Goal: Task Accomplishment & Management: Manage account settings

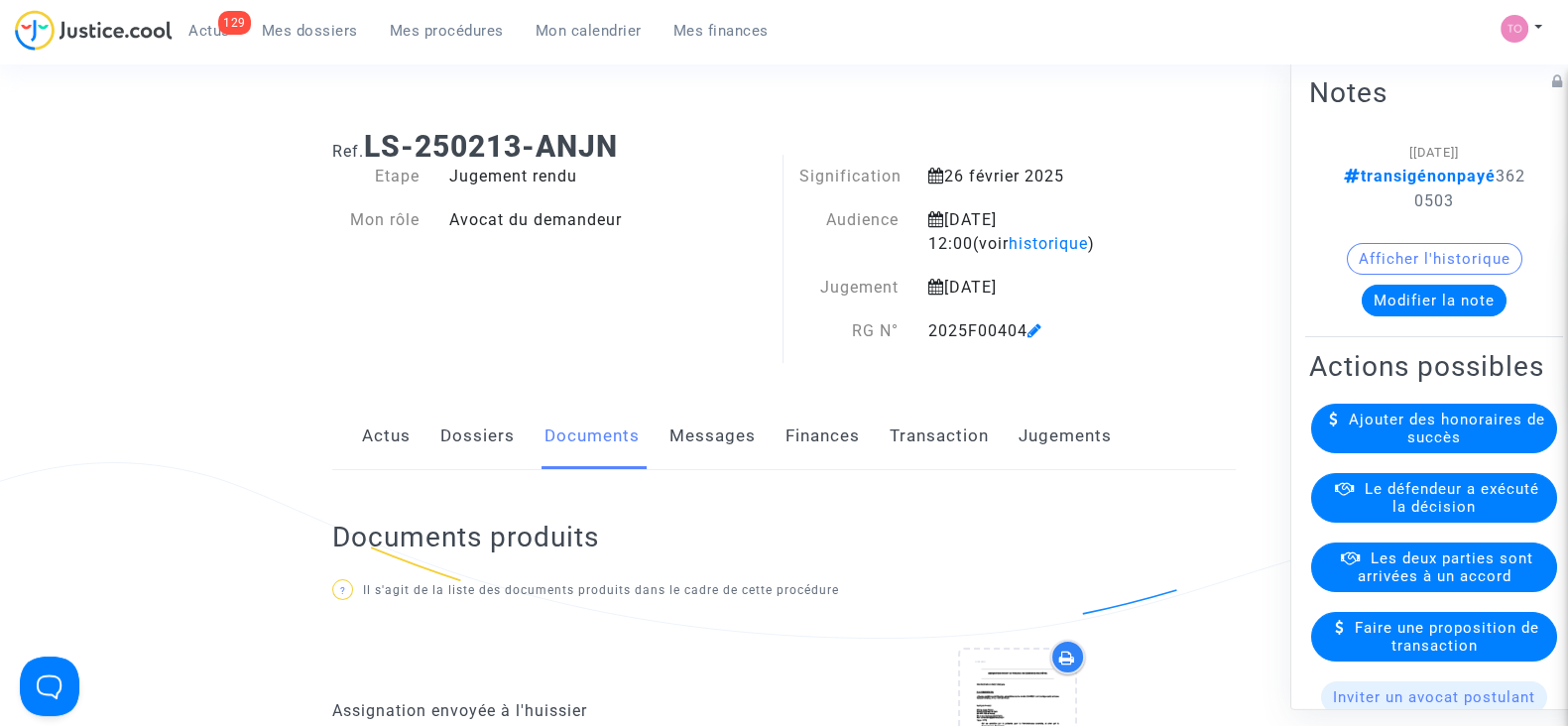
click at [409, 33] on span "Mes procédures" at bounding box center [447, 31] width 114 height 18
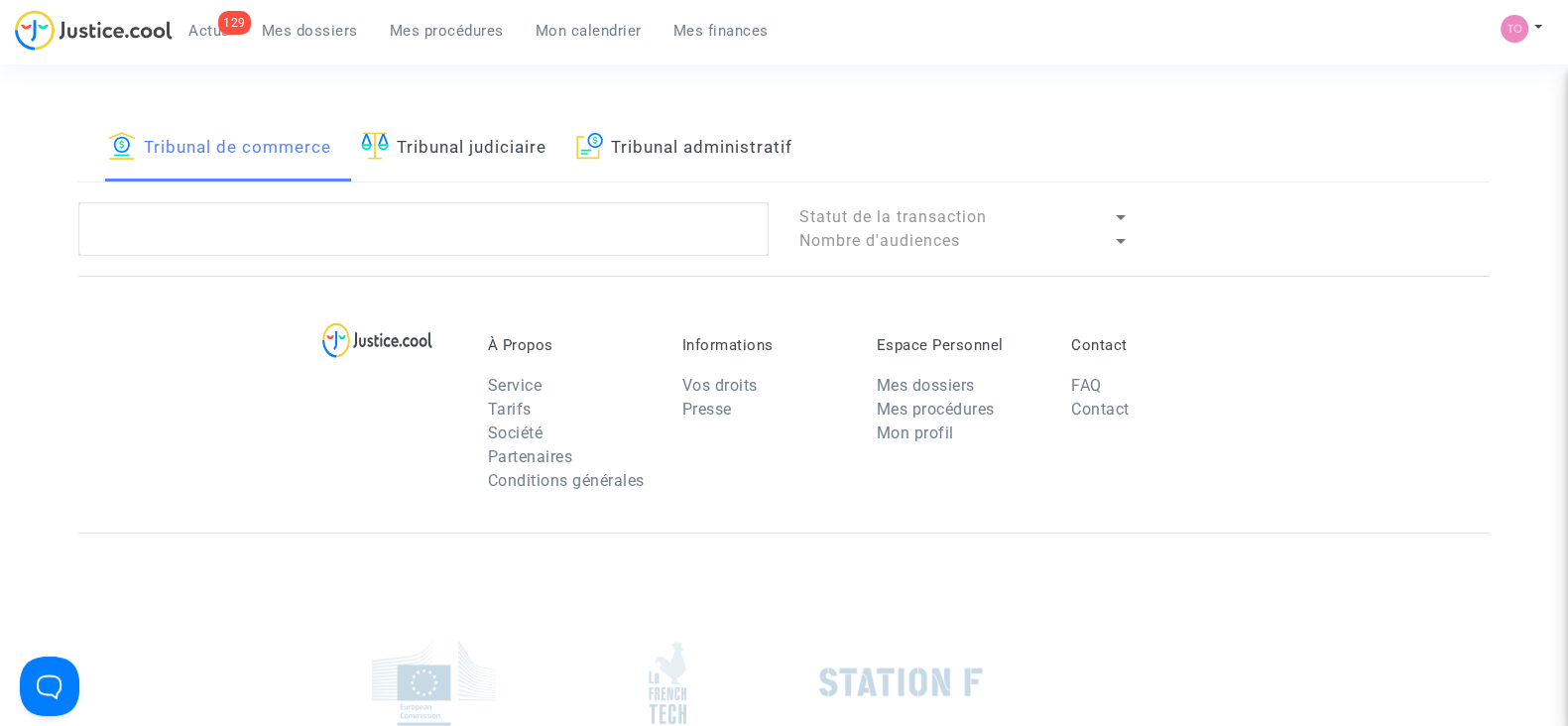
click at [321, 20] on link "Mes dossiers" at bounding box center [310, 31] width 128 height 30
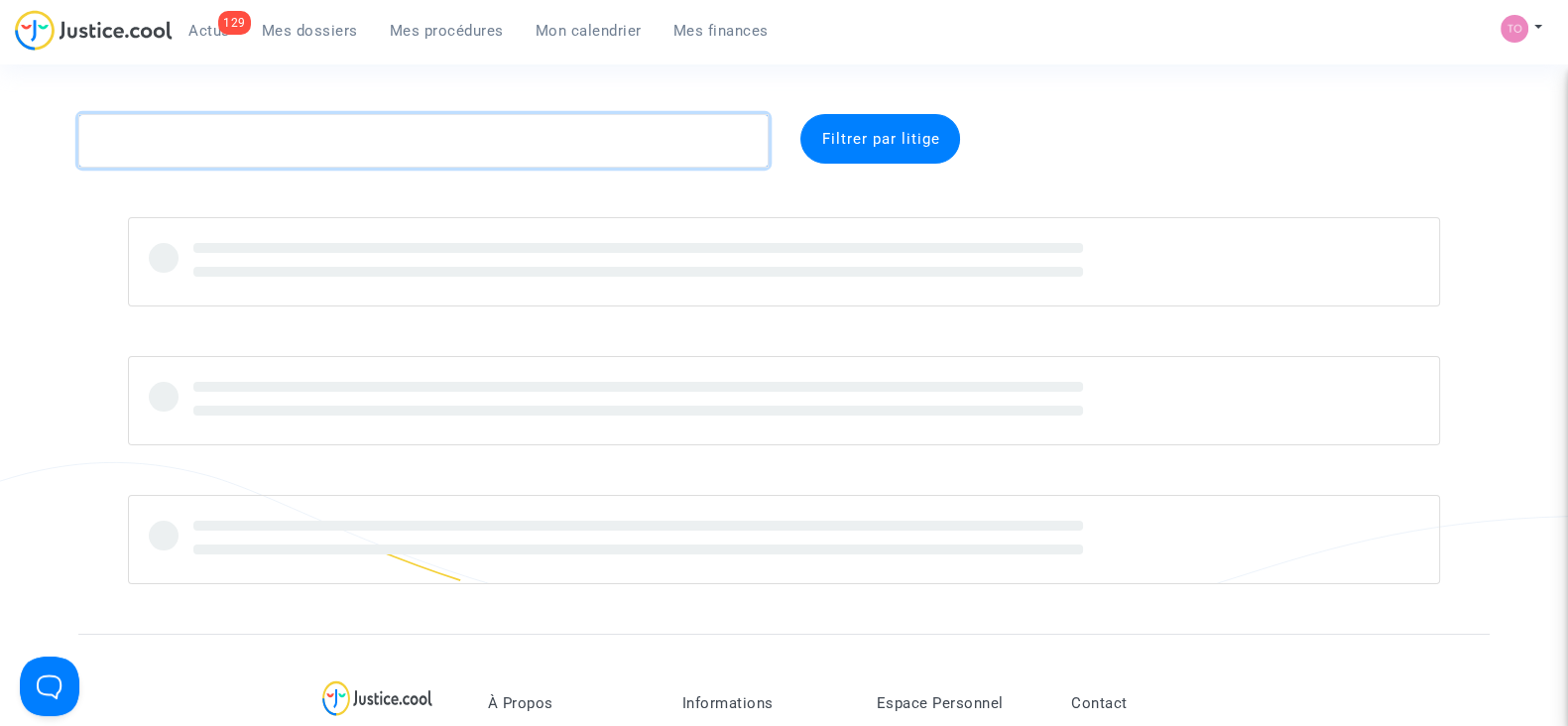
click at [258, 133] on textarea at bounding box center [423, 141] width 690 height 54
paste textarea "Elton Skenderaj LS-250313-R9HD"
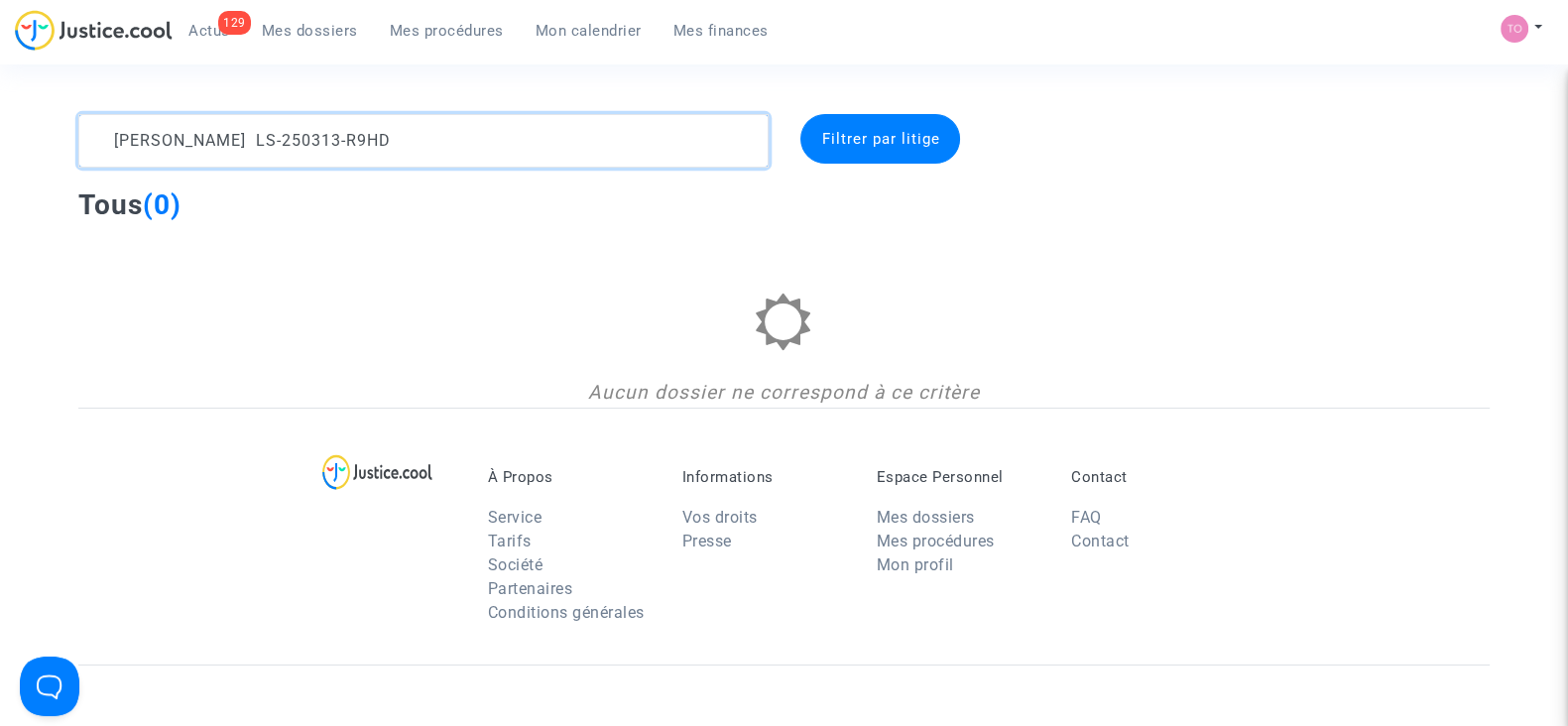
drag, startPoint x: 421, startPoint y: 132, endPoint x: 0, endPoint y: 87, distance: 423.4
click at [0, 87] on section "Elton Skenderaj LS-250313-R9HD Filtrer par litige Tous (0) Aucun dossier ne cor…" at bounding box center [784, 572] width 1568 height 1144
paste textarea "Ruzindaza"
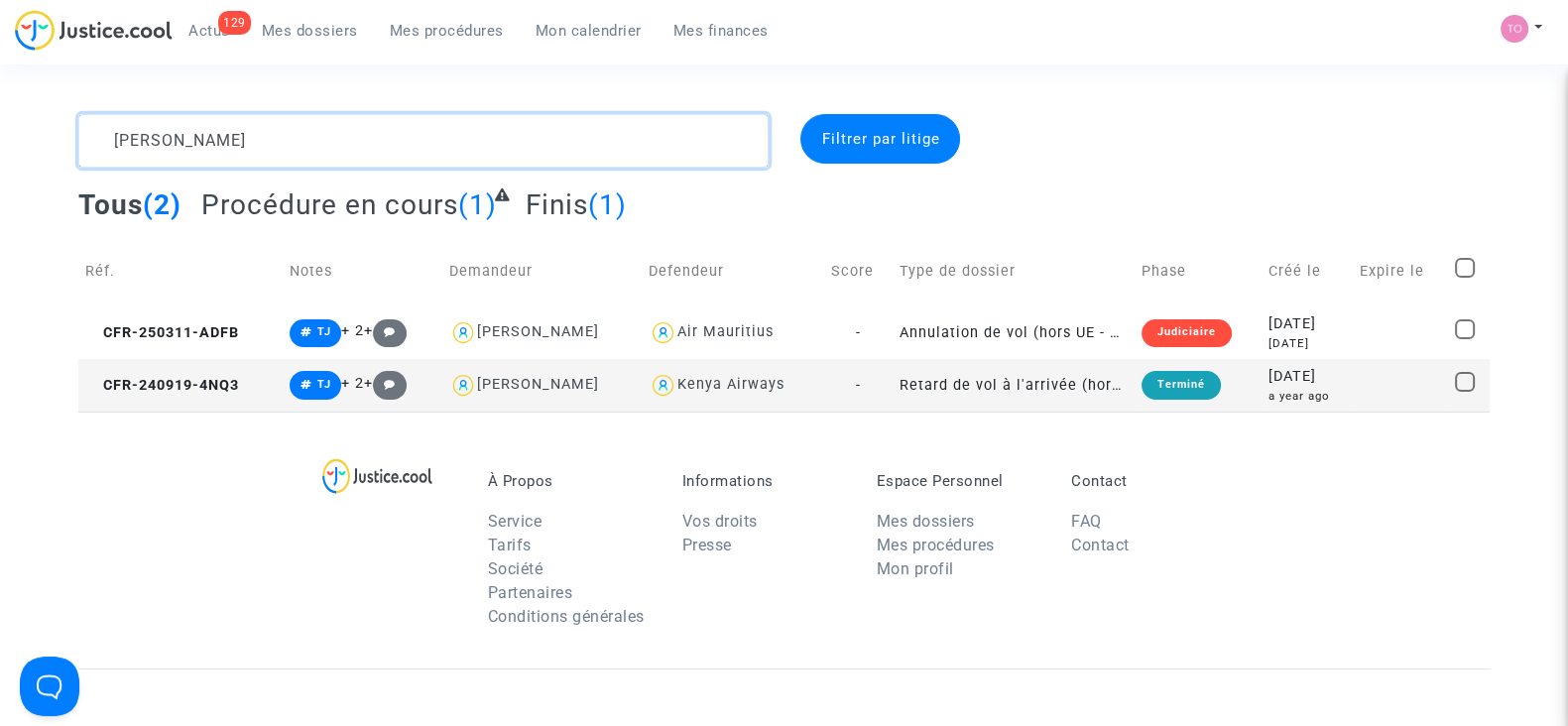
type textarea "Ruzindaza"
click at [1168, 325] on div "Judiciaire" at bounding box center [1187, 334] width 91 height 28
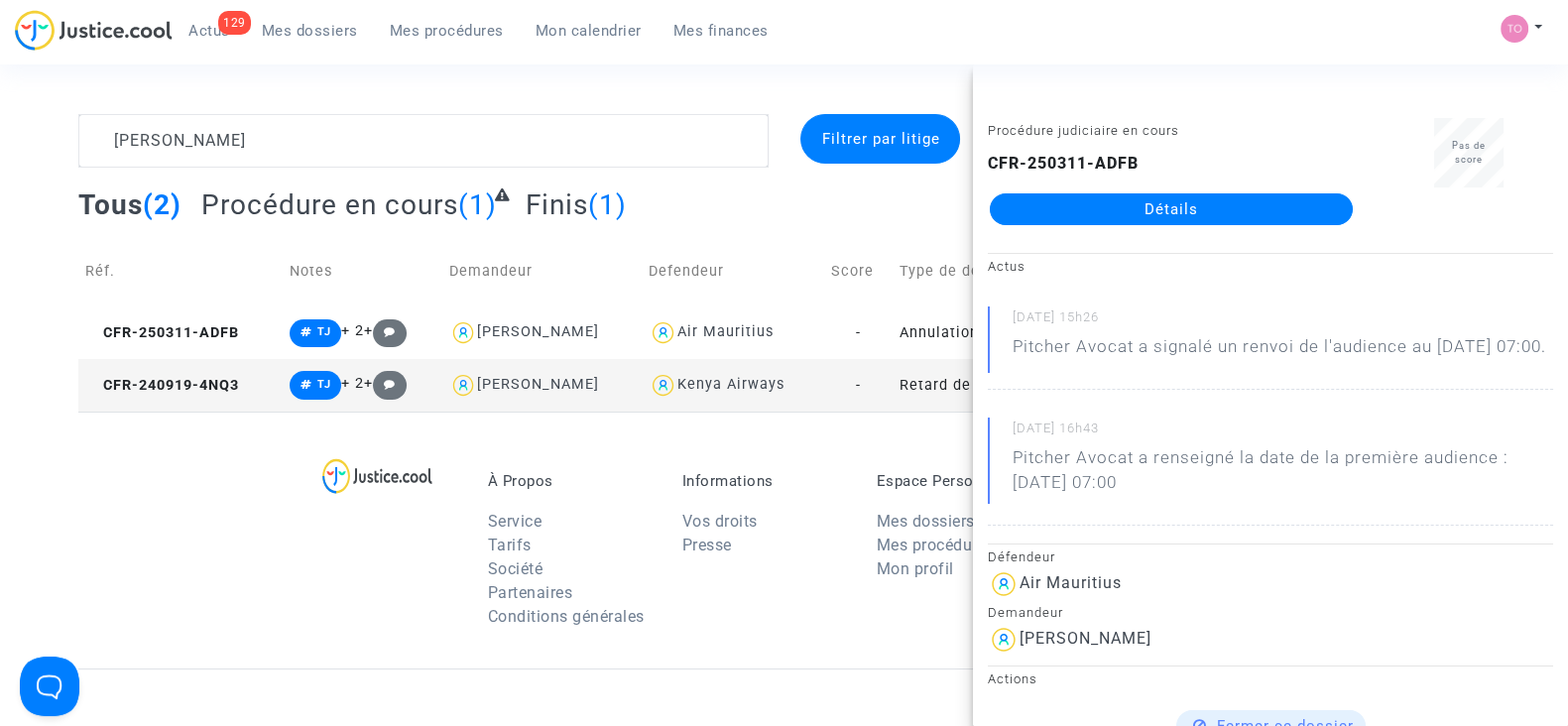
click at [201, 461] on div "À Propos Service Tarifs Société Partenaires Conditions générales Informations V…" at bounding box center [784, 540] width 1412 height 257
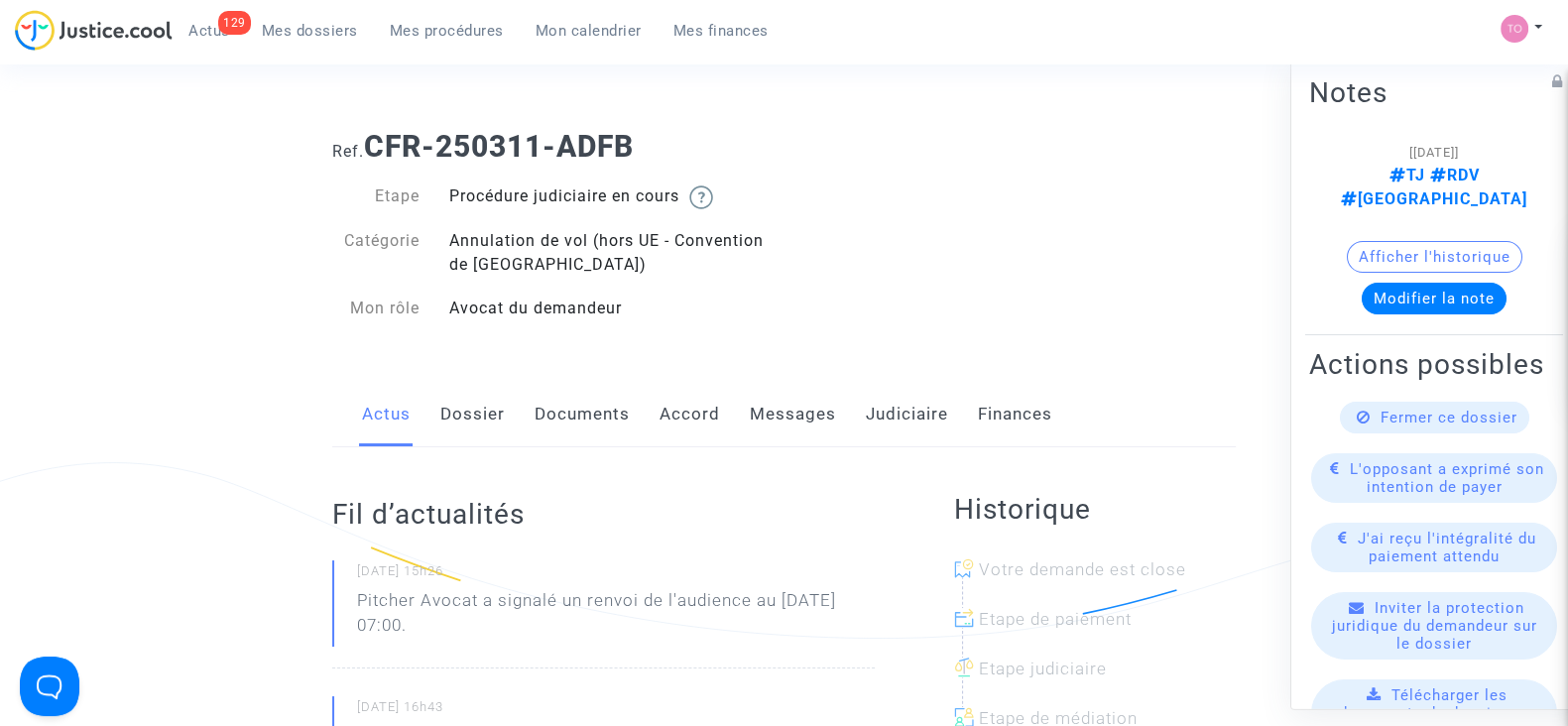
click at [461, 403] on link "Dossier" at bounding box center [472, 415] width 65 height 66
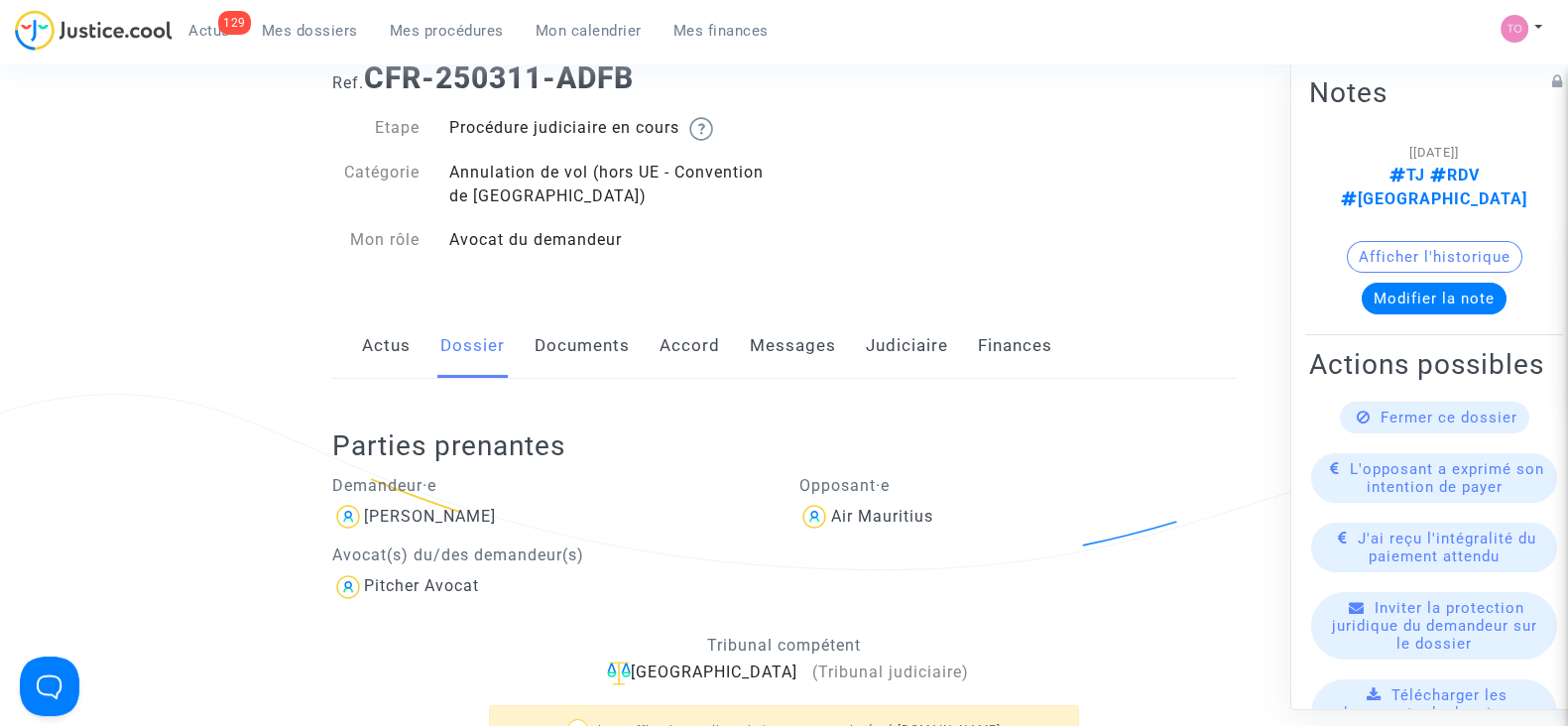
scroll to position [19, 0]
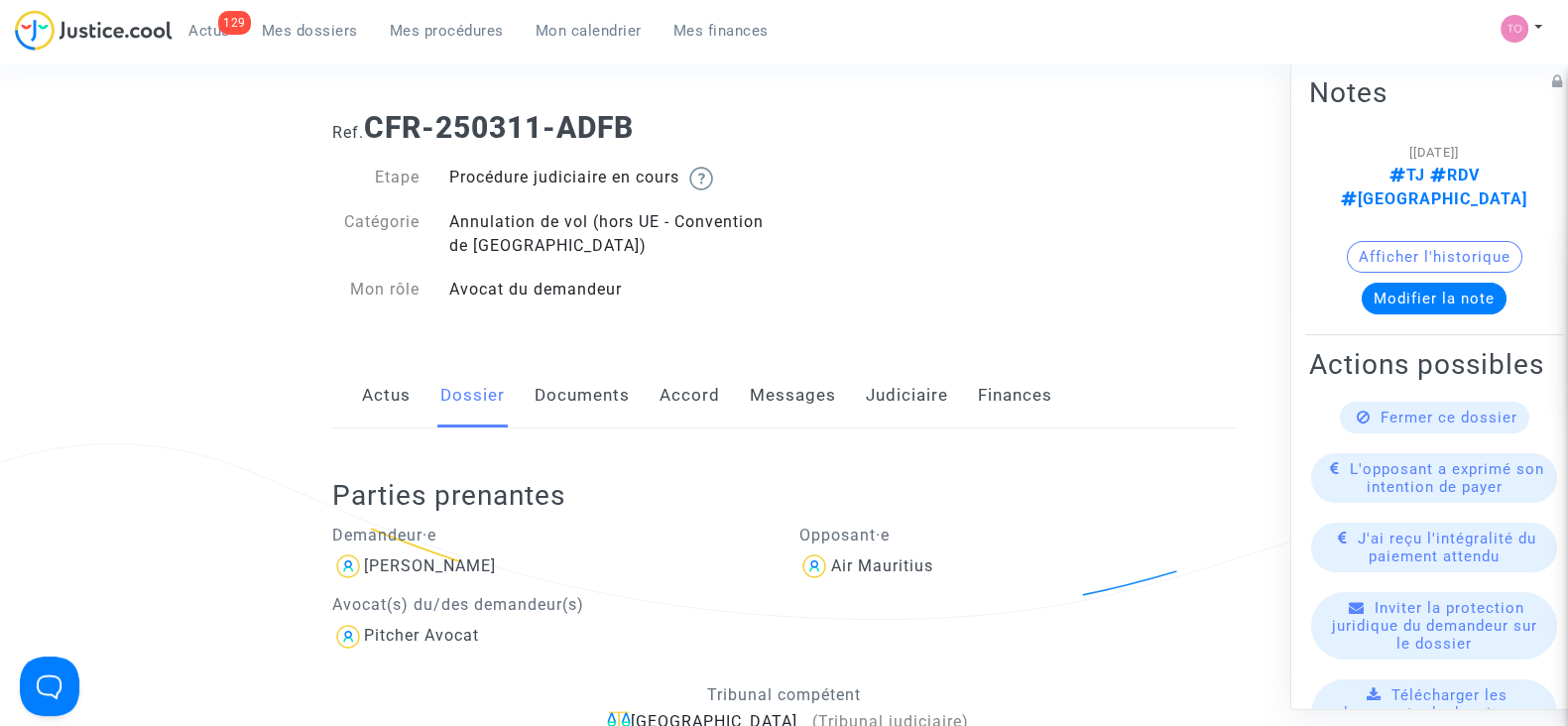
click at [878, 409] on link "Judiciaire" at bounding box center [907, 396] width 83 height 66
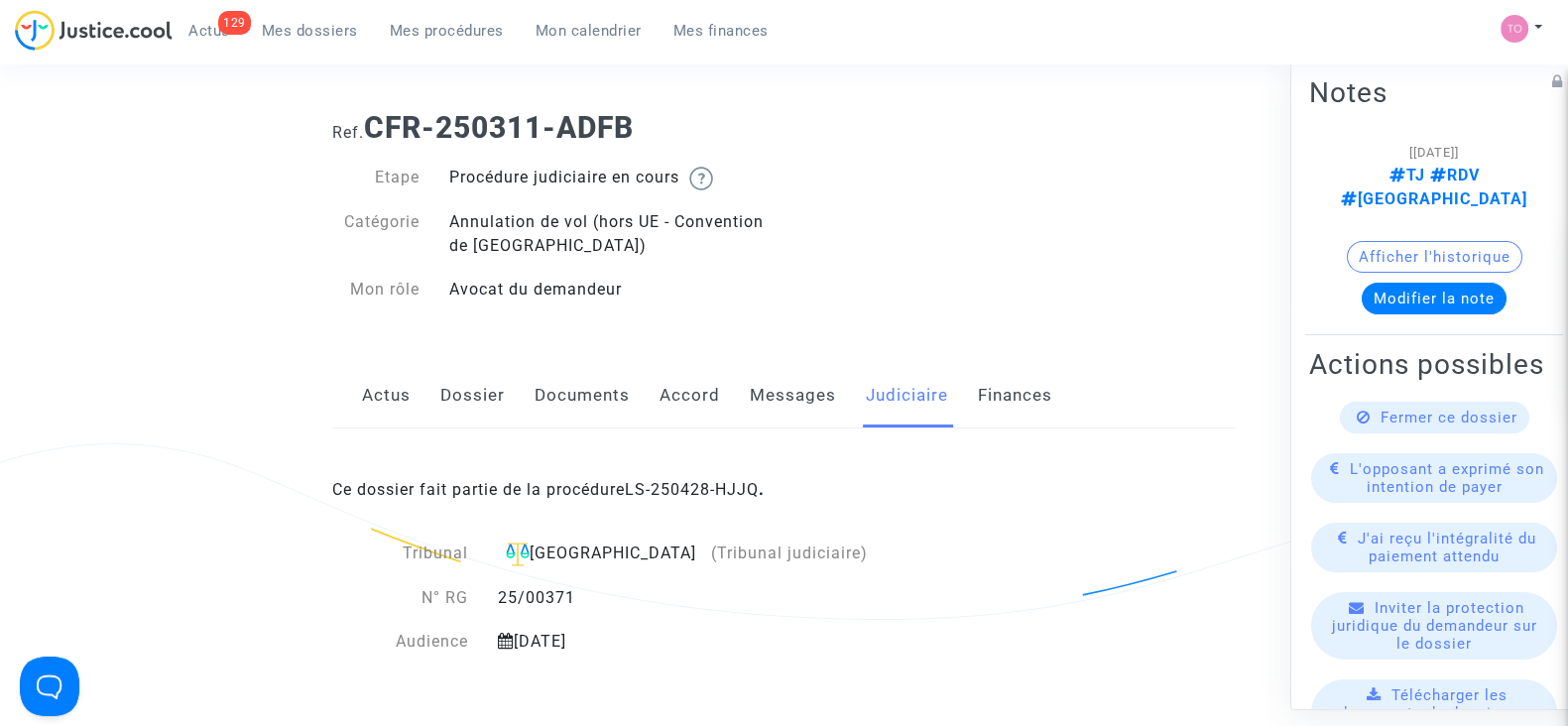
click at [473, 387] on link "Dossier" at bounding box center [472, 396] width 65 height 66
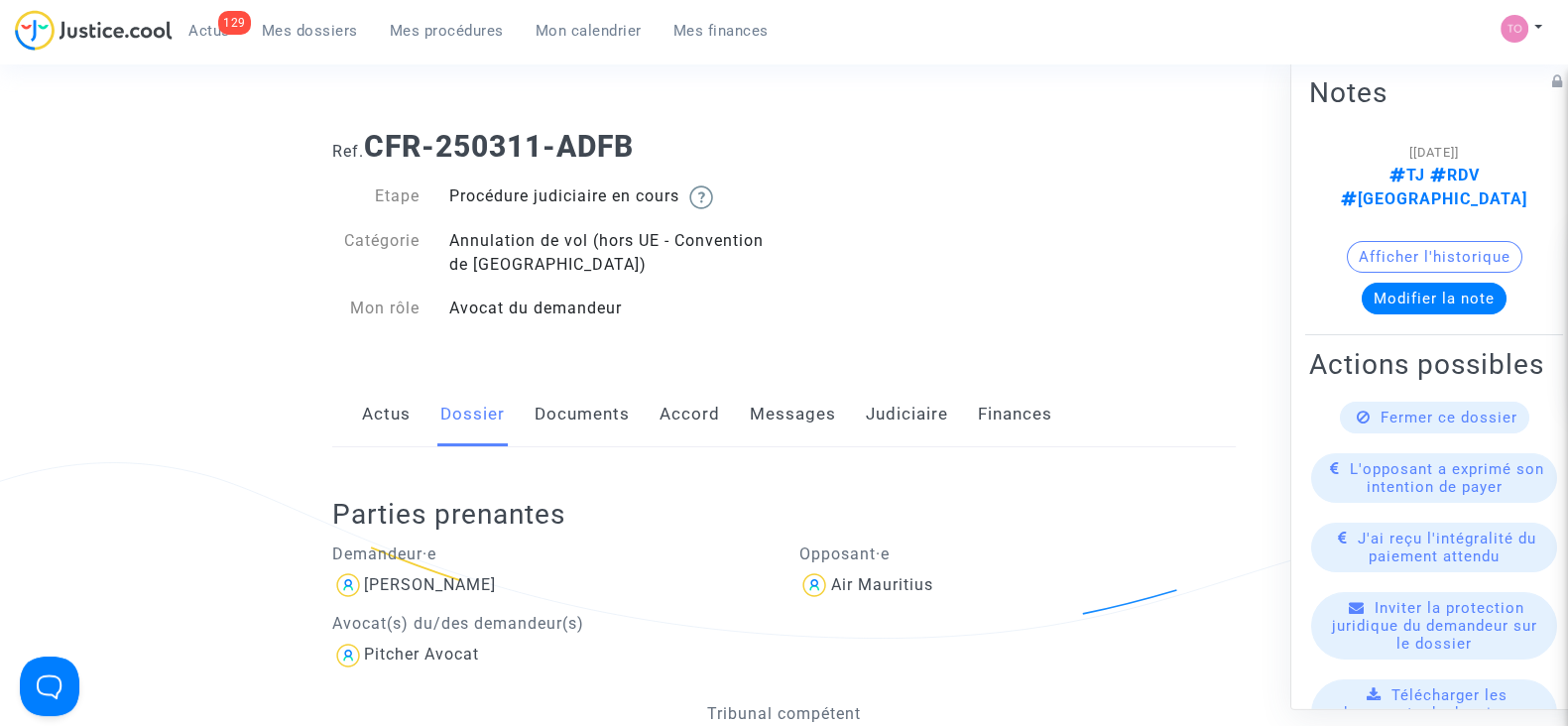
click at [774, 411] on link "Messages" at bounding box center [792, 415] width 87 height 66
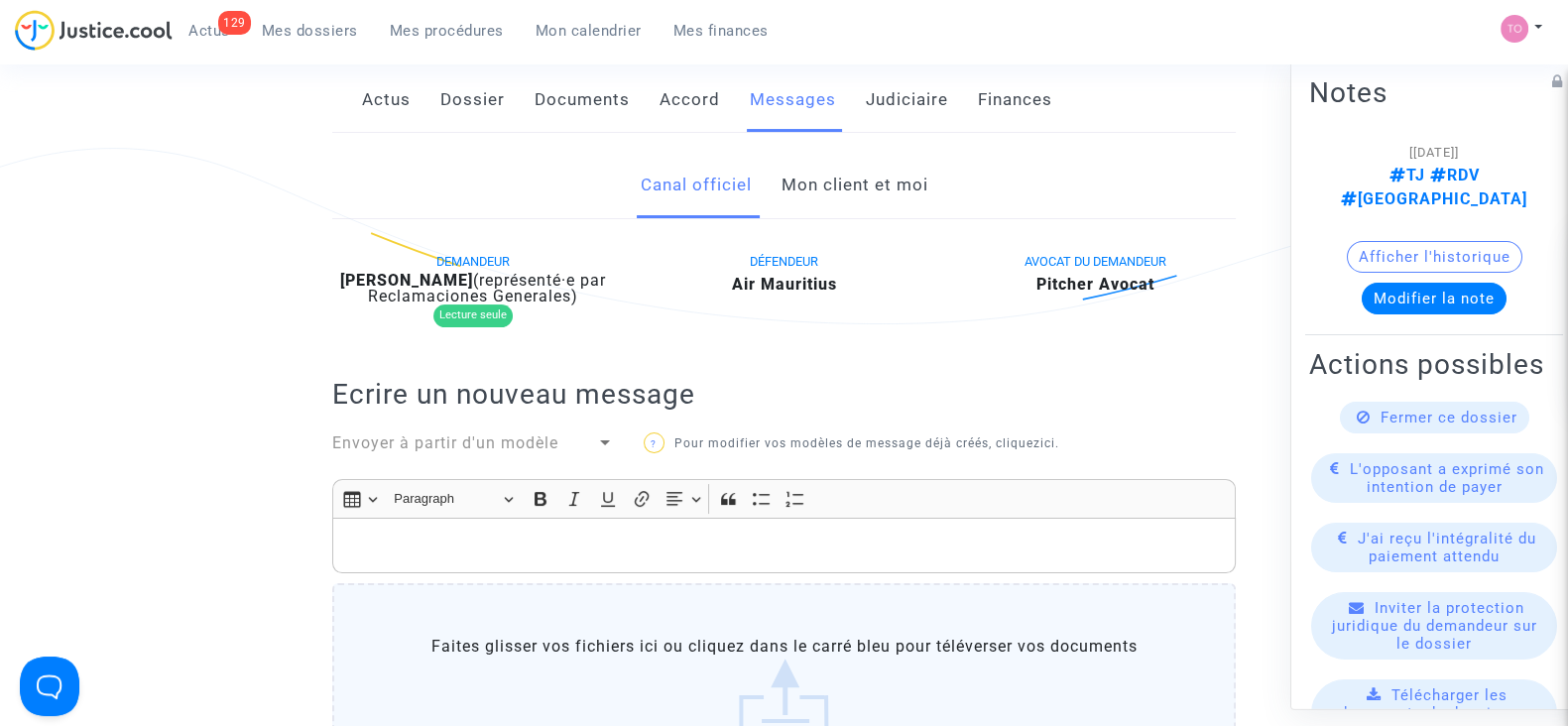
scroll to position [313, 0]
click at [851, 188] on link "Mon client et moi" at bounding box center [853, 187] width 146 height 66
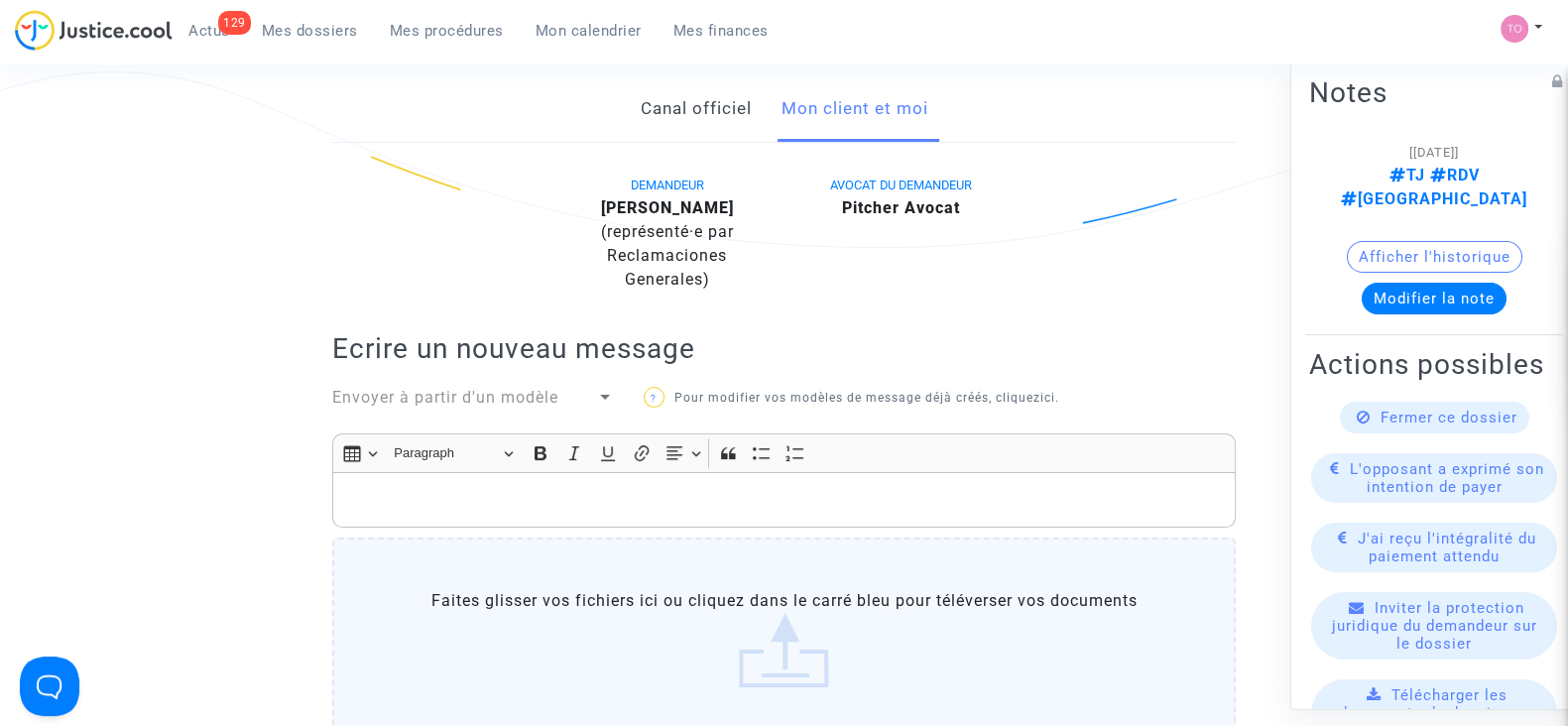
scroll to position [383, 0]
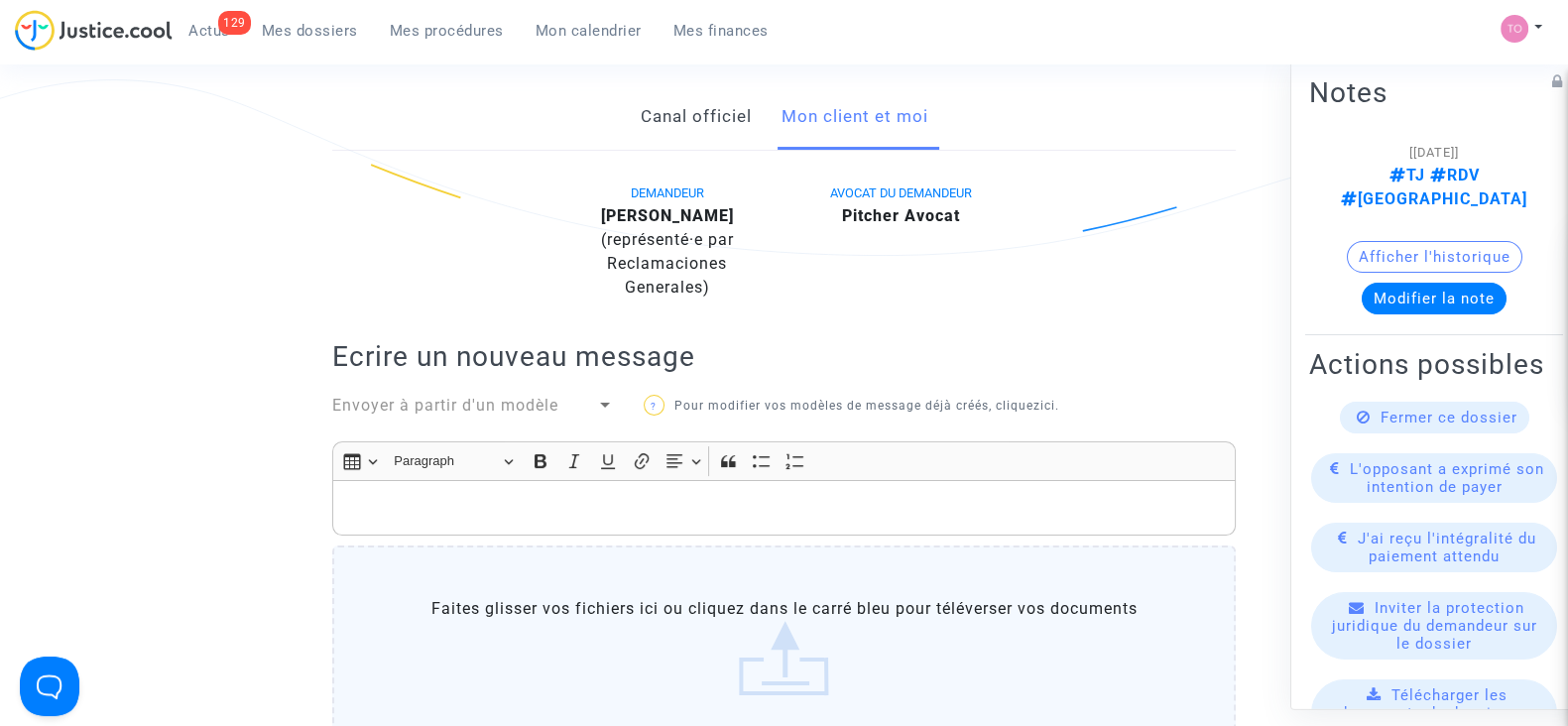
click at [1414, 241] on button "Afficher l'historique" at bounding box center [1435, 257] width 175 height 32
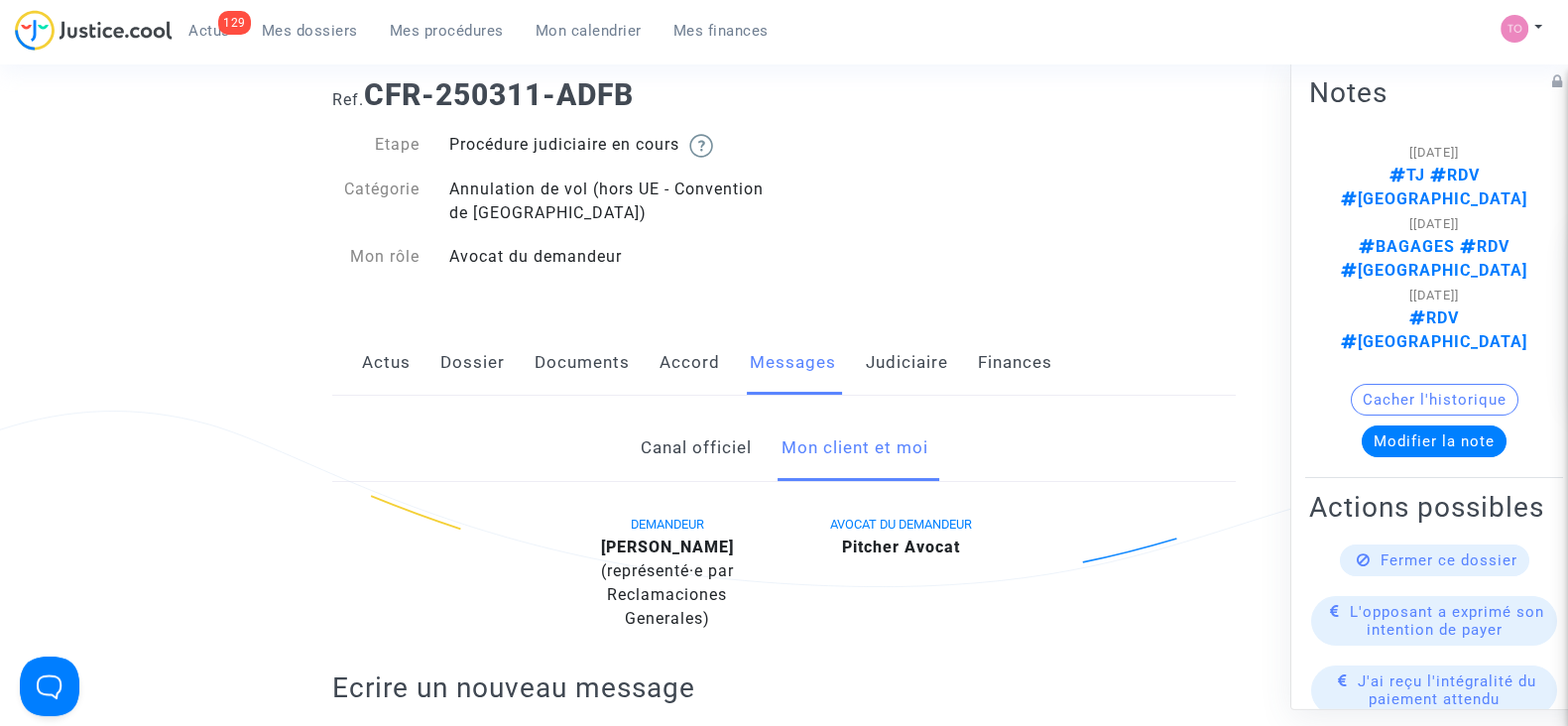
scroll to position [49, 0]
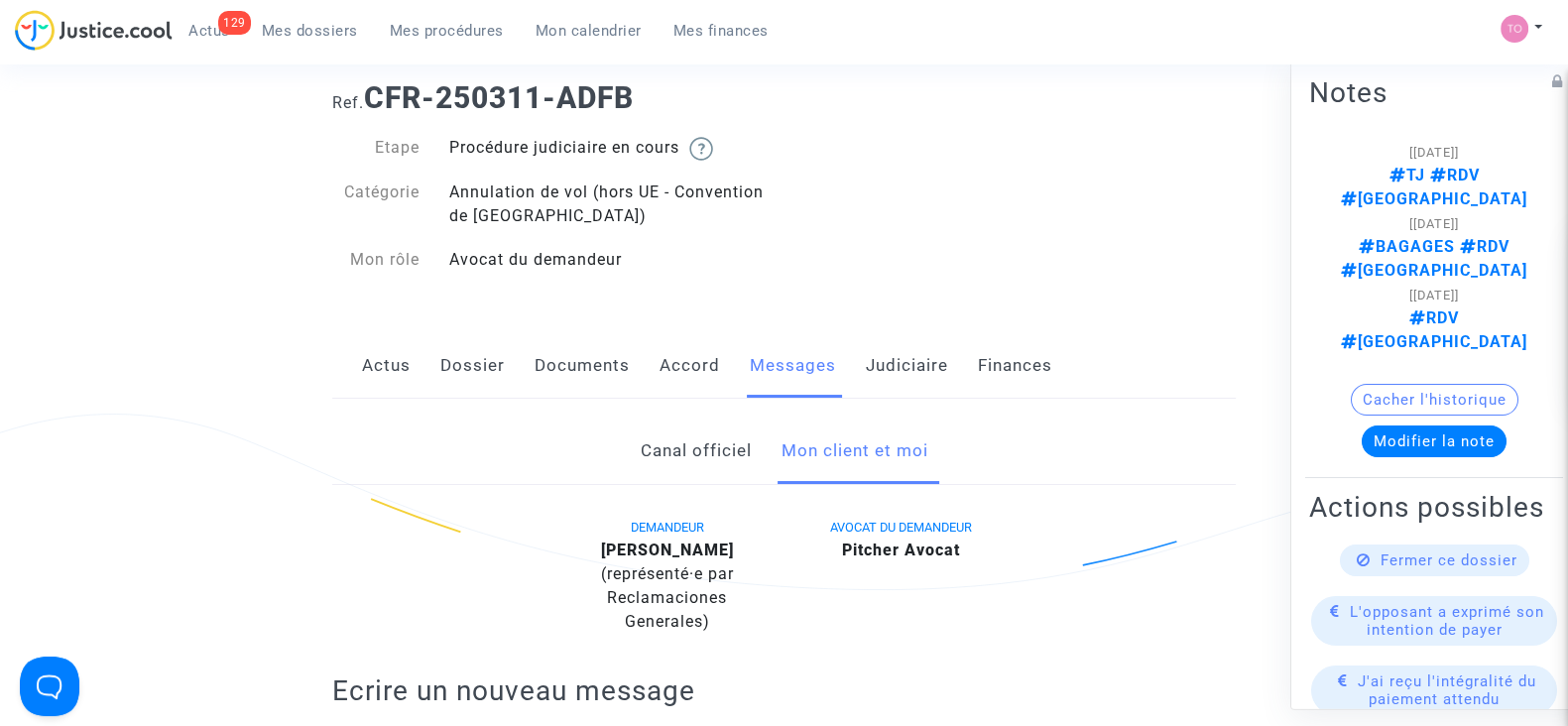
click at [578, 362] on link "Documents" at bounding box center [582, 366] width 96 height 66
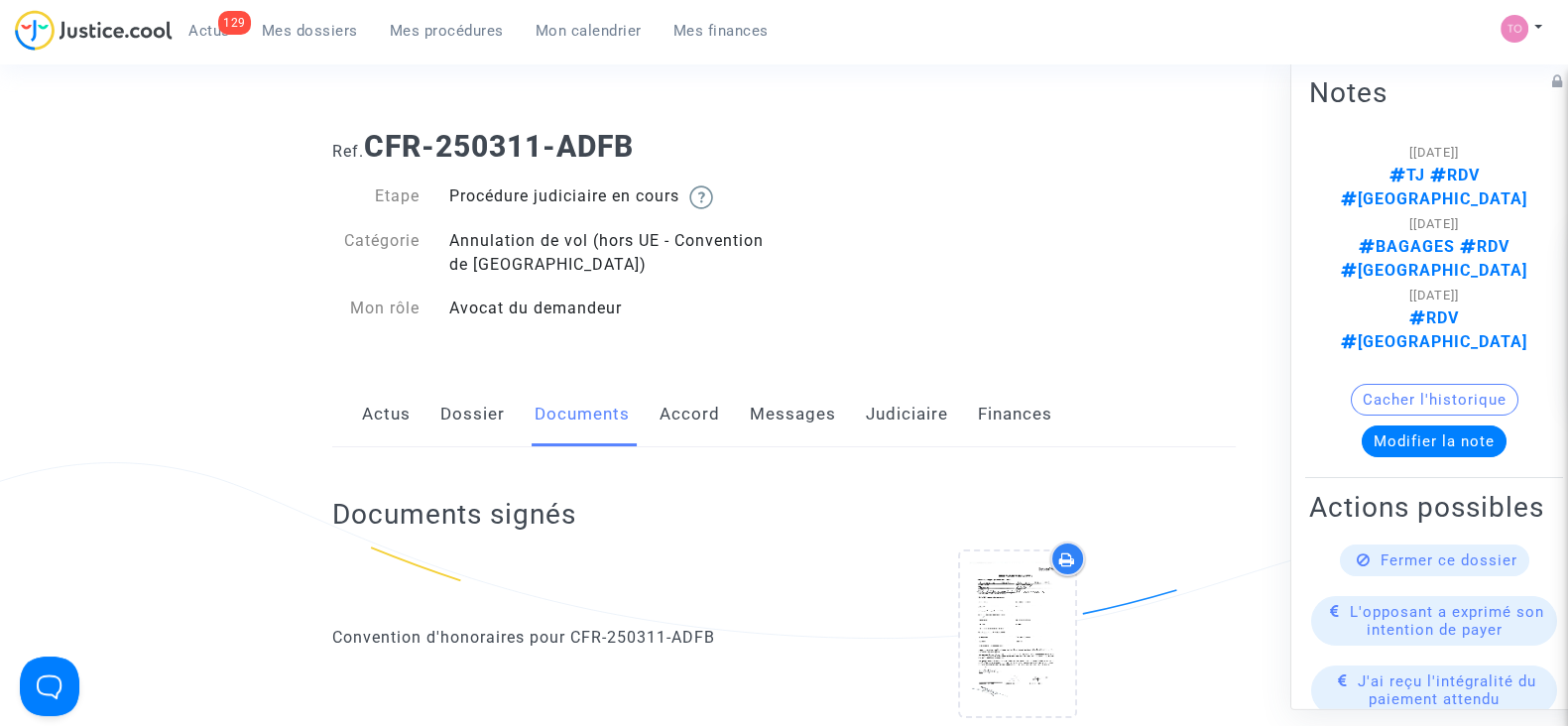
click at [1031, 180] on div "Ref. CFR-250311-ADFB Etape Procédure judiciaire en cours Catégorie Annulation d…" at bounding box center [784, 228] width 933 height 227
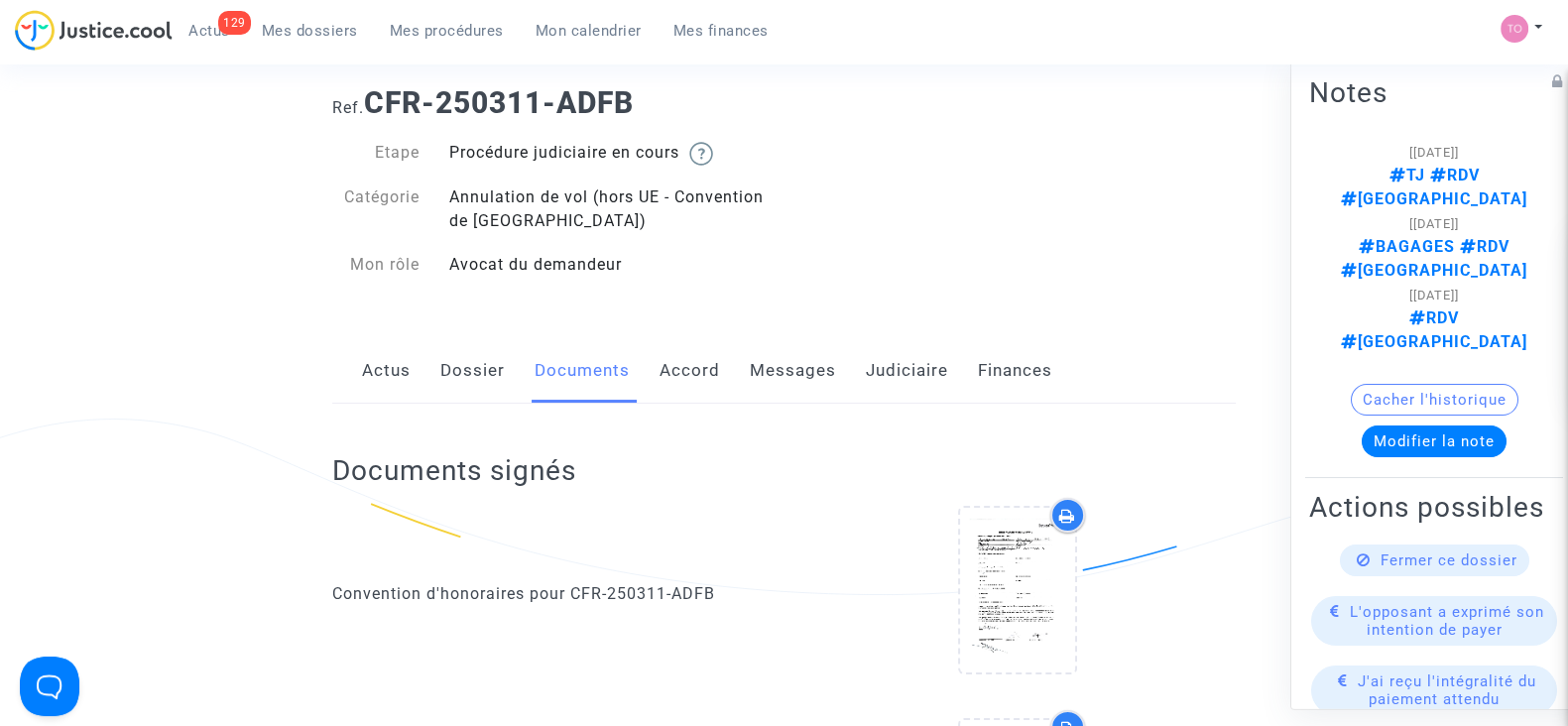
scroll to position [42, 0]
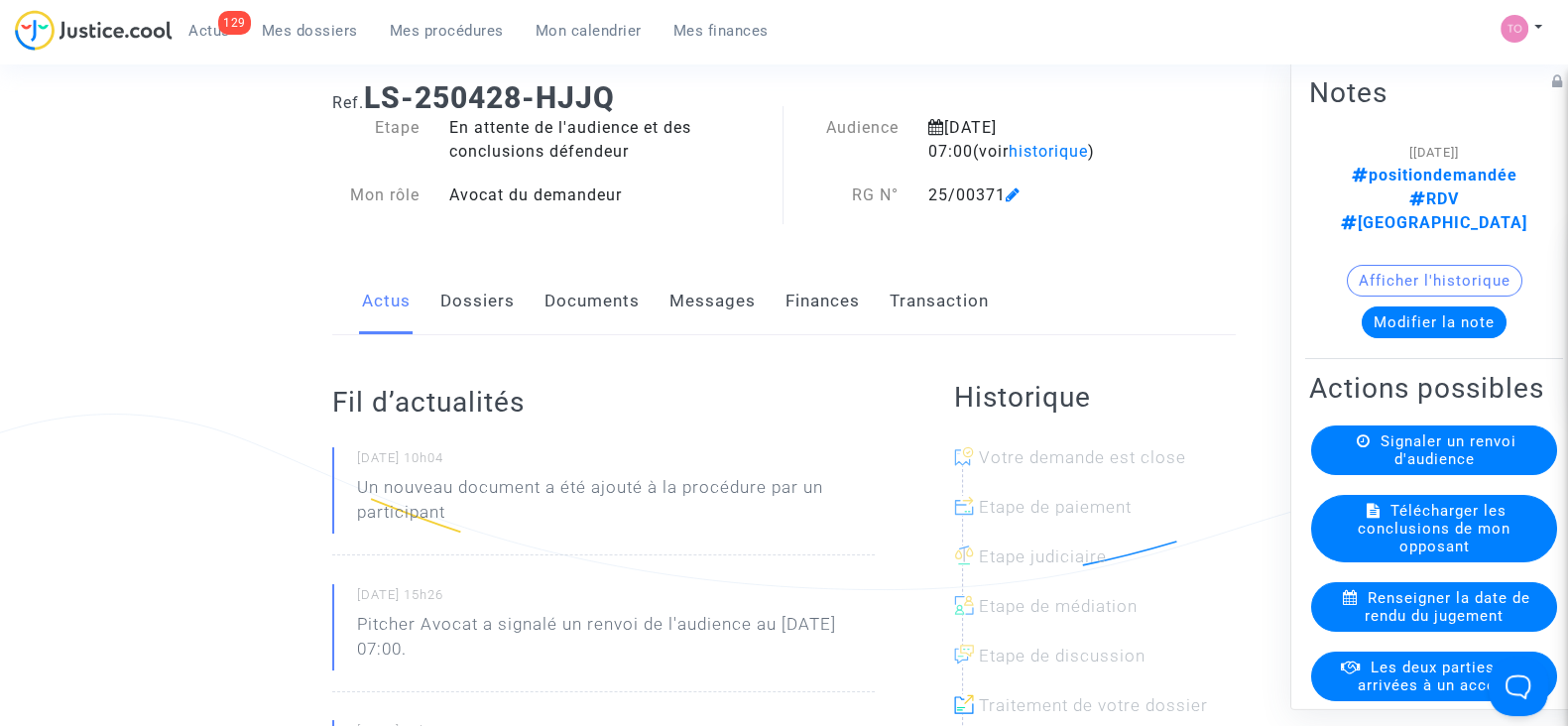
scroll to position [52, 0]
click at [579, 291] on link "Documents" at bounding box center [592, 299] width 96 height 66
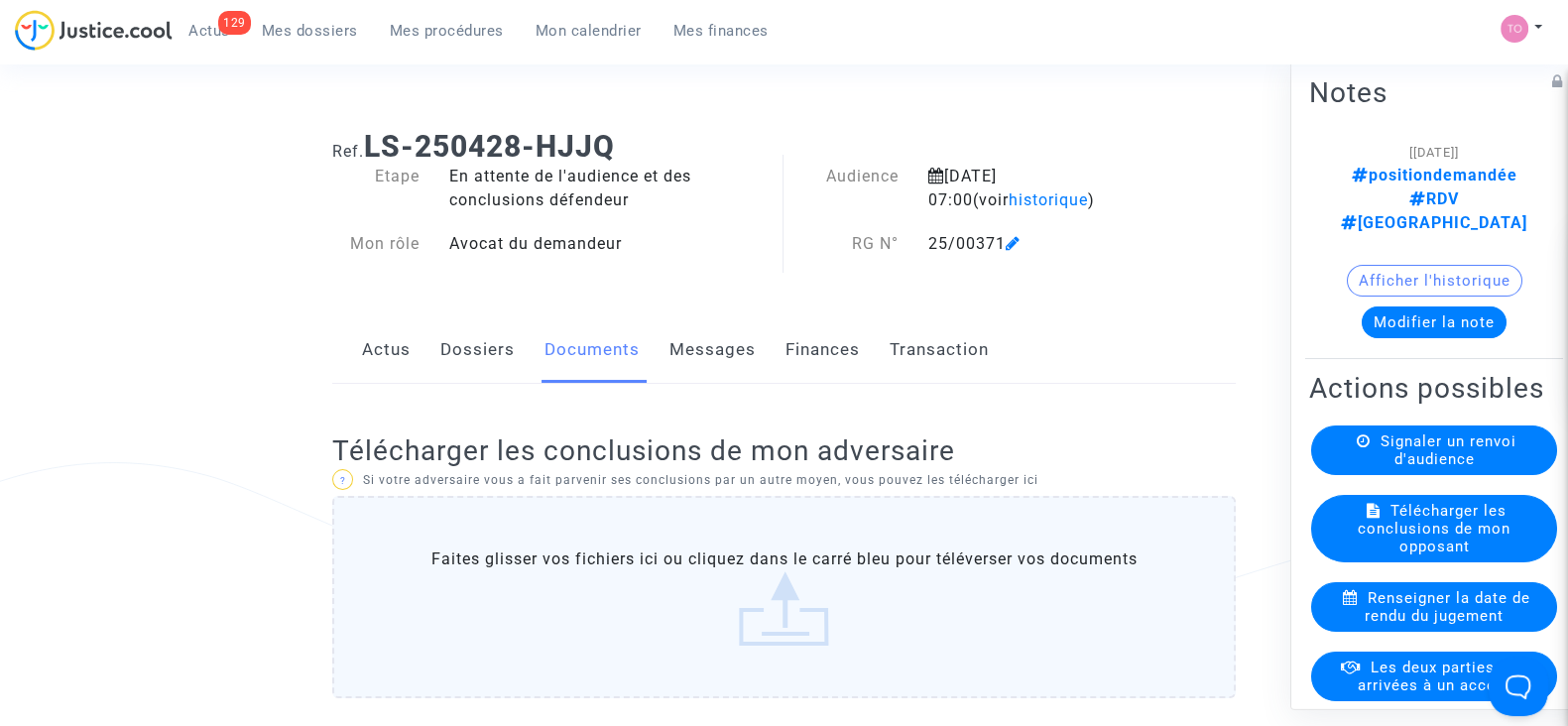
click at [716, 375] on link "Messages" at bounding box center [712, 351] width 87 height 66
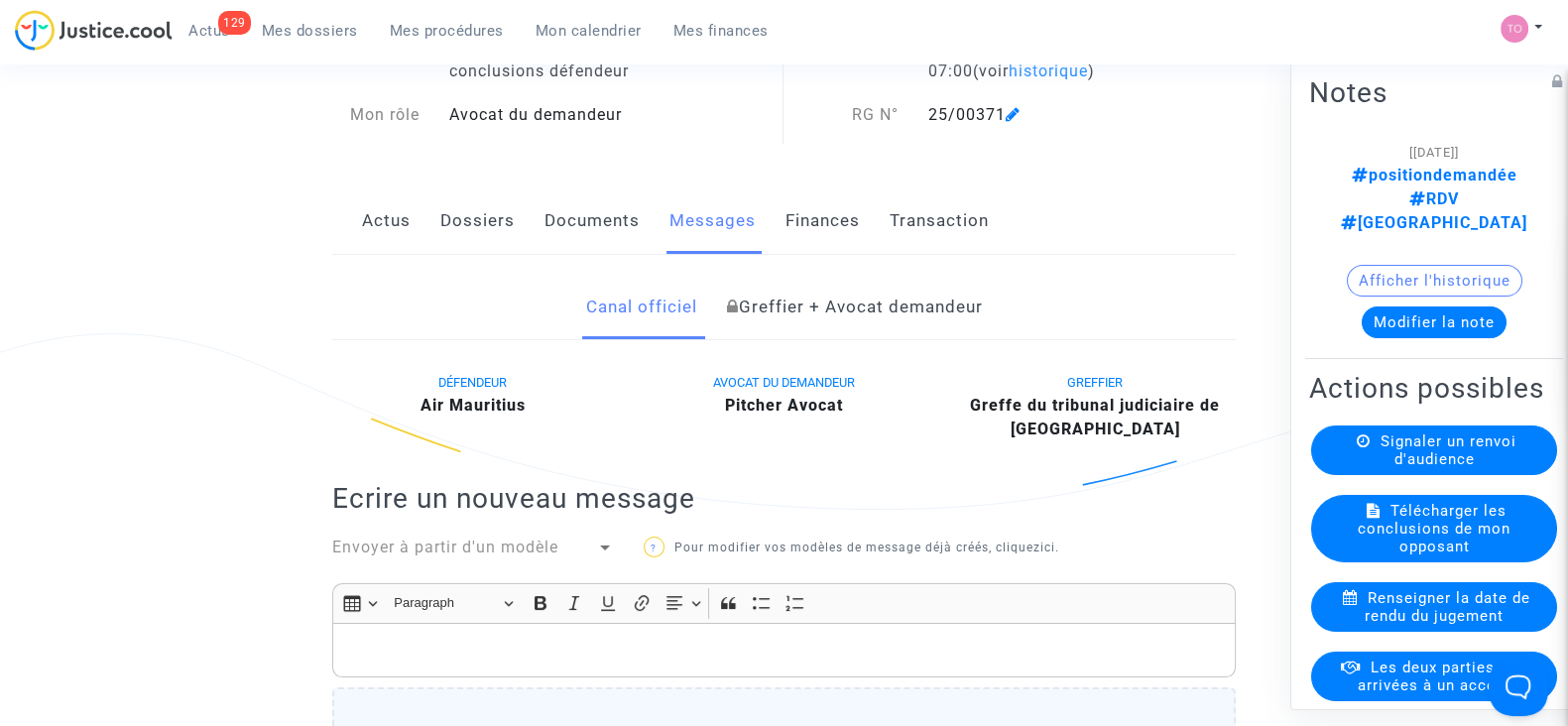
scroll to position [128, 0]
click at [785, 230] on link "Finances" at bounding box center [822, 222] width 75 height 66
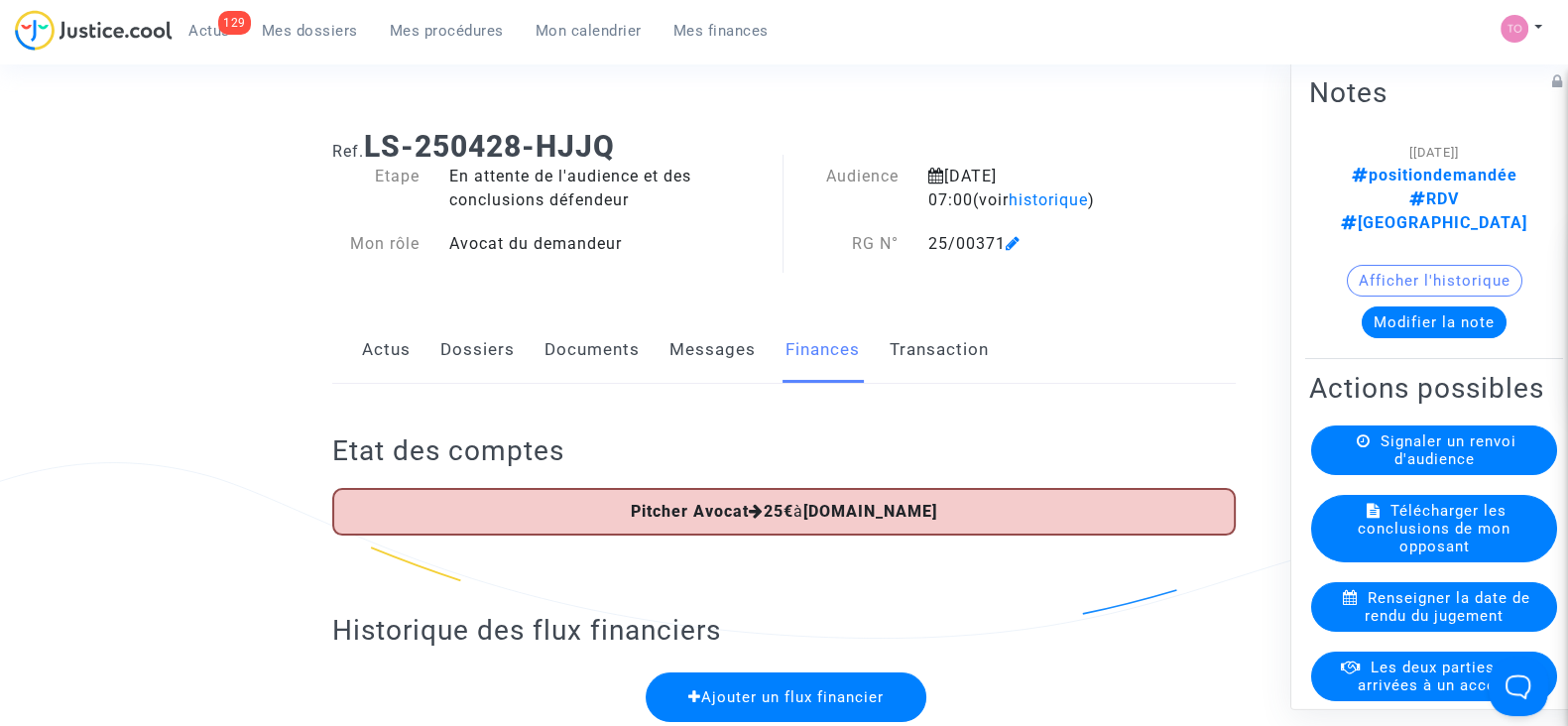
click at [494, 363] on link "Dossiers" at bounding box center [477, 351] width 75 height 66
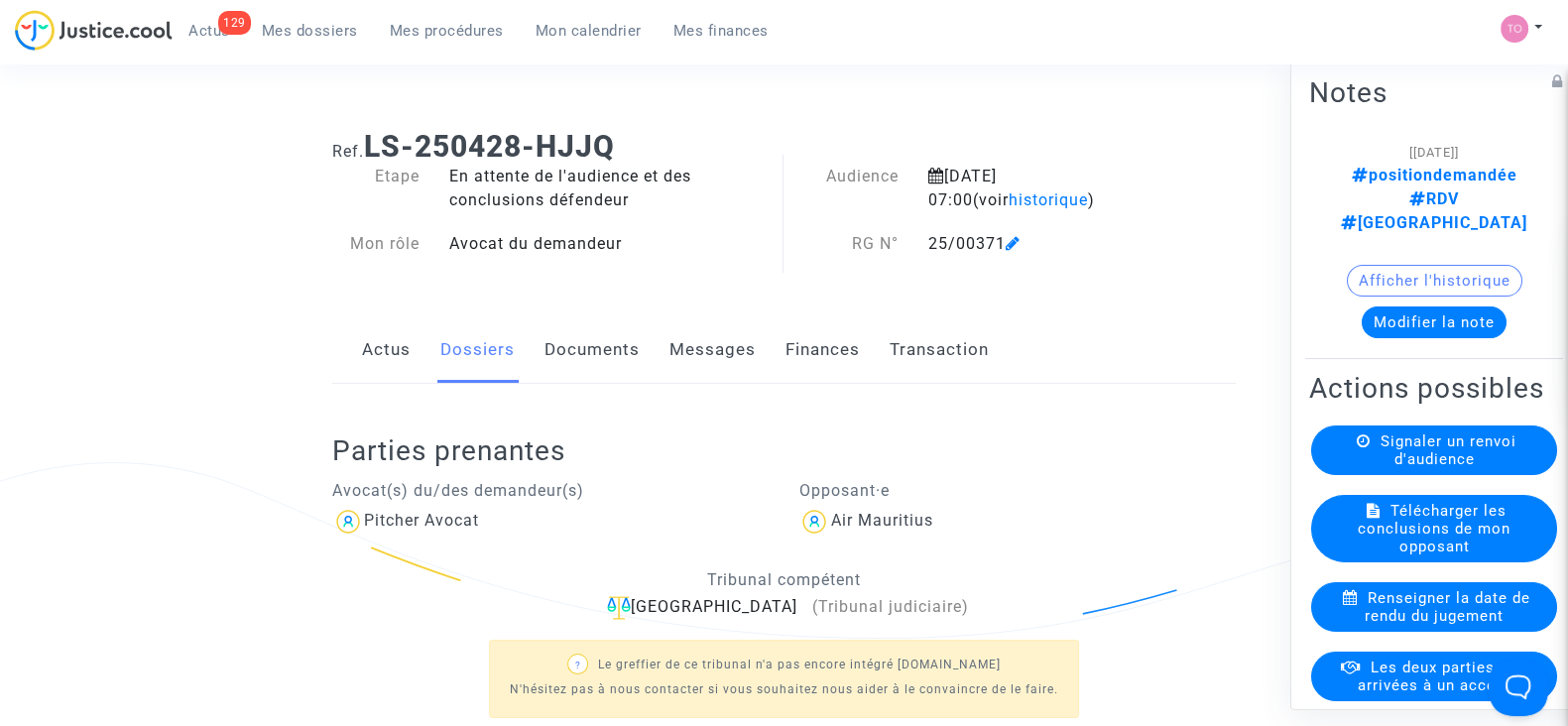
click at [404, 349] on link "Actus" at bounding box center [386, 351] width 49 height 66
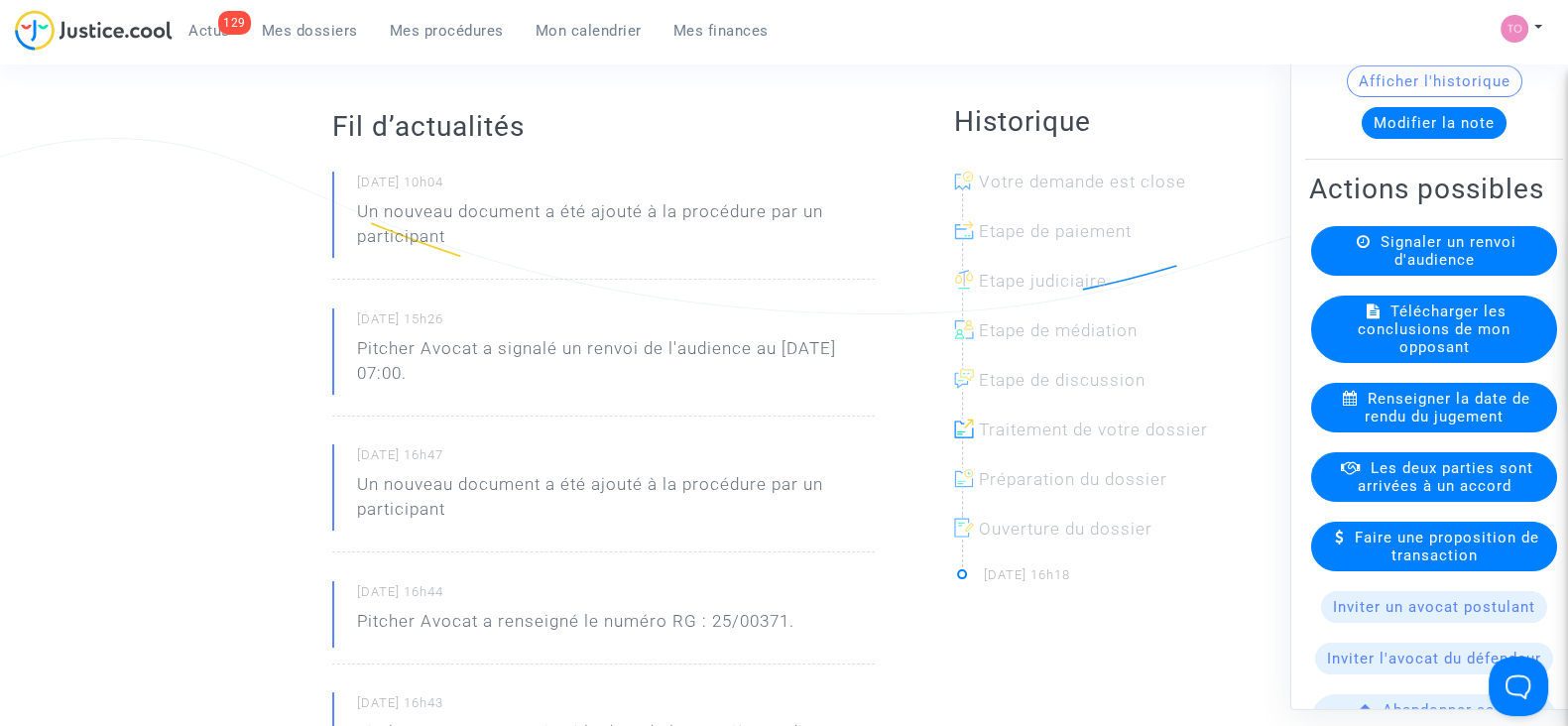
scroll to position [200, 0]
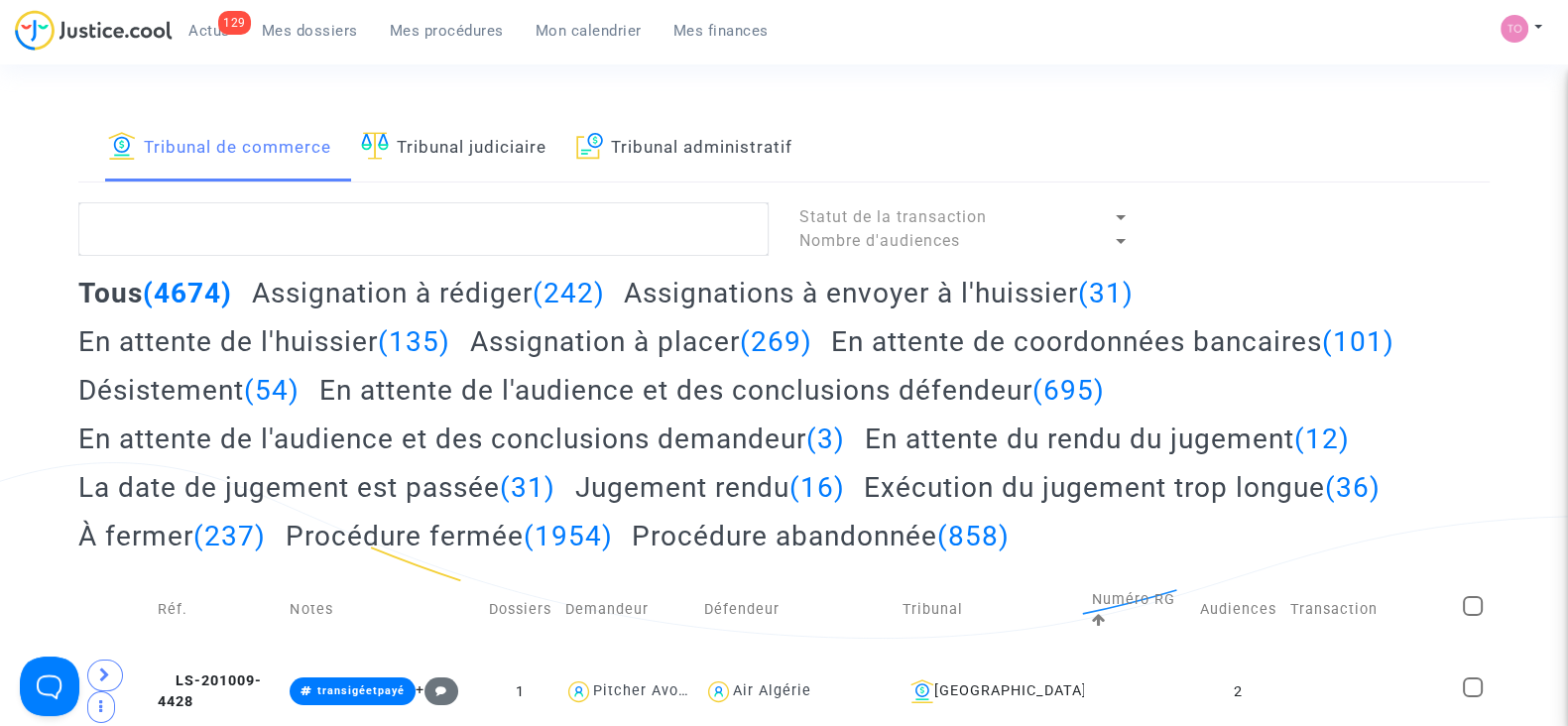
click at [603, 31] on span "Mon calendrier" at bounding box center [588, 31] width 107 height 18
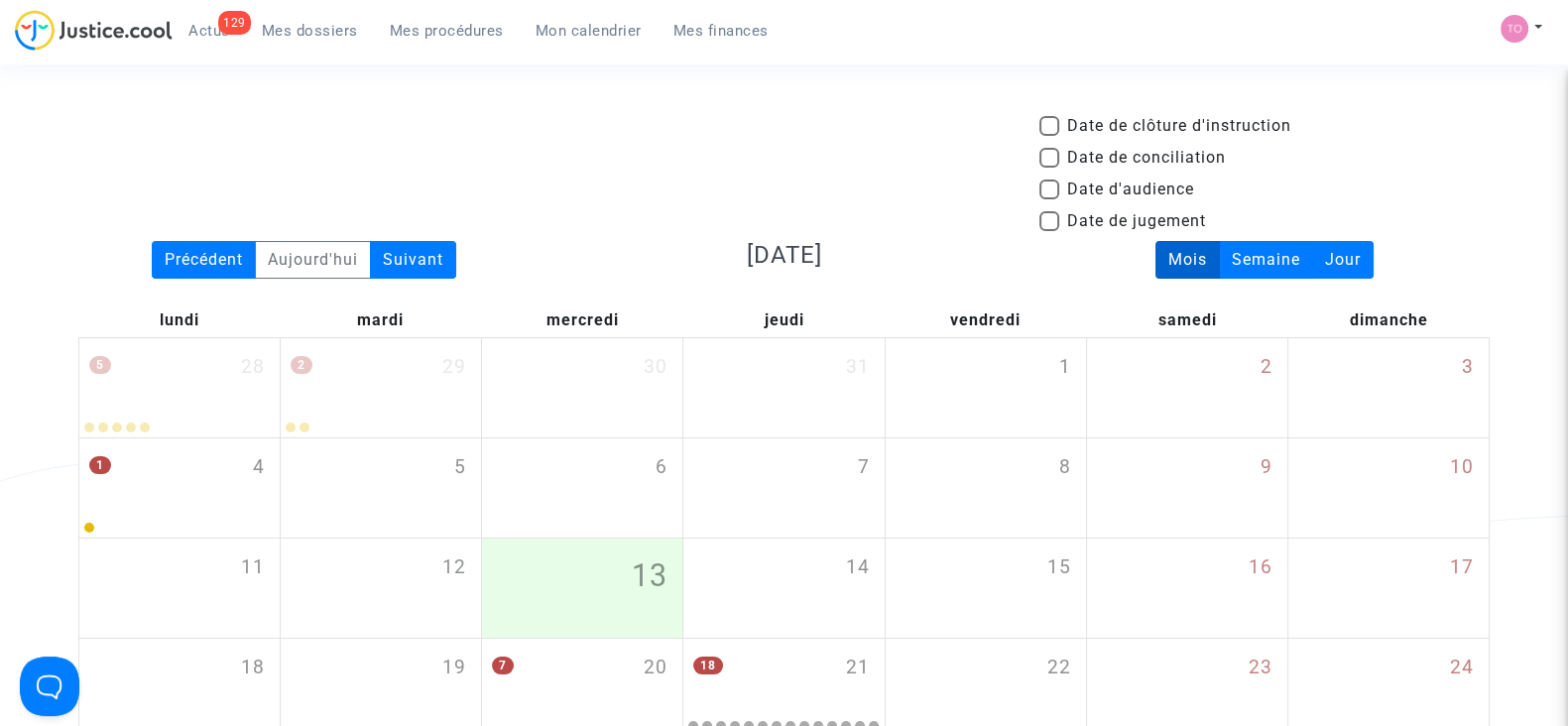
scroll to position [57, 0]
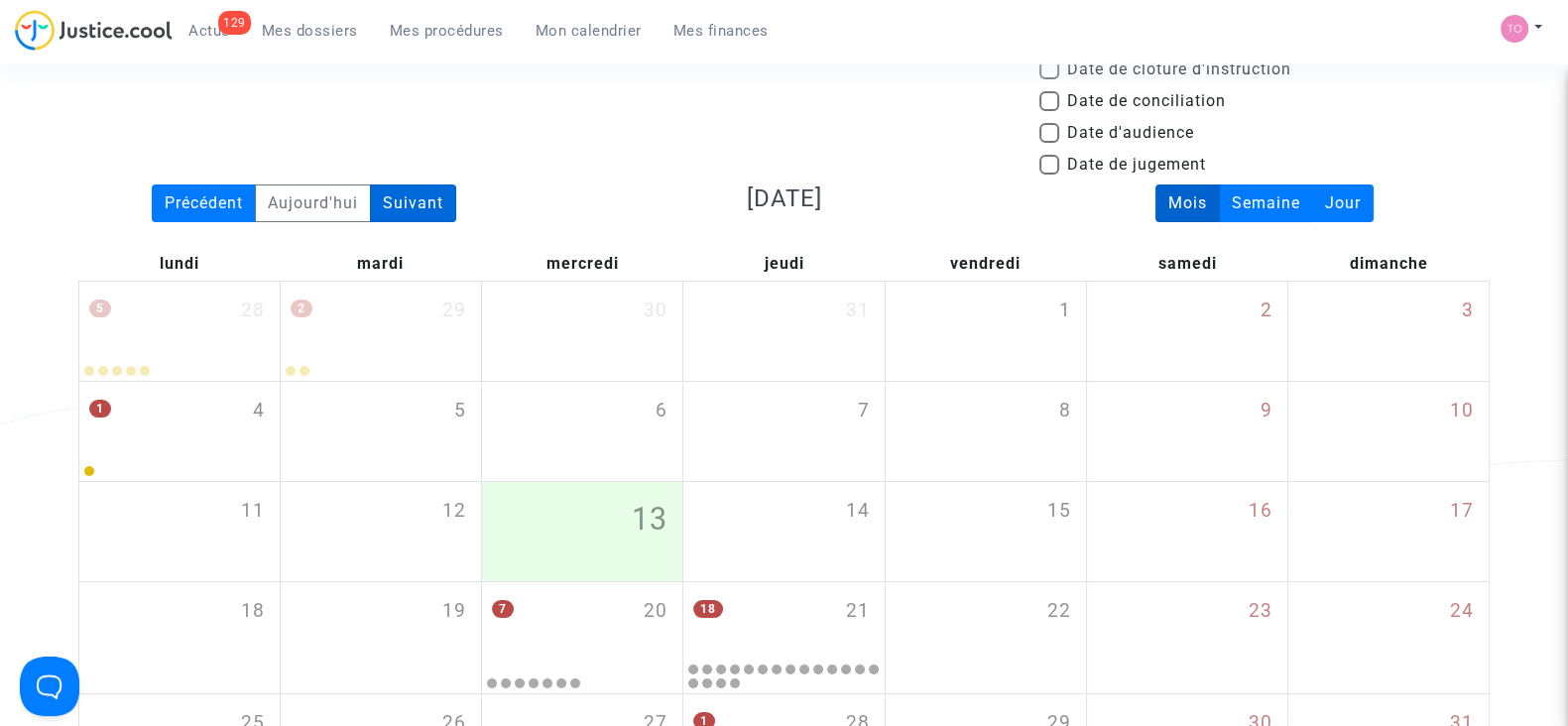
click at [399, 210] on div "Suivant" at bounding box center [413, 203] width 87 height 38
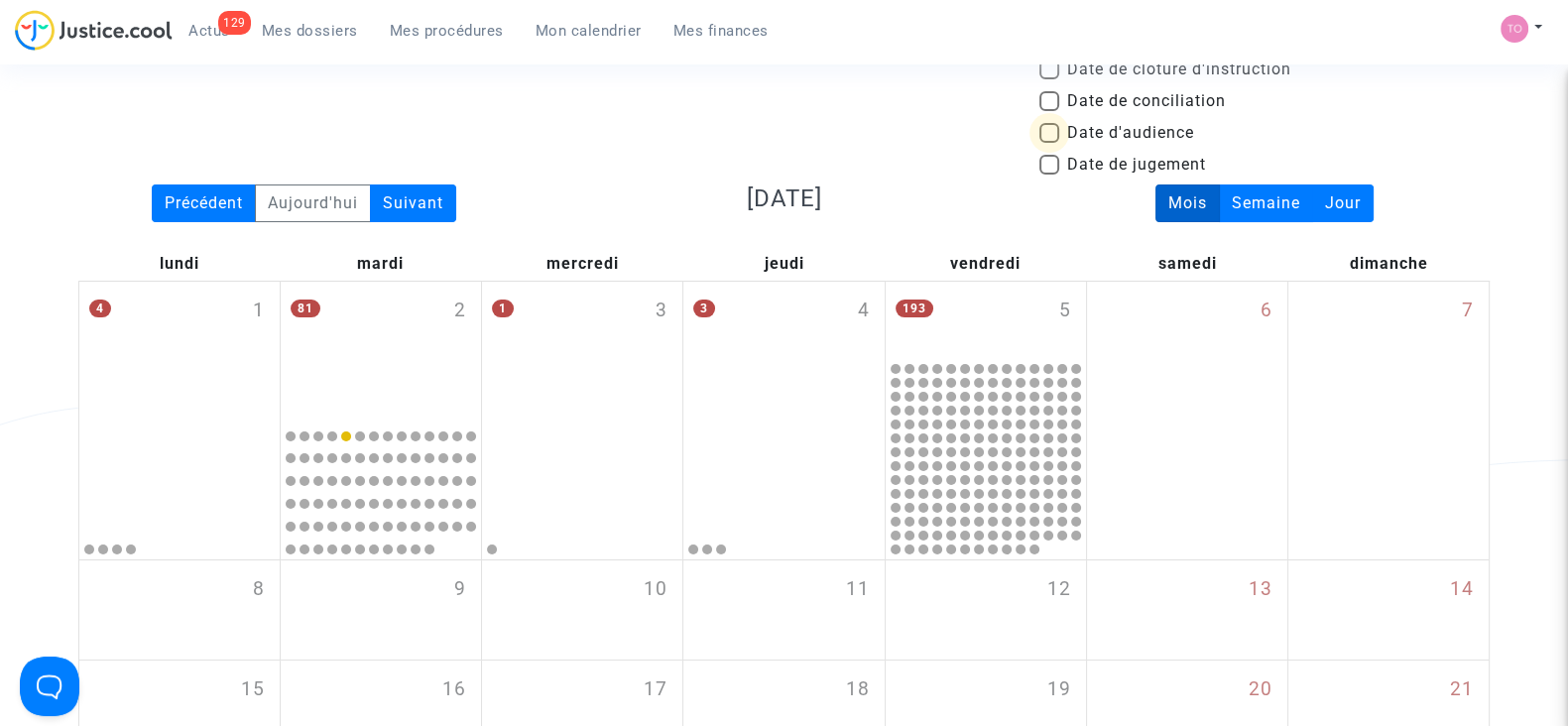
click at [1050, 135] on span at bounding box center [1049, 133] width 20 height 20
click at [1049, 142] on input "Date d'audience" at bounding box center [1048, 142] width 1 height 1
checkbox input "true"
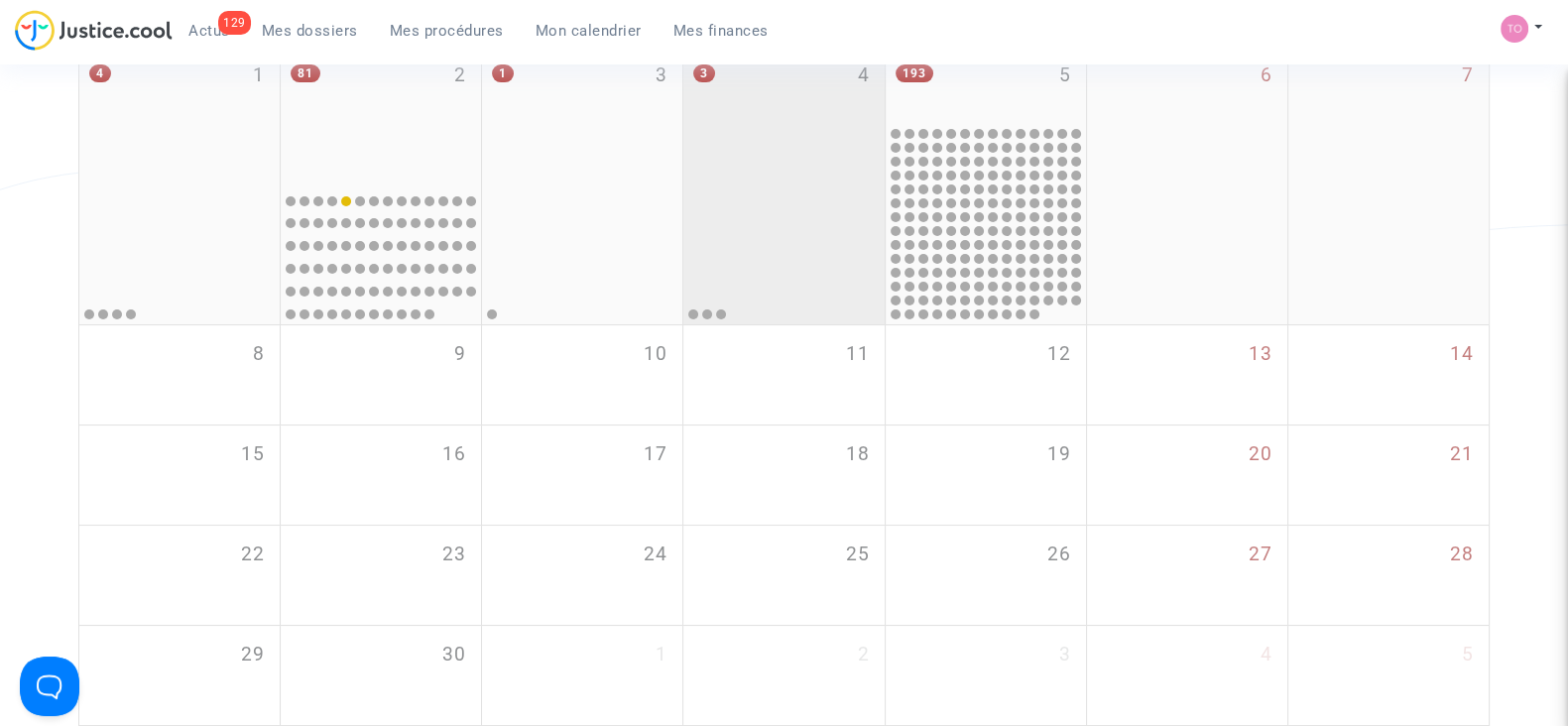
scroll to position [293, 0]
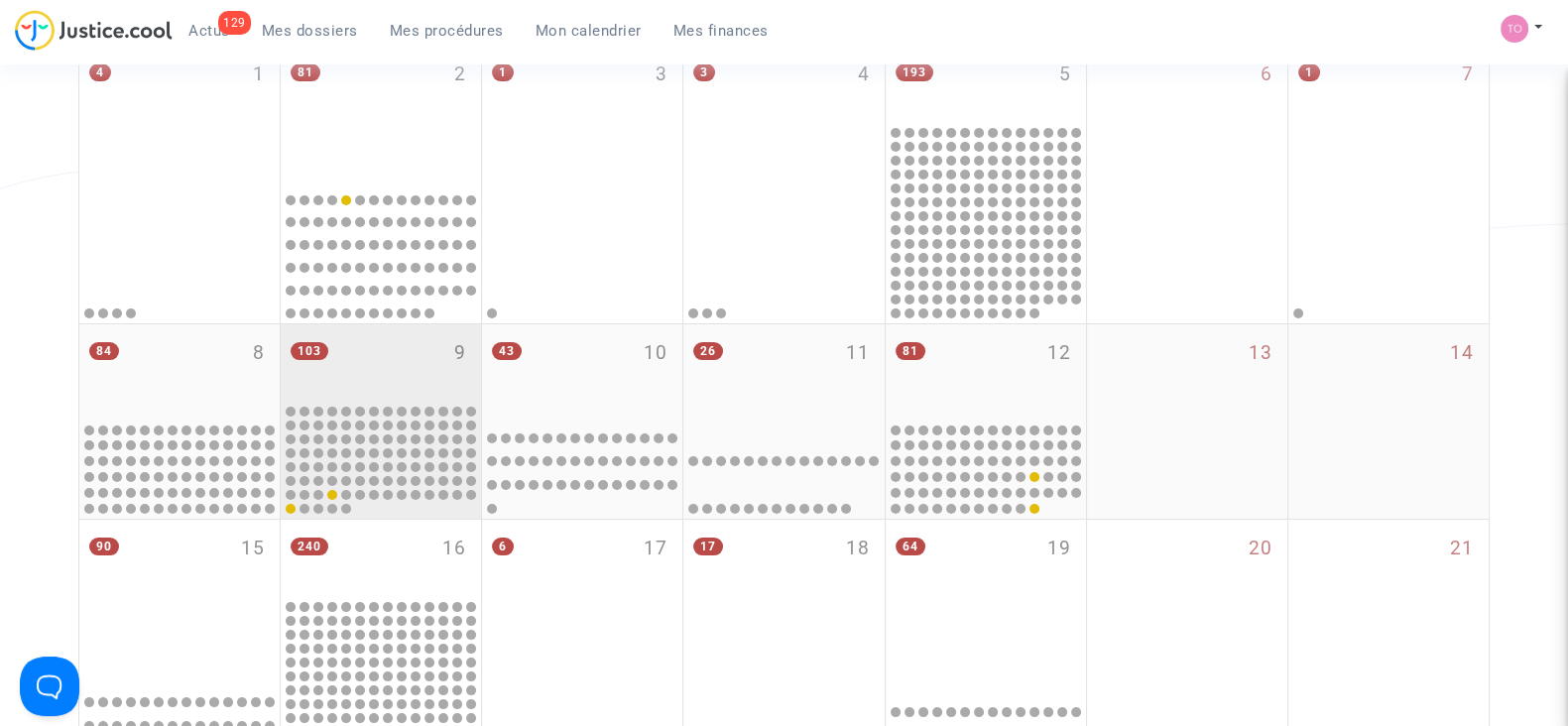
click at [395, 446] on div at bounding box center [380, 460] width 194 height 112
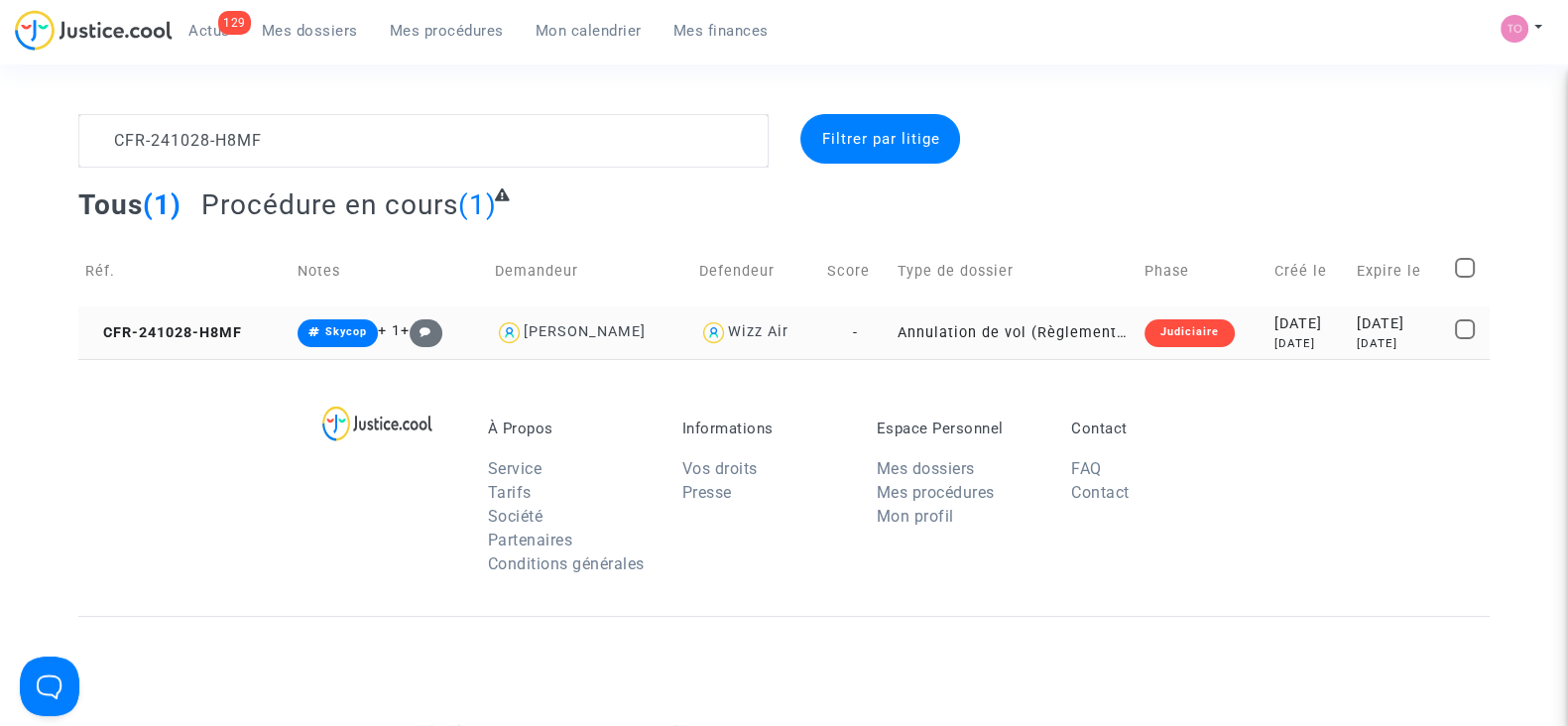
drag, startPoint x: 605, startPoint y: 334, endPoint x: 574, endPoint y: 327, distance: 31.8
click at [574, 327] on div "[PERSON_NAME]" at bounding box center [584, 332] width 122 height 17
type textarea "CFR-241028-H8MF @"[PERSON_NAME]" @"Pitcher Avocat""
click at [1274, 342] on div "[DATE]" at bounding box center [1308, 344] width 69 height 17
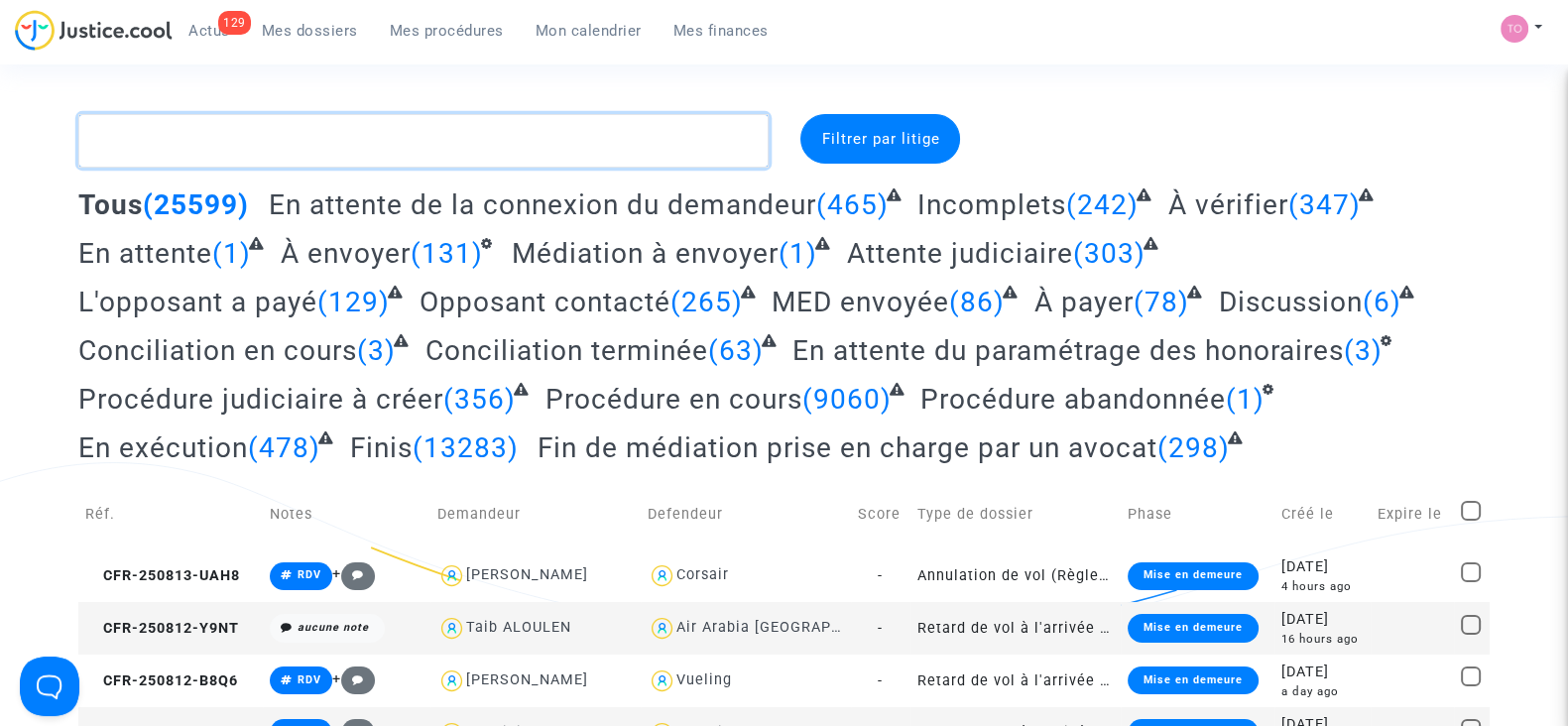
click at [314, 148] on textarea at bounding box center [423, 141] width 690 height 54
paste textarea "CFR-240927-RMK7"
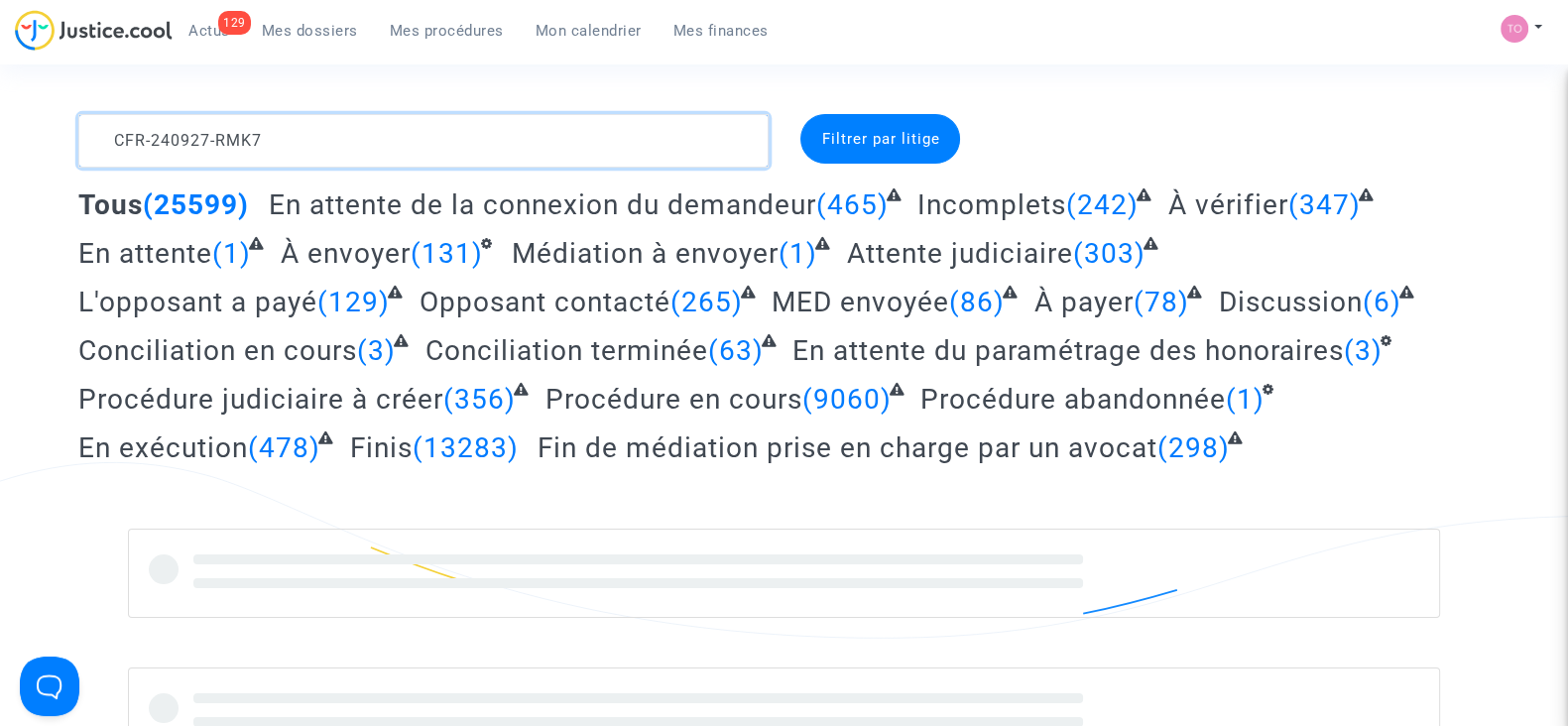
type textarea "CFR-240927-RMK7"
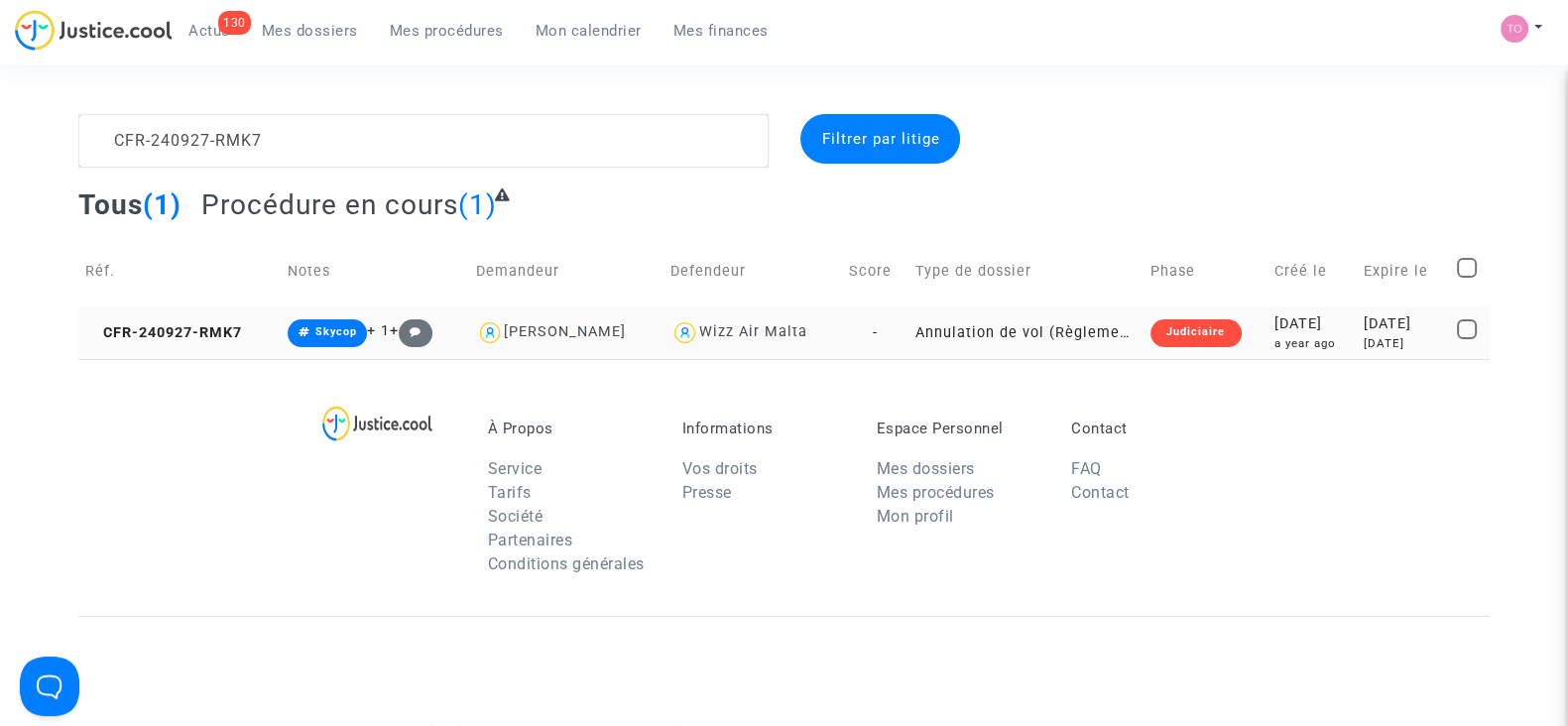
click at [1282, 338] on div "a year ago" at bounding box center [1312, 344] width 76 height 17
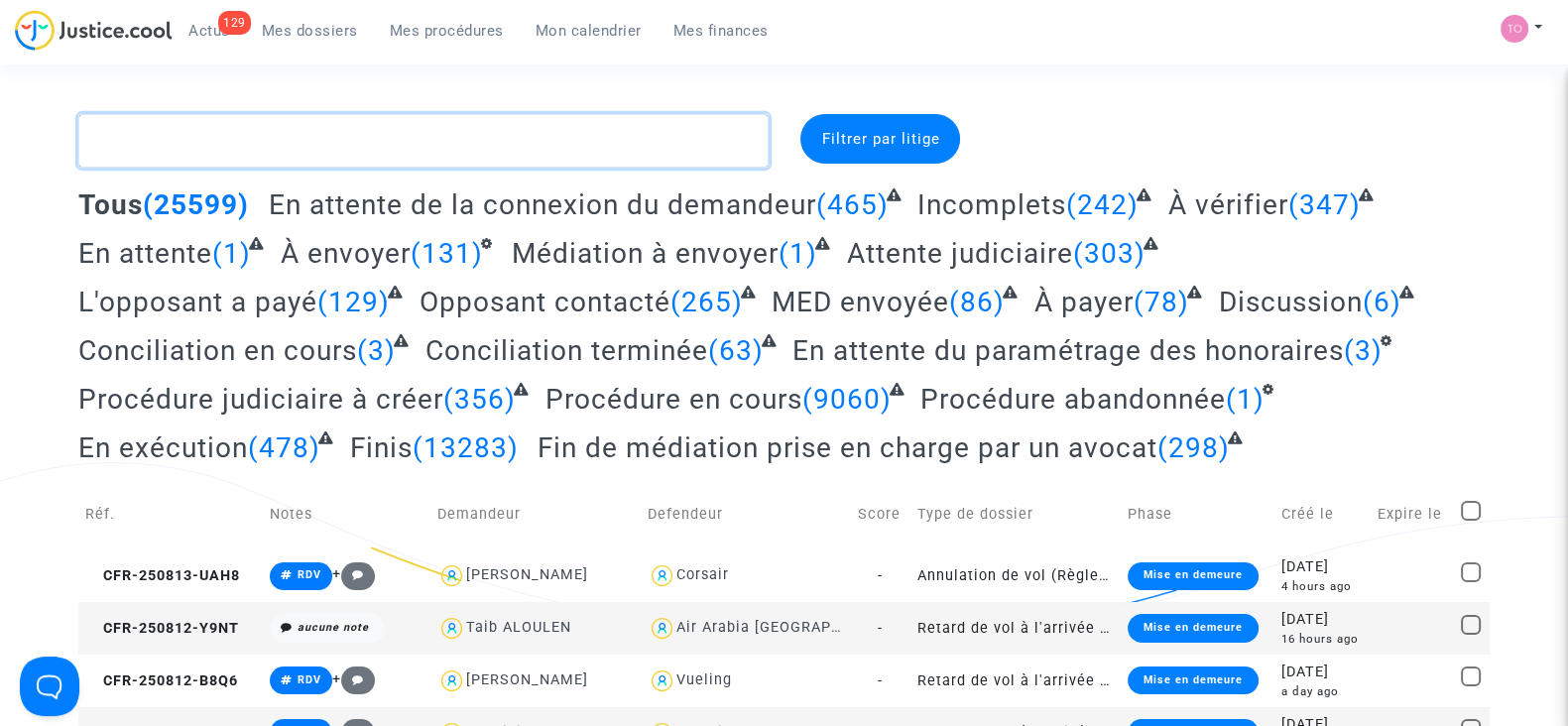
click at [517, 147] on textarea at bounding box center [423, 141] width 690 height 54
paste textarea "CFR-240820-K2X8"
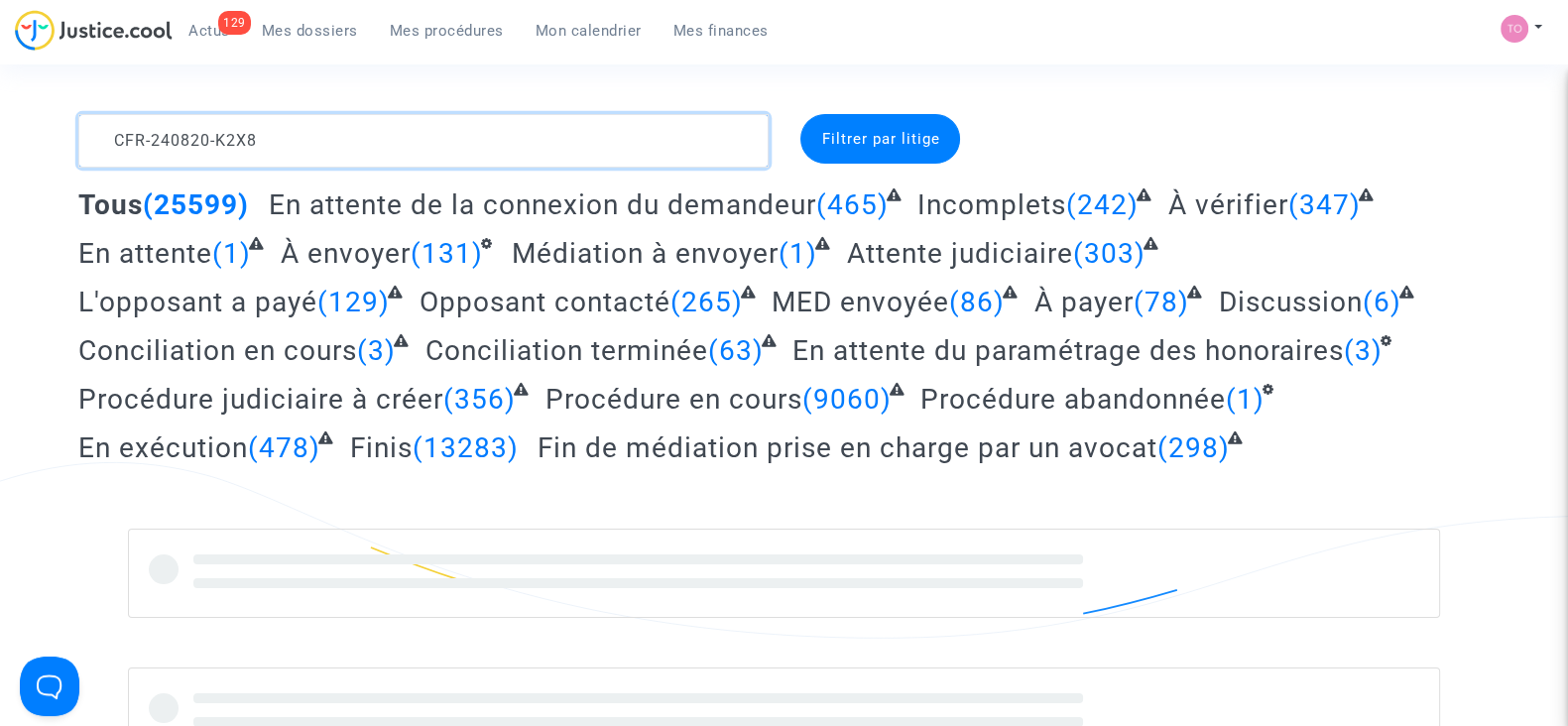
type textarea "CFR-240820-K2X8"
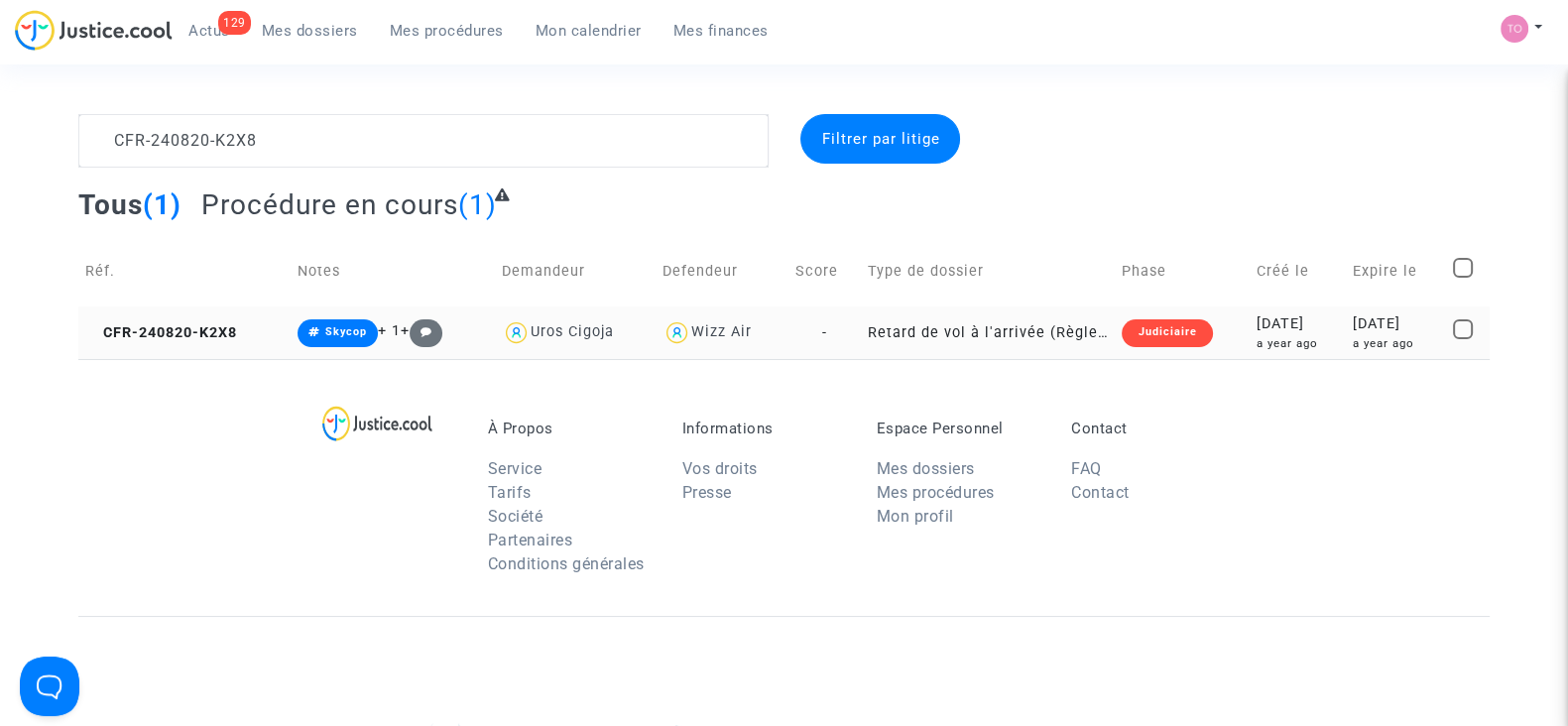
click at [1190, 335] on td "Judiciaire" at bounding box center [1182, 333] width 133 height 53
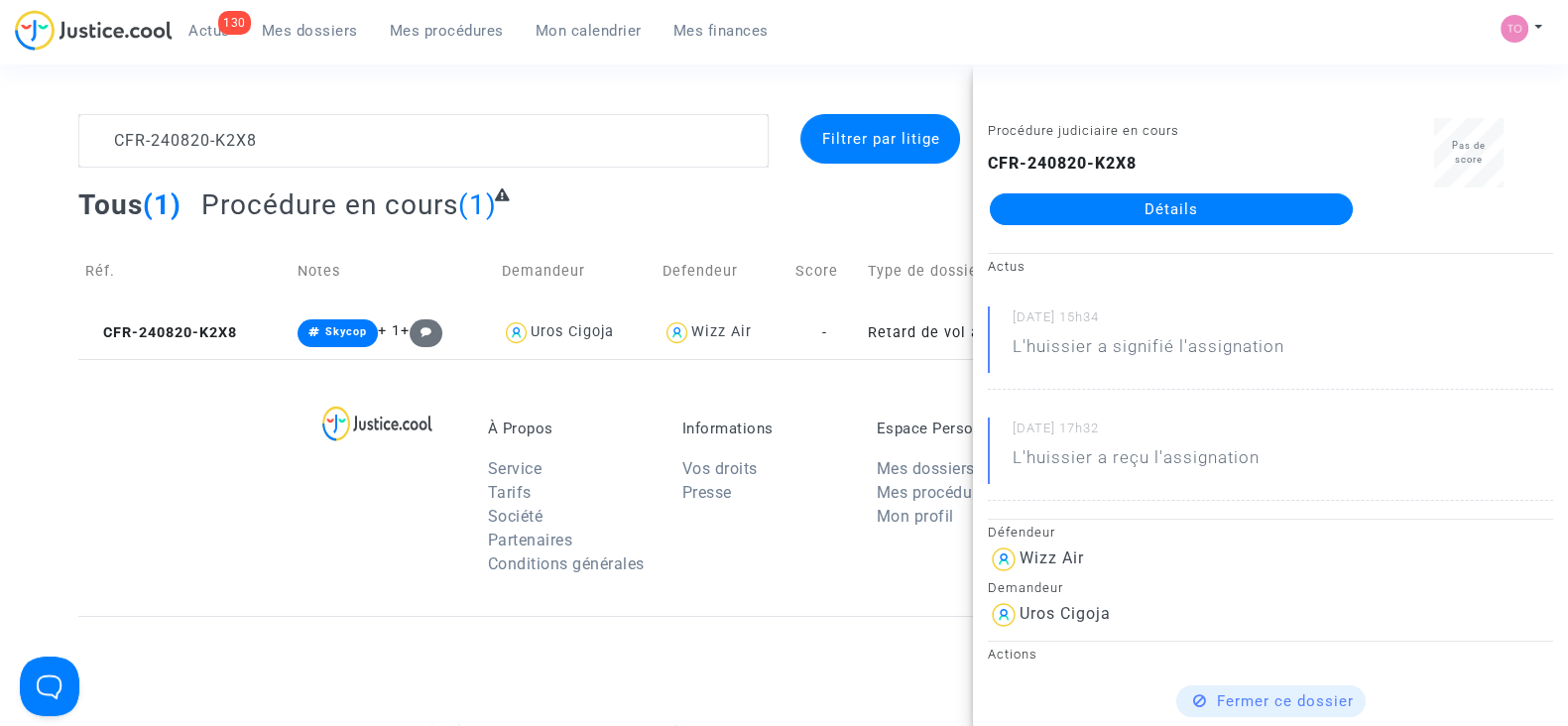
click at [353, 575] on div at bounding box center [395, 502] width 155 height 166
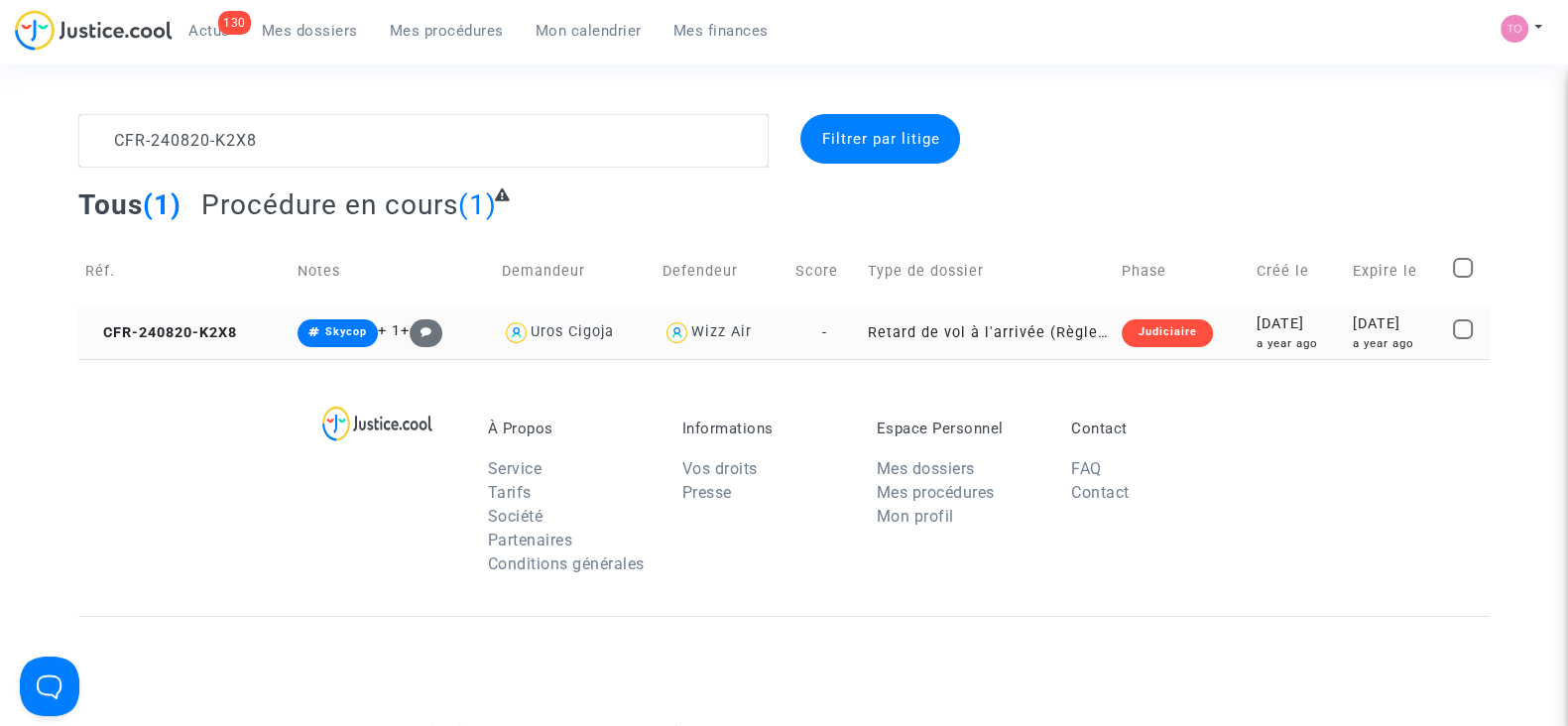
click at [1199, 317] on td "Judiciaire" at bounding box center [1182, 333] width 133 height 53
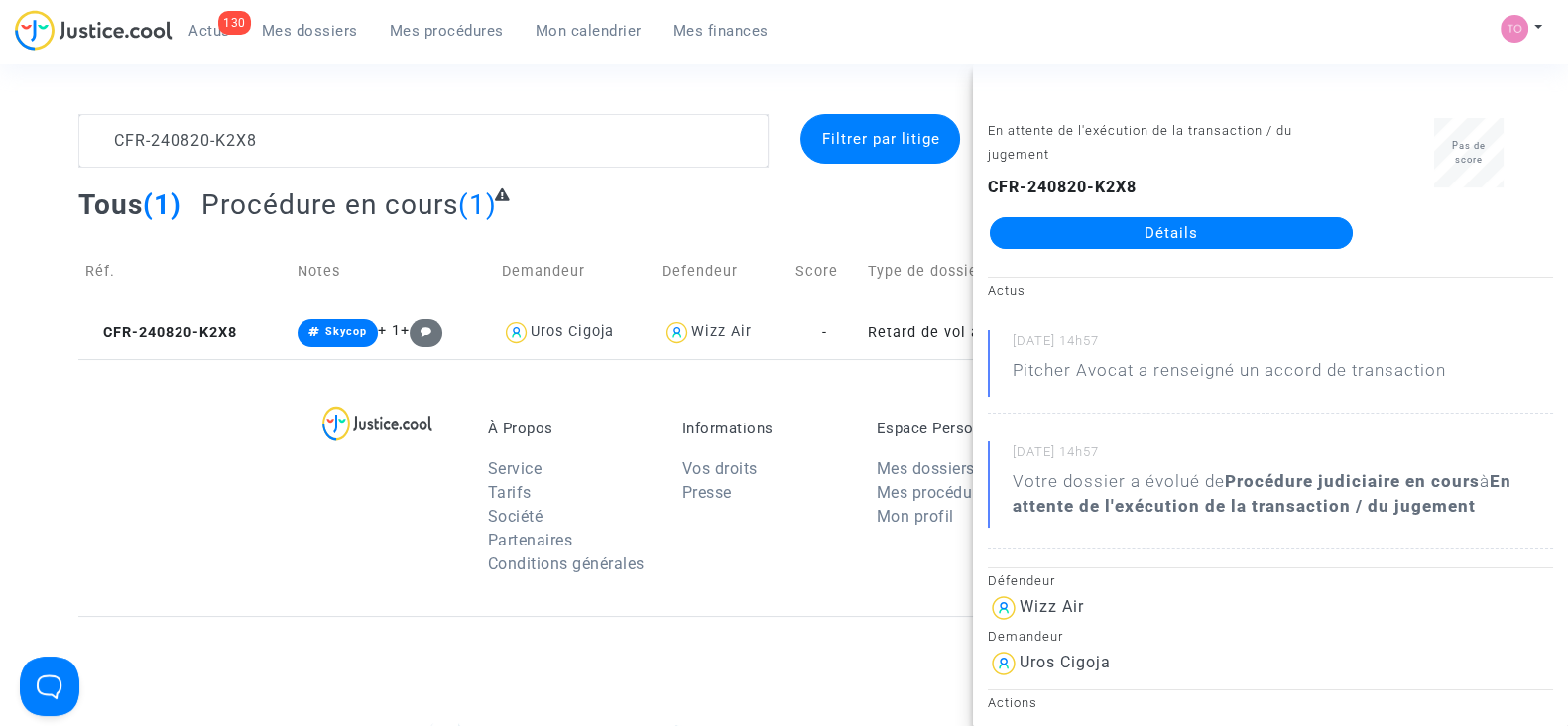
click at [1148, 236] on link "Détails" at bounding box center [1171, 233] width 363 height 32
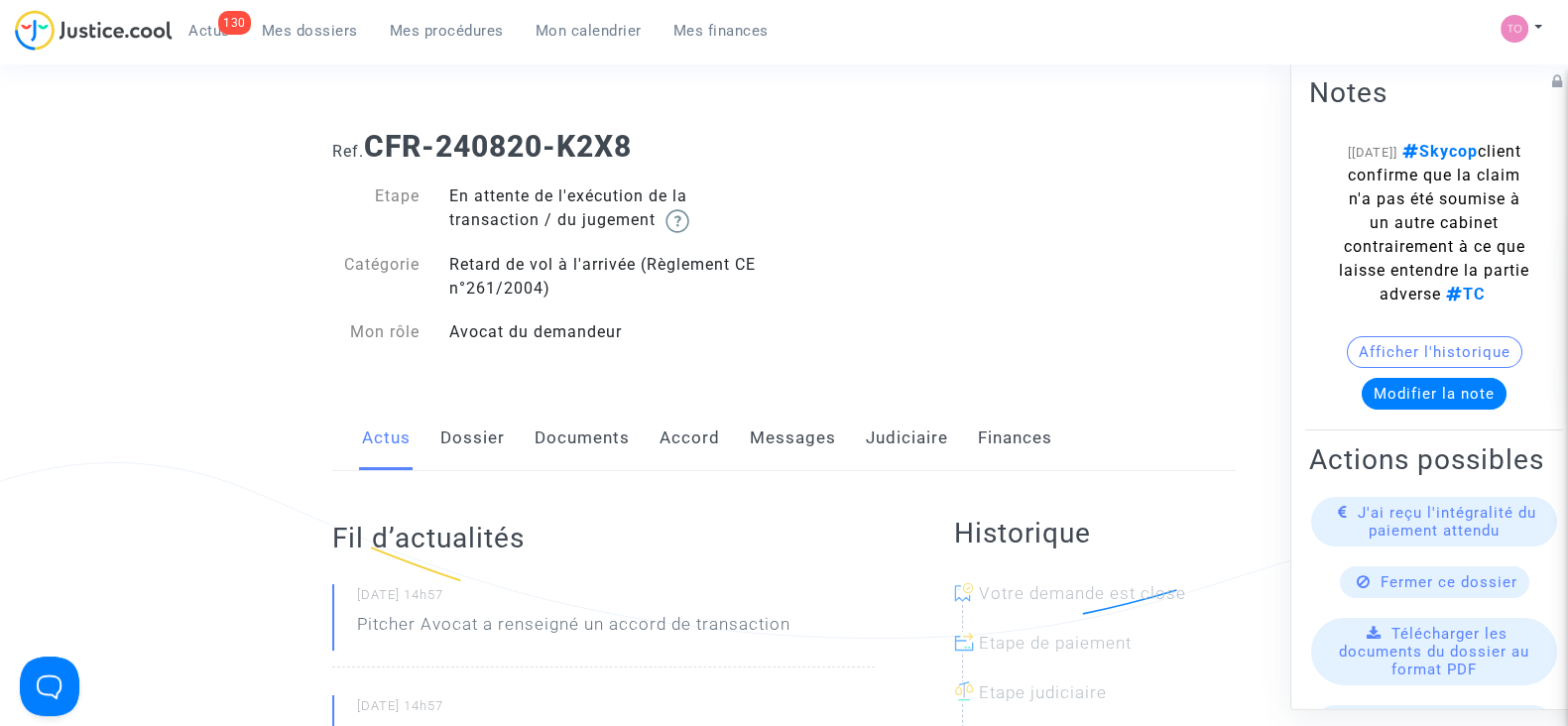
click at [878, 446] on link "Judiciaire" at bounding box center [907, 438] width 83 height 66
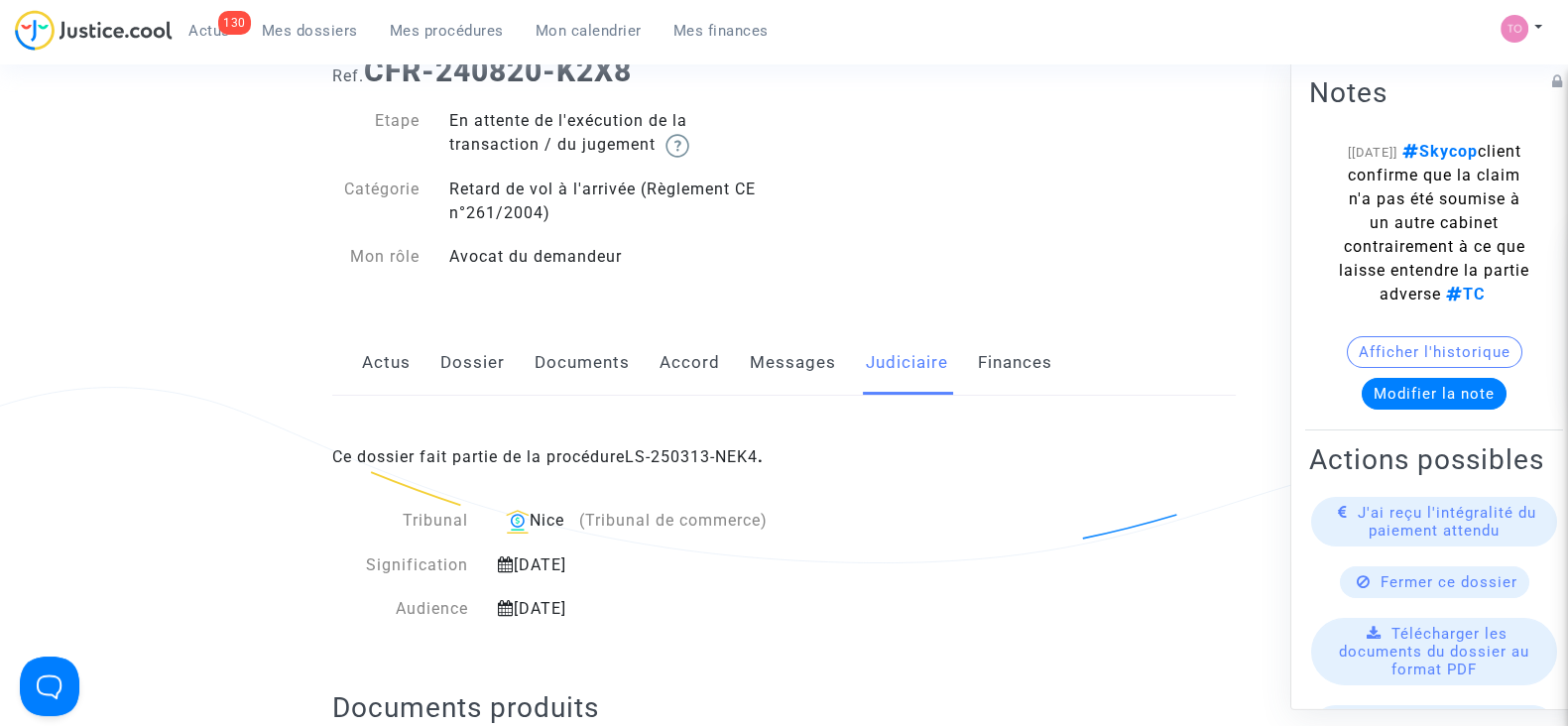
scroll to position [77, 0]
click at [694, 454] on link "LS-250313-NEK4" at bounding box center [691, 455] width 132 height 19
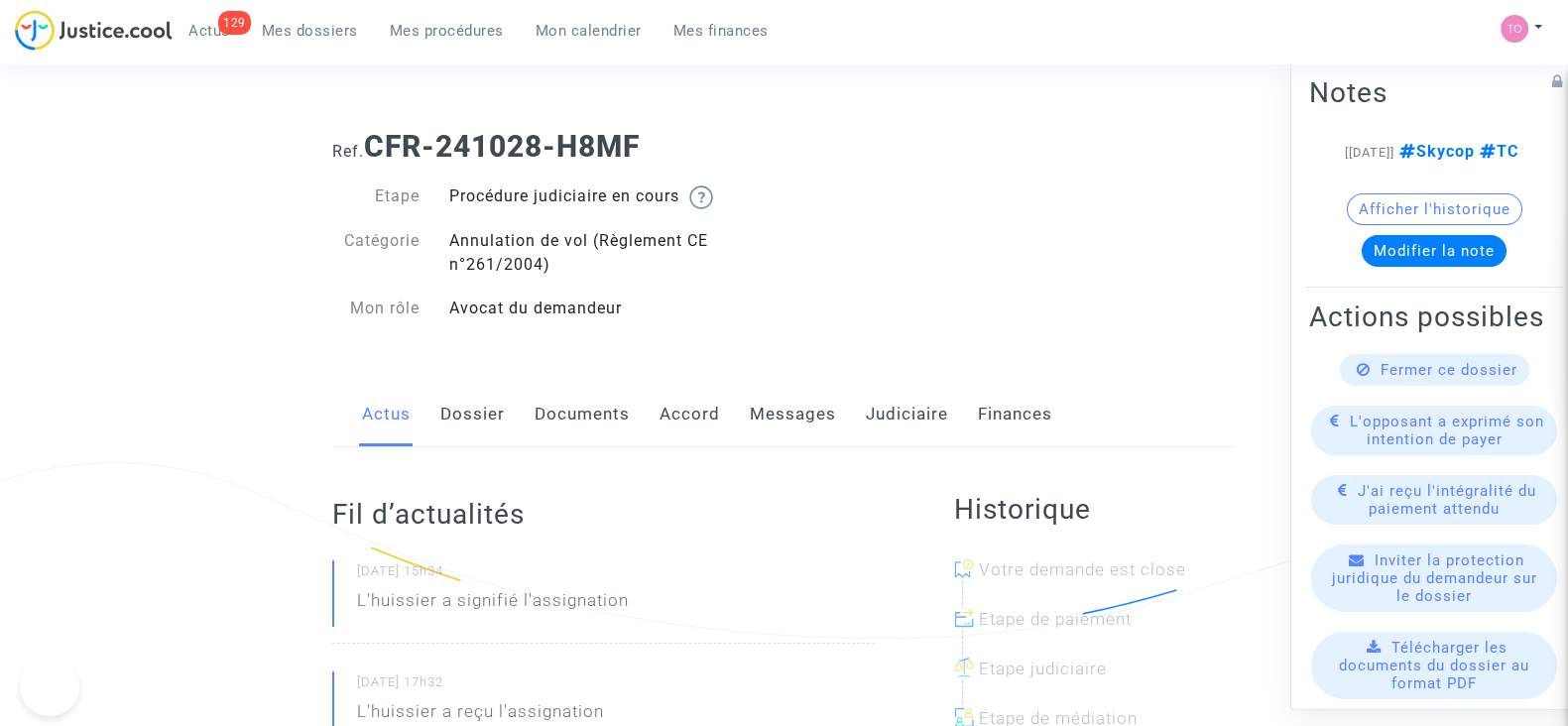
click at [866, 406] on link "Judiciaire" at bounding box center [907, 415] width 83 height 66
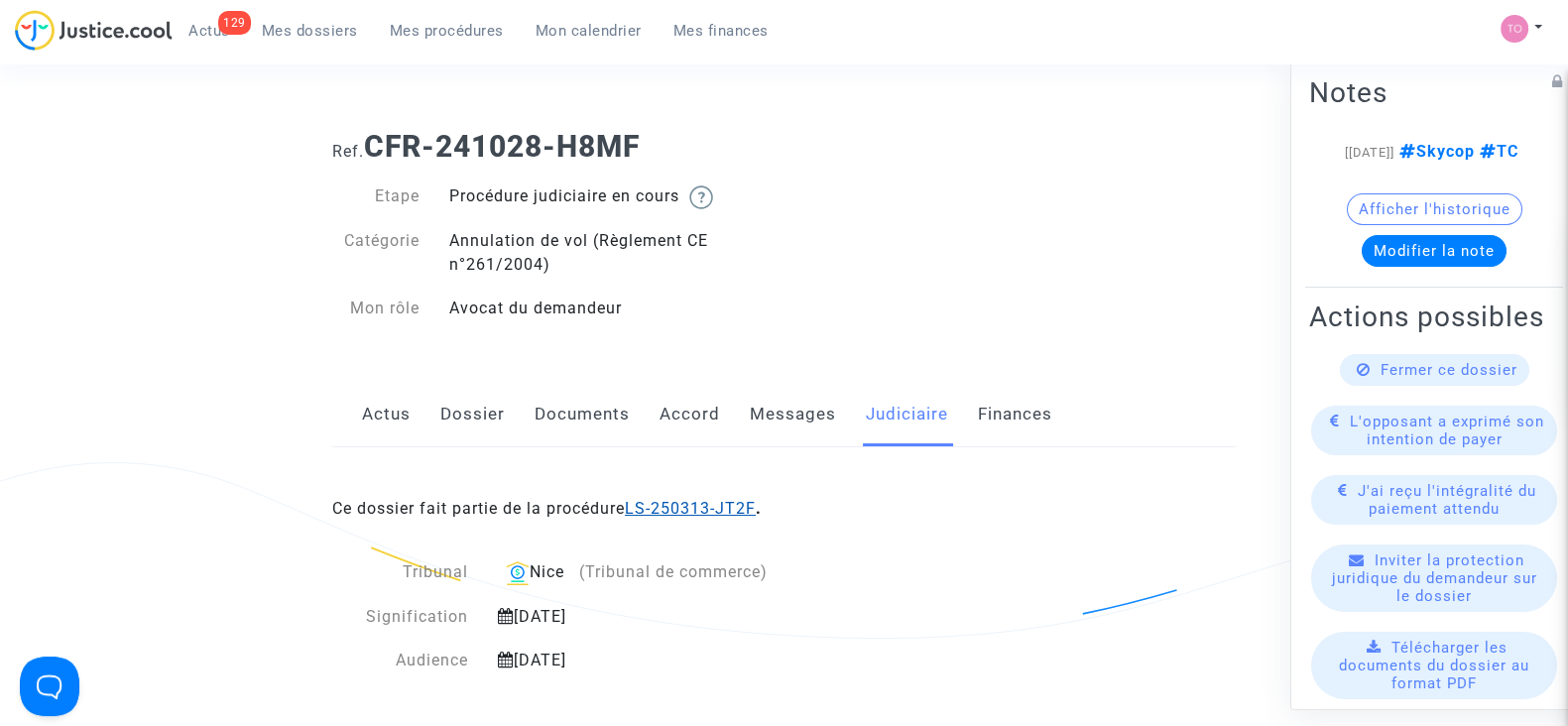
click at [685, 499] on link "LS-250313-JT2F" at bounding box center [691, 508] width 131 height 19
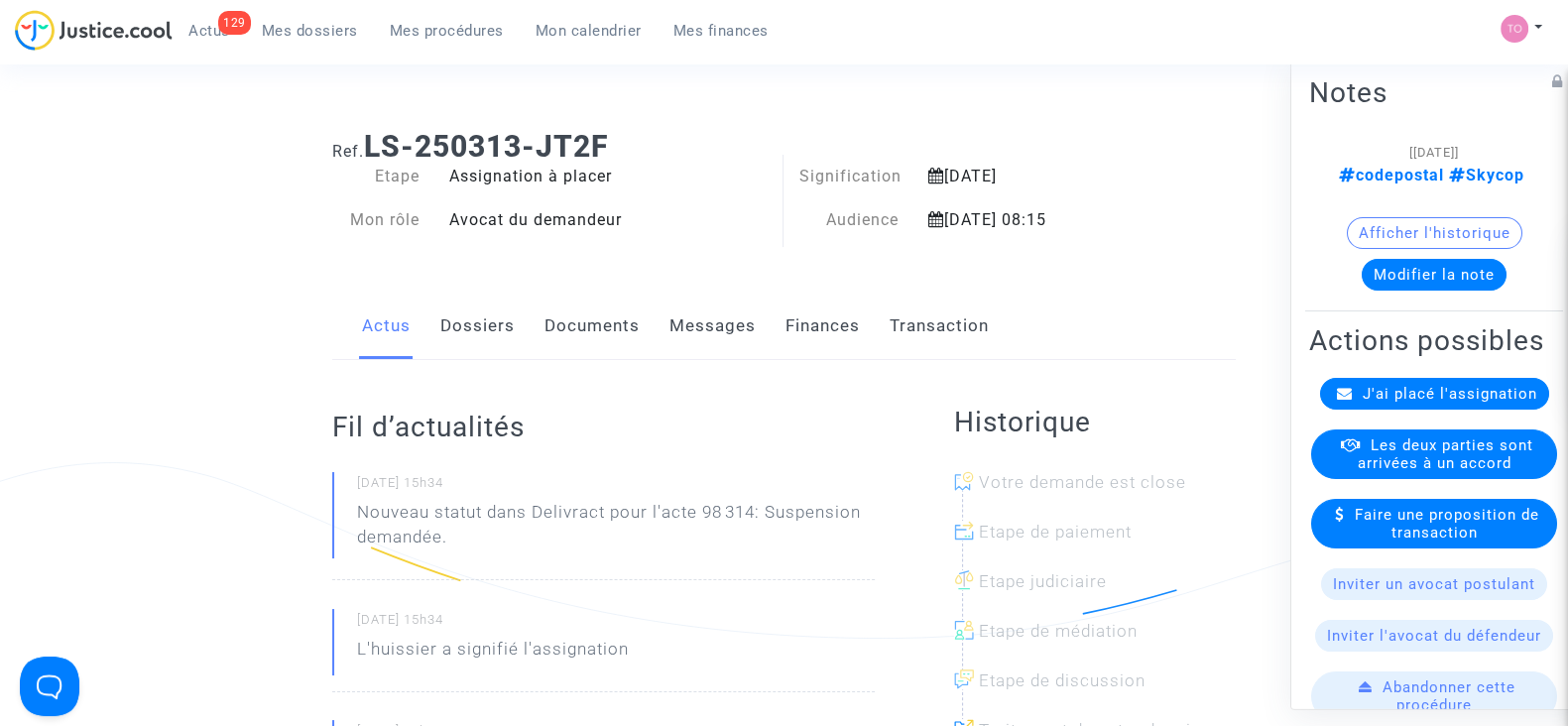
click at [809, 330] on link "Finances" at bounding box center [822, 327] width 75 height 66
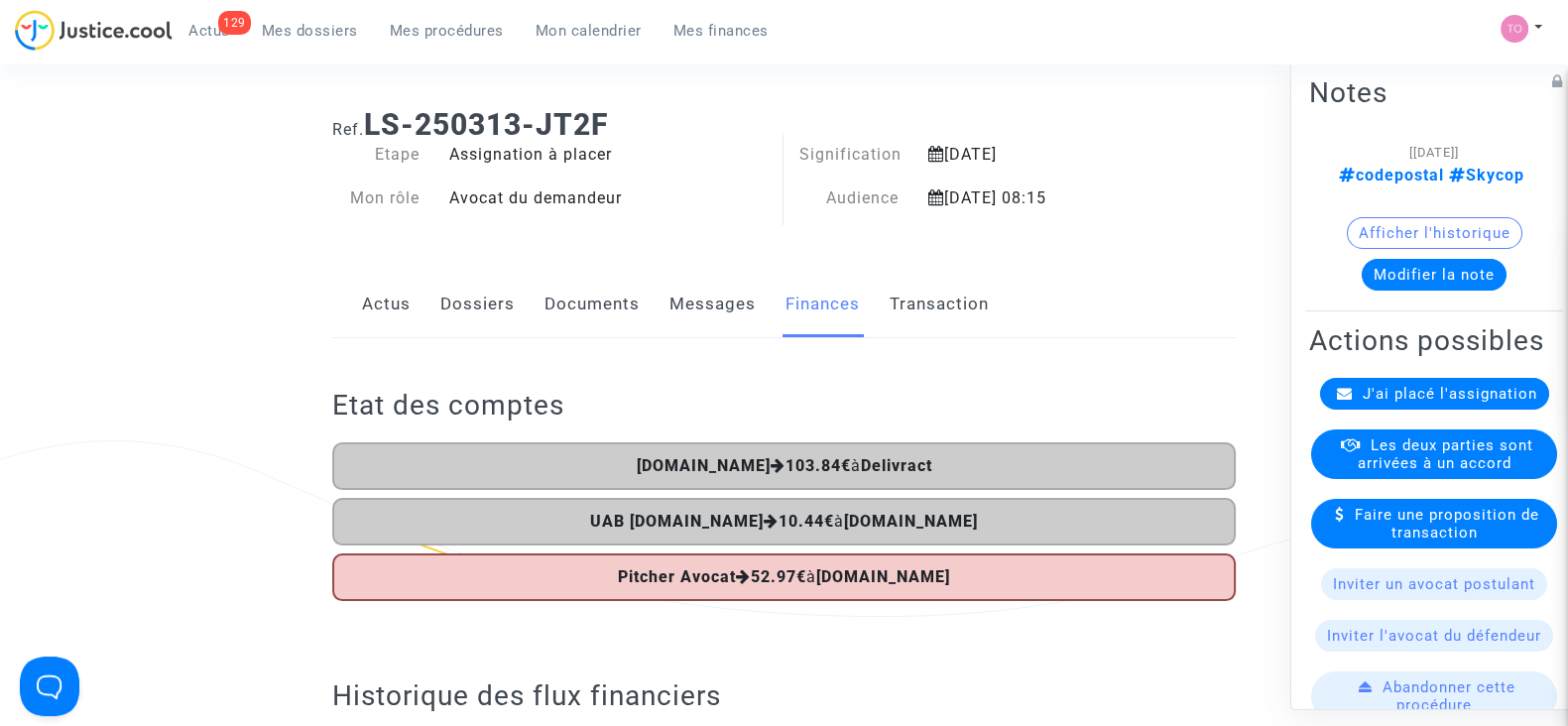
scroll to position [24, 0]
click at [466, 331] on link "Dossiers" at bounding box center [477, 303] width 75 height 66
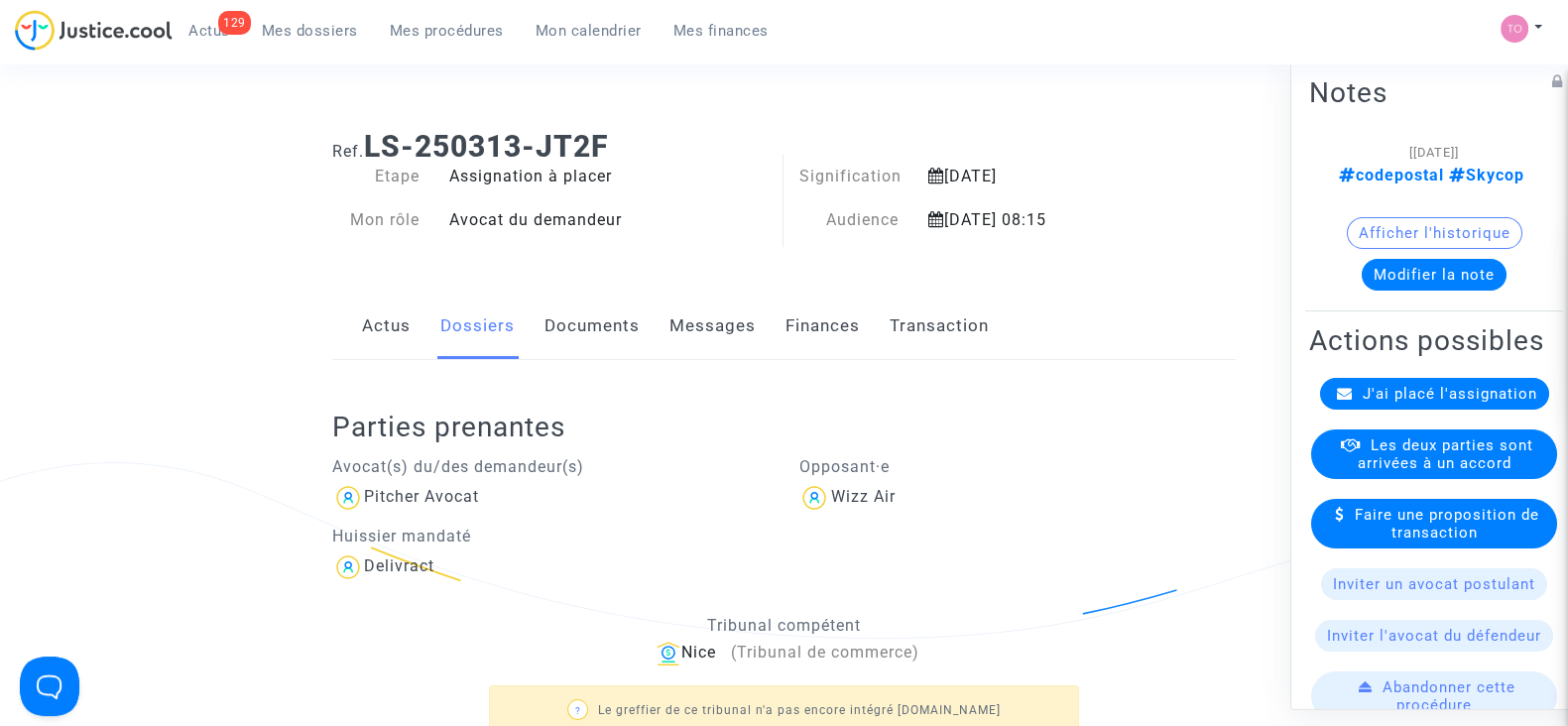
click at [800, 327] on link "Finances" at bounding box center [822, 327] width 75 height 66
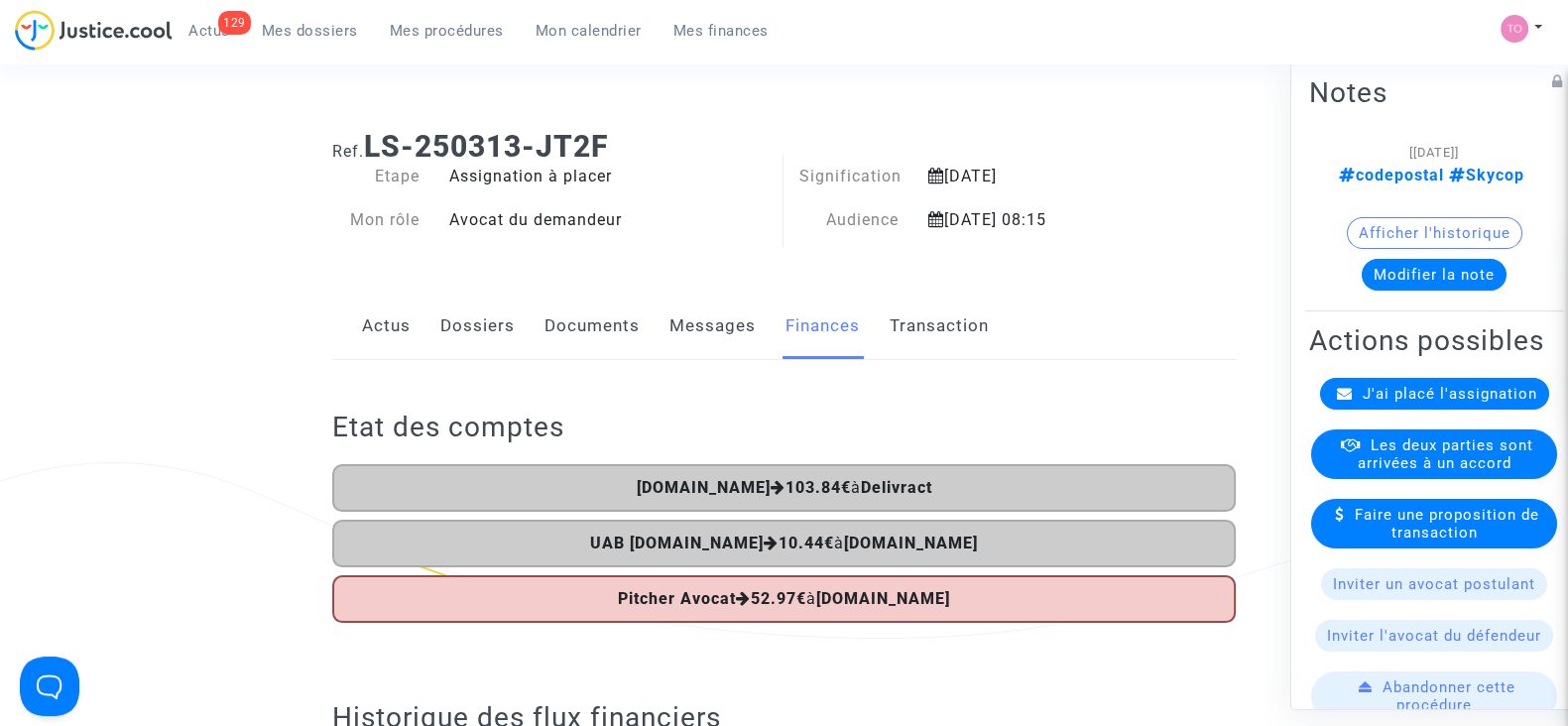
click at [1389, 265] on button "Modifier la note" at bounding box center [1434, 275] width 144 height 32
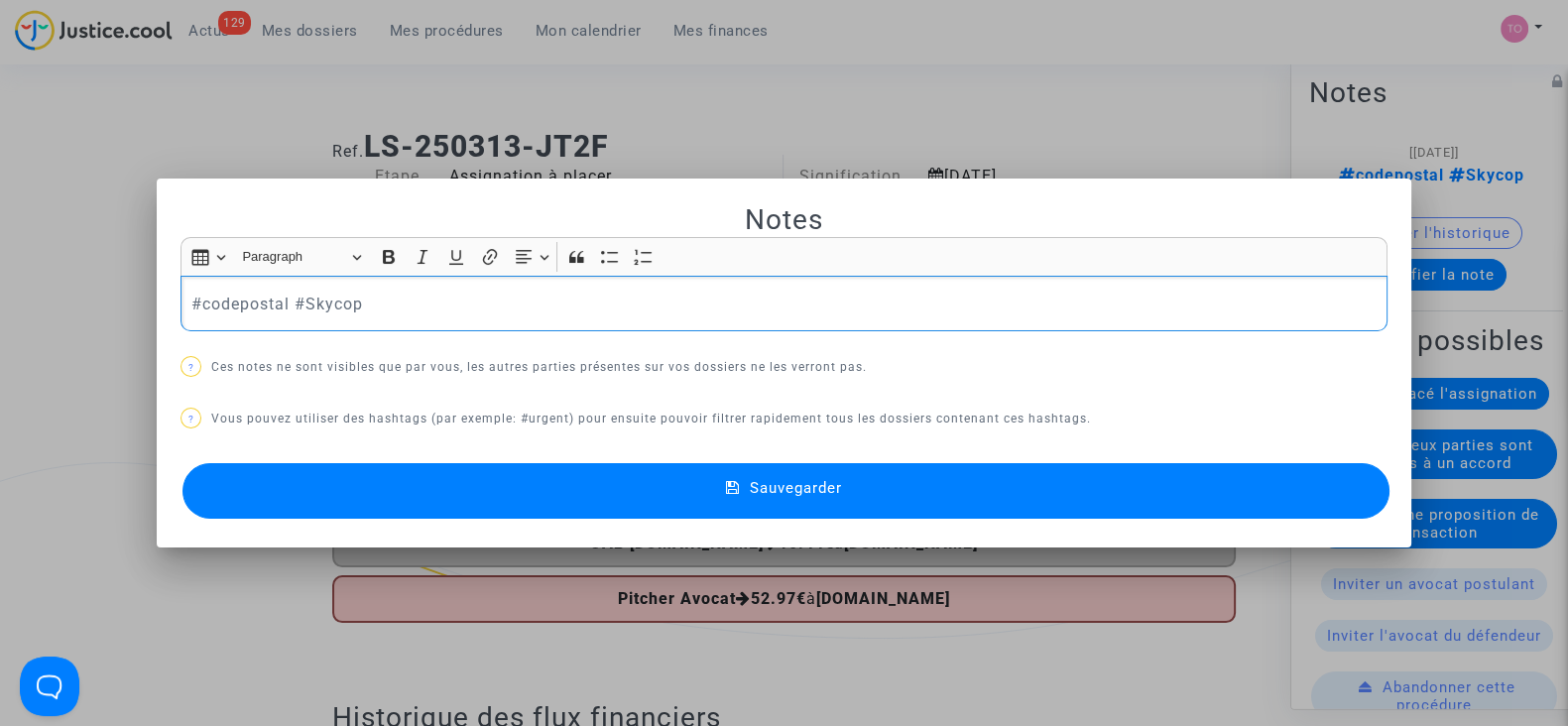
drag, startPoint x: 370, startPoint y: 307, endPoint x: 52, endPoint y: 297, distance: 318.2
click at [52, 297] on div "Notes Rich Text Editor Insert table Insert table Heading Paragraph Paragraph He…" at bounding box center [784, 363] width 1568 height 726
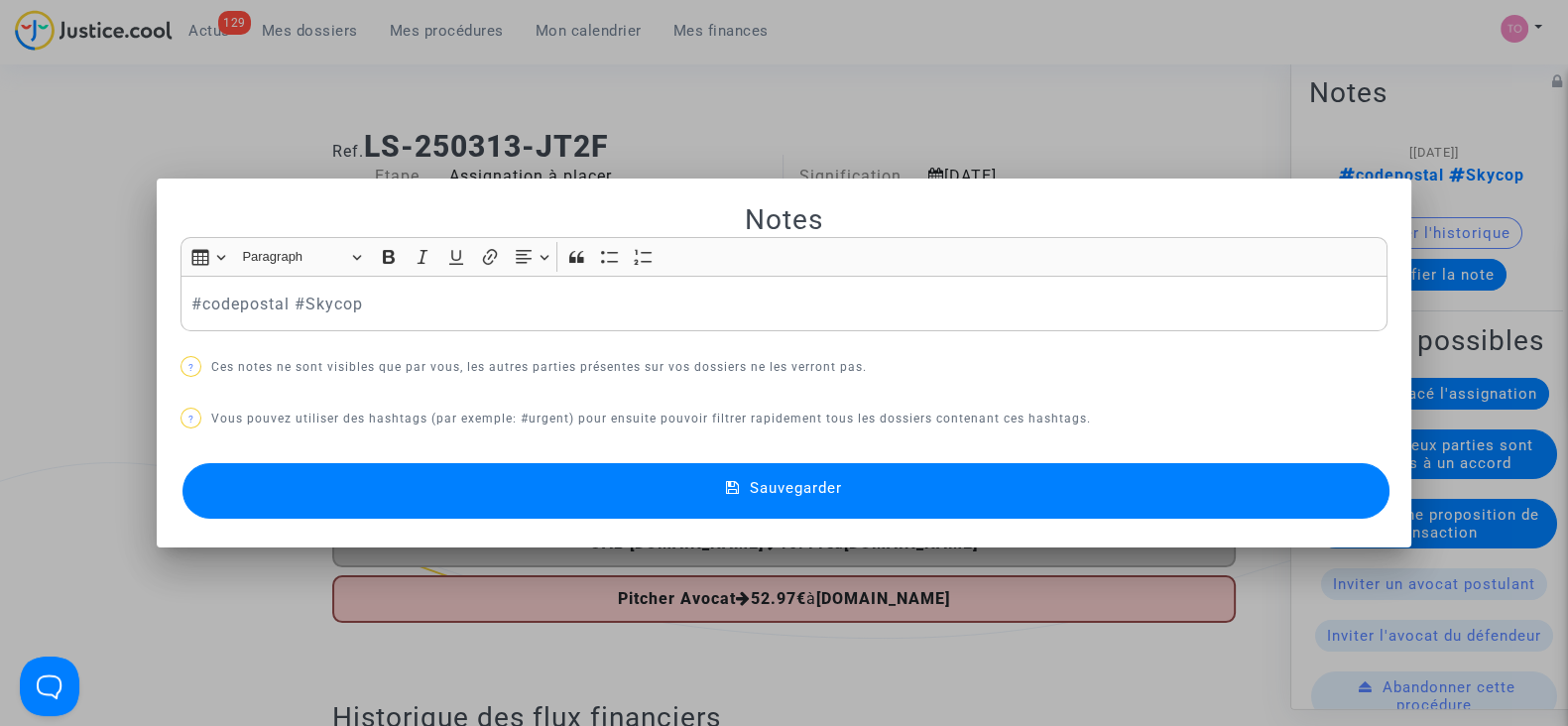
click at [52, 297] on div at bounding box center [784, 363] width 1568 height 726
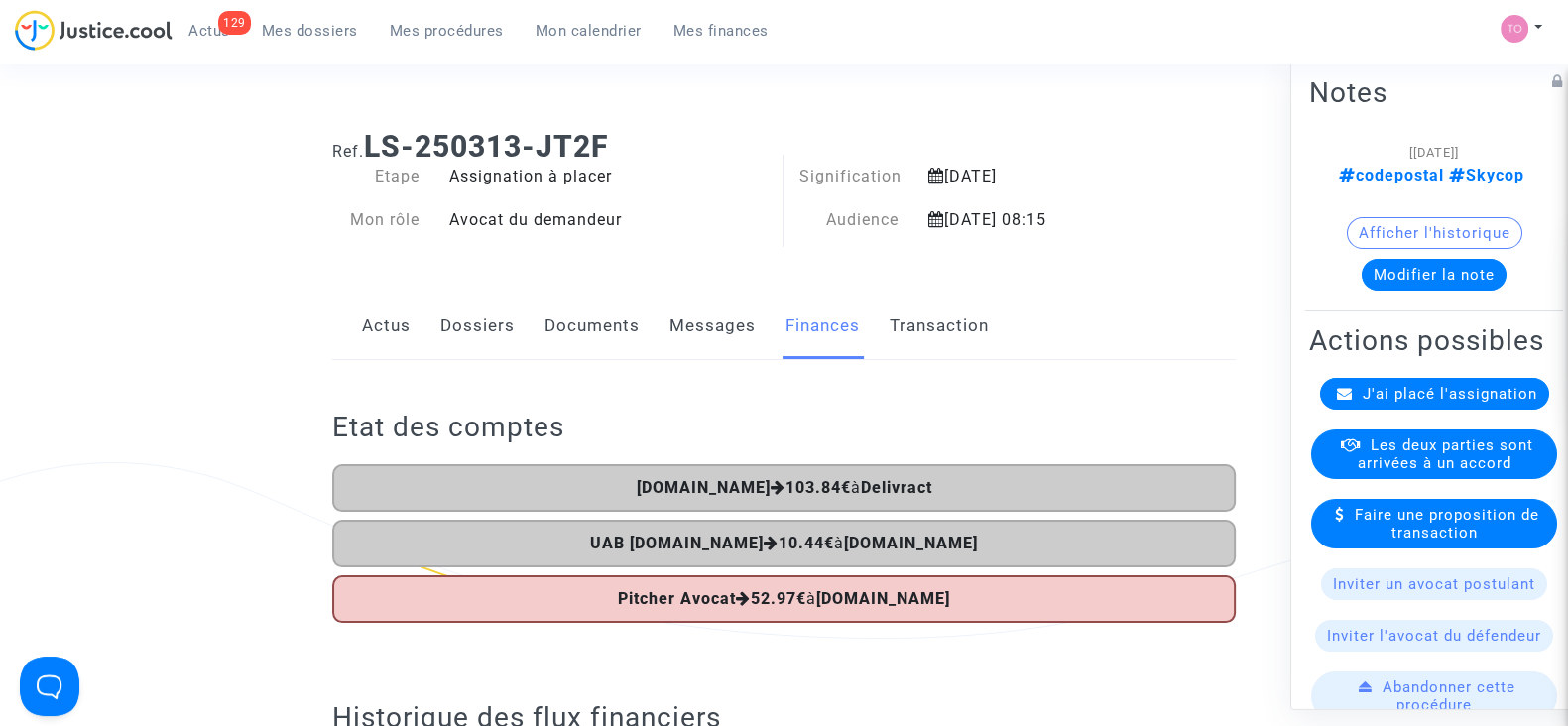
click at [1107, 442] on h2 "Etat des comptes" at bounding box center [784, 426] width 904 height 35
click at [1376, 276] on button "Modifier la note" at bounding box center [1434, 275] width 144 height 32
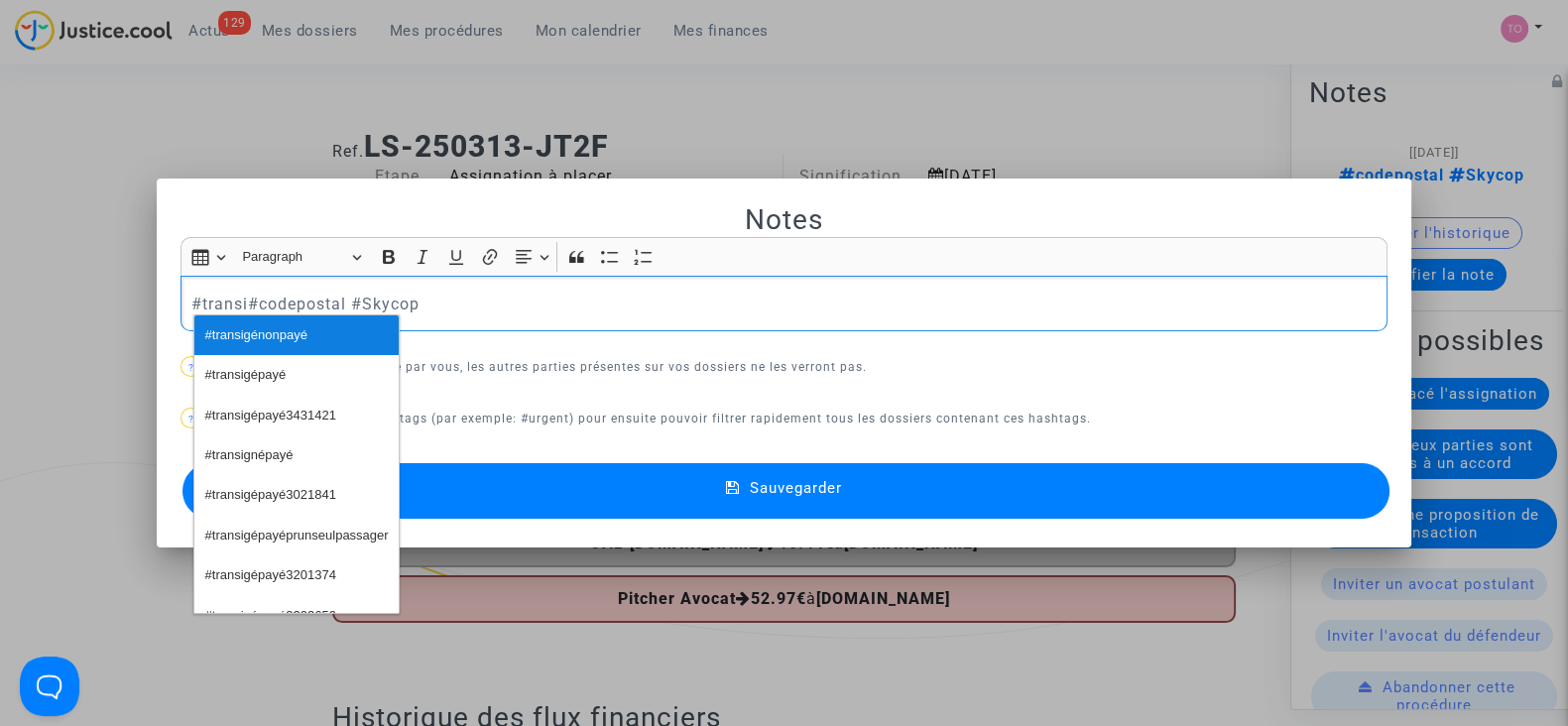
click at [318, 328] on button "#transigénonpayé" at bounding box center [296, 336] width 204 height 40
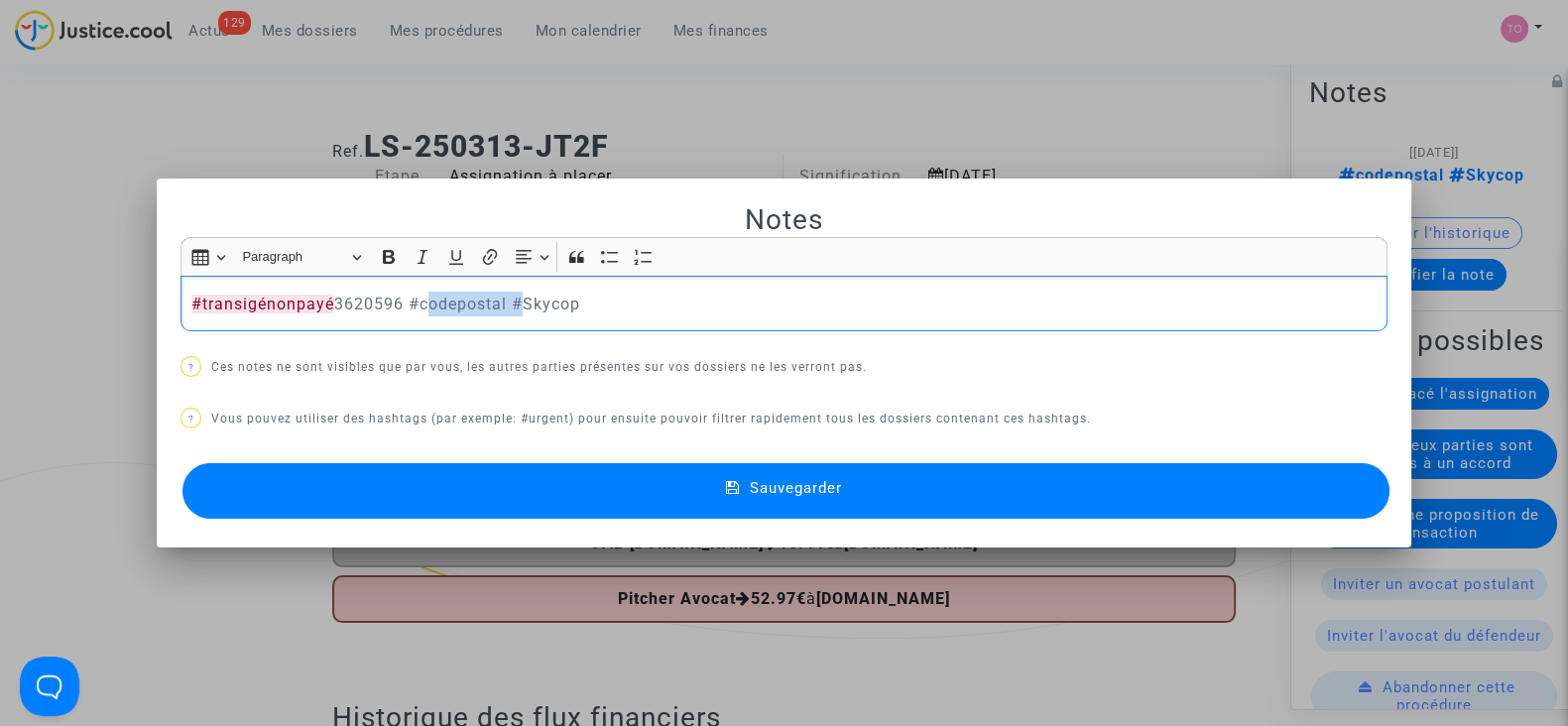
drag, startPoint x: 409, startPoint y: 300, endPoint x: 510, endPoint y: 297, distance: 101.0
click at [510, 297] on p "#transigénonpayé 3620596 #codepostal #Skycop" at bounding box center [784, 304] width 1187 height 25
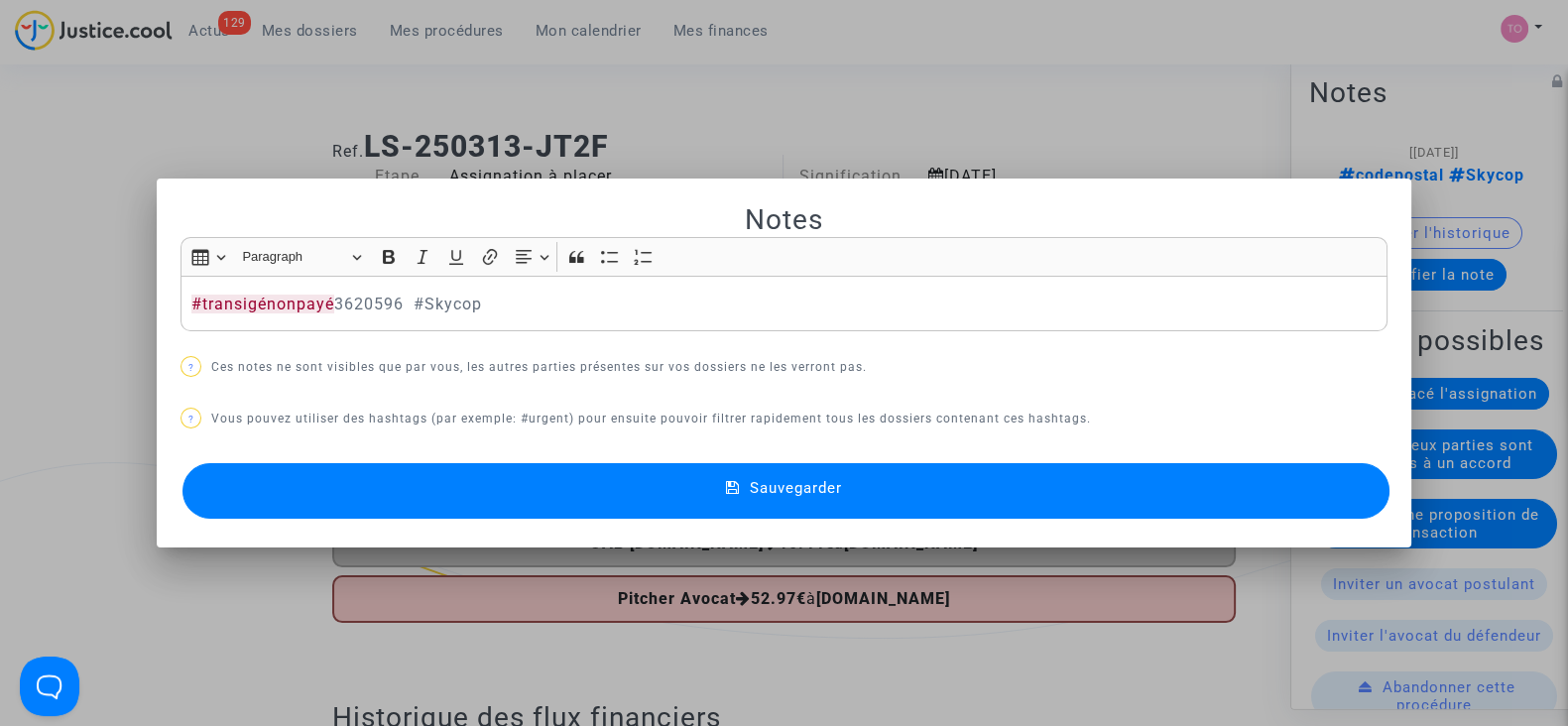
click at [438, 491] on button "Sauvegarder" at bounding box center [785, 491] width 1207 height 56
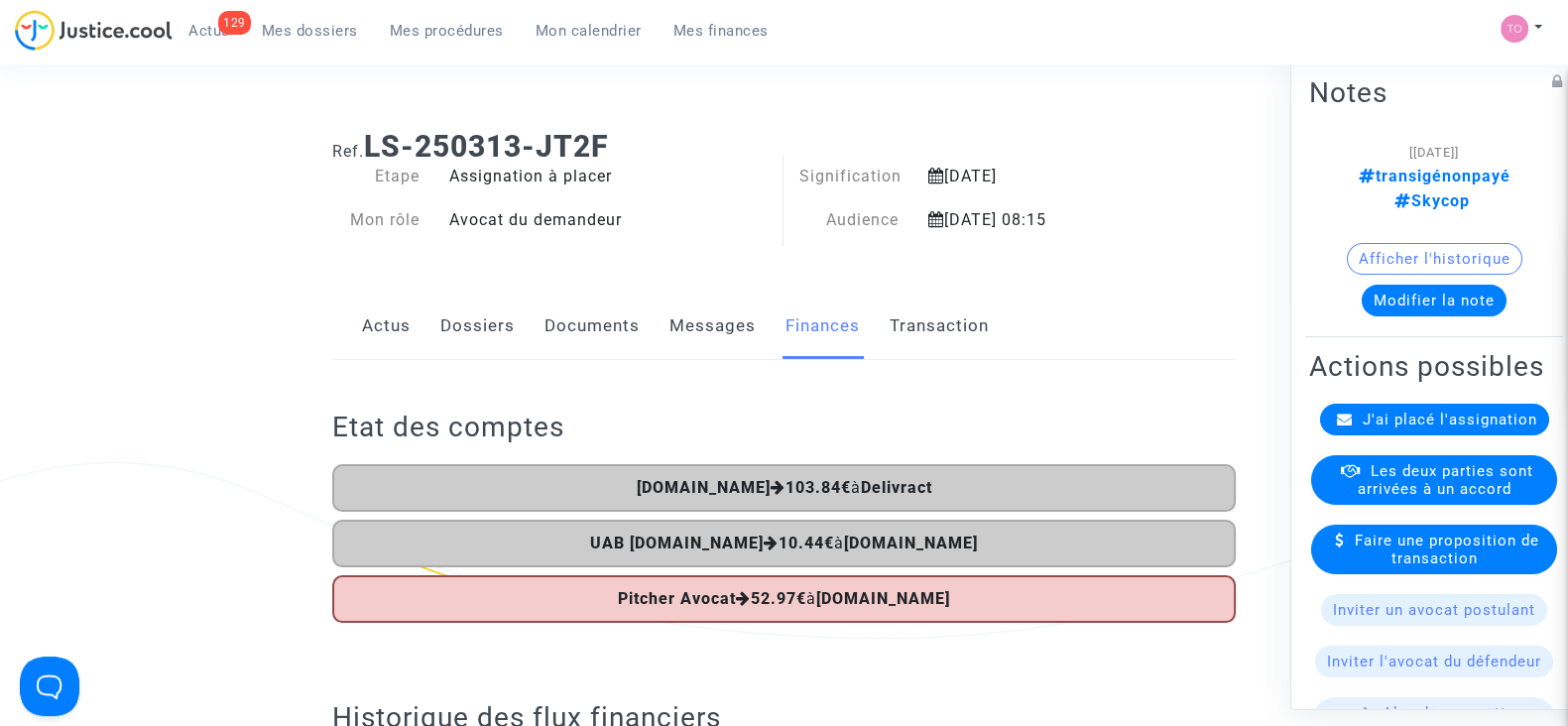
click at [1373, 484] on span "Les deux parties sont arrivées à un accord" at bounding box center [1446, 480] width 175 height 36
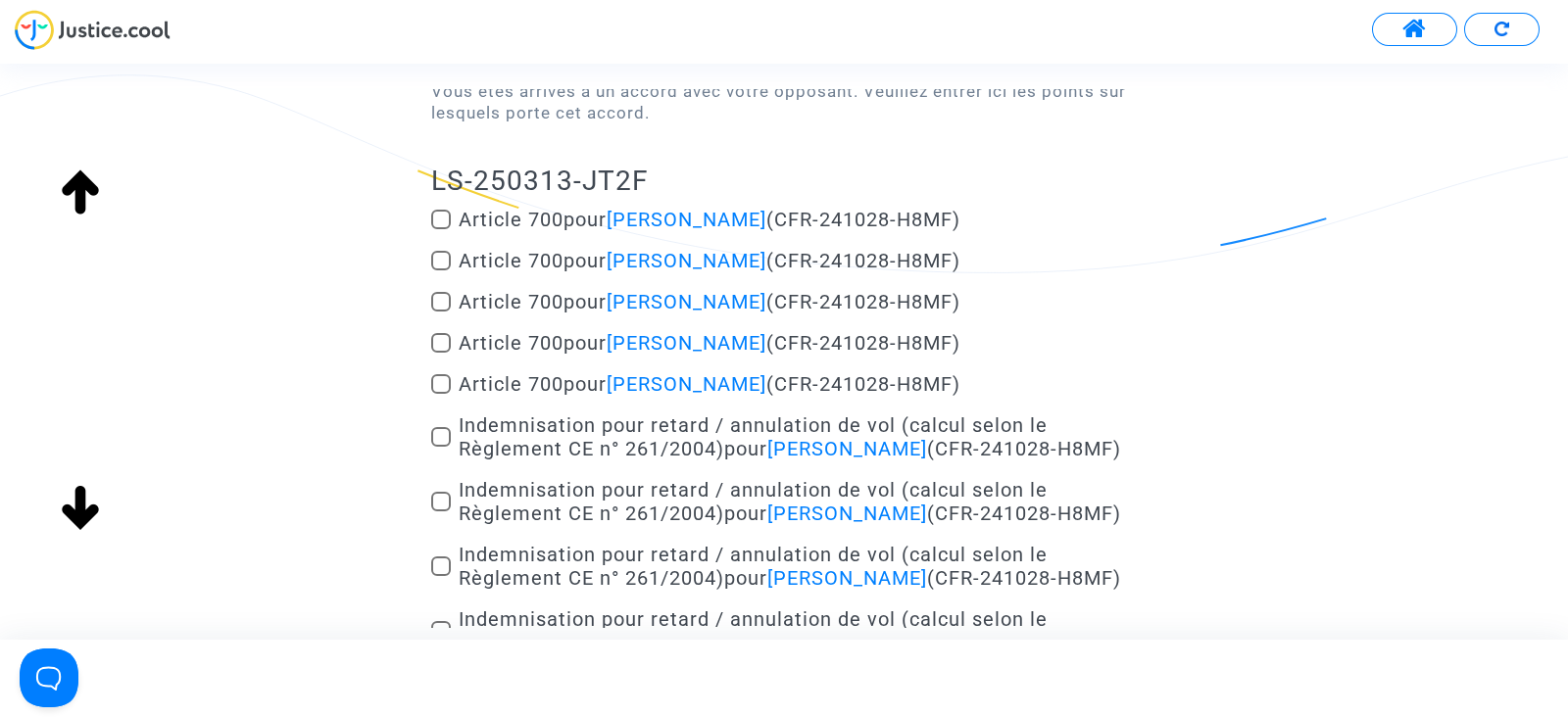
scroll to position [234, 0]
click at [446, 213] on span at bounding box center [441, 219] width 20 height 20
click at [441, 229] on input "Article 700 pour Igor Bajovic (CFR-241028-H8MF)" at bounding box center [440, 229] width 1 height 1
checkbox input "true"
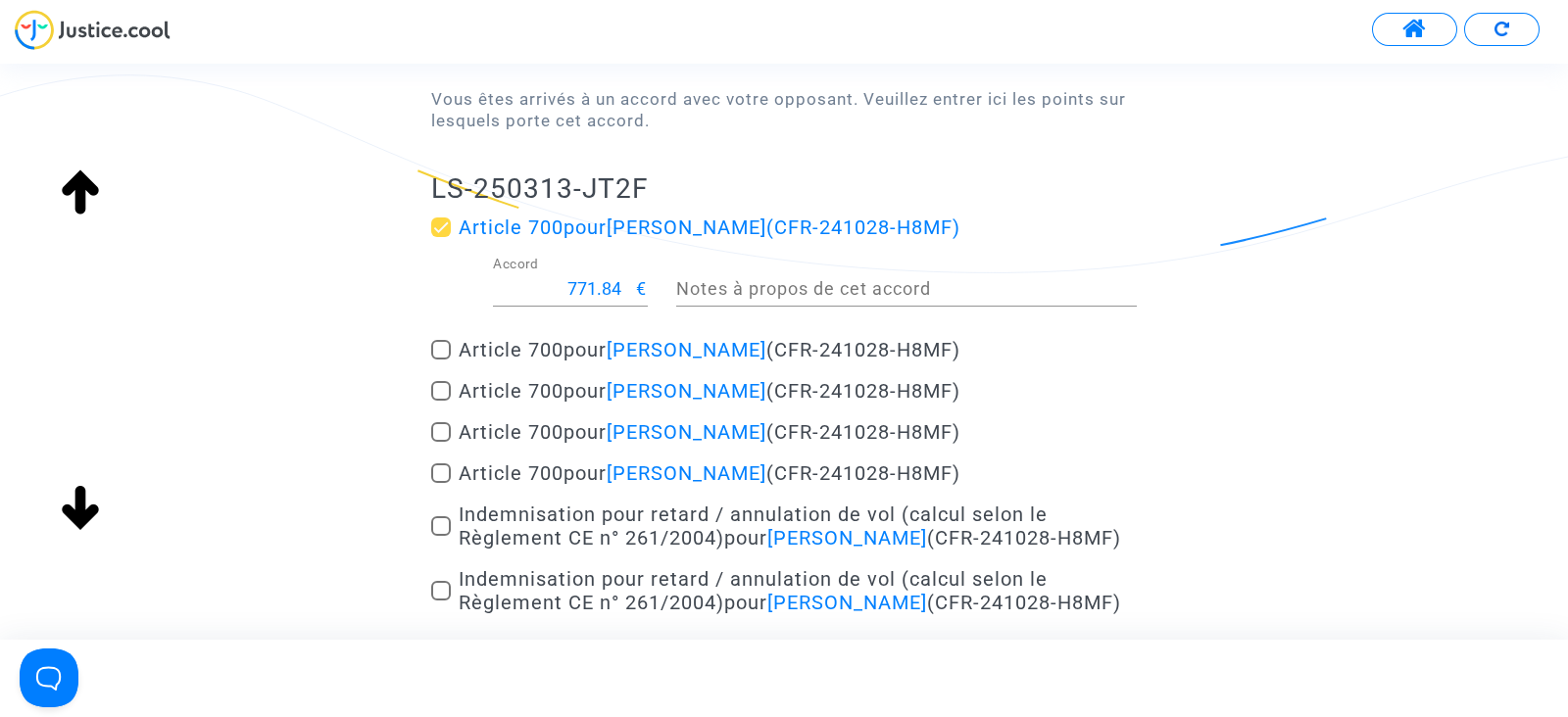
scroll to position [208, 0]
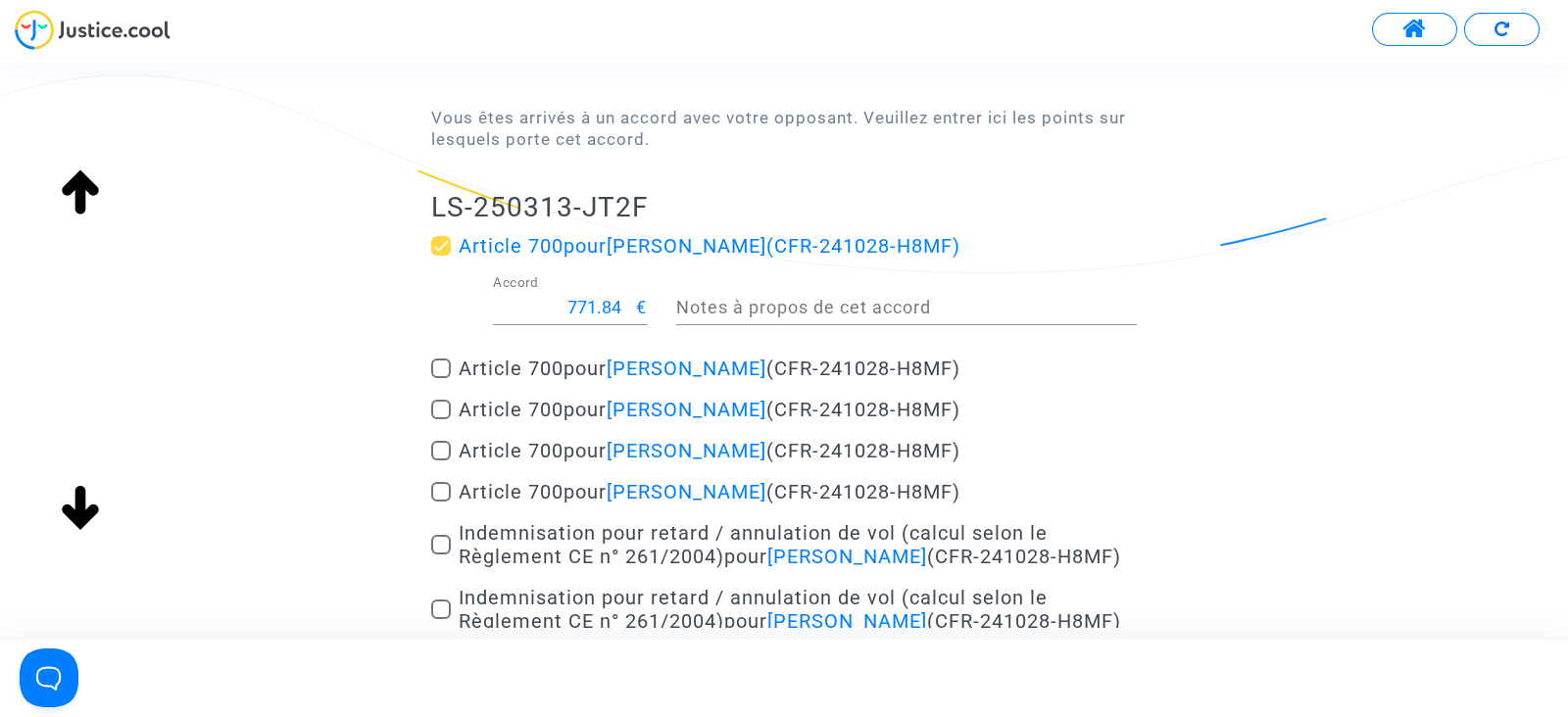
drag, startPoint x: 603, startPoint y: 290, endPoint x: 584, endPoint y: 307, distance: 25.5
click at [584, 307] on div "771.84 Accord" at bounding box center [565, 300] width 144 height 50
click at [584, 307] on input "771.84" at bounding box center [565, 308] width 144 height 20
type input "200"
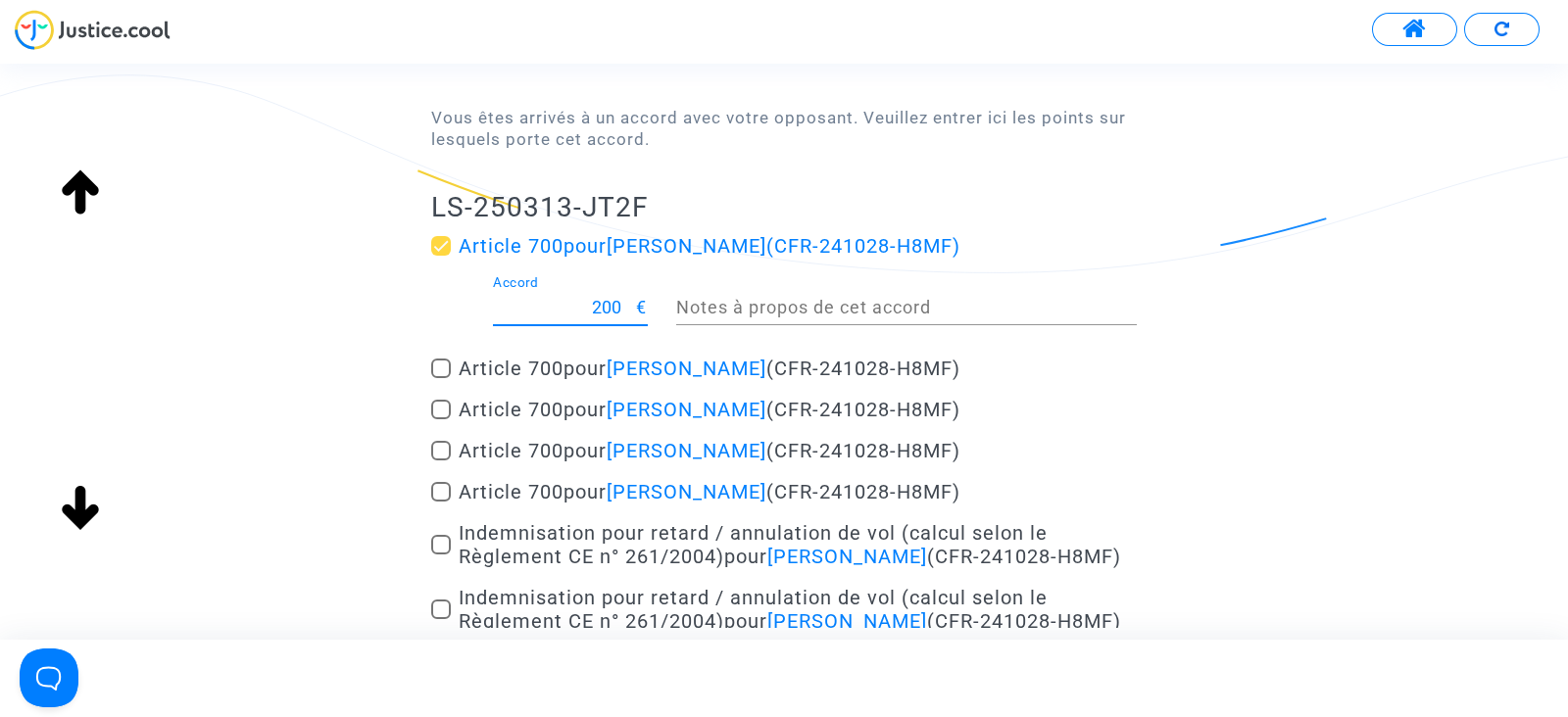
click at [258, 406] on div "Accord de transaction Vous êtes arrivés à un accord avec votre opposant. Veuill…" at bounding box center [784, 487] width 1568 height 1054
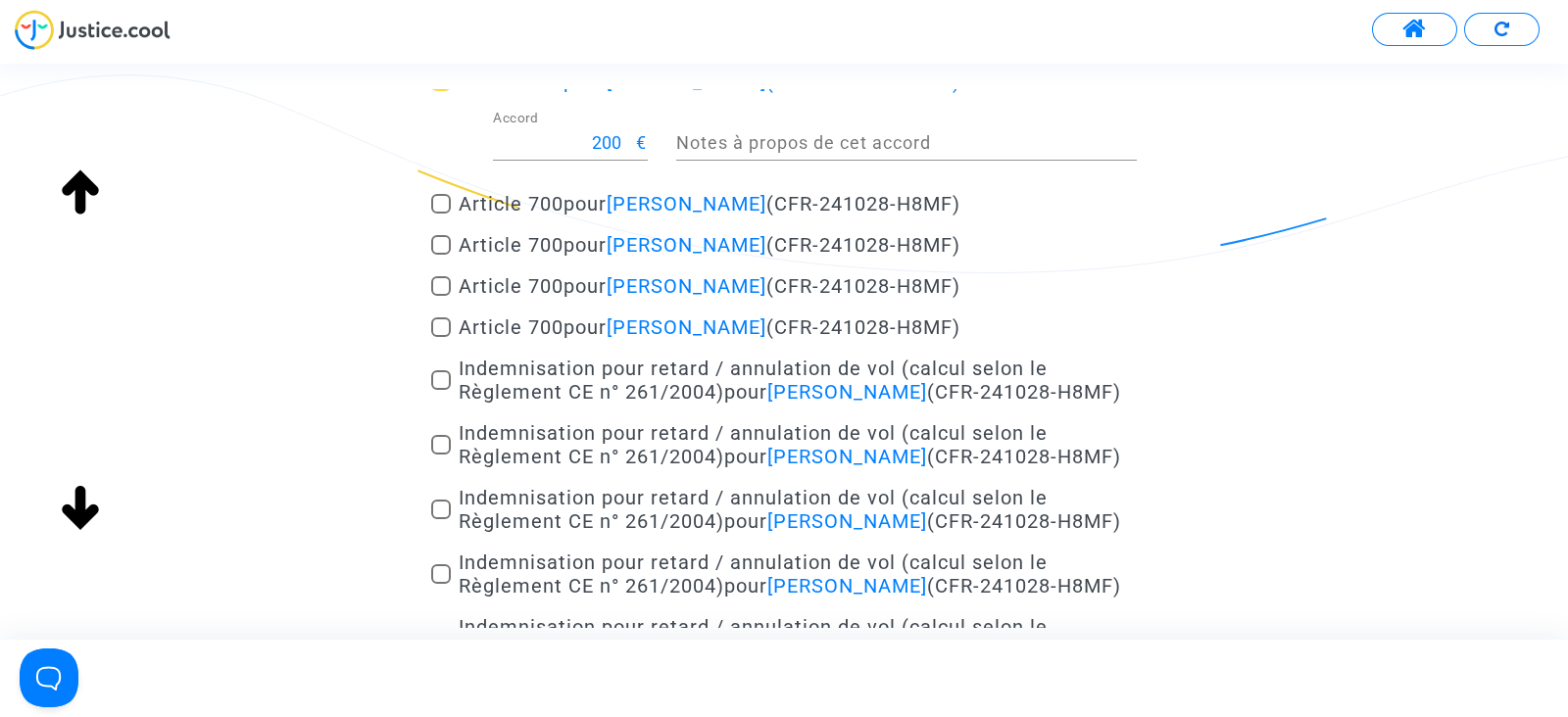
scroll to position [467, 0]
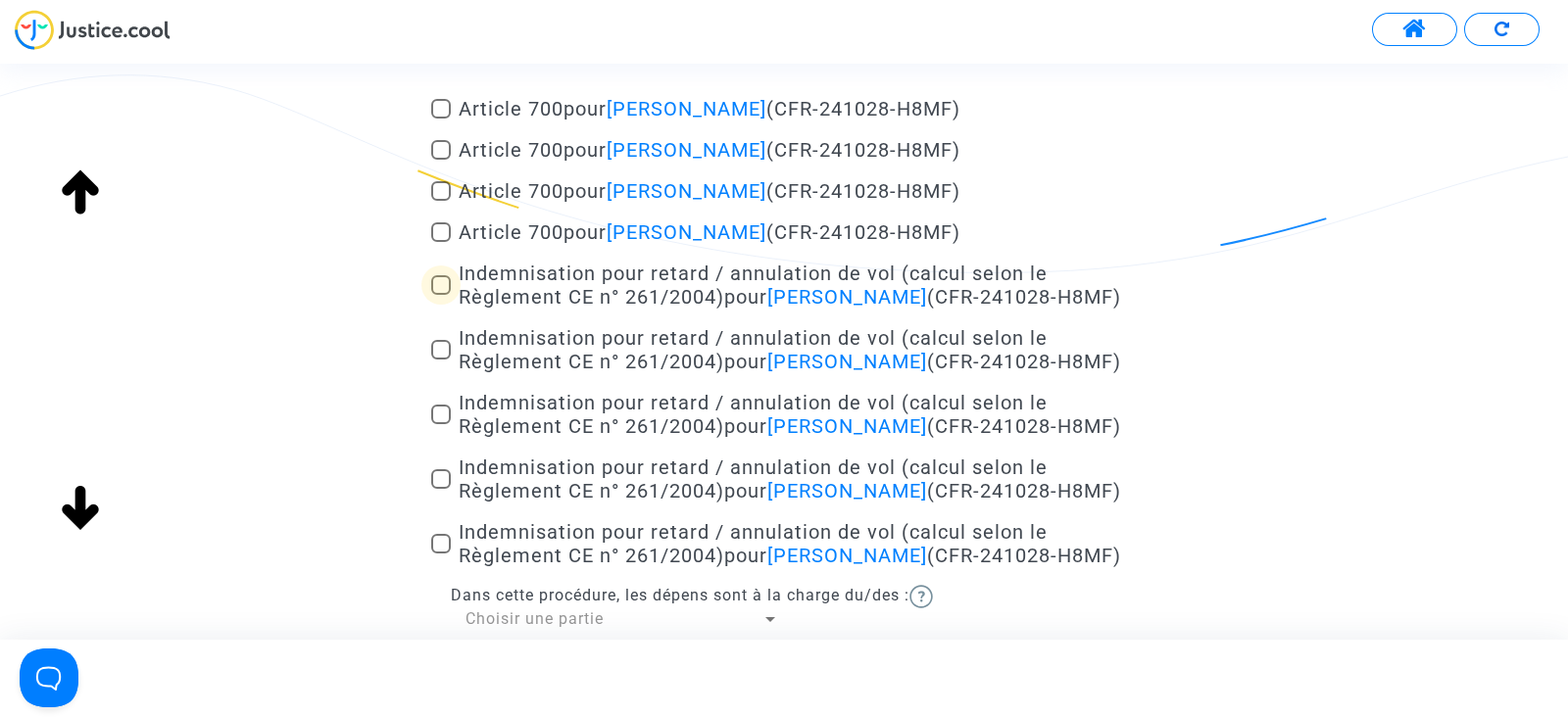
click at [435, 282] on span at bounding box center [441, 285] width 20 height 20
click at [440, 295] on input "Indemnisation pour retard / annulation de vol (calcul selon le Règlement CE n° …" at bounding box center [440, 295] width 1 height 1
checkbox input "true"
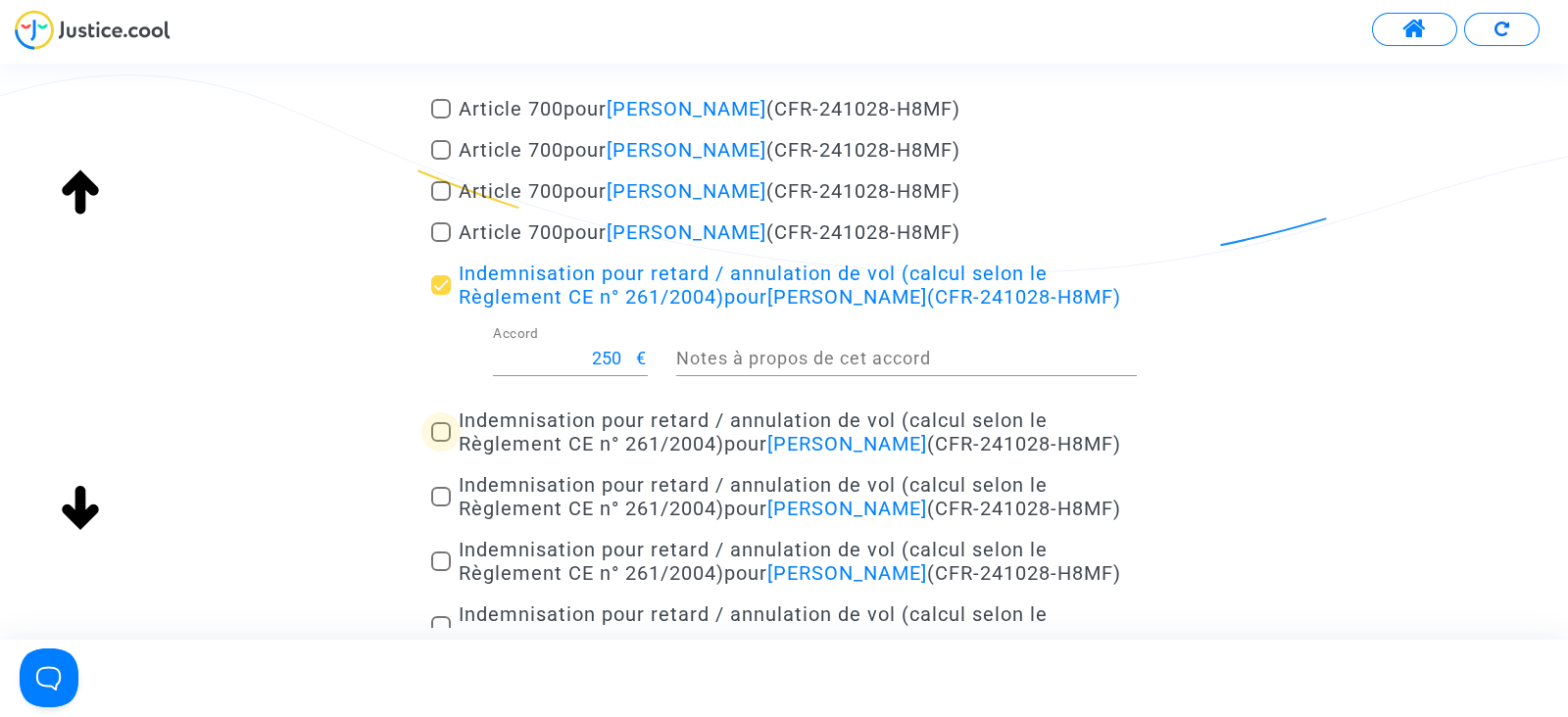
click at [436, 433] on span at bounding box center [441, 432] width 20 height 20
click at [440, 442] on input "Indemnisation pour retard / annulation de vol (calcul selon le Règlement CE n° …" at bounding box center [440, 442] width 1 height 1
checkbox input "true"
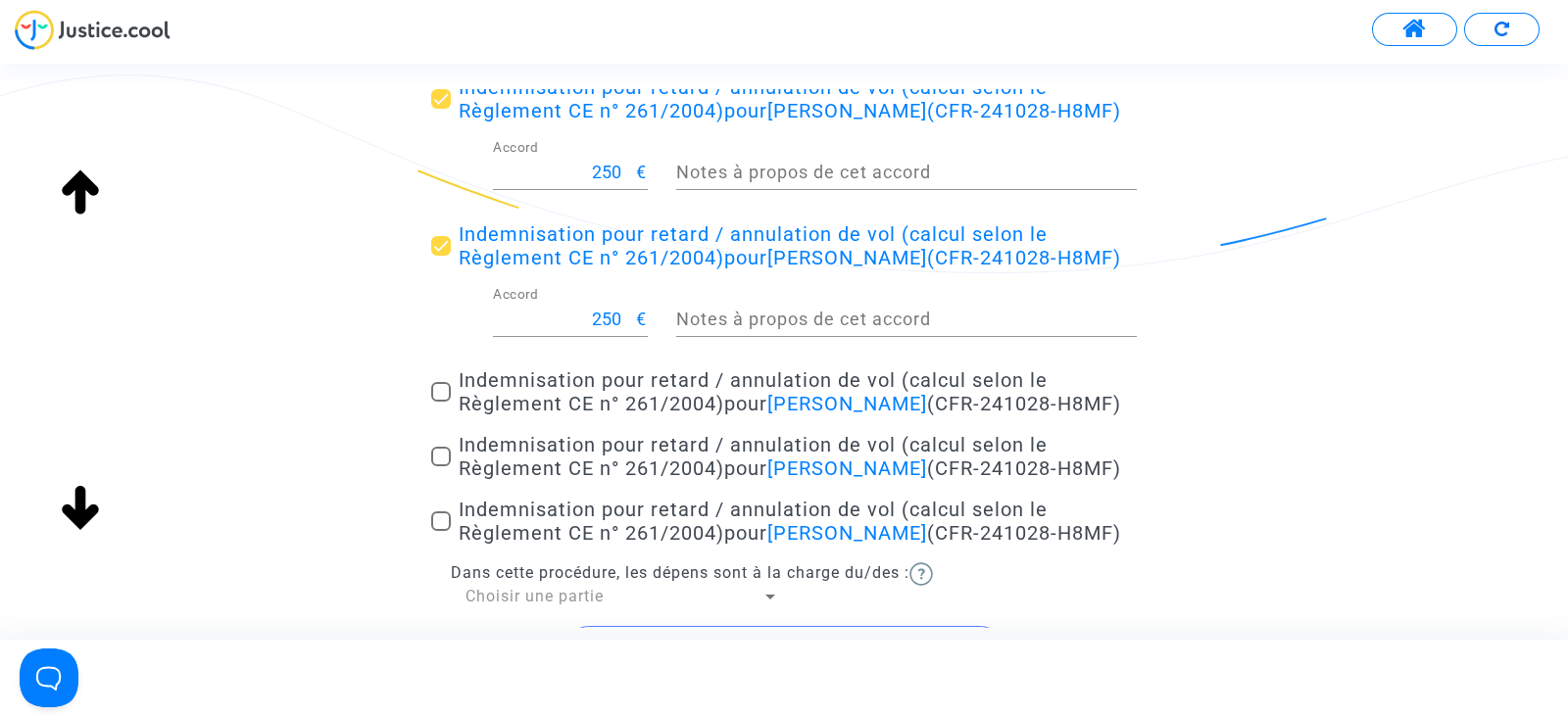
scroll to position [670, 0]
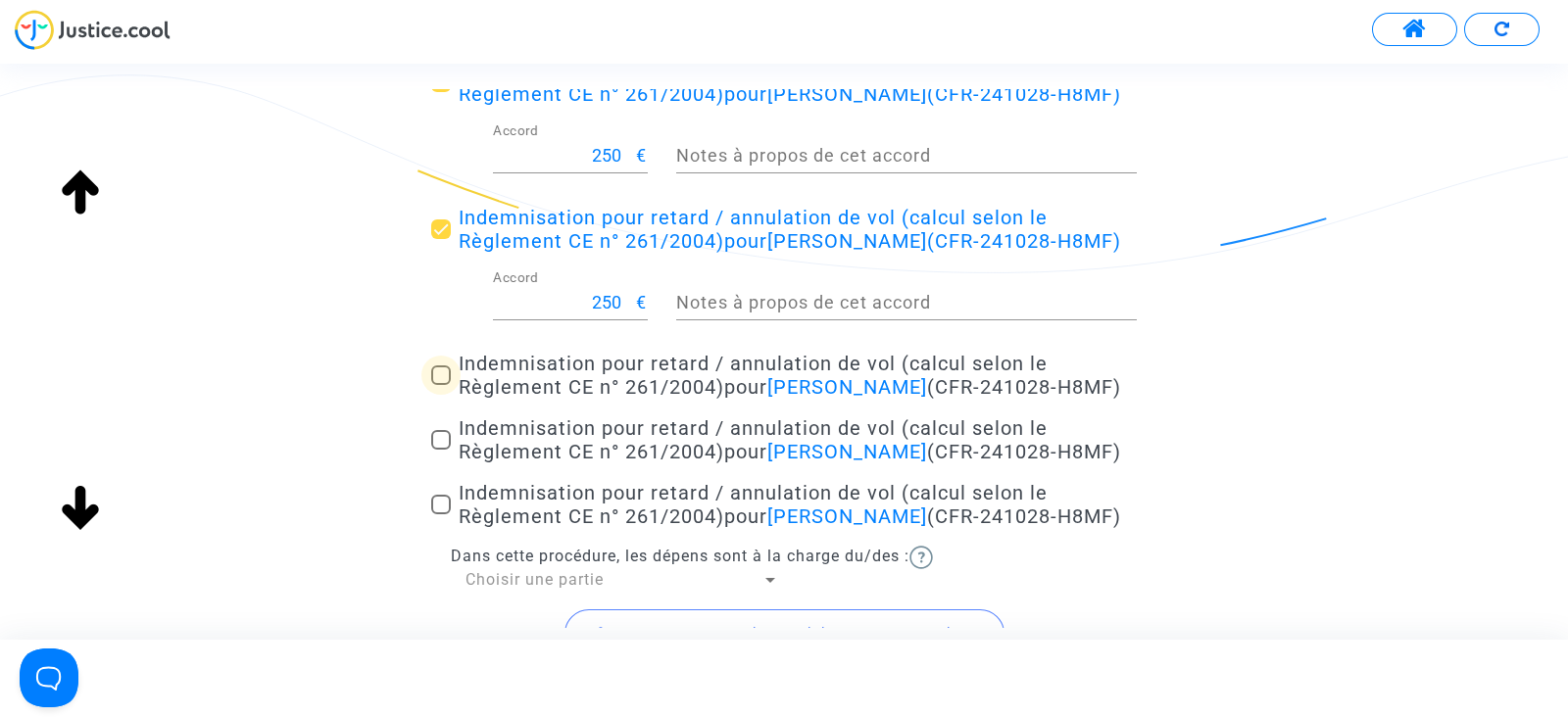
click at [437, 386] on span at bounding box center [441, 376] width 20 height 20
click at [440, 387] on input "Indemnisation pour retard / annulation de vol (calcul selon le Règlement CE n° …" at bounding box center [440, 386] width 1 height 1
checkbox input "true"
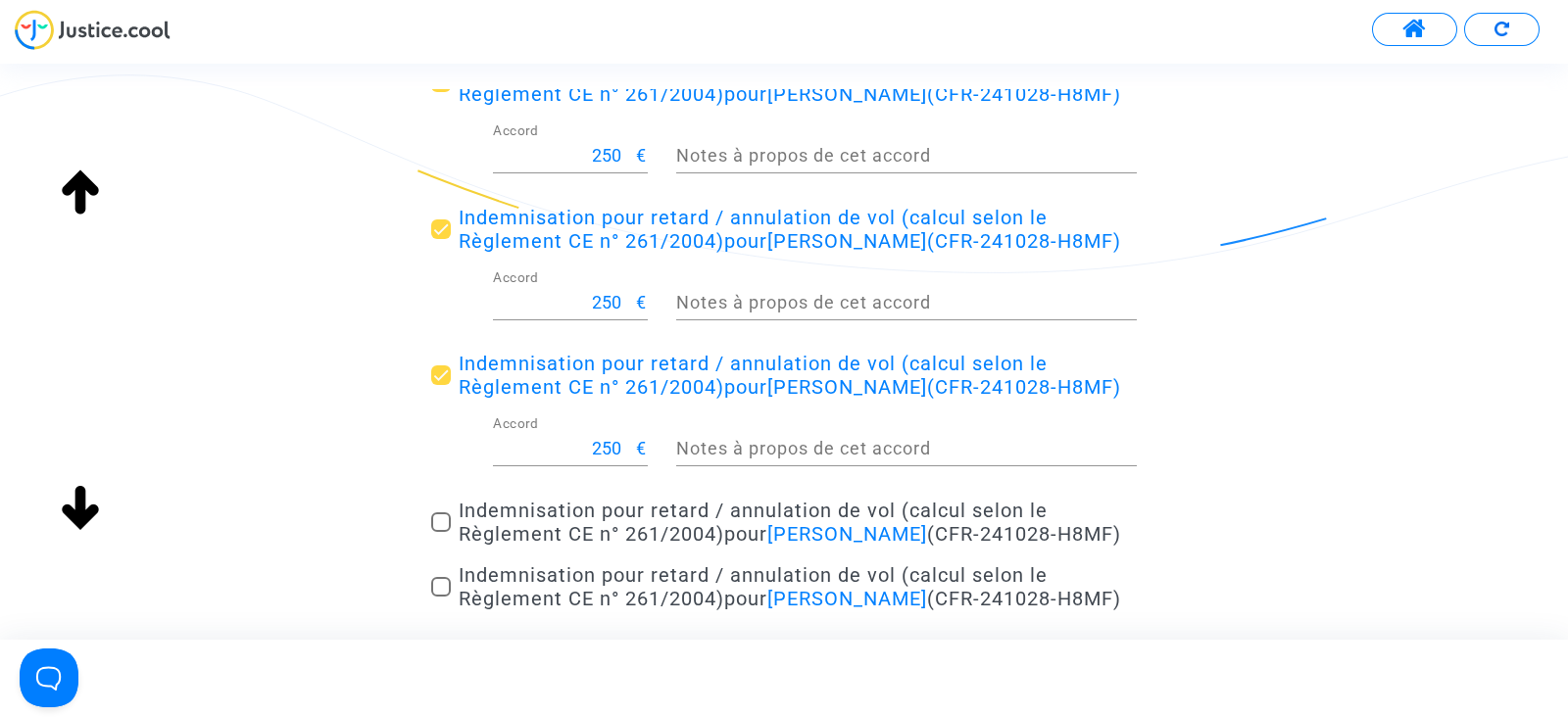
scroll to position [849, 0]
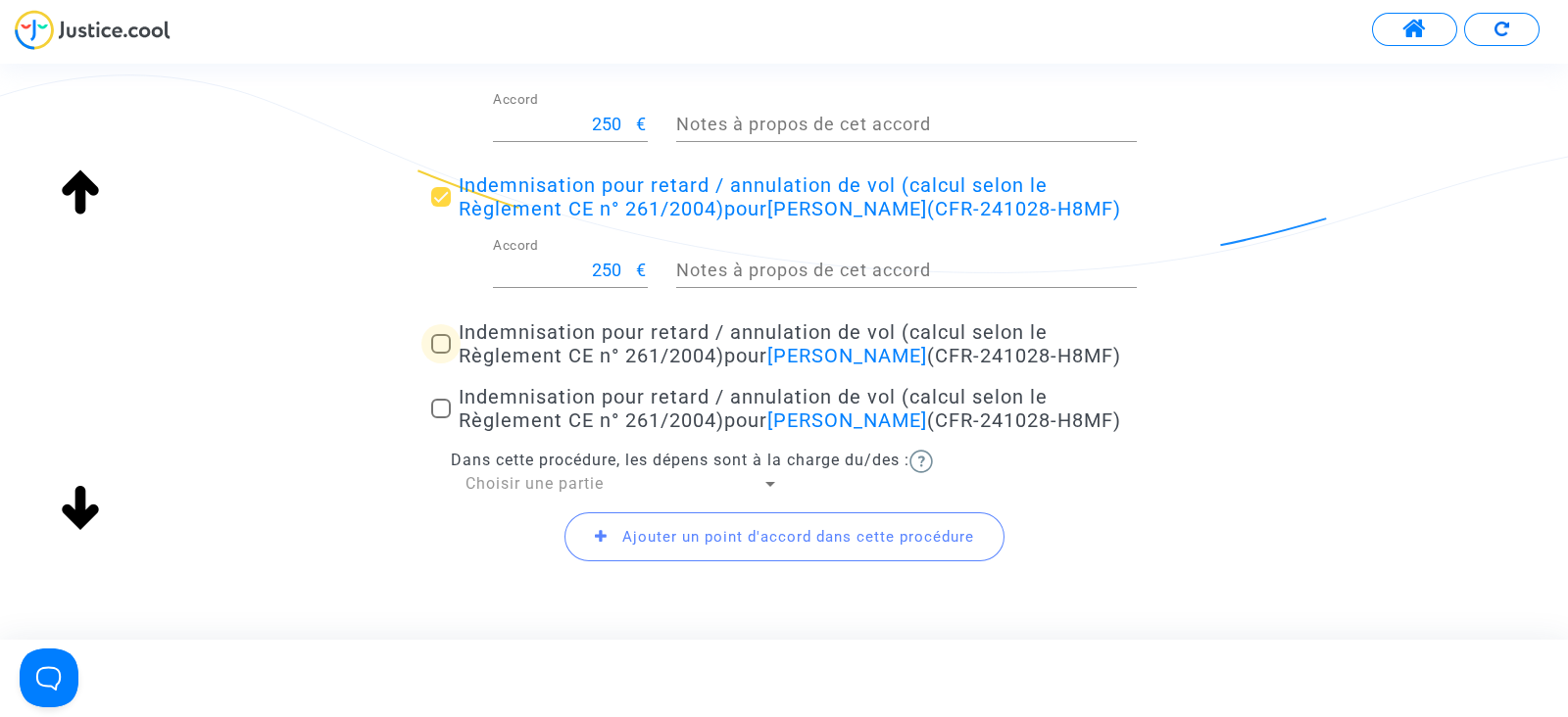
click at [442, 354] on span at bounding box center [441, 344] width 20 height 20
click at [441, 355] on input "Indemnisation pour retard / annulation de vol (calcul selon le Règlement CE n° …" at bounding box center [440, 354] width 1 height 1
checkbox input "true"
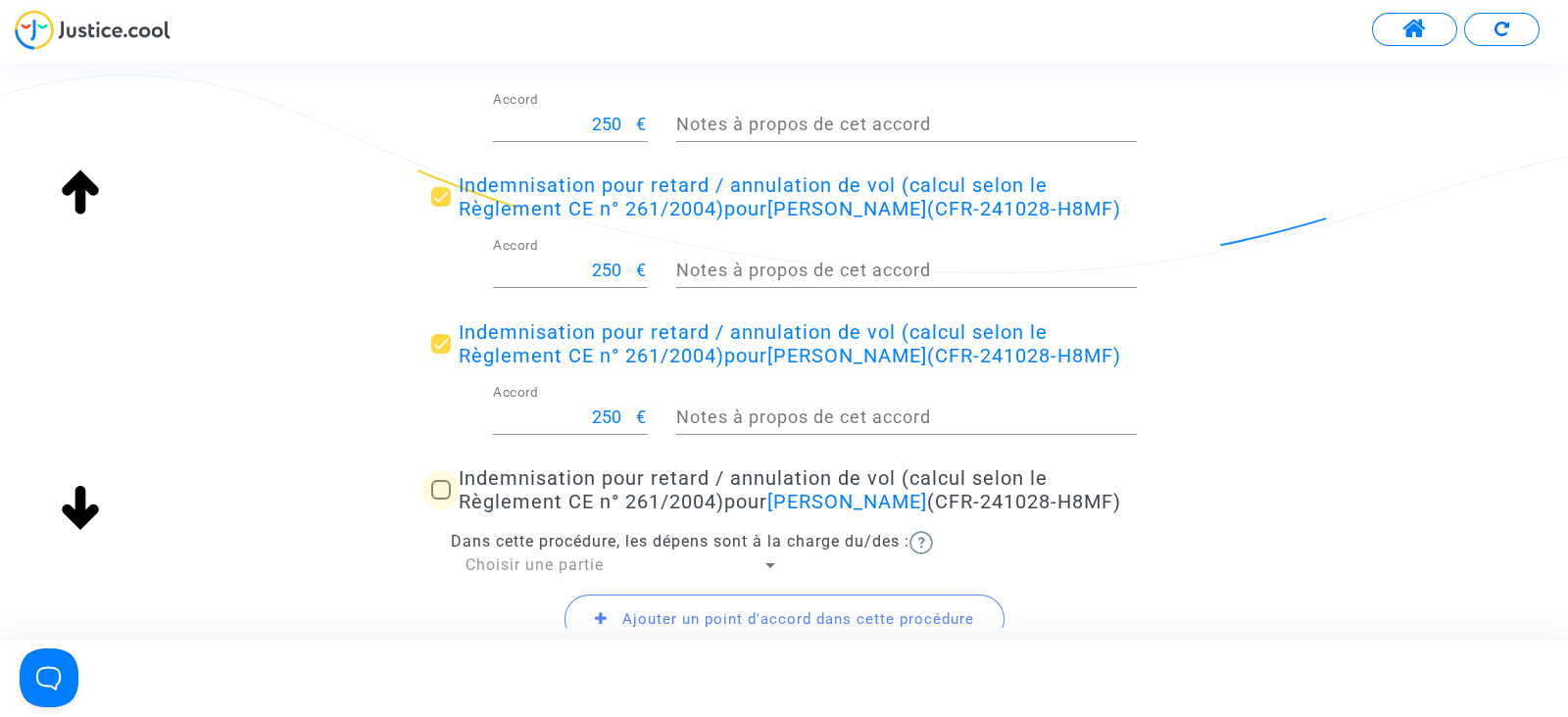
click at [441, 500] on span at bounding box center [441, 490] width 20 height 20
click at [441, 501] on input "Indemnisation pour retard / annulation de vol (calcul selon le Règlement CE n° …" at bounding box center [440, 500] width 1 height 1
checkbox input "true"
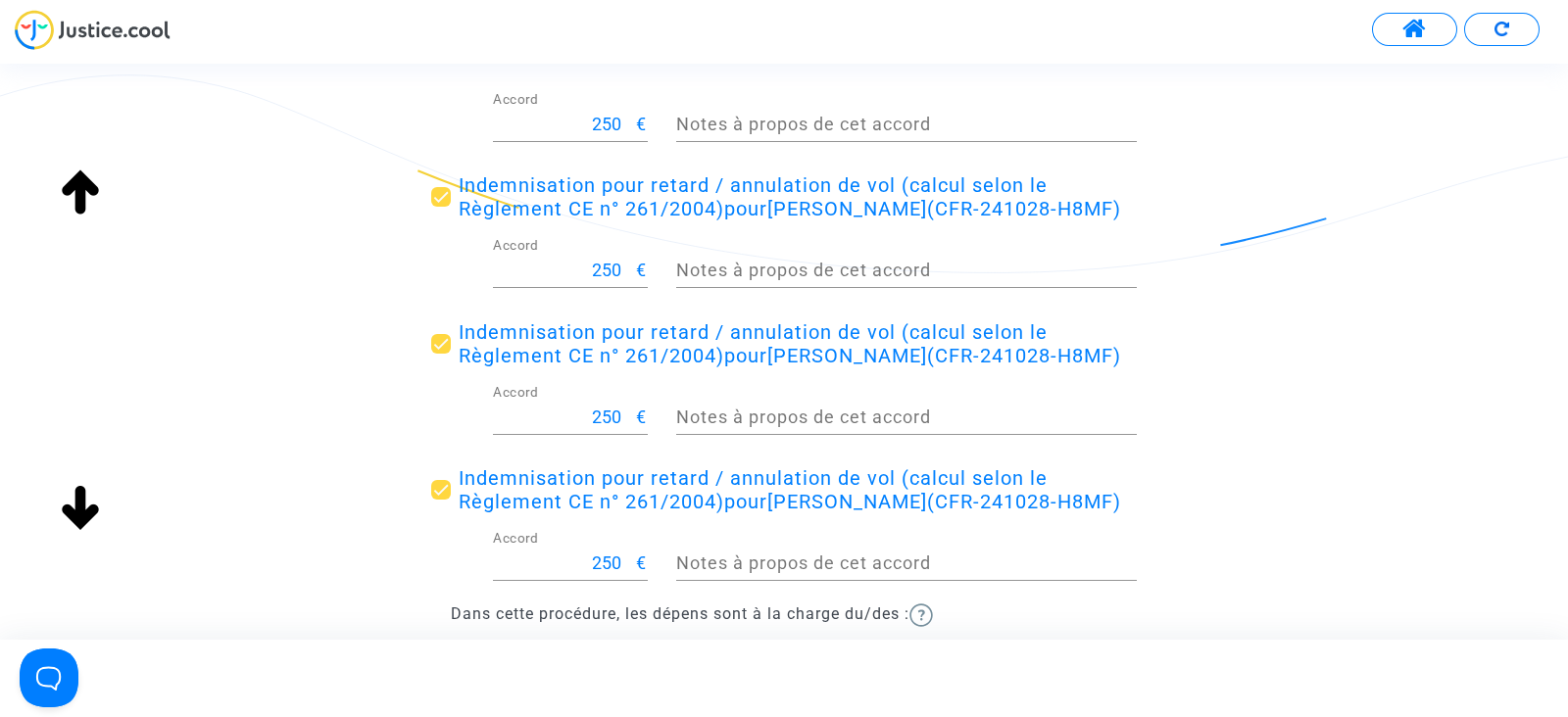
scroll to position [1050, 0]
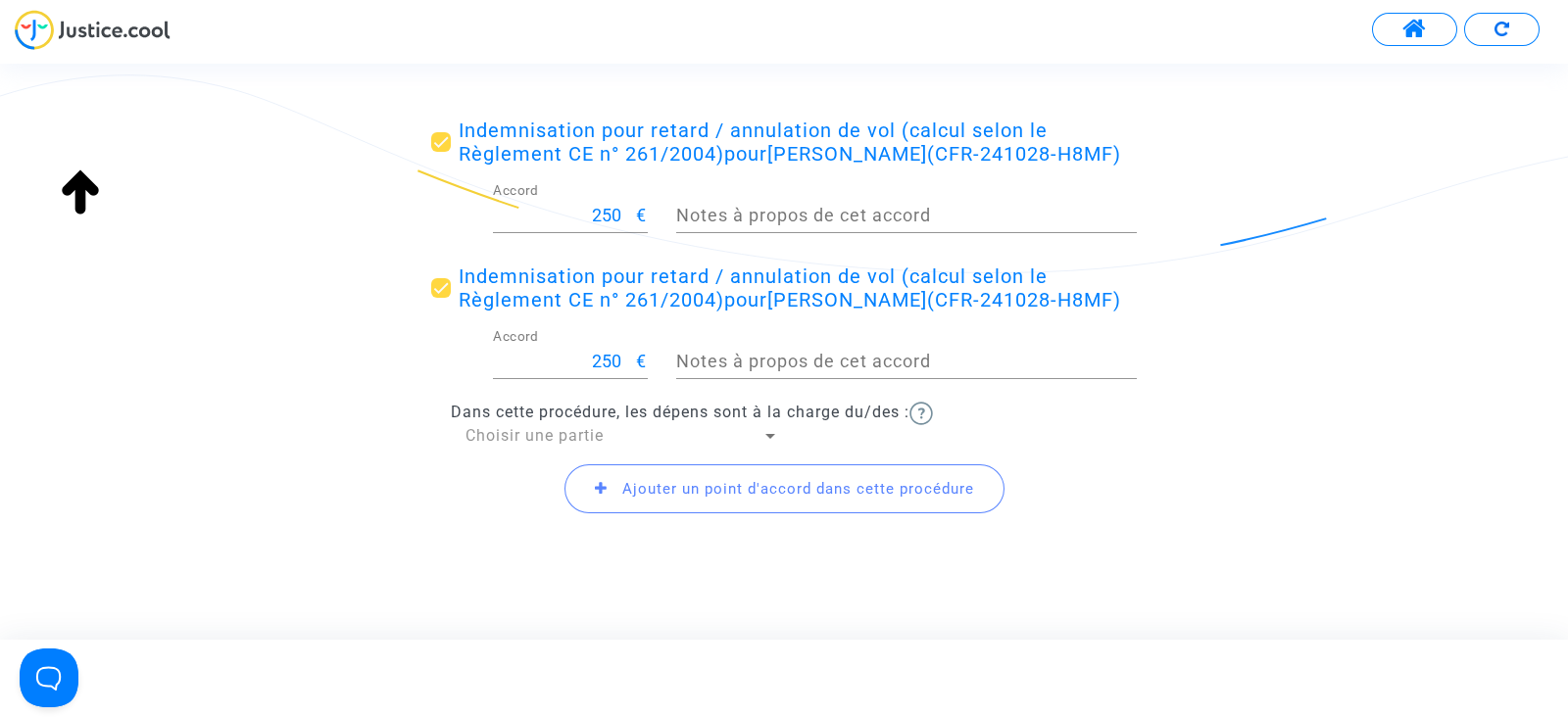
click at [537, 445] on span "Choisir une partie" at bounding box center [534, 435] width 138 height 19
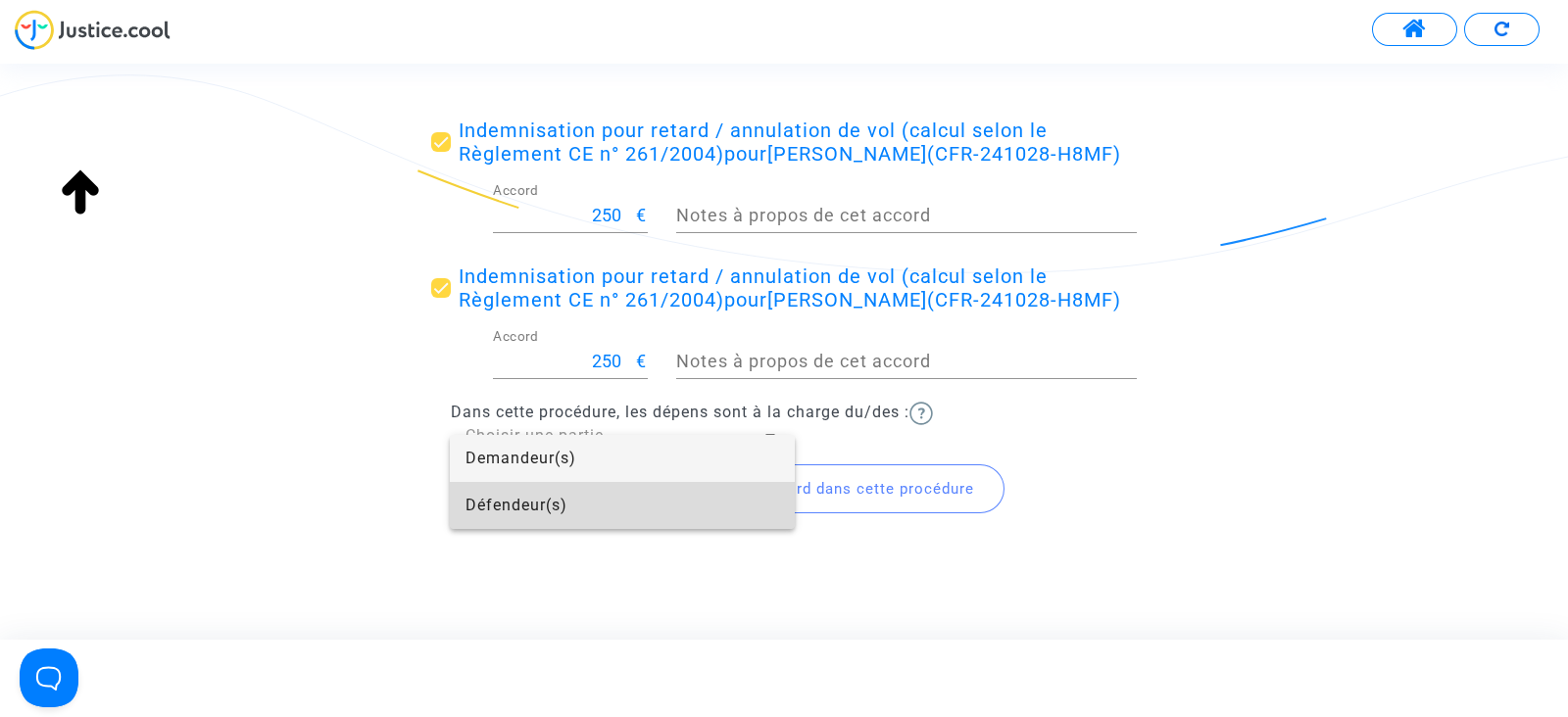
click at [511, 506] on span "Défendeur(s)" at bounding box center [622, 506] width 314 height 47
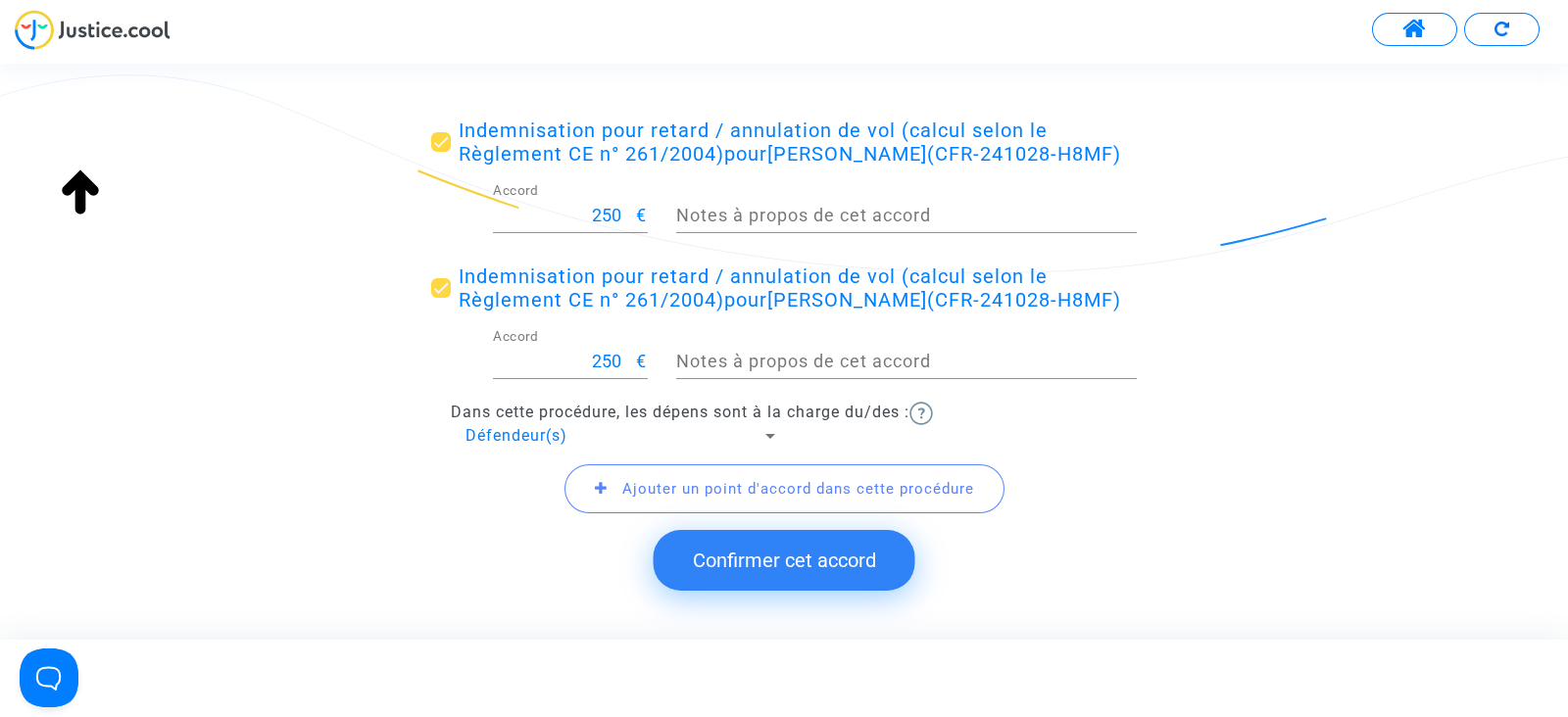
scroll to position [1111, 0]
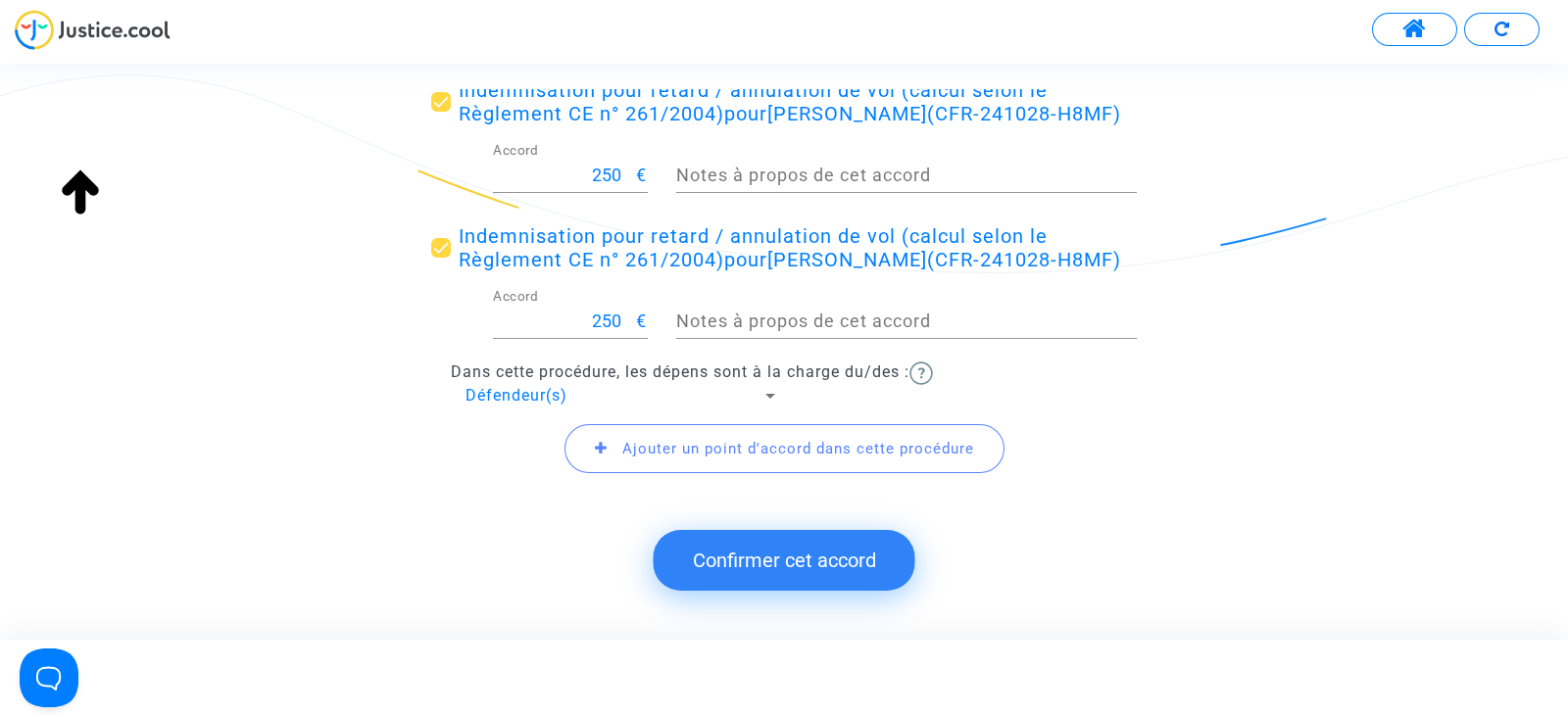
click at [745, 559] on button "Confirmer cet accord" at bounding box center [784, 561] width 262 height 61
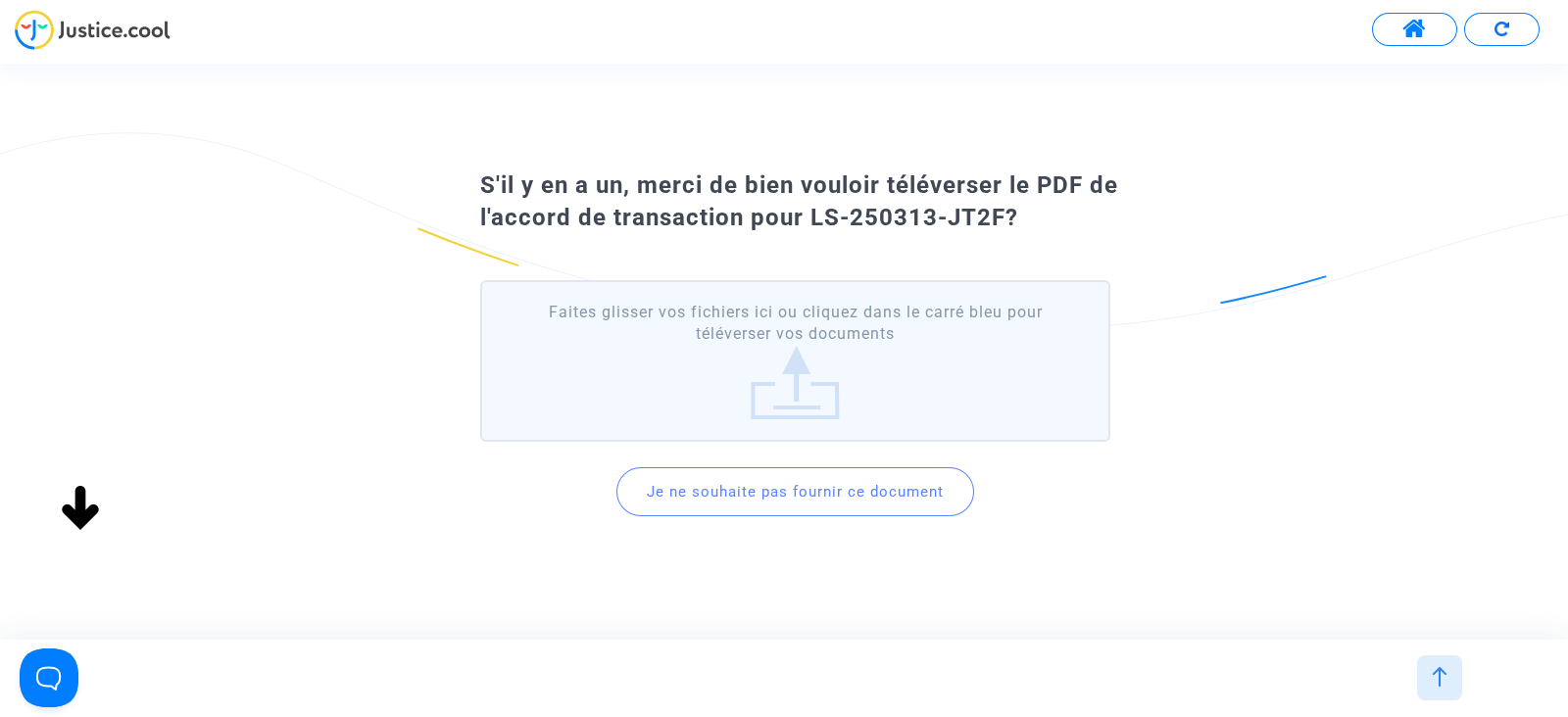
click at [761, 494] on button "Je ne souhaite pas fournir ce document" at bounding box center [796, 492] width 358 height 49
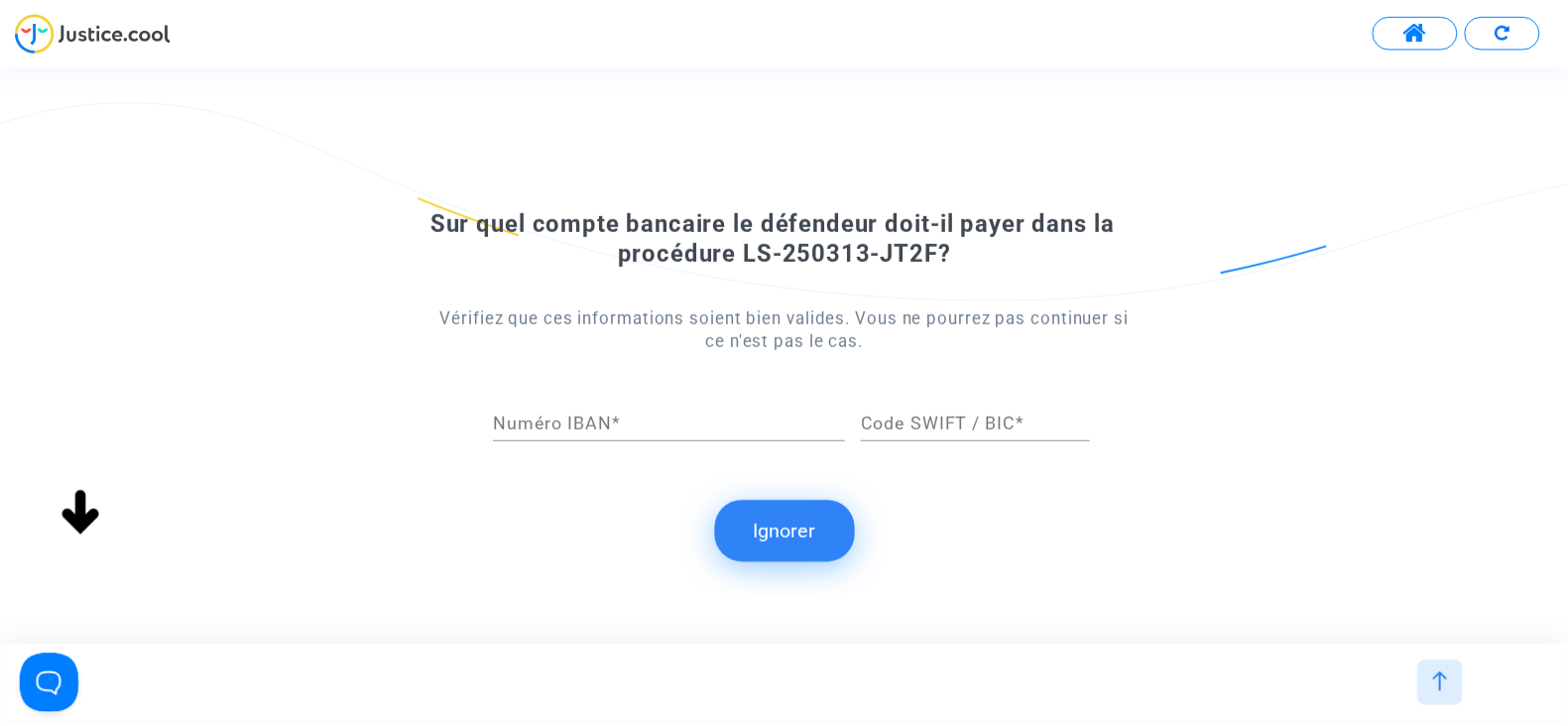
scroll to position [0, 0]
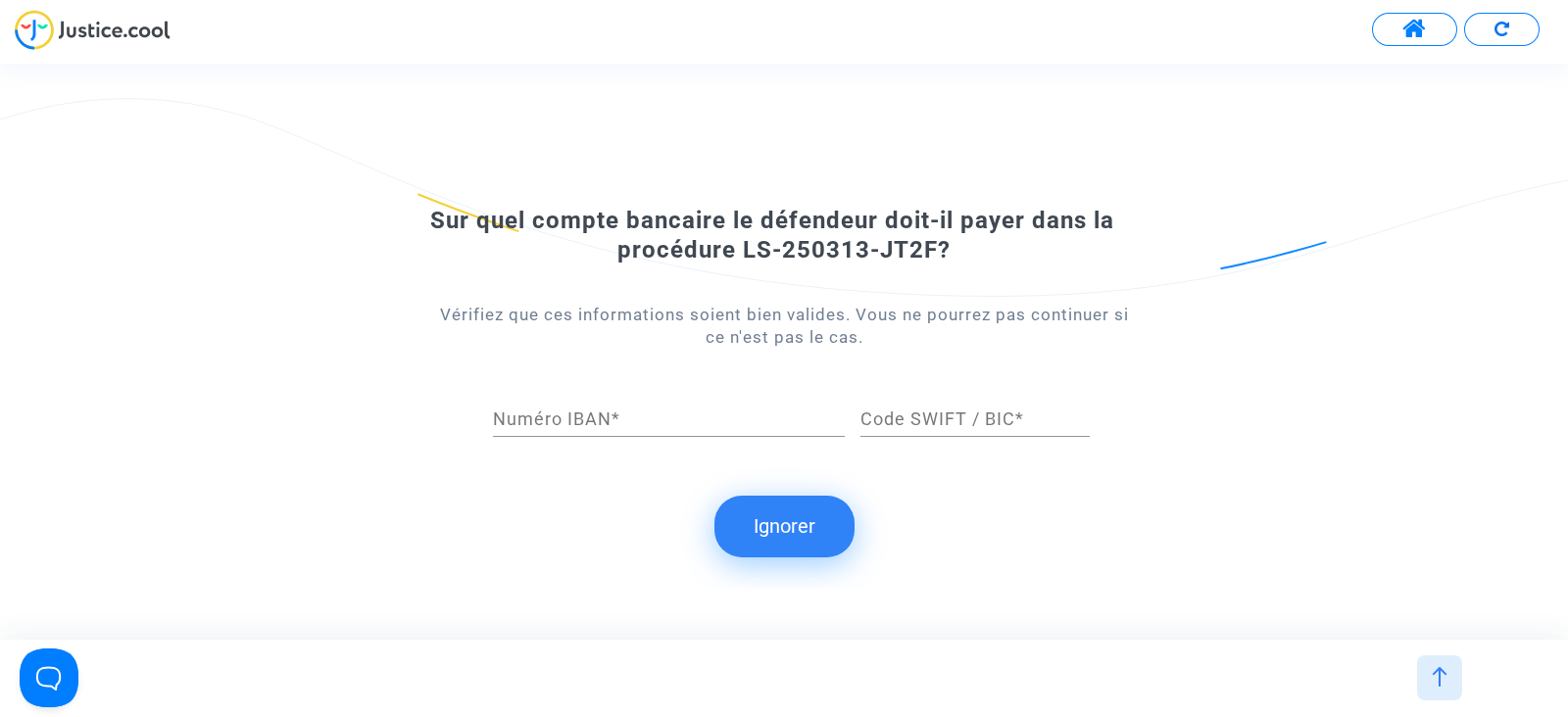
click at [759, 524] on button "Ignorer" at bounding box center [784, 526] width 140 height 61
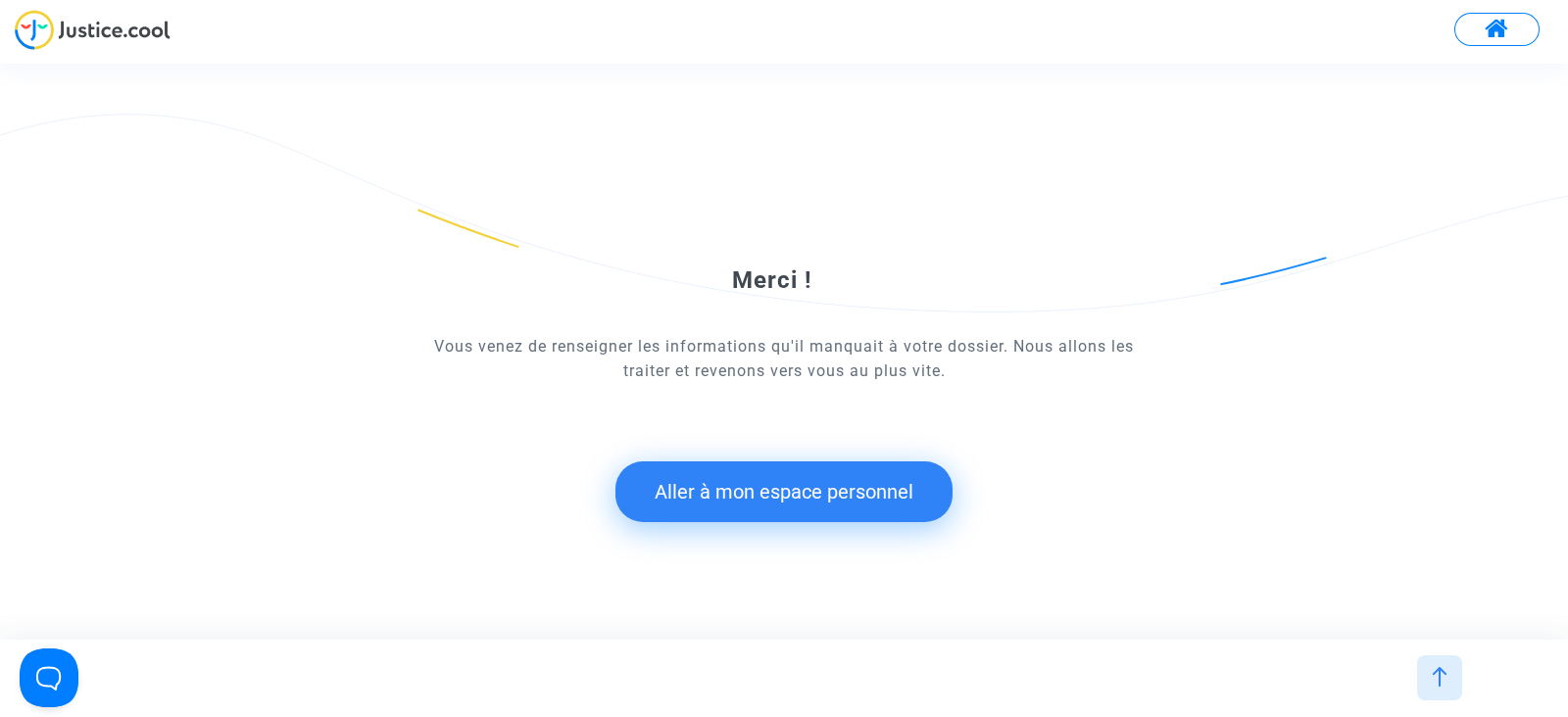
click at [776, 494] on button "Aller à mon espace personnel" at bounding box center [784, 492] width 337 height 61
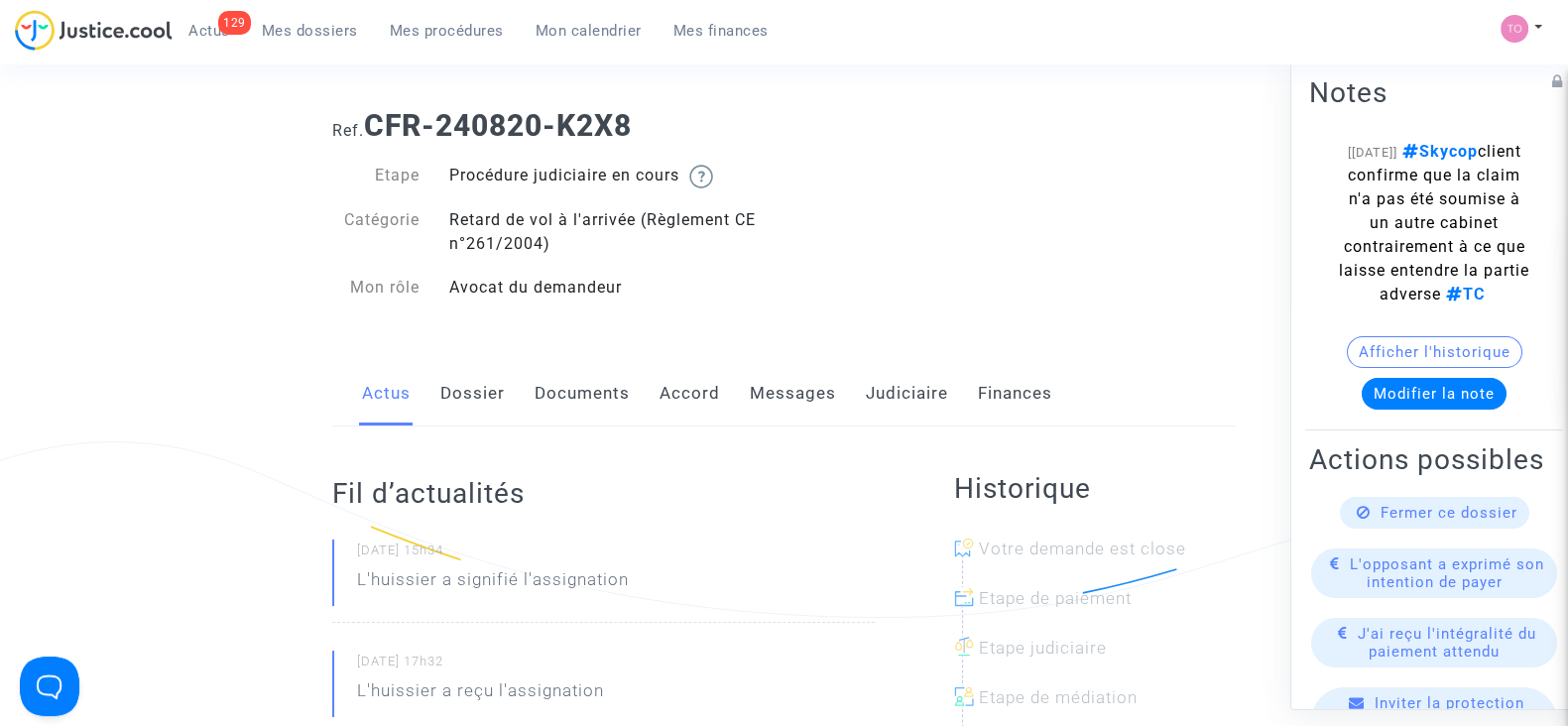
scroll to position [22, 0]
click at [884, 380] on link "Judiciaire" at bounding box center [907, 393] width 83 height 66
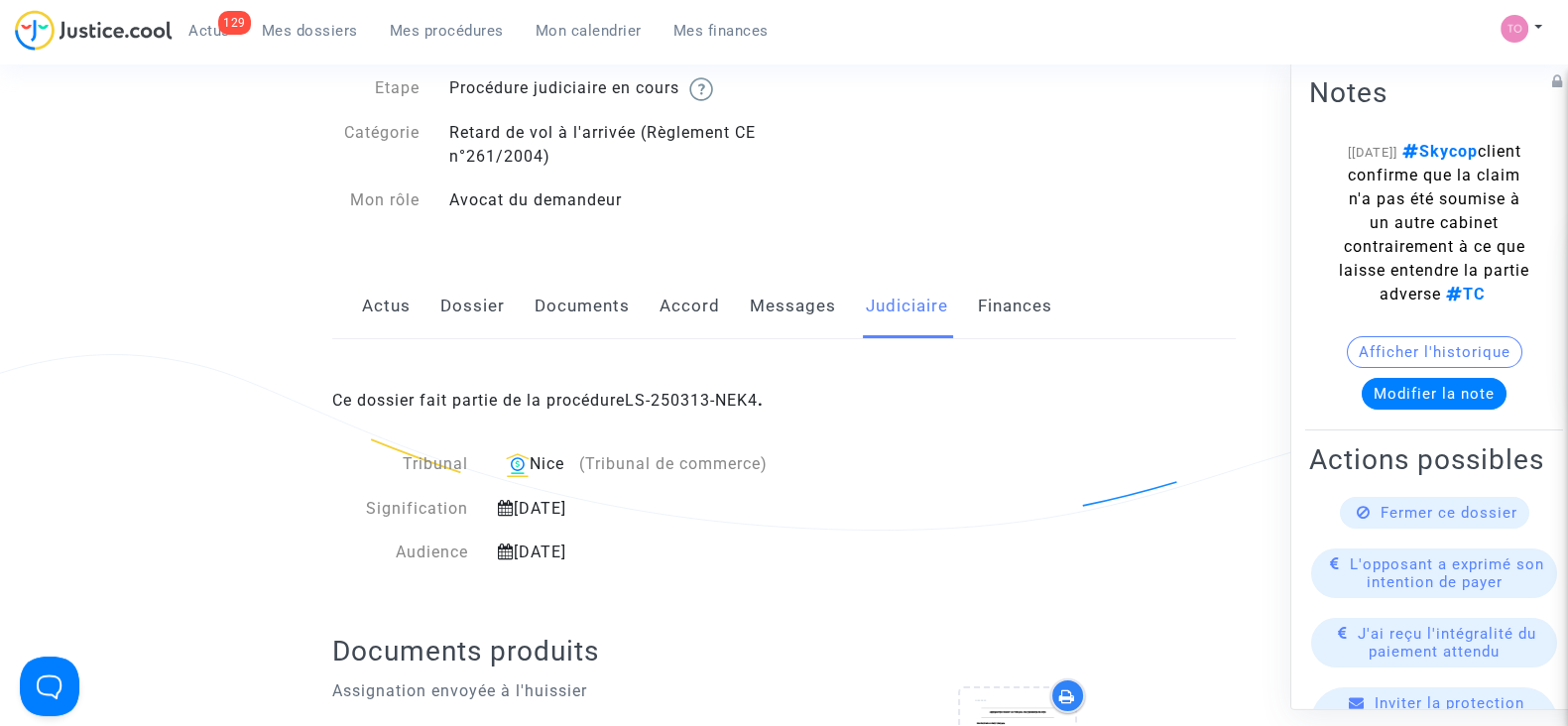
scroll to position [109, 0]
click at [656, 398] on link "LS-250313-NEK4" at bounding box center [691, 400] width 132 height 19
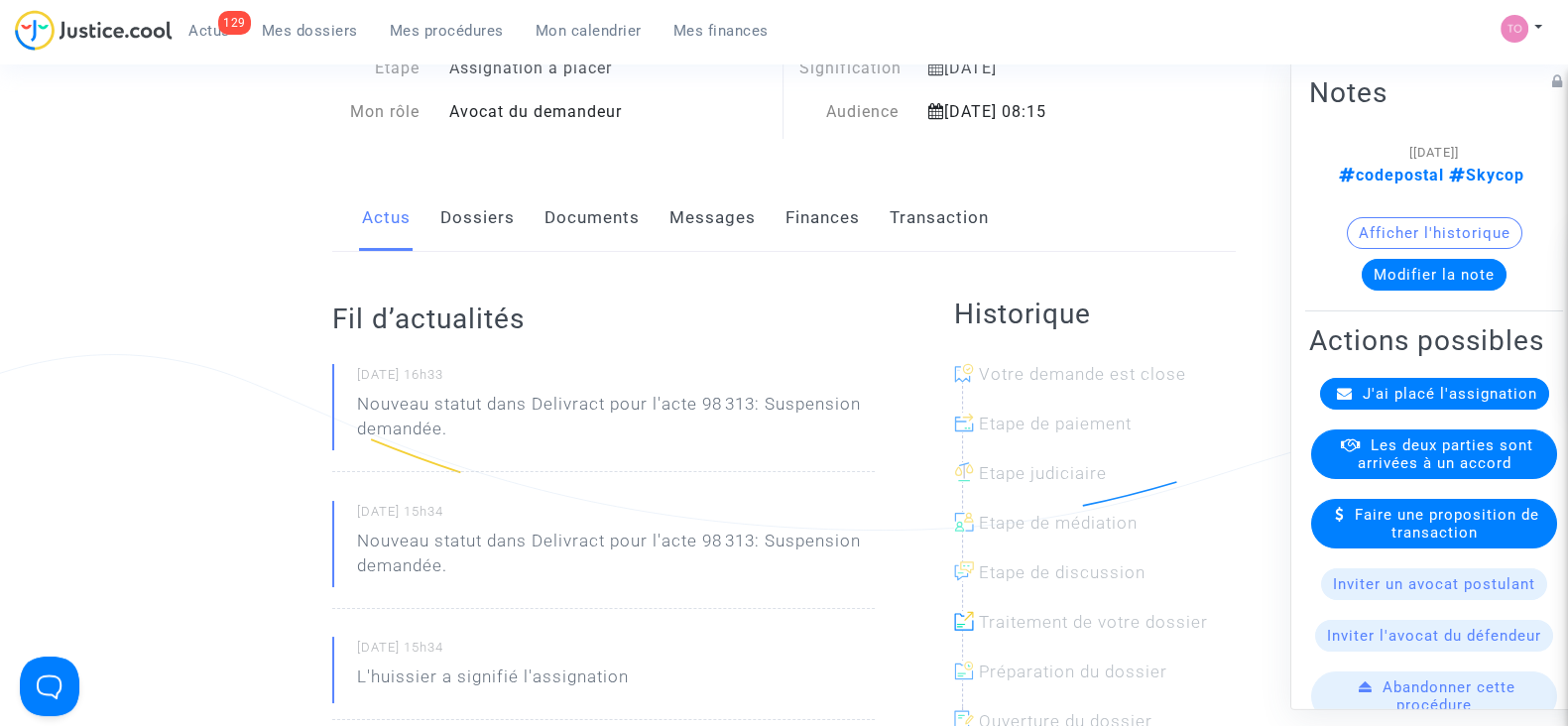
click at [1380, 280] on button "Modifier la note" at bounding box center [1434, 275] width 144 height 32
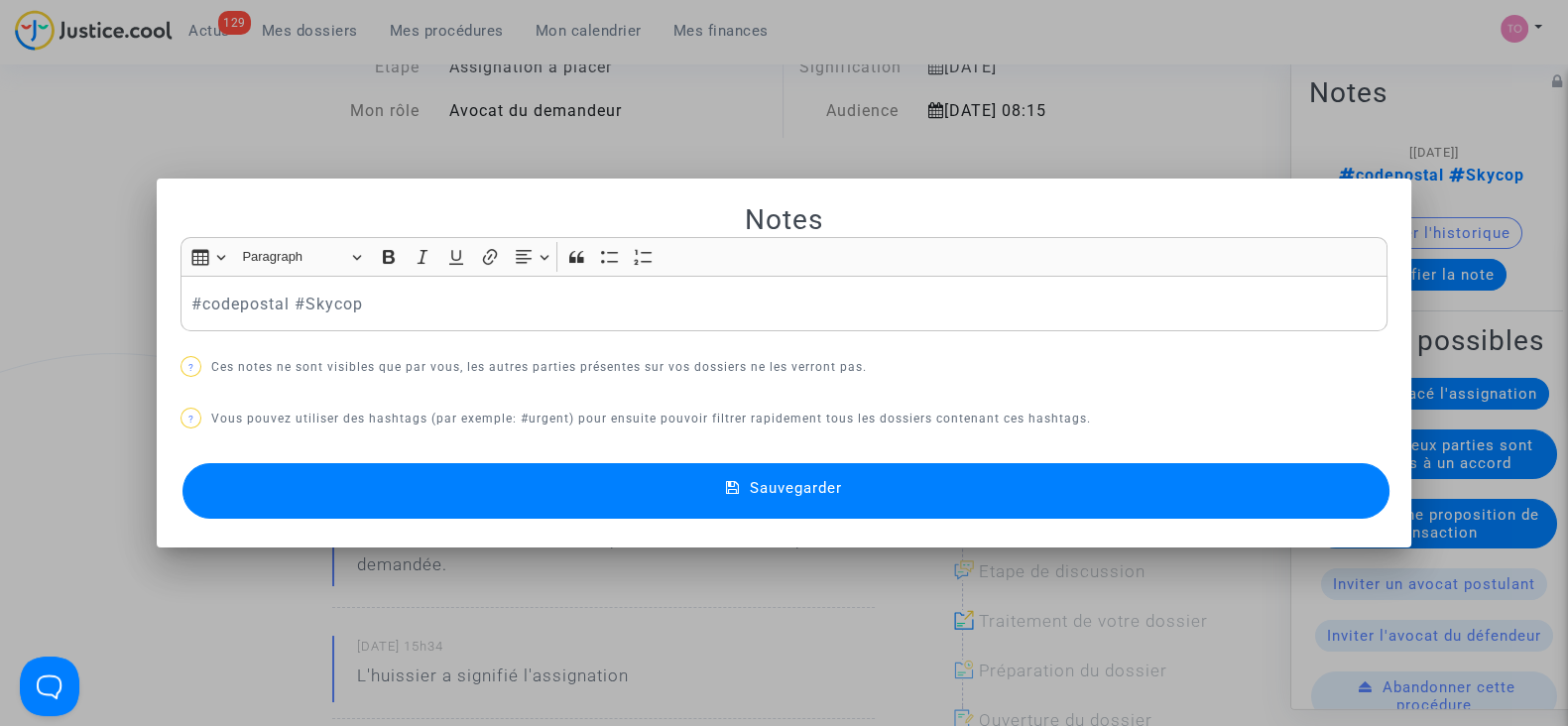
click at [180, 305] on div "#codepostal #Skycop" at bounding box center [784, 304] width 1207 height 56
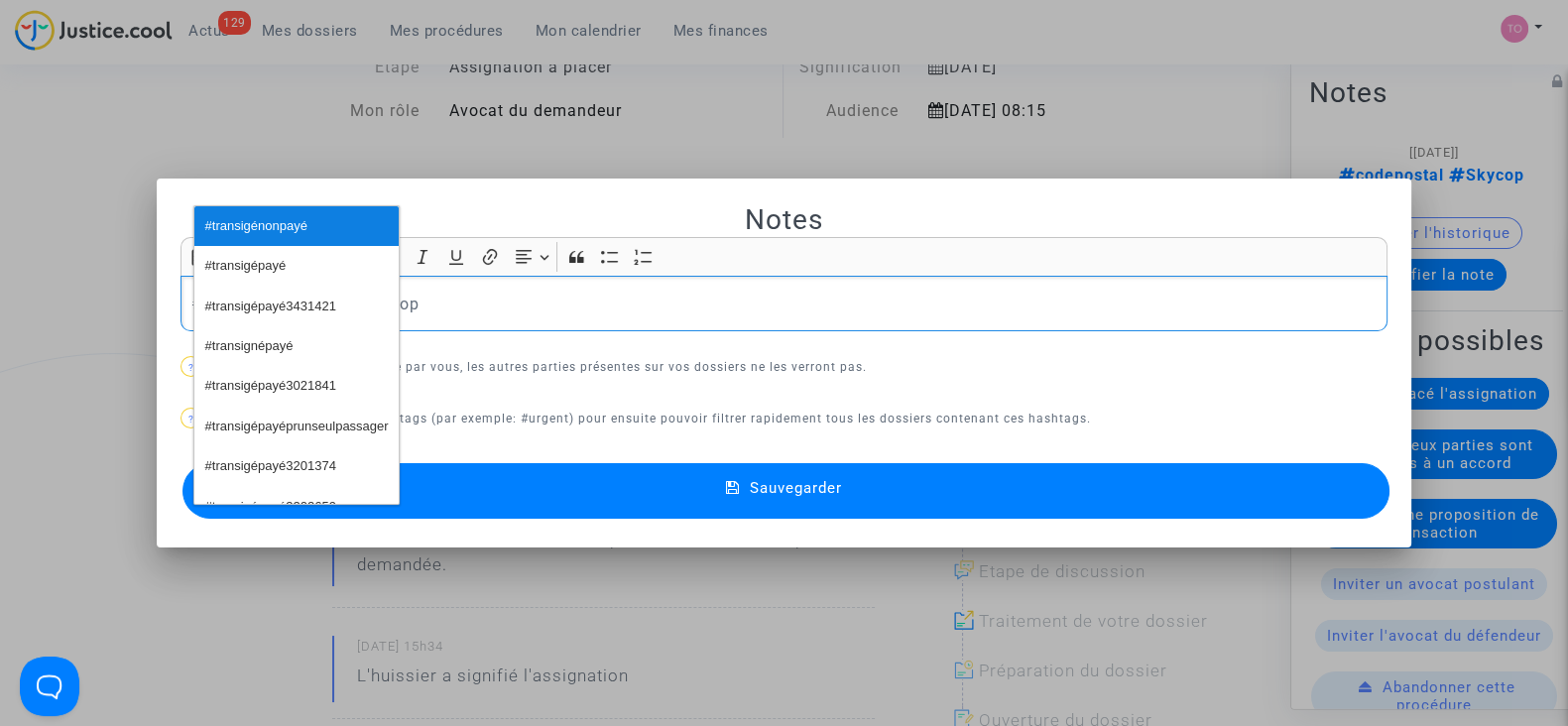
click at [326, 227] on button "#transigénonpayé" at bounding box center [296, 226] width 204 height 40
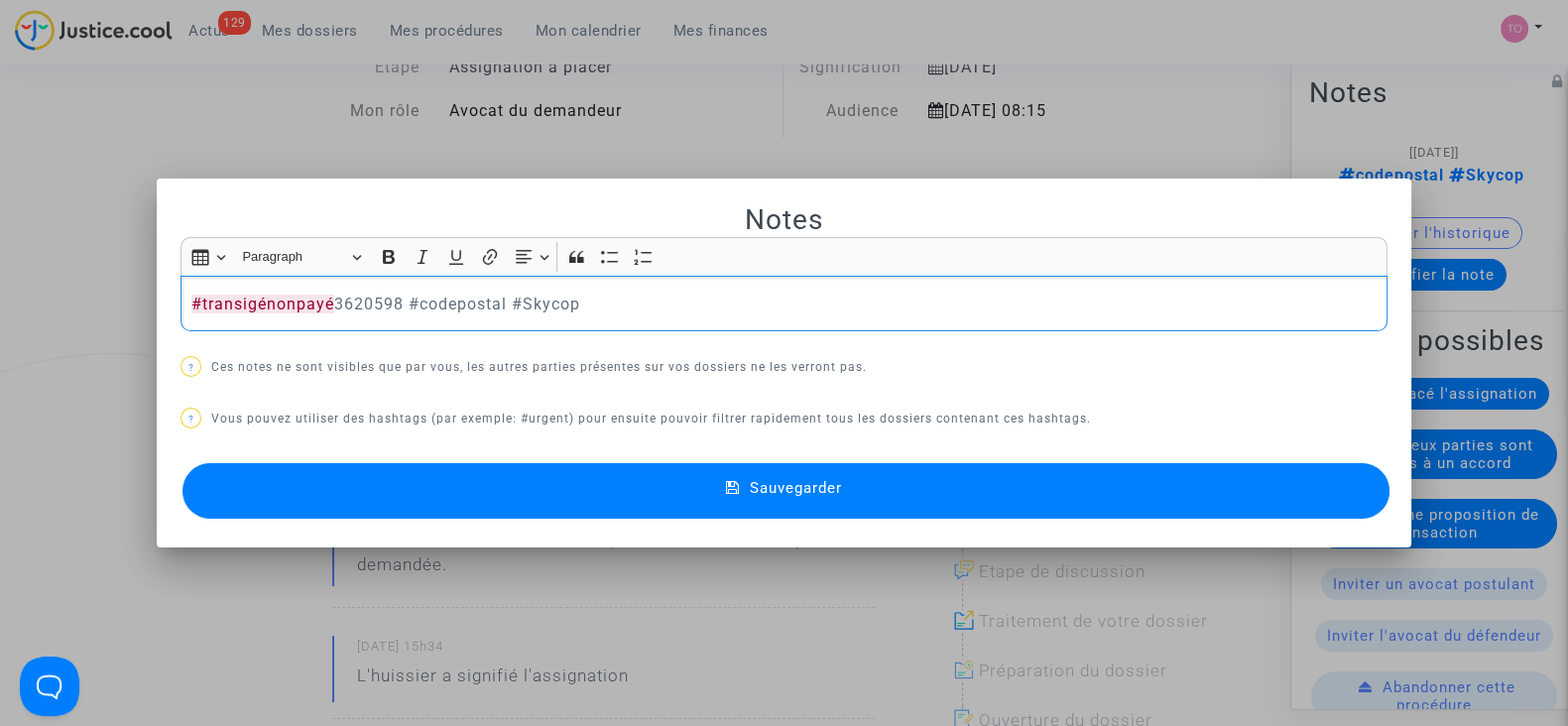
click at [454, 313] on p "#transigénonpayé 3620598 #codepostal #Skycop" at bounding box center [784, 304] width 1187 height 25
click at [550, 475] on button "Sauvegarder" at bounding box center [785, 491] width 1207 height 56
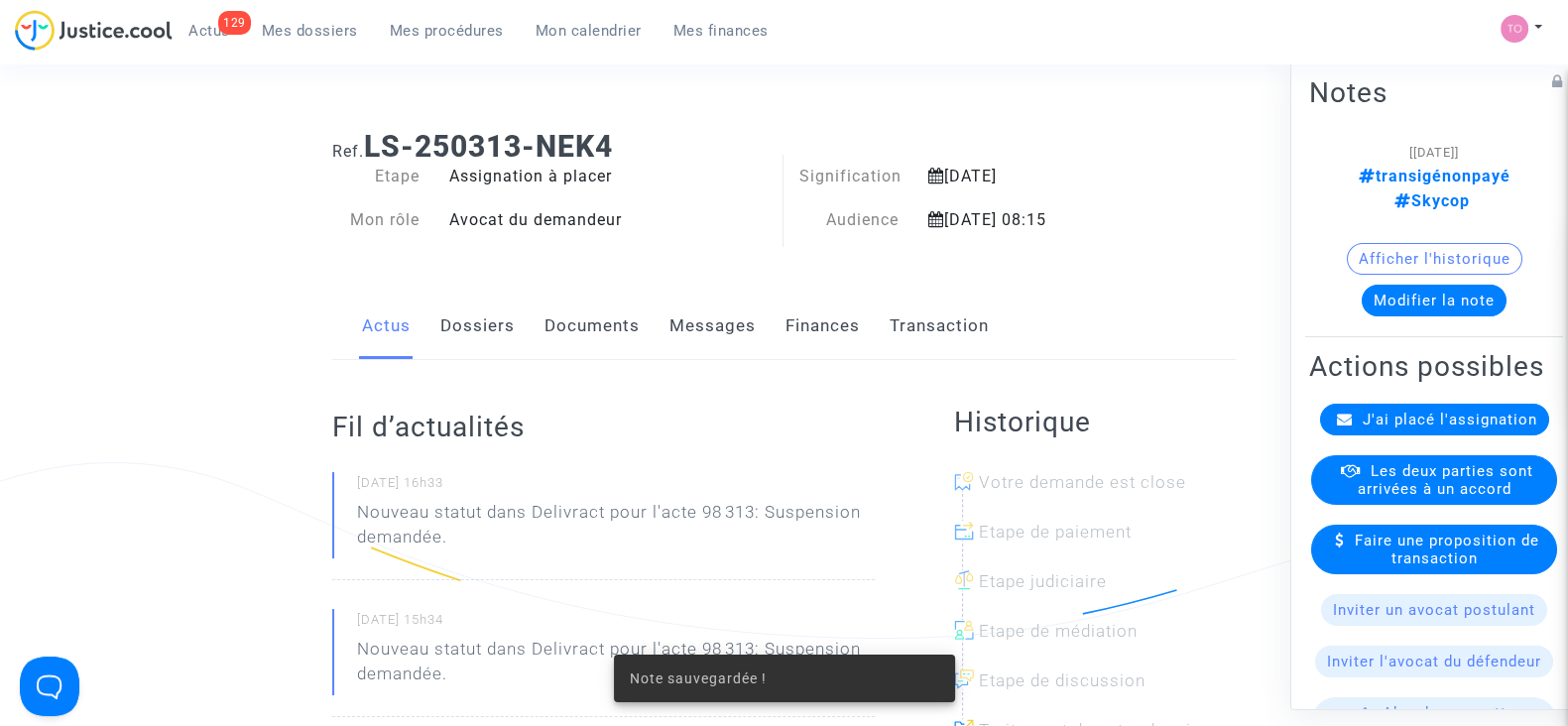
scroll to position [109, 0]
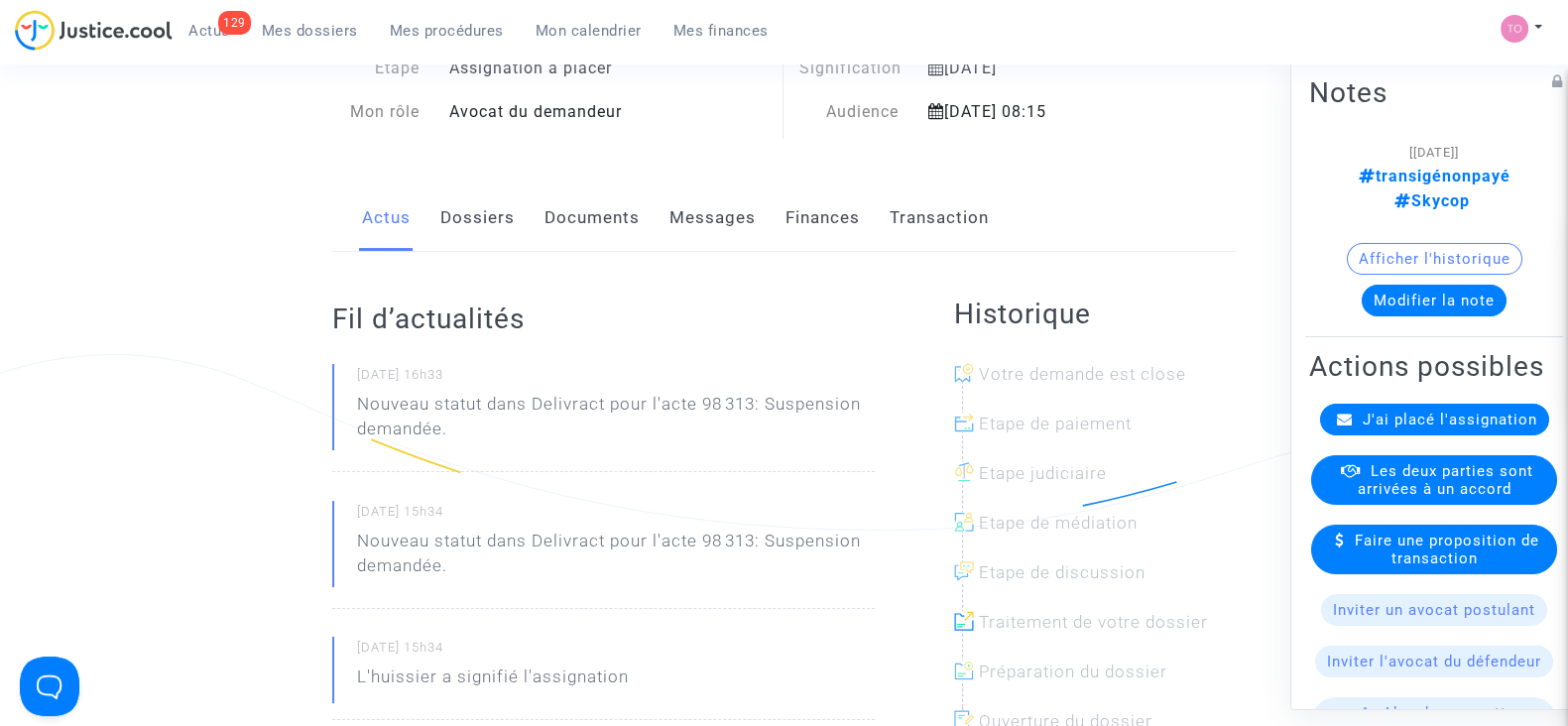
click at [1392, 493] on span "Les deux parties sont arrivées à un accord" at bounding box center [1446, 480] width 175 height 36
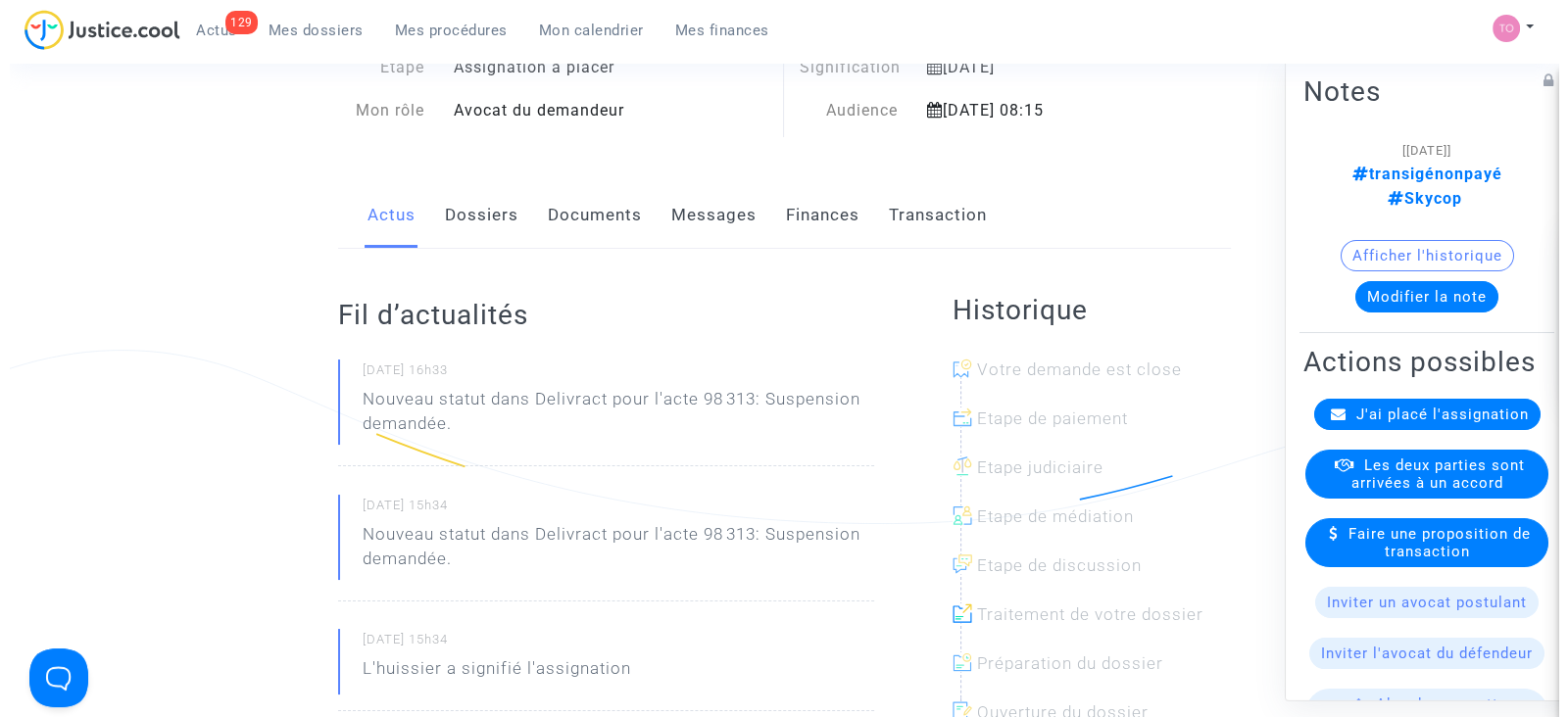
scroll to position [0, 0]
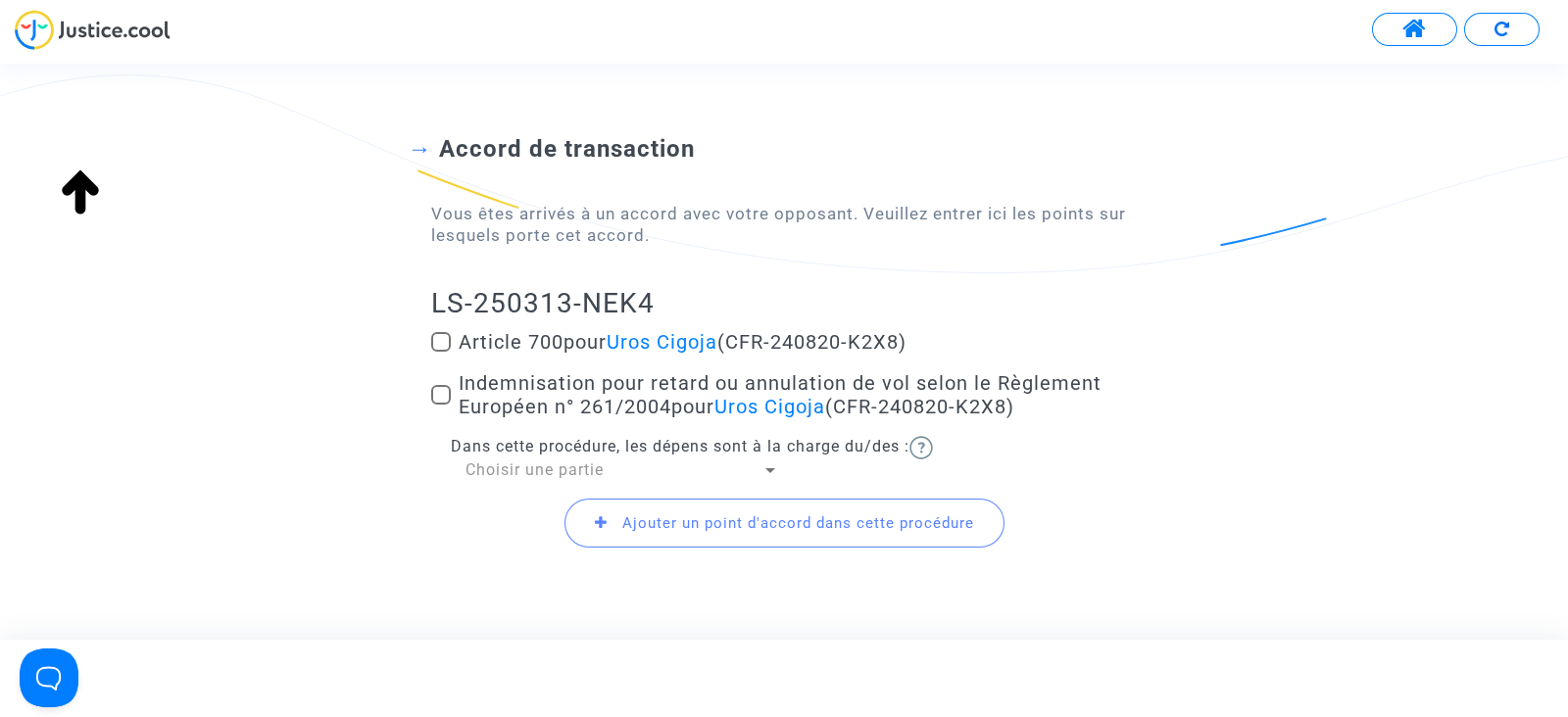
scroll to position [112, 0]
click at [442, 388] on span at bounding box center [441, 395] width 20 height 20
click at [441, 404] on input "Indemnisation pour retard ou annulation de vol selon le Règlement Européen n° 2…" at bounding box center [440, 404] width 1 height 1
checkbox input "true"
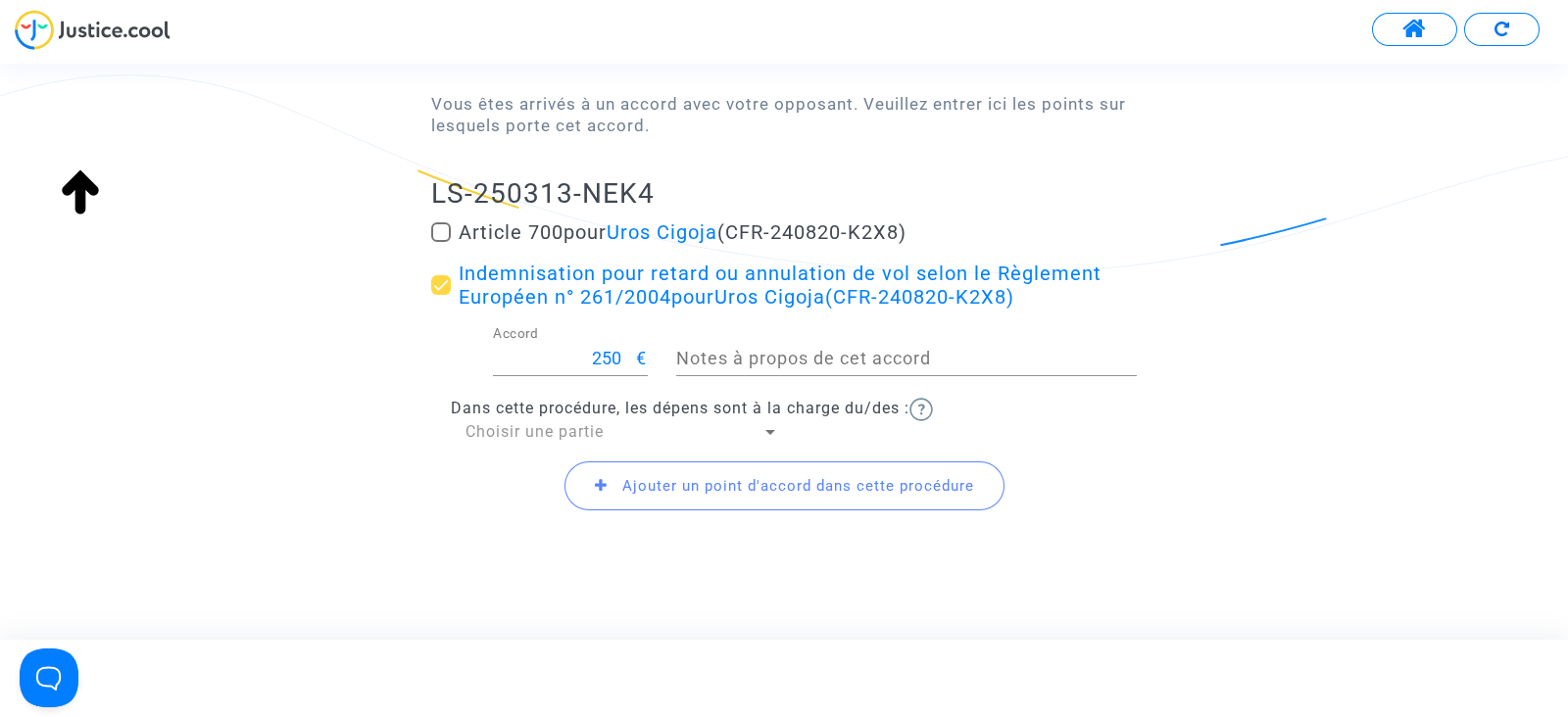
scroll to position [232, 0]
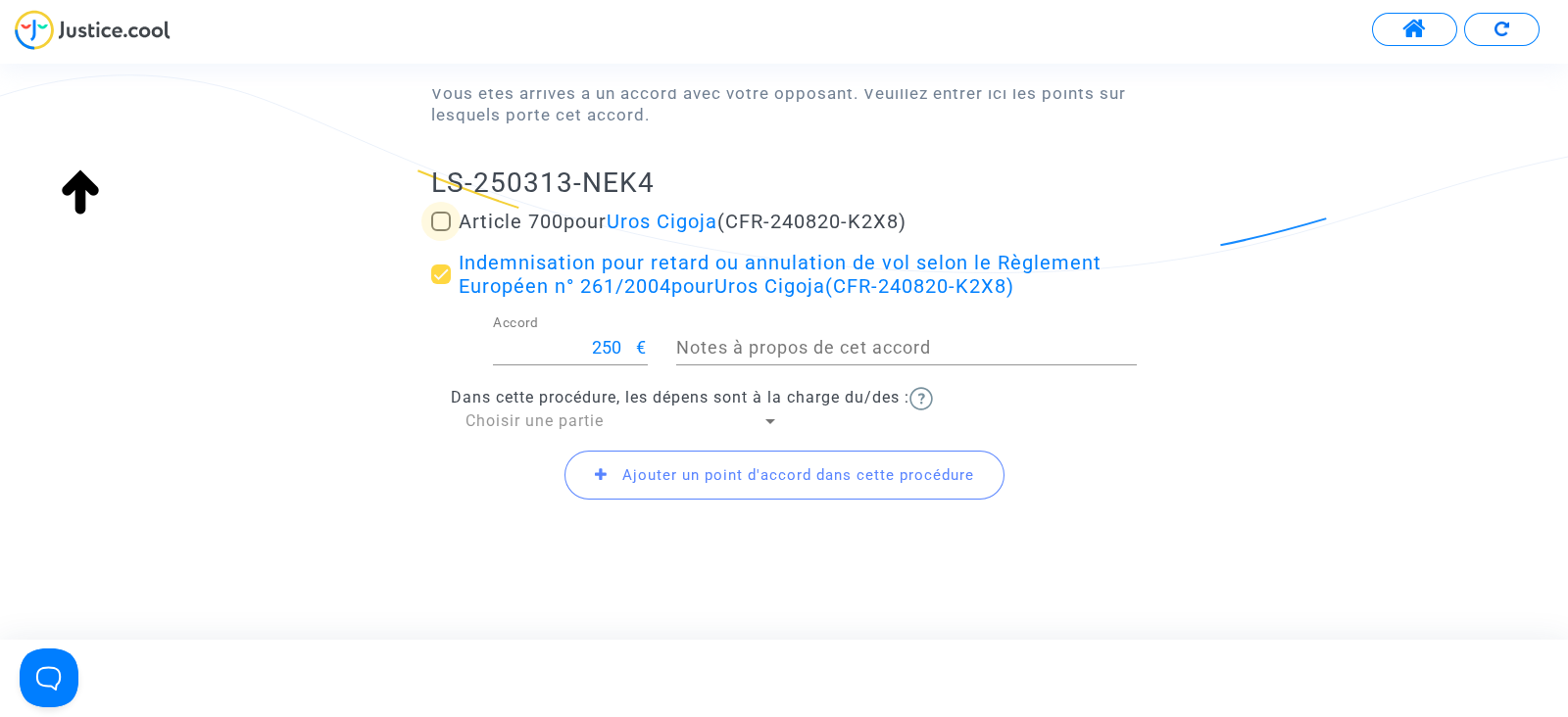
click at [436, 214] on span at bounding box center [441, 221] width 20 height 20
click at [440, 231] on input "Article 700 pour Uros Cigoja (CFR-240820-K2X8)" at bounding box center [440, 231] width 1 height 1
checkbox input "true"
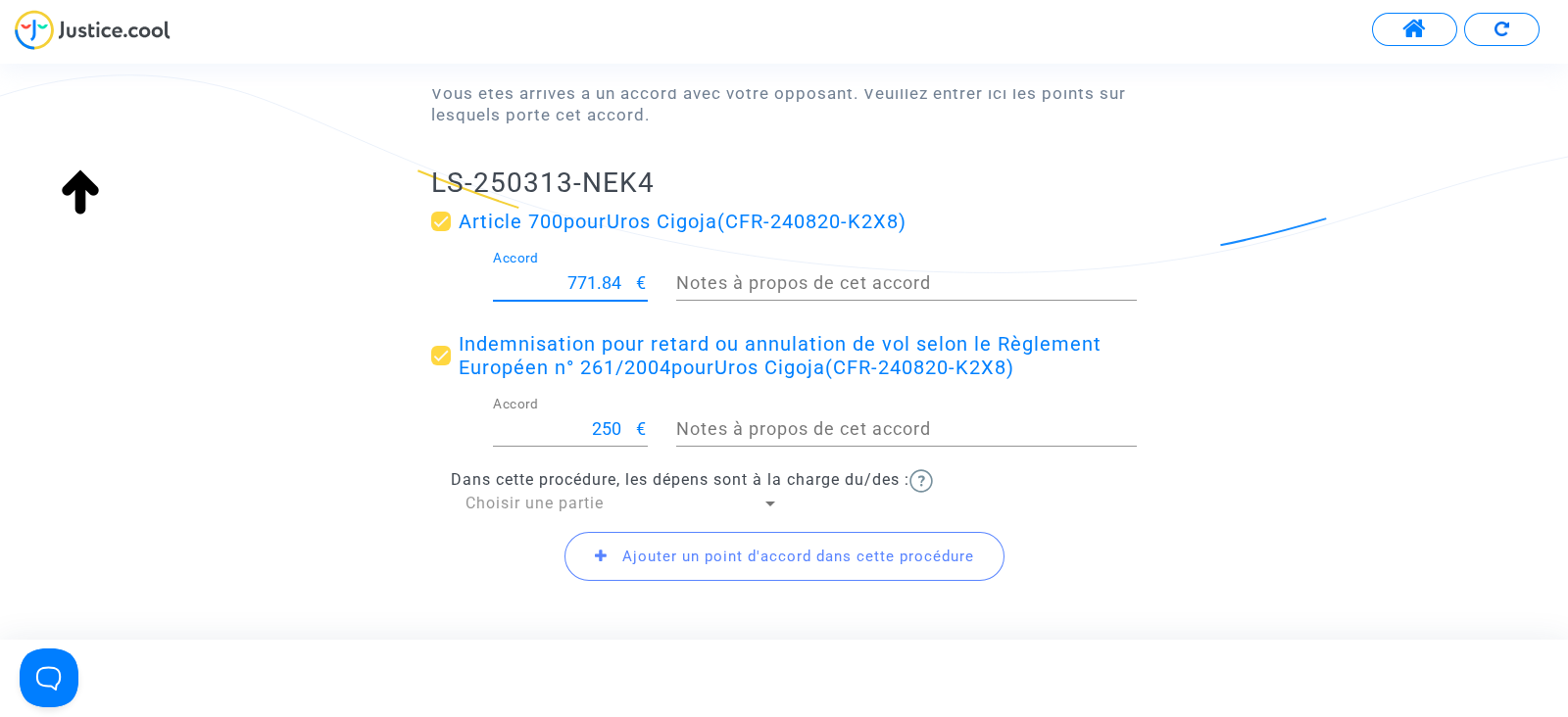
click at [615, 282] on input "771.84" at bounding box center [565, 283] width 144 height 20
type input "200"
click at [559, 485] on span "Dans cette procédure, les dépens sont à la charge du/des :" at bounding box center [680, 479] width 458 height 19
click at [538, 497] on span "Choisir une partie" at bounding box center [534, 503] width 138 height 19
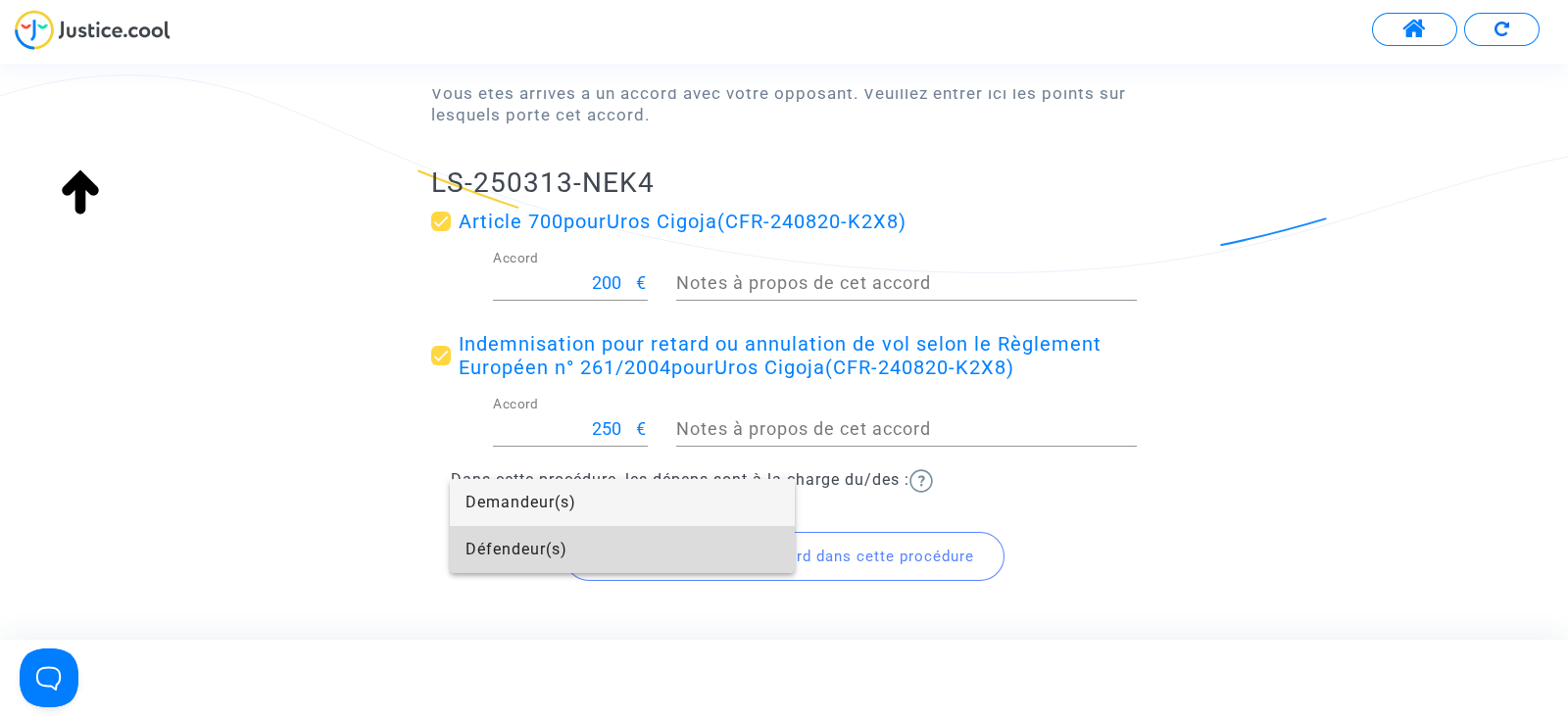
click at [509, 548] on span "Défendeur(s)" at bounding box center [622, 550] width 314 height 47
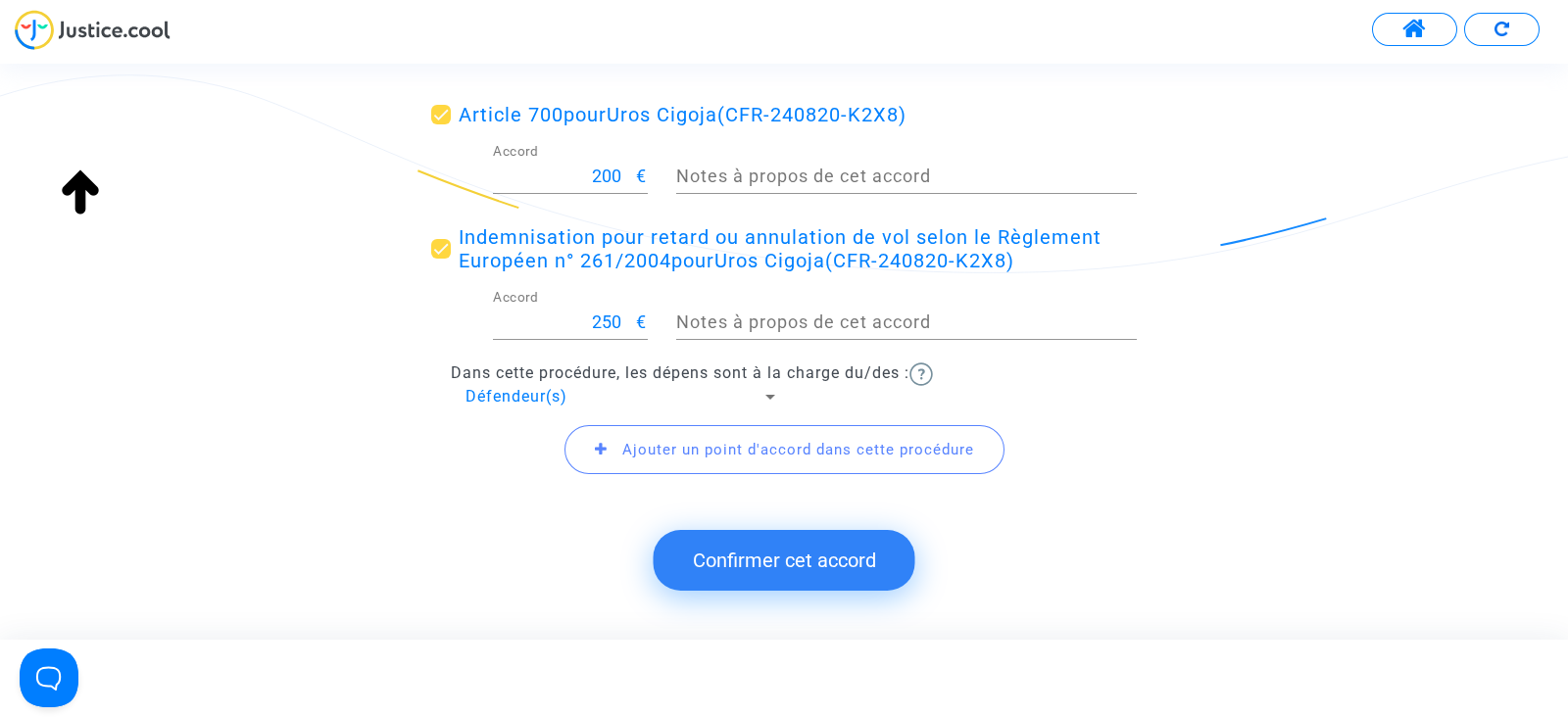
scroll to position [338, 0]
click at [758, 558] on button "Confirmer cet accord" at bounding box center [784, 561] width 262 height 61
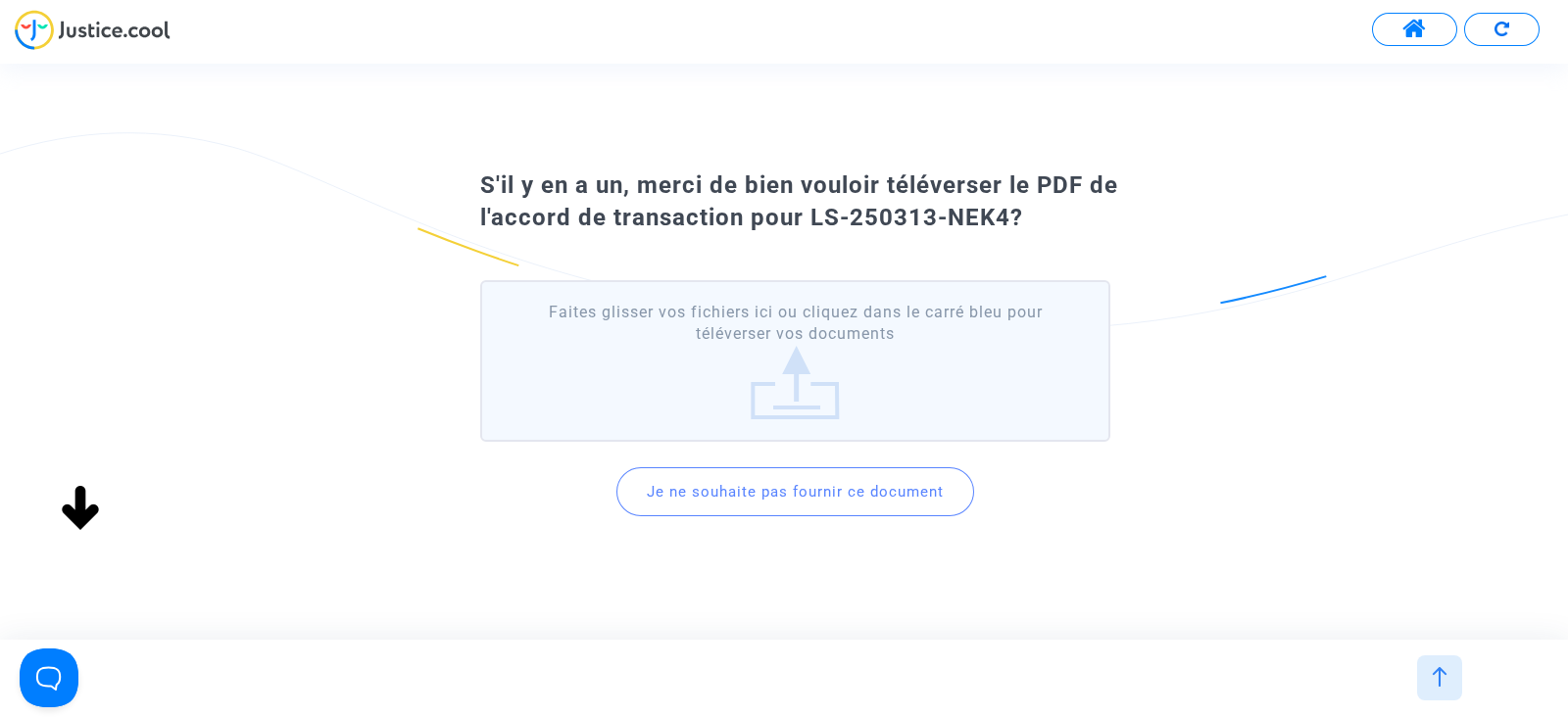
click at [789, 496] on button "Je ne souhaite pas fournir ce document" at bounding box center [796, 492] width 358 height 49
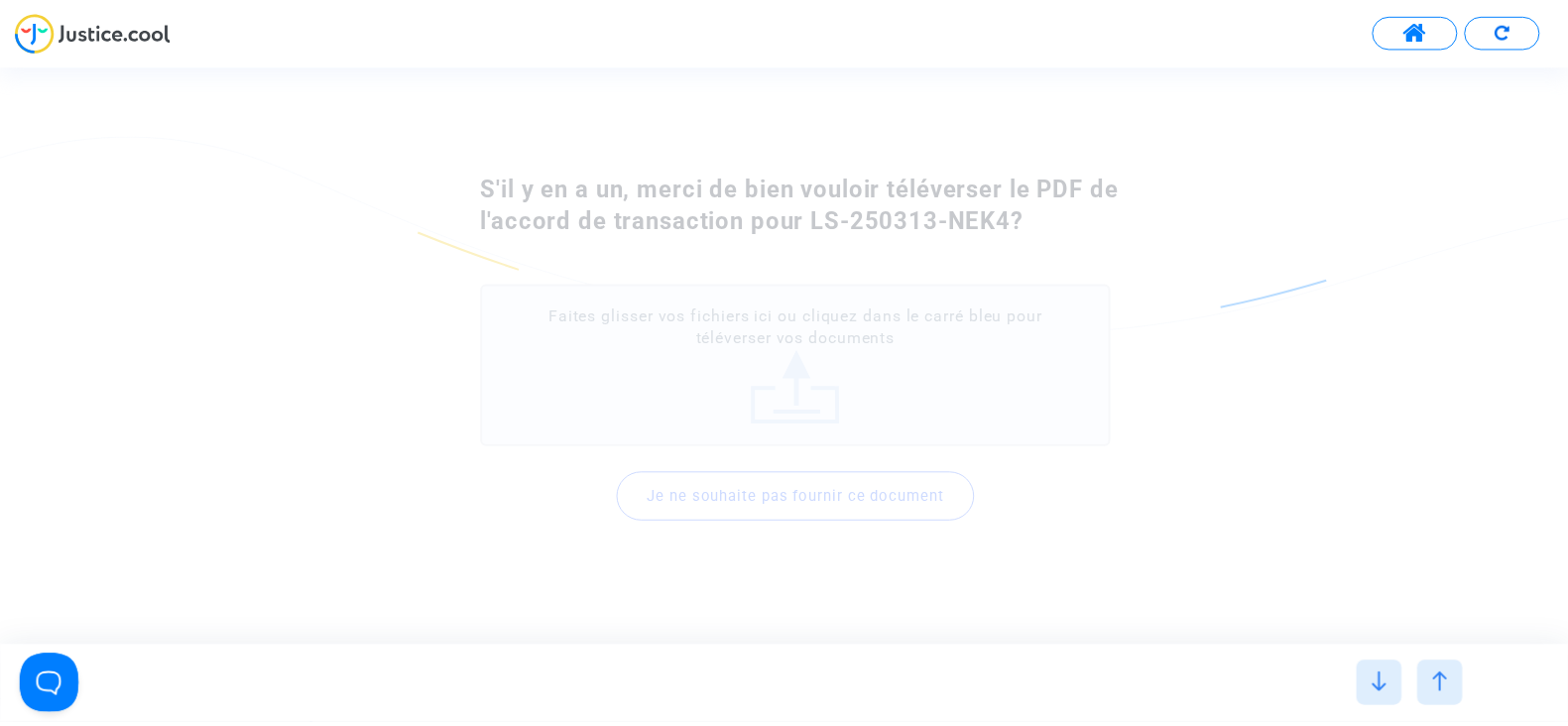
scroll to position [0, 0]
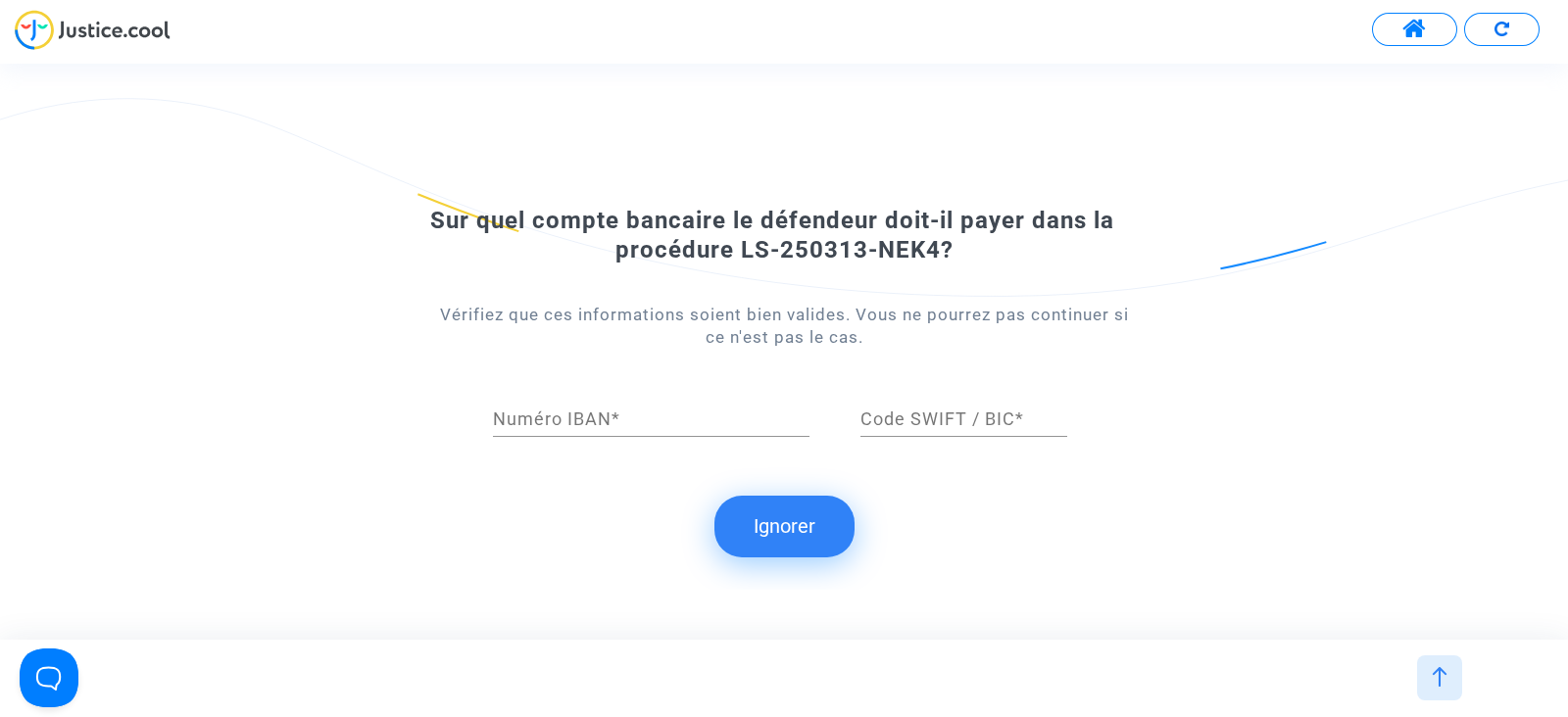
click at [789, 526] on button "Ignorer" at bounding box center [784, 526] width 140 height 61
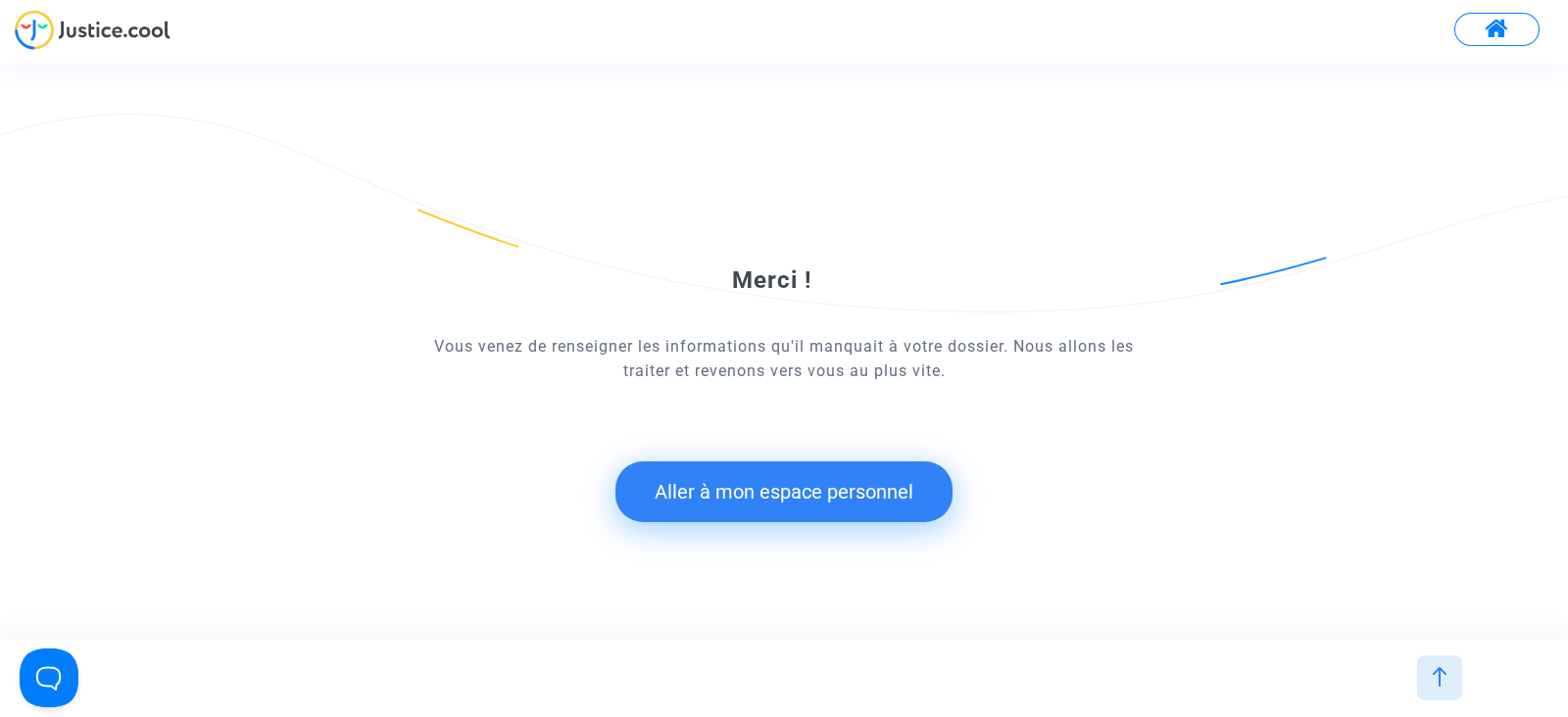
click at [736, 487] on button "Aller à mon espace personnel" at bounding box center [784, 492] width 337 height 61
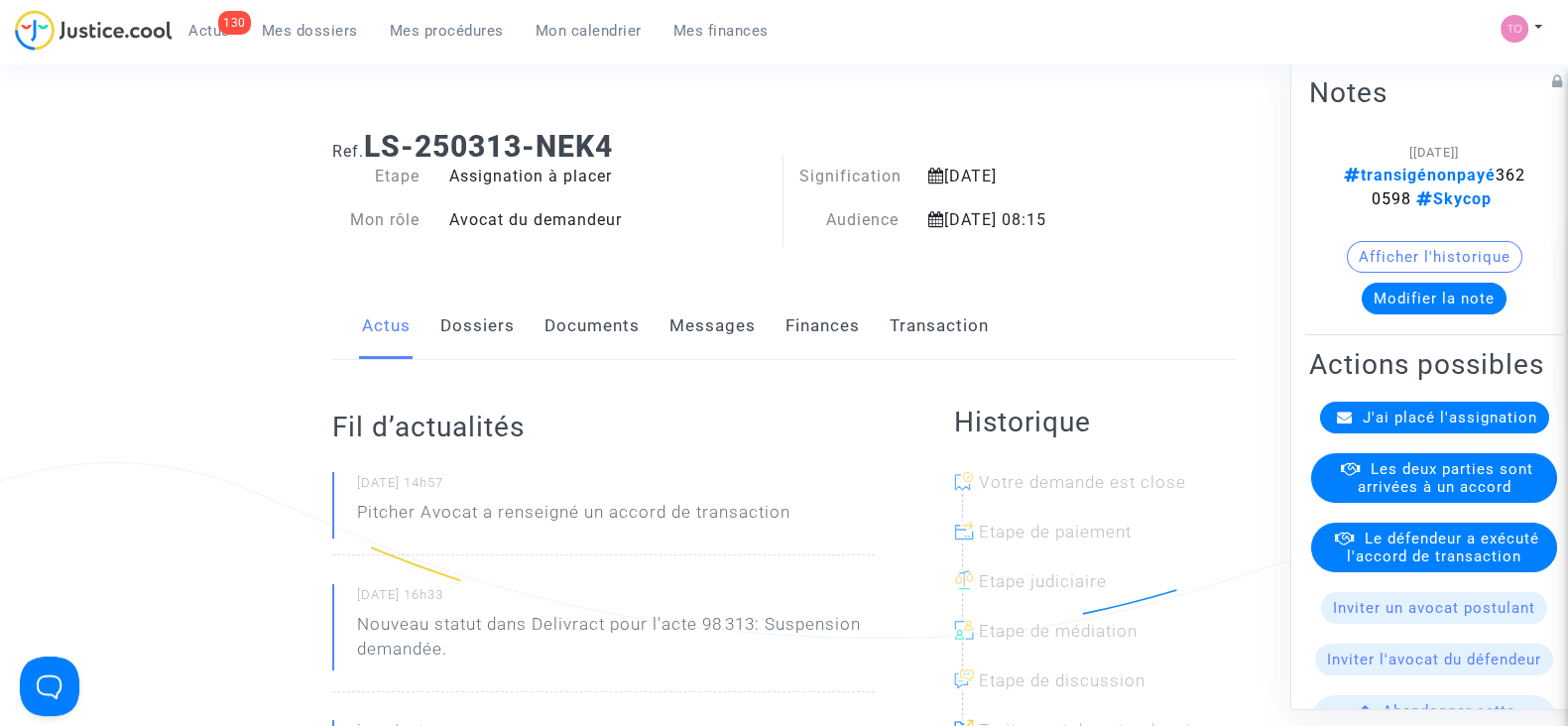
click at [1391, 496] on span "Les deux parties sont arrivées à un accord" at bounding box center [1446, 478] width 175 height 36
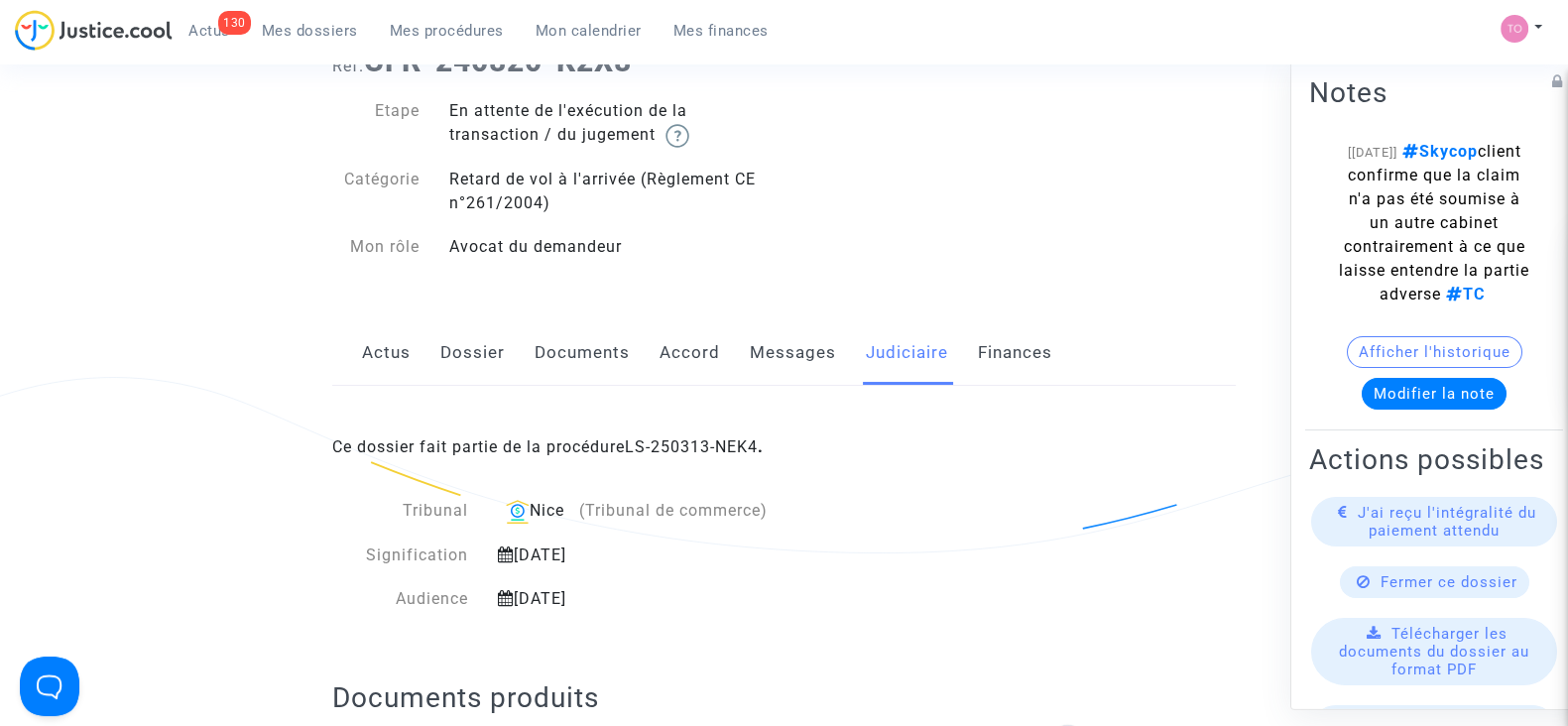
scroll to position [87, 0]
click at [661, 444] on link "LS-250313-NEK4" at bounding box center [691, 445] width 132 height 19
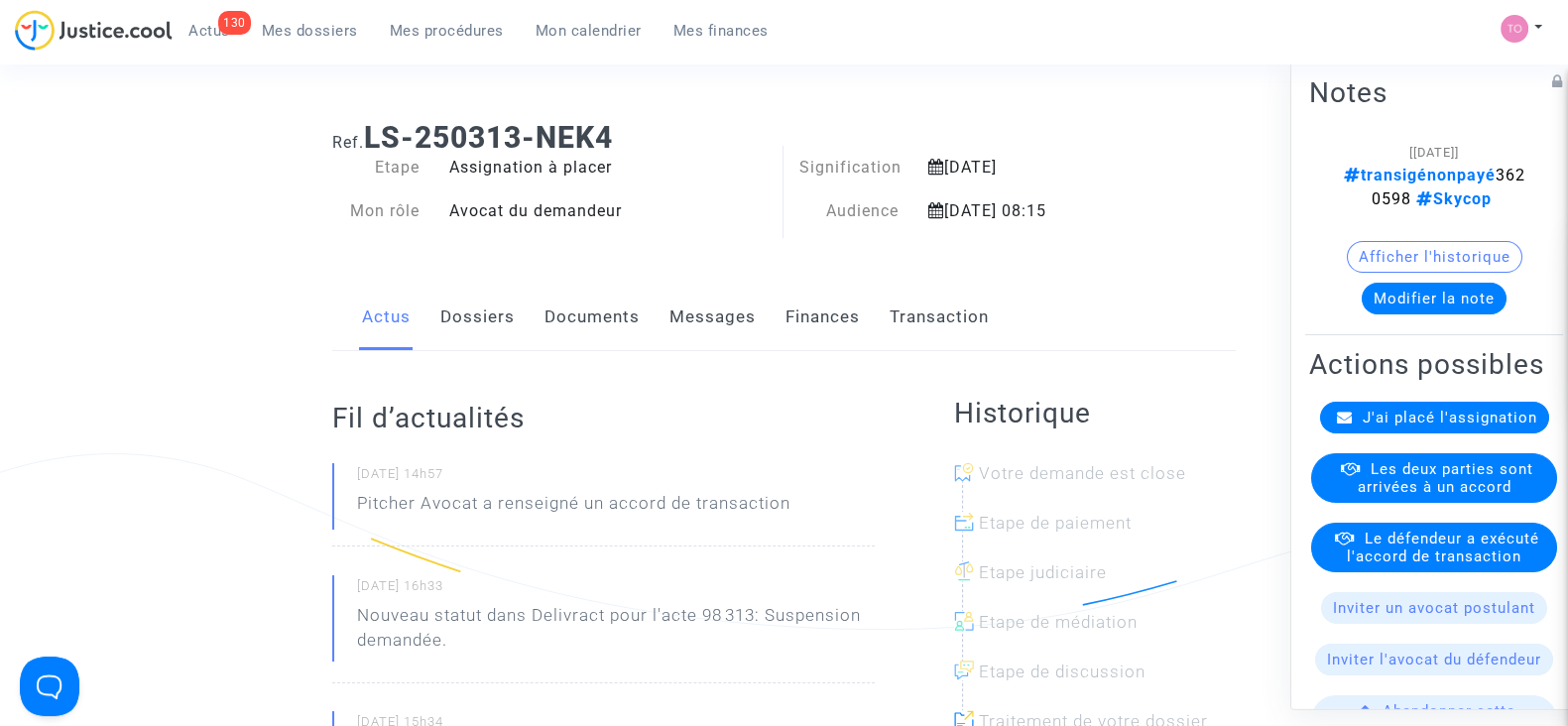
scroll to position [7, 0]
click at [498, 334] on link "Dossiers" at bounding box center [477, 320] width 75 height 66
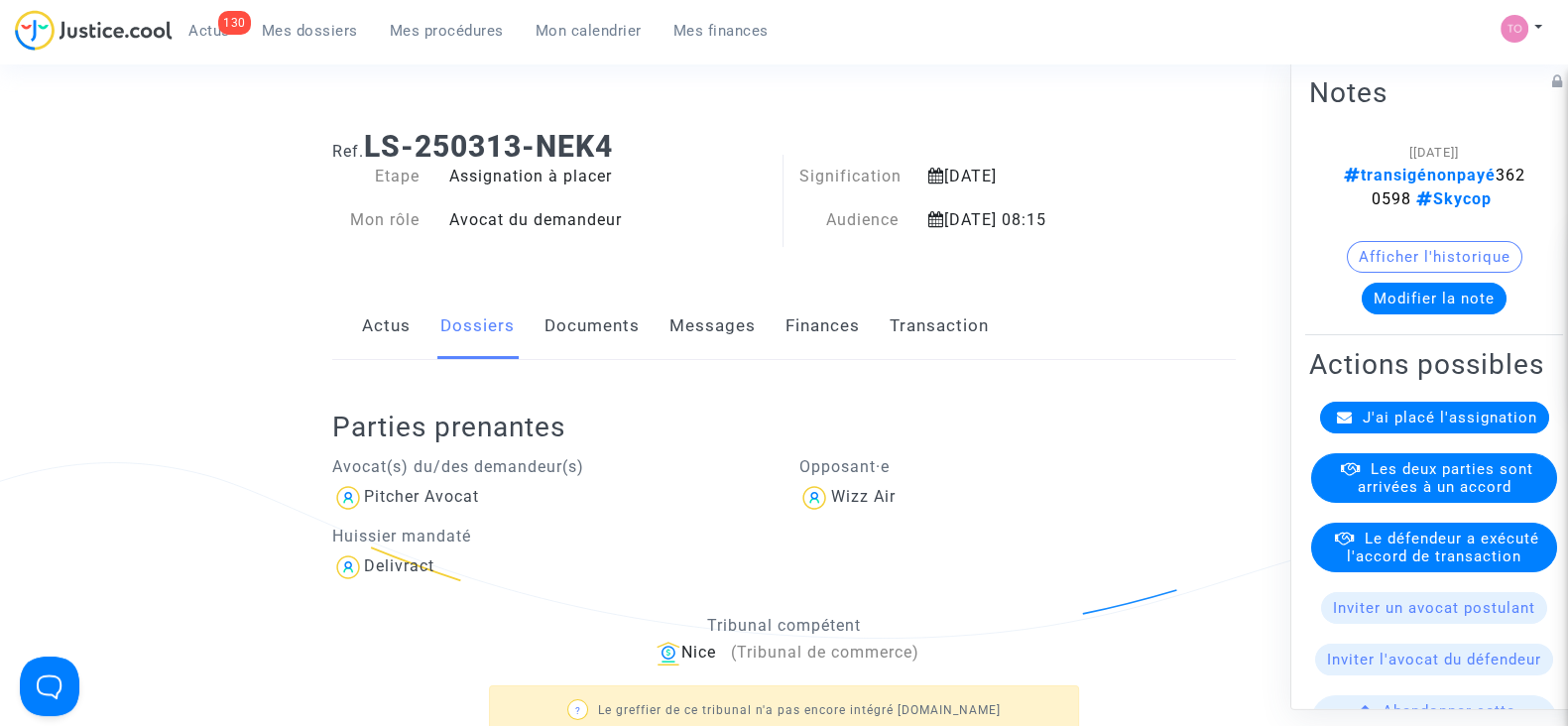
click at [802, 321] on link "Finances" at bounding box center [822, 327] width 75 height 66
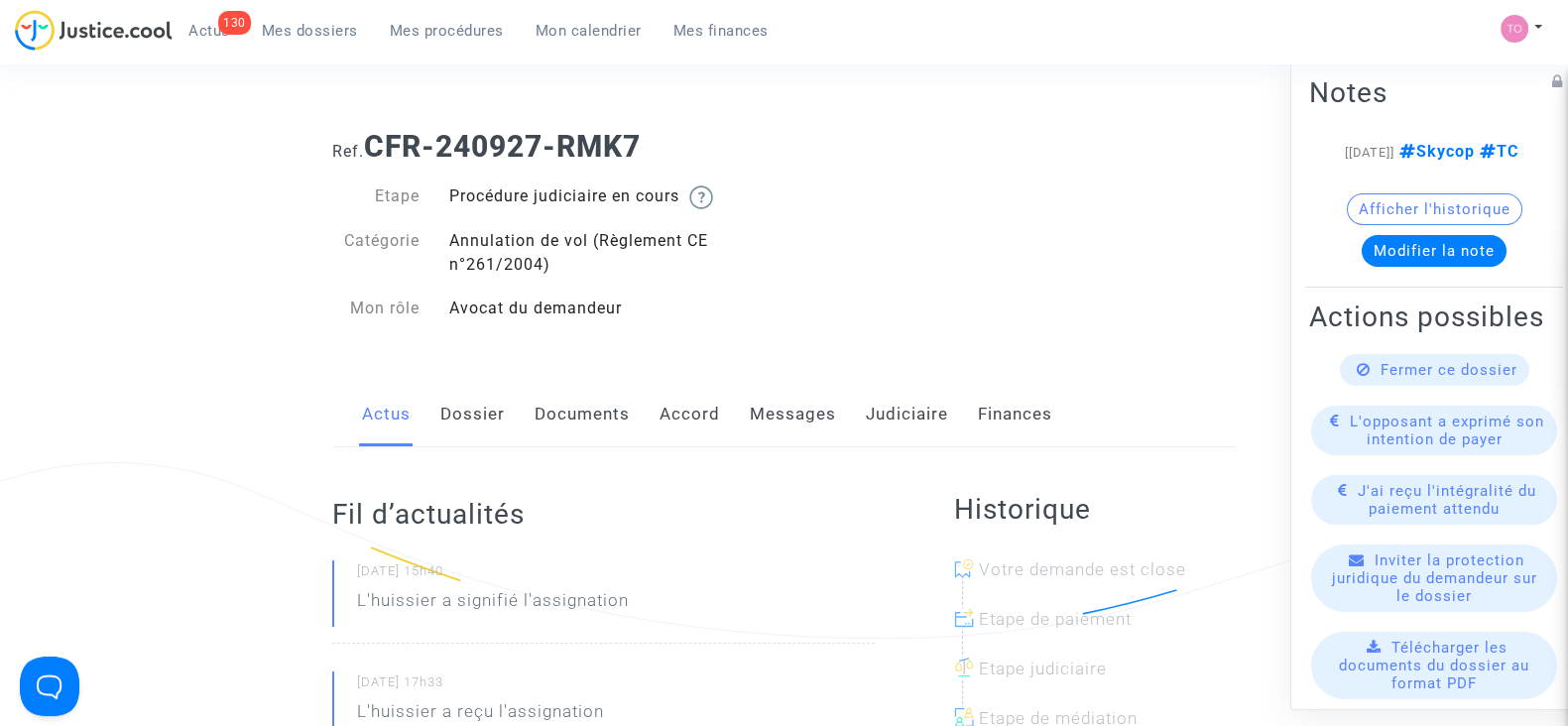
click at [893, 411] on link "Judiciaire" at bounding box center [907, 415] width 83 height 66
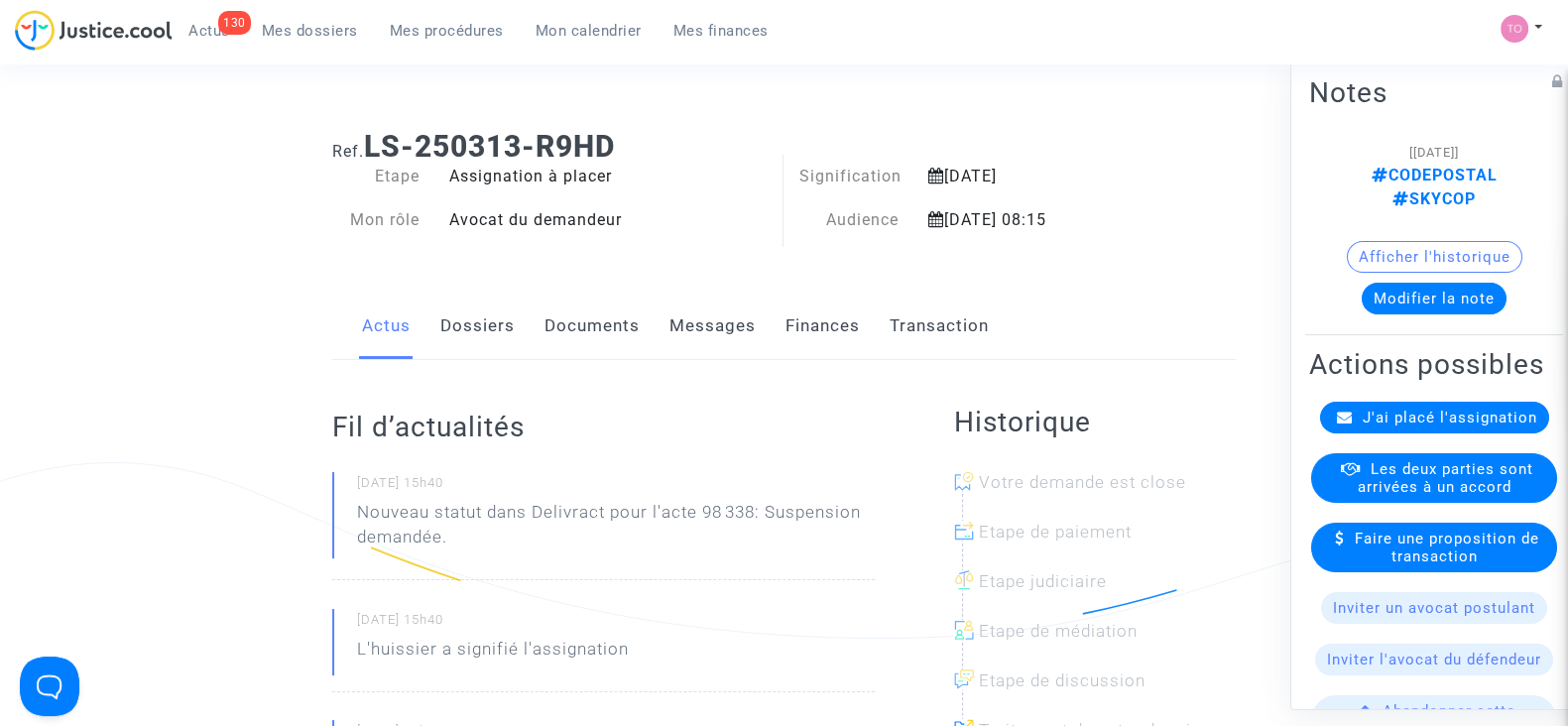
click at [1417, 283] on button "Modifier la note" at bounding box center [1434, 299] width 144 height 32
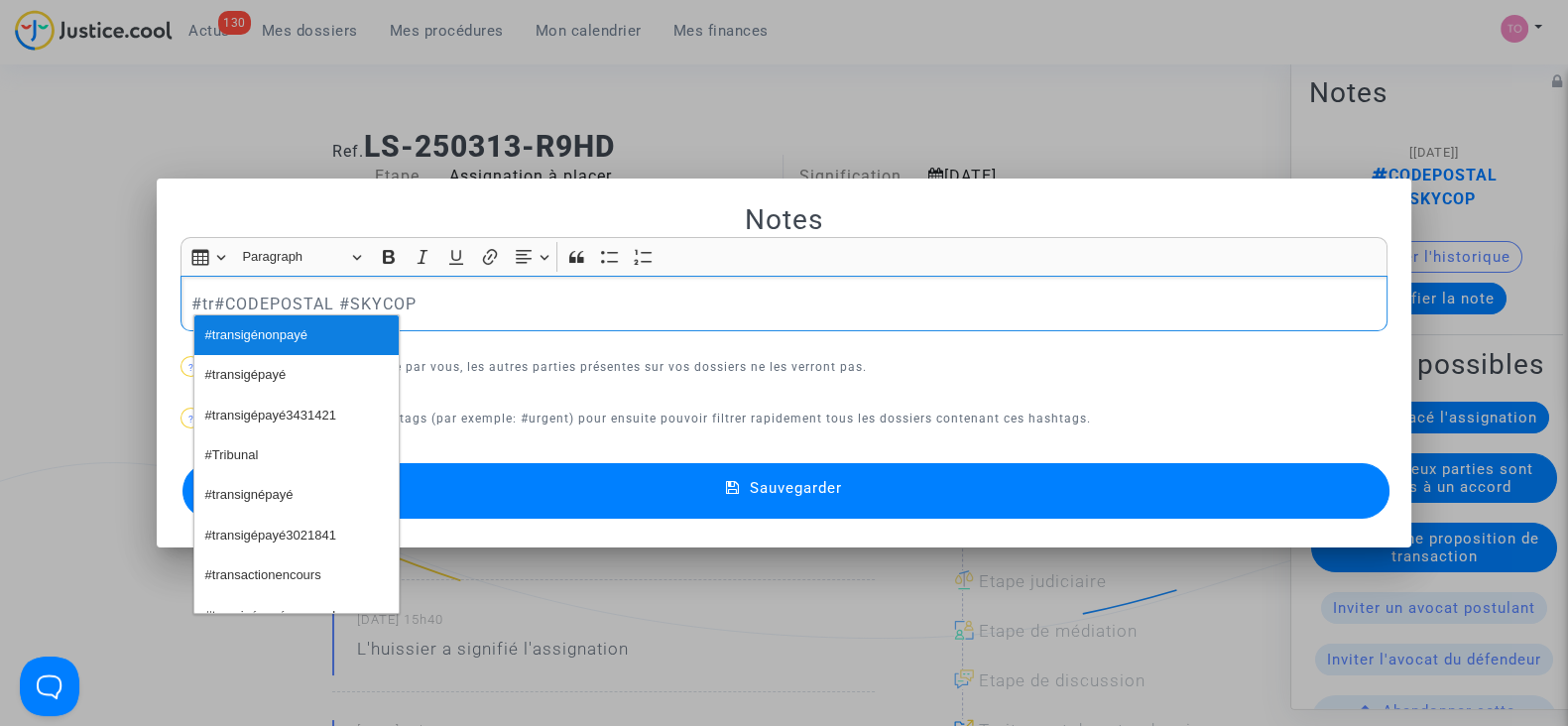
click at [227, 344] on span "#transigénonpayé" at bounding box center [256, 336] width 103 height 29
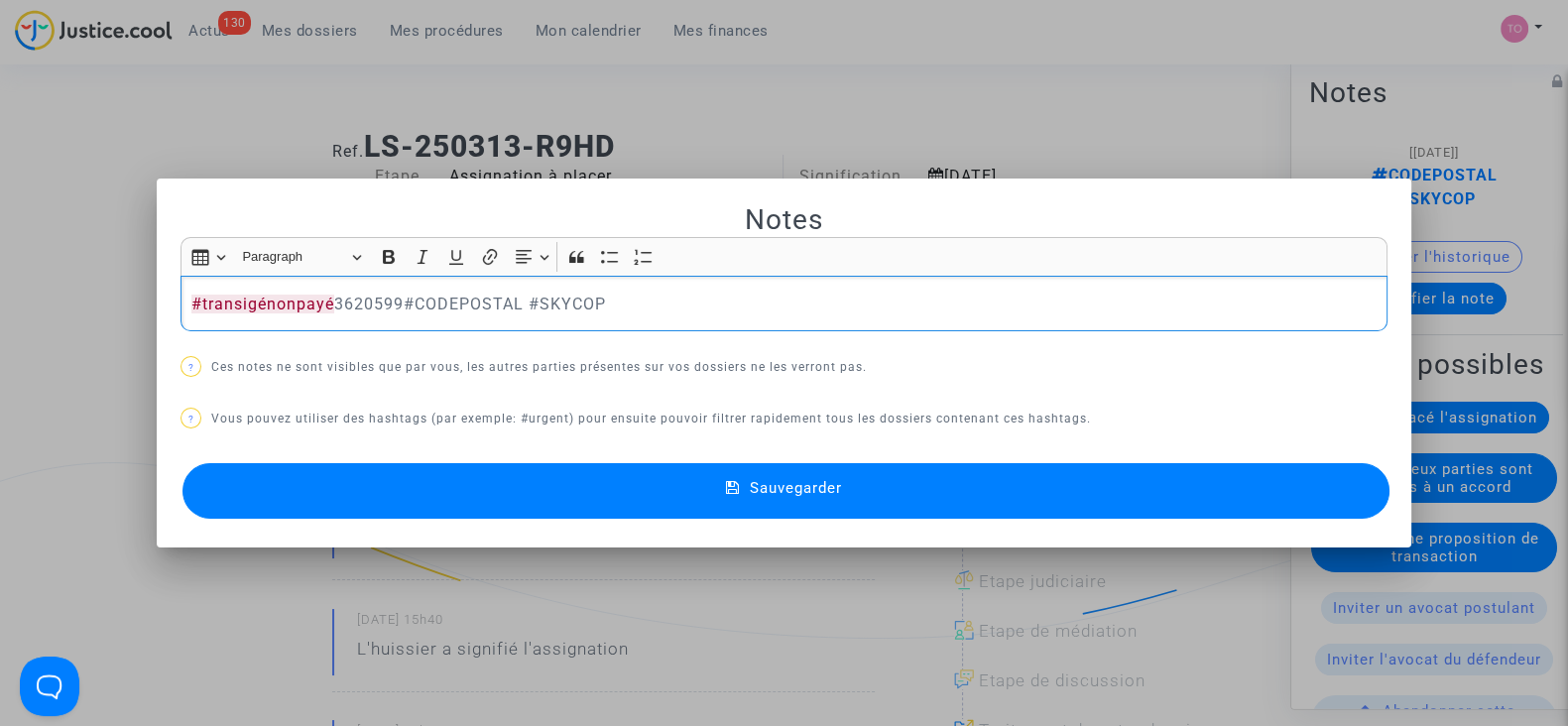
click at [452, 297] on p "#transigénonpayé 3620599#CODEPOSTAL #SKYCOP" at bounding box center [784, 304] width 1187 height 25
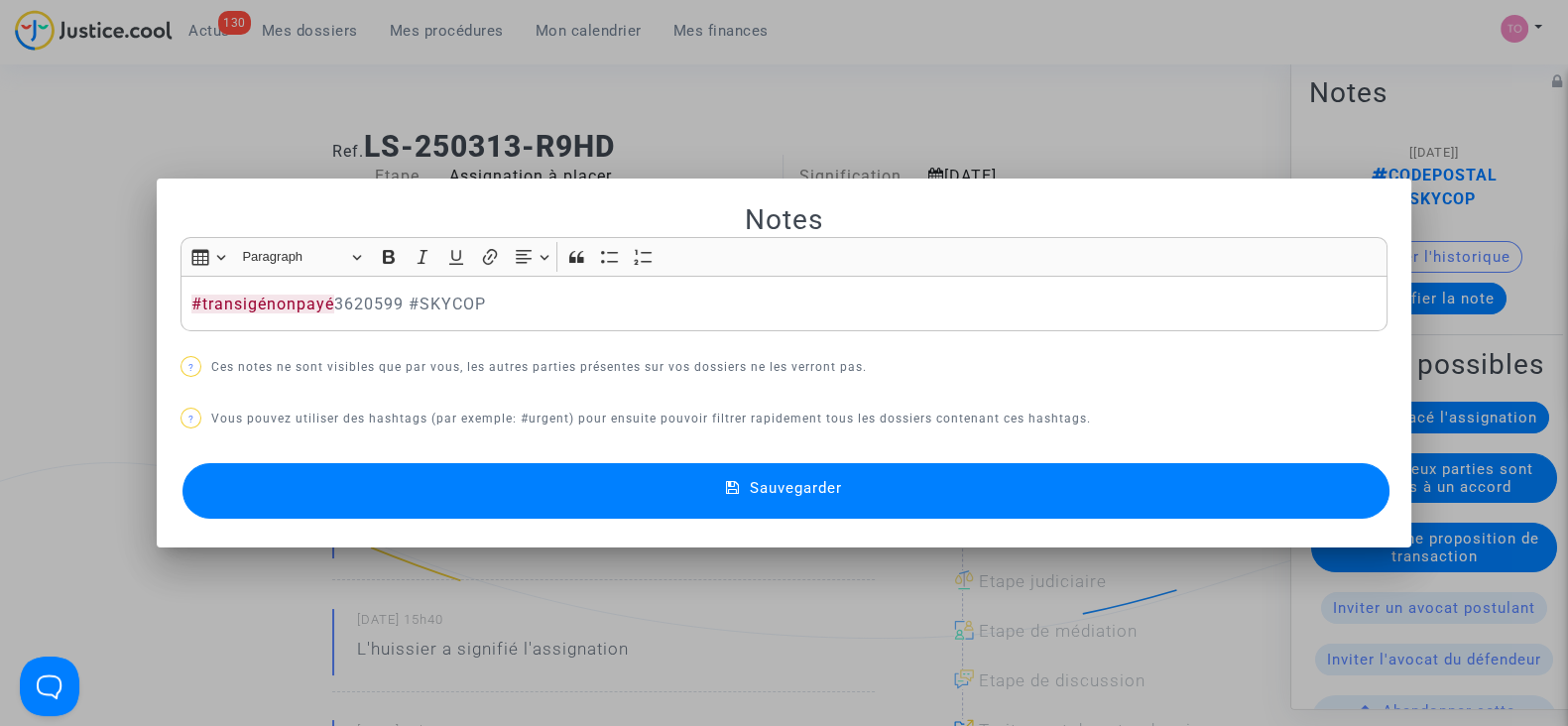
click at [507, 481] on button "Sauvegarder" at bounding box center [785, 491] width 1207 height 56
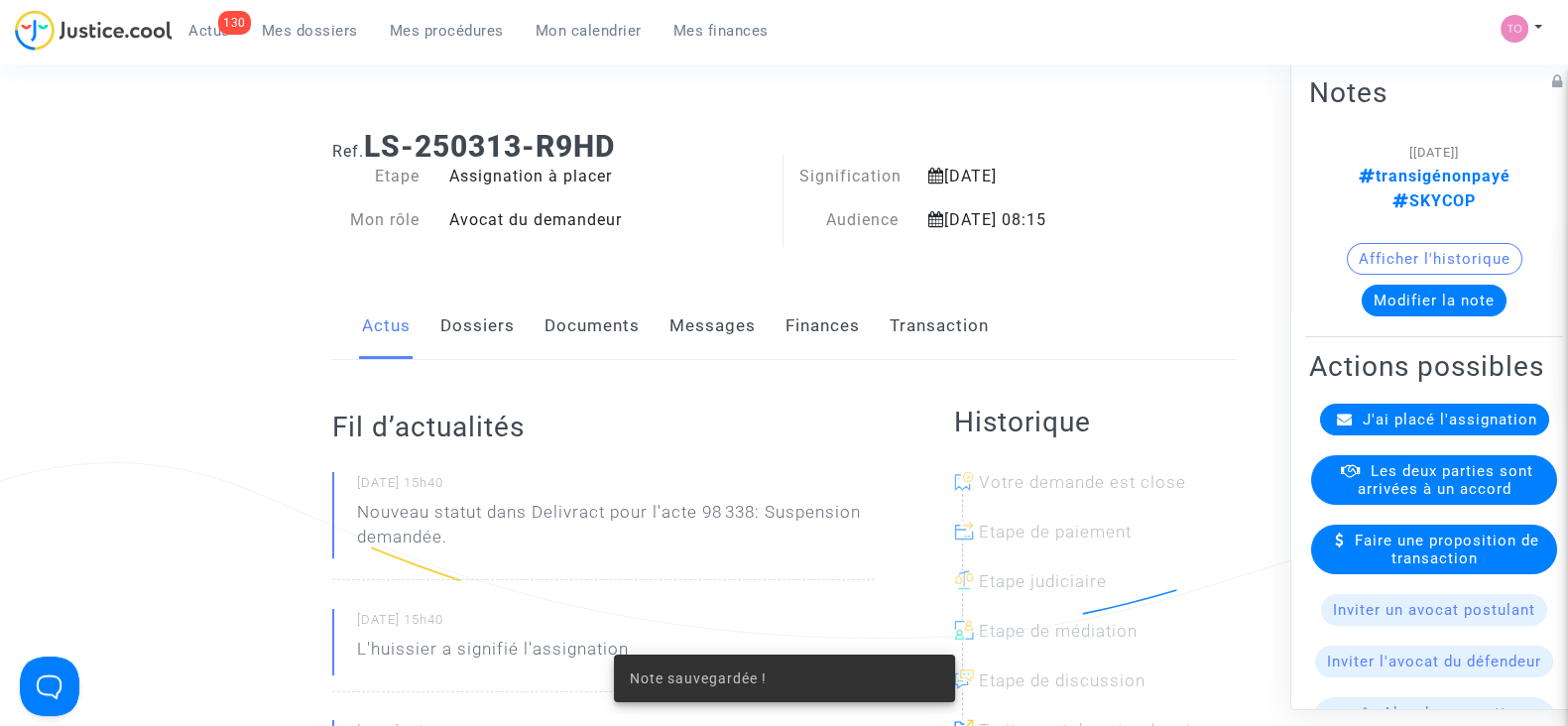
click at [1373, 493] on span "Les deux parties sont arrivées à un accord" at bounding box center [1446, 480] width 175 height 36
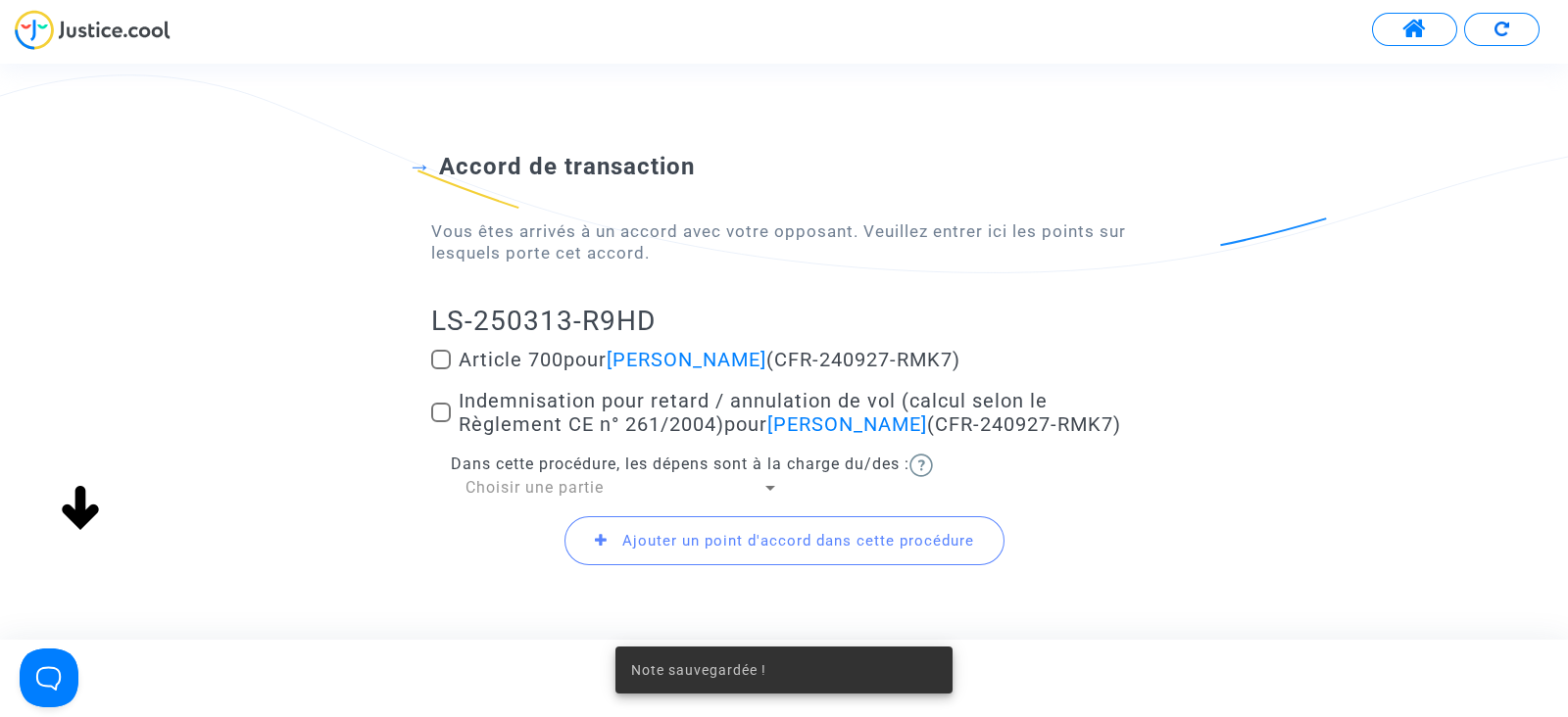
scroll to position [95, 0]
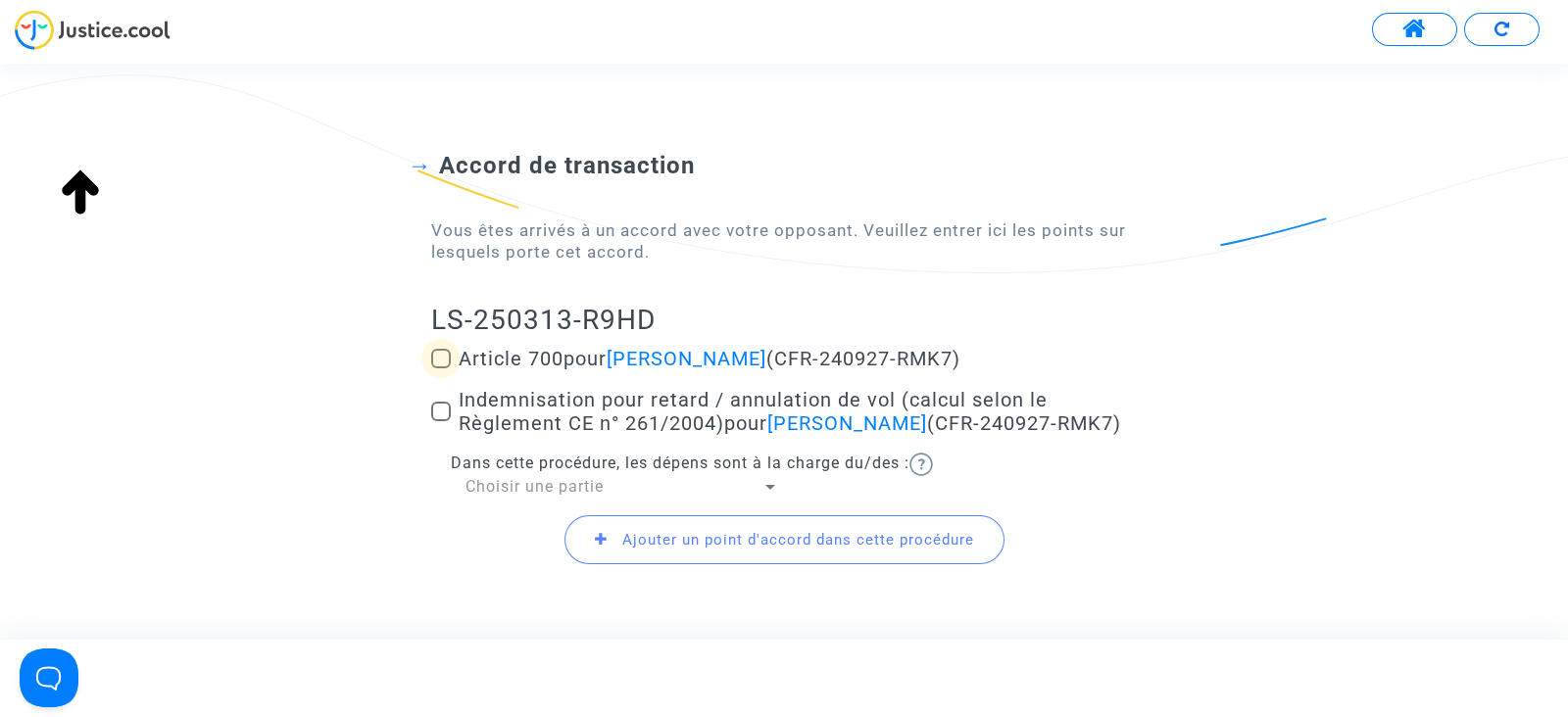
click at [436, 351] on span at bounding box center [441, 359] width 20 height 20
click at [440, 369] on input "Article 700 pour [PERSON_NAME] (CFR-240927-RMK7)" at bounding box center [440, 369] width 1 height 1
checkbox input "true"
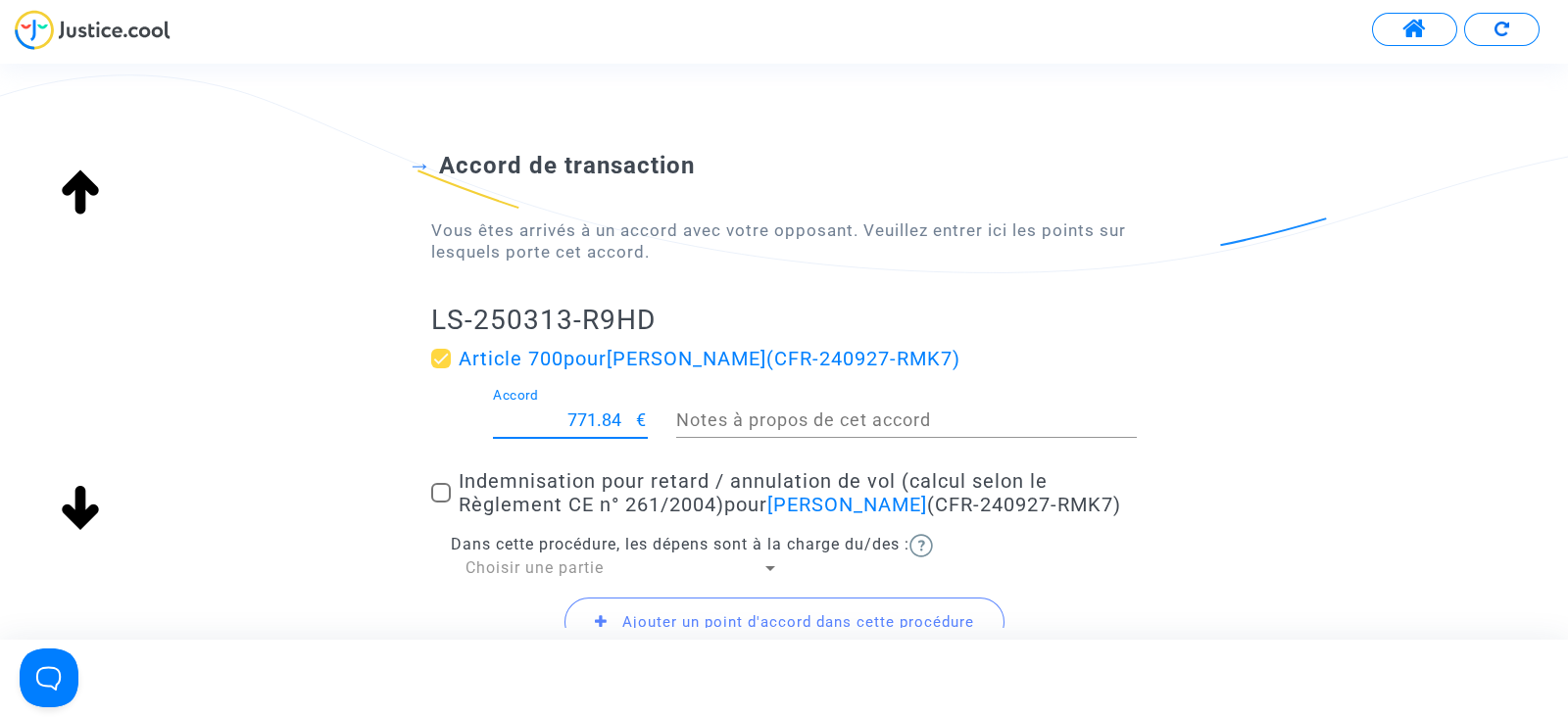
click at [593, 416] on input "771.84" at bounding box center [565, 420] width 144 height 20
type input "200"
click at [432, 492] on span at bounding box center [441, 493] width 20 height 20
click at [440, 503] on input "Indemnisation pour retard / annulation de vol (calcul selon le Règlement CE n° …" at bounding box center [440, 503] width 1 height 1
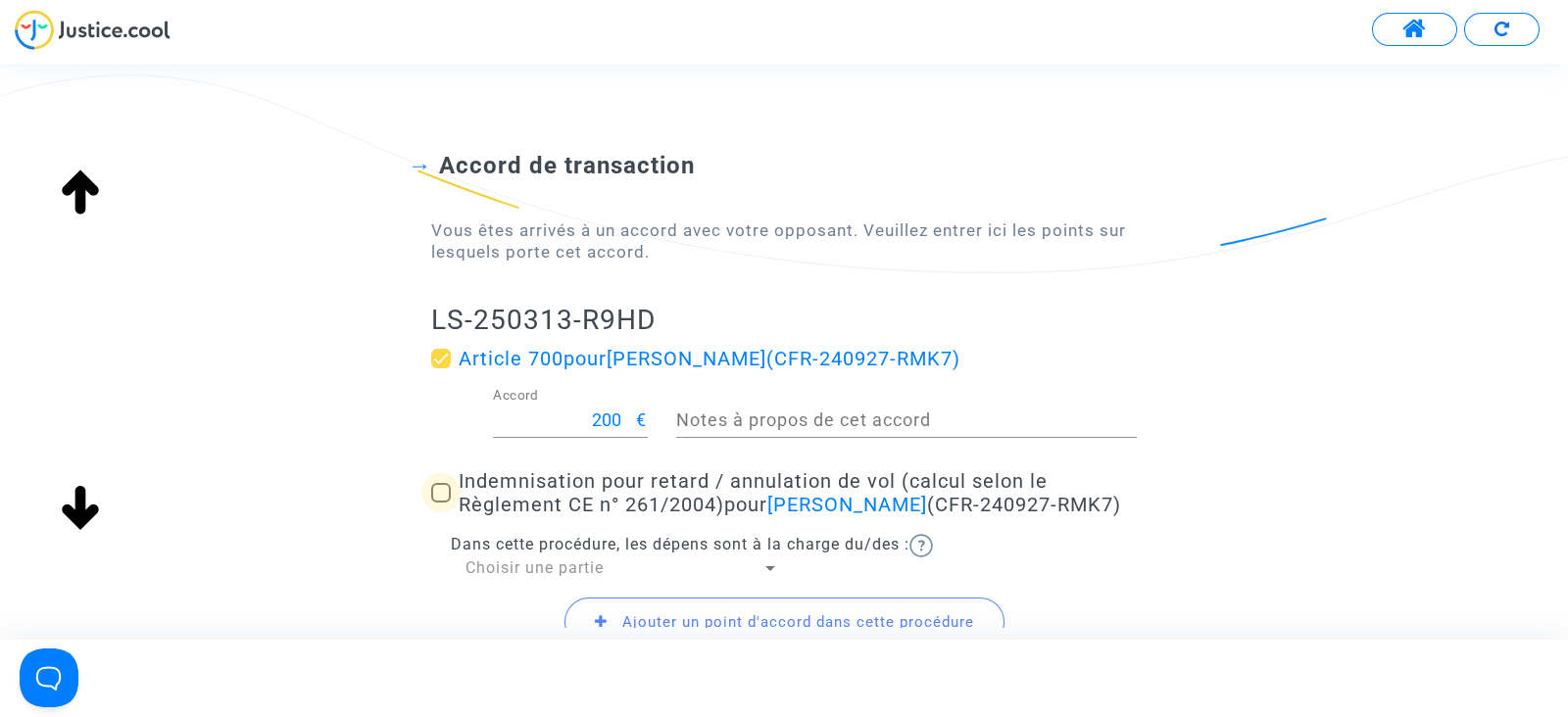
checkbox input "true"
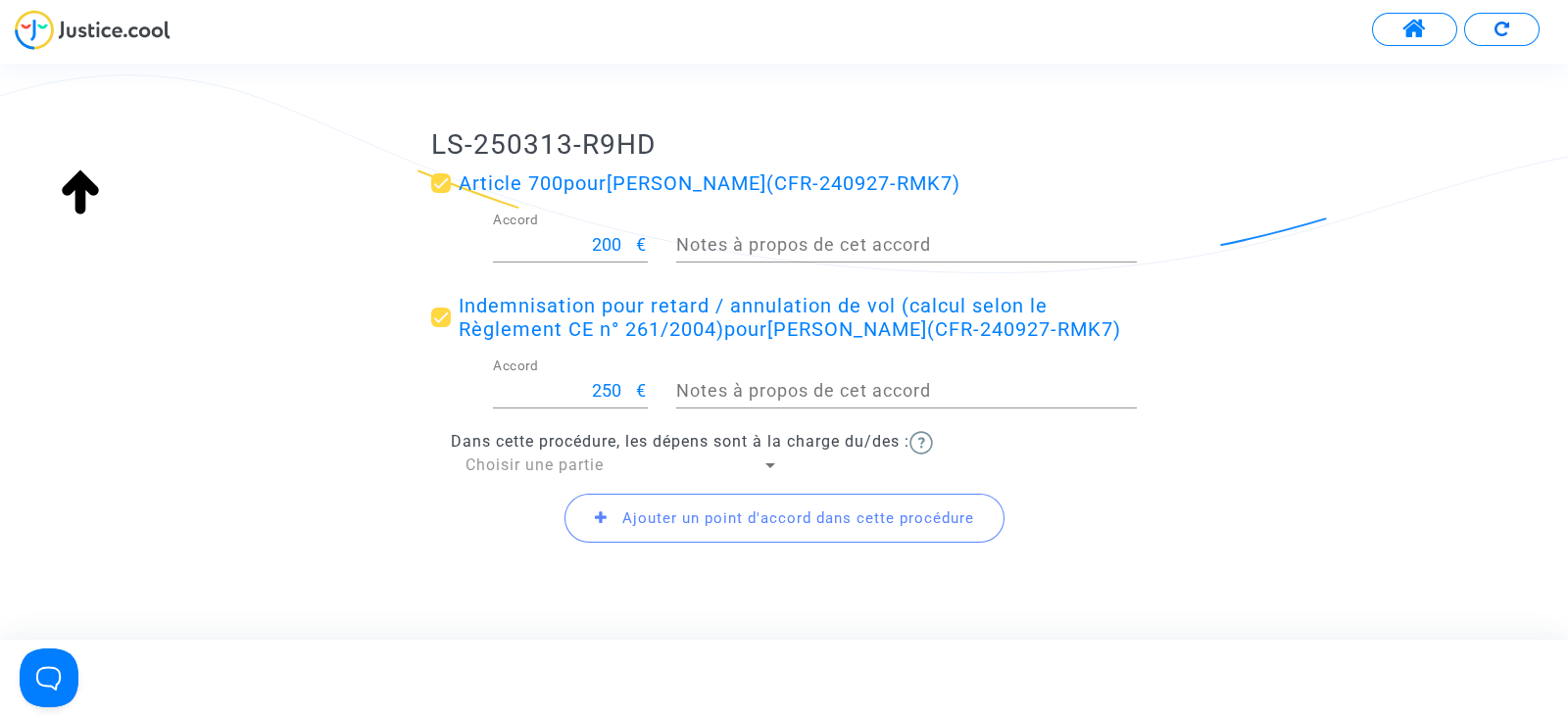
scroll to position [290, 0]
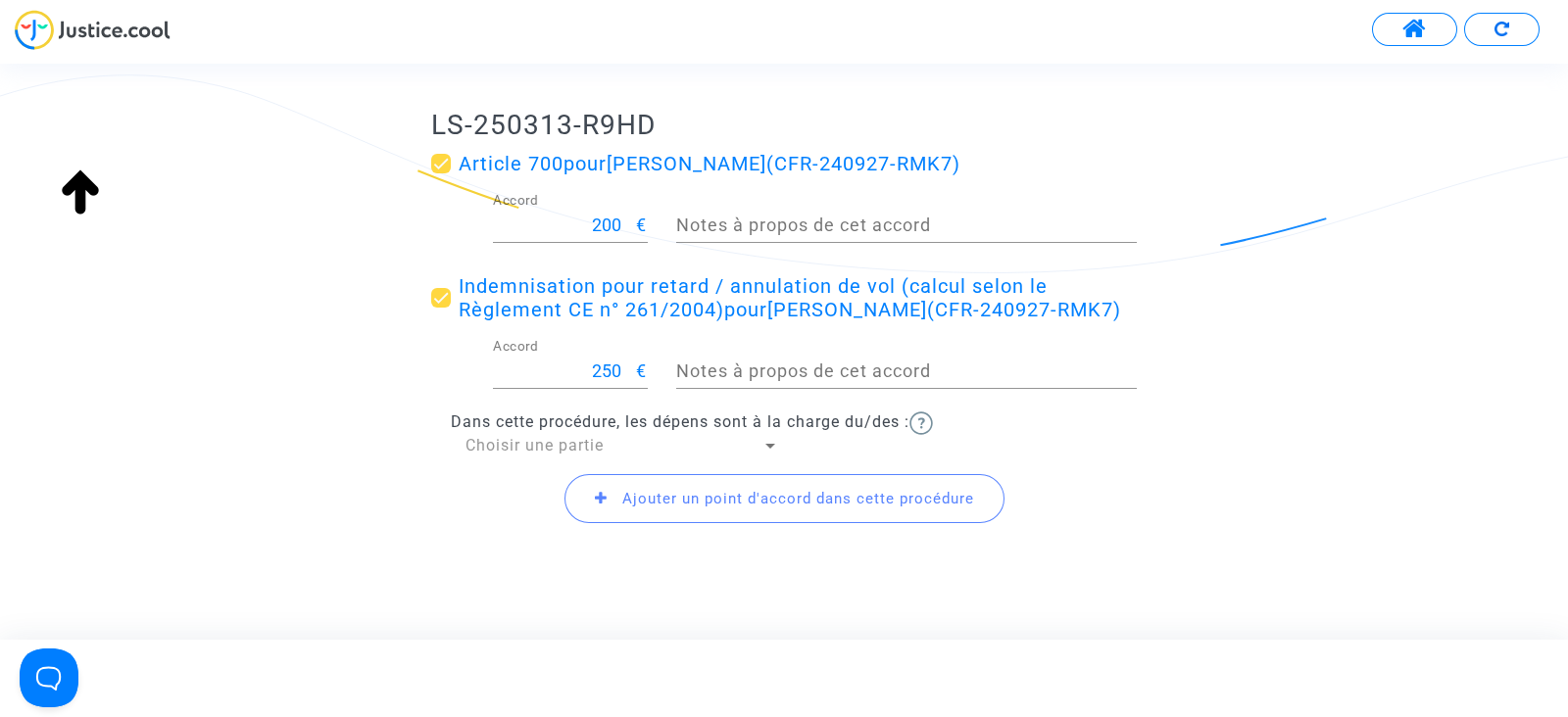
click at [730, 499] on span "Ajouter un point d'accord dans cette procédure" at bounding box center [799, 499] width 352 height 18
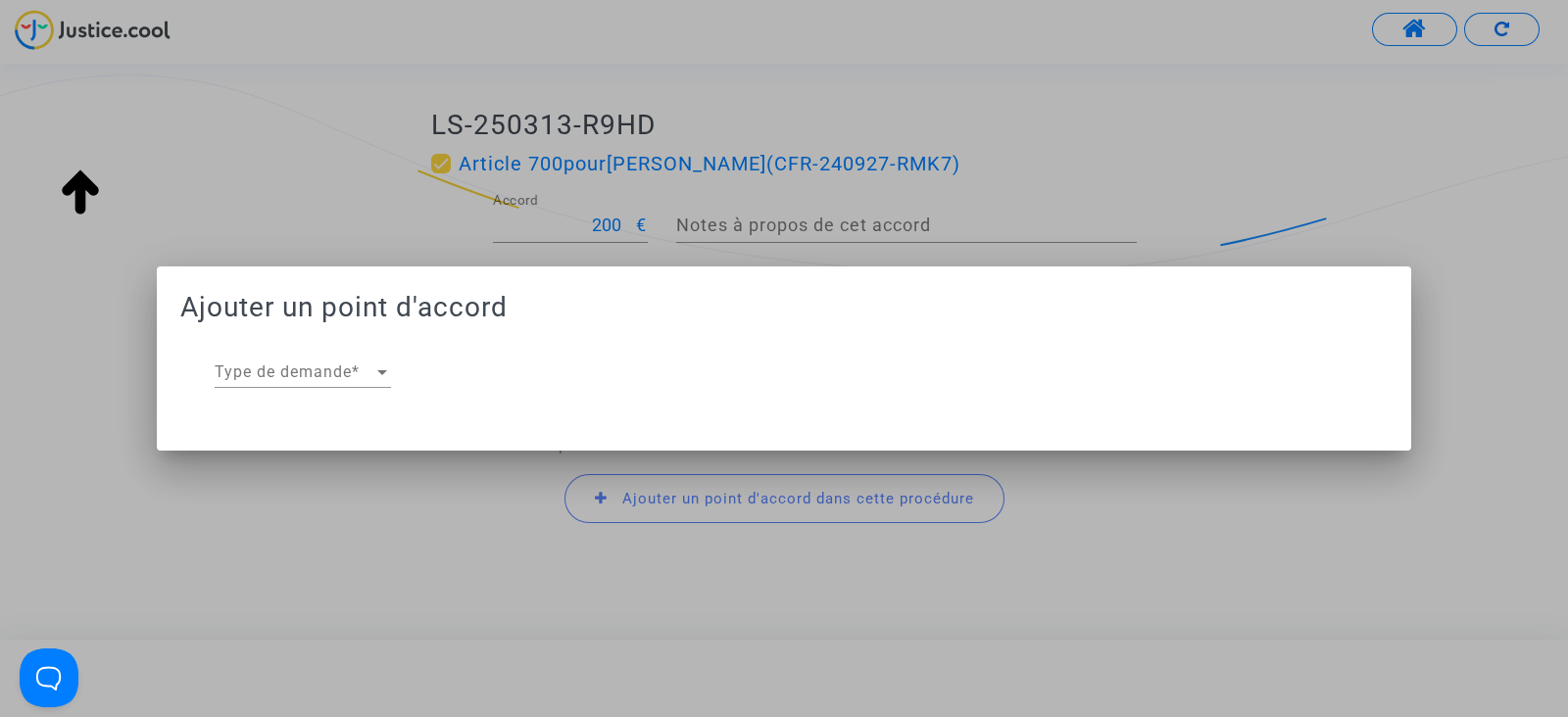
click at [261, 146] on div at bounding box center [784, 358] width 1568 height 717
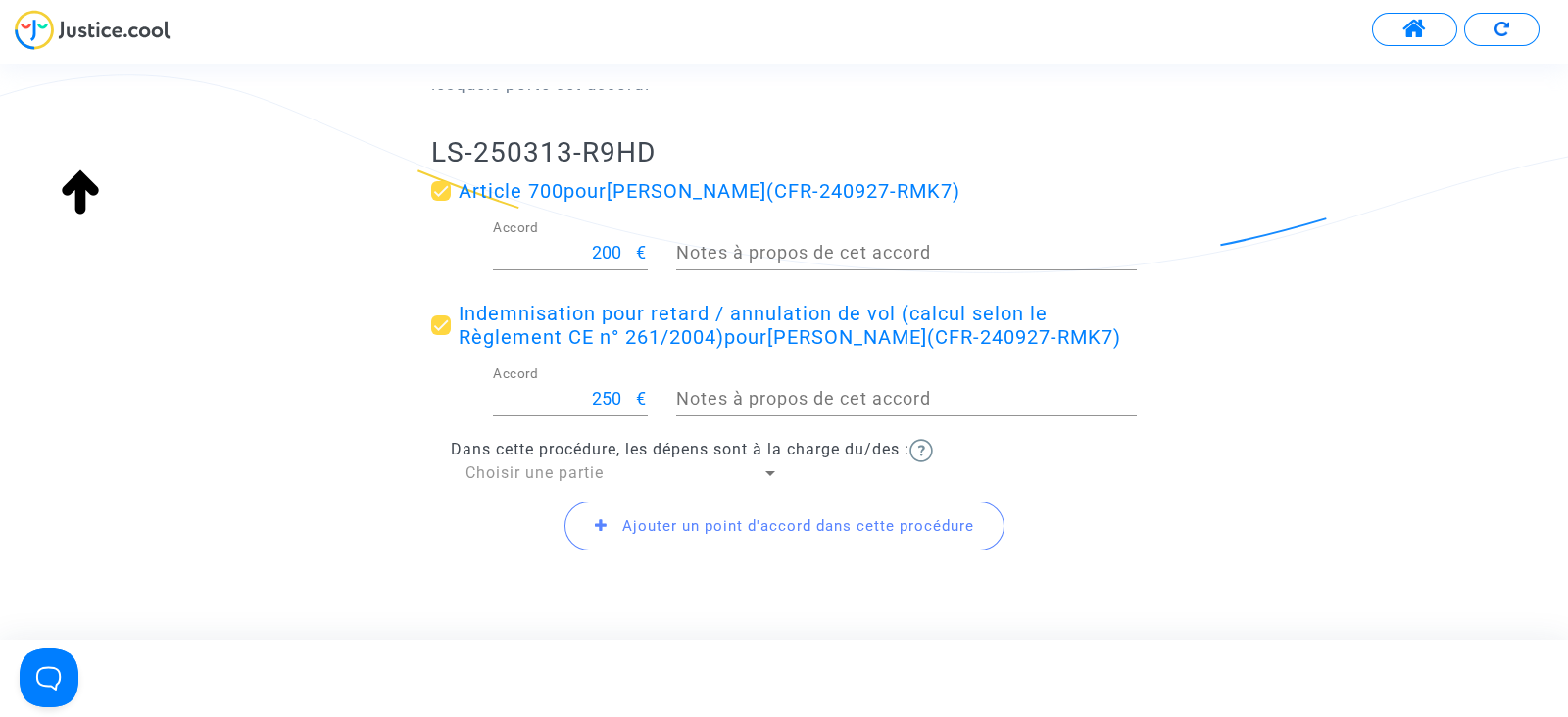
scroll to position [266, 0]
click at [493, 449] on span "Dans cette procédure, les dépens sont à la charge du/des :" at bounding box center [680, 446] width 458 height 19
click at [486, 462] on span "Choisir une partie" at bounding box center [534, 469] width 138 height 19
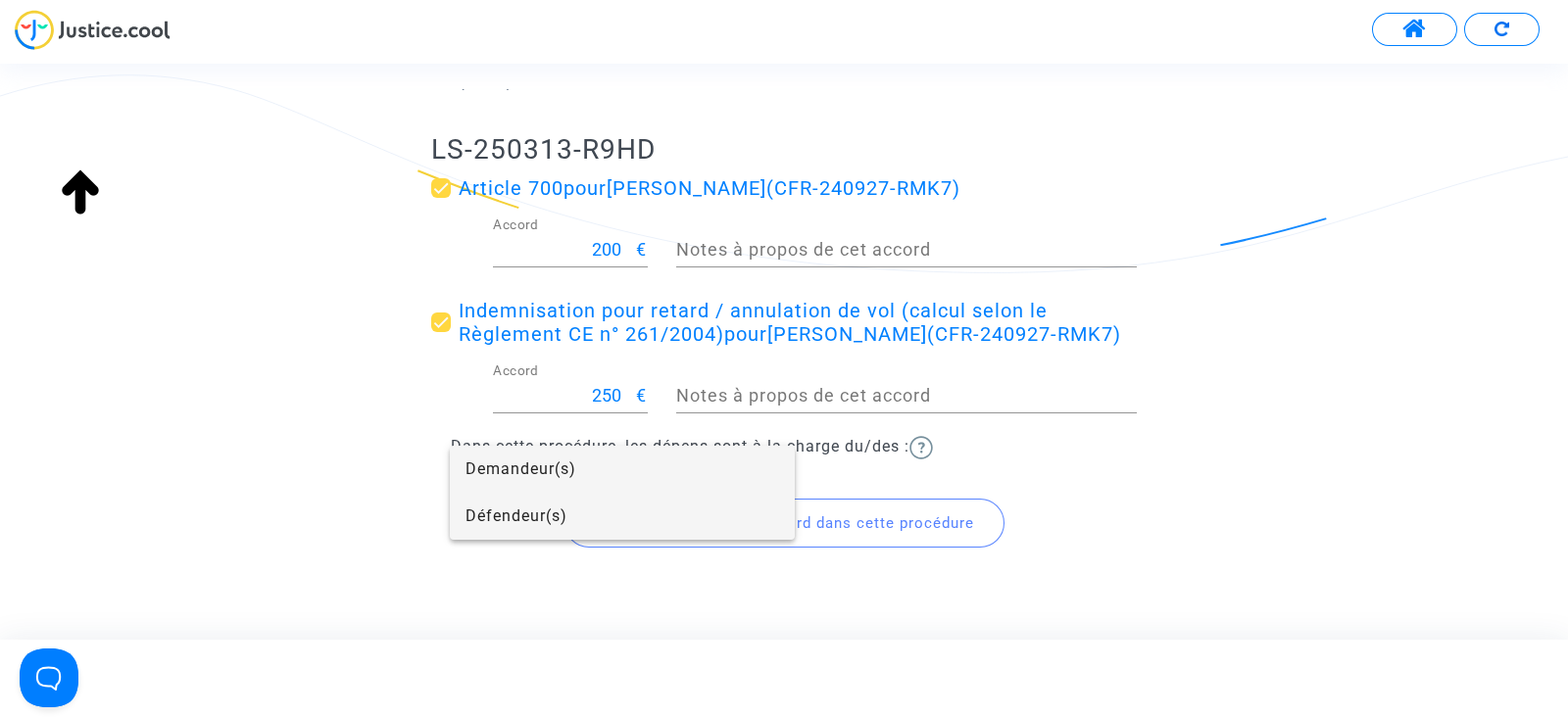
click at [499, 525] on span "Défendeur(s)" at bounding box center [622, 516] width 314 height 47
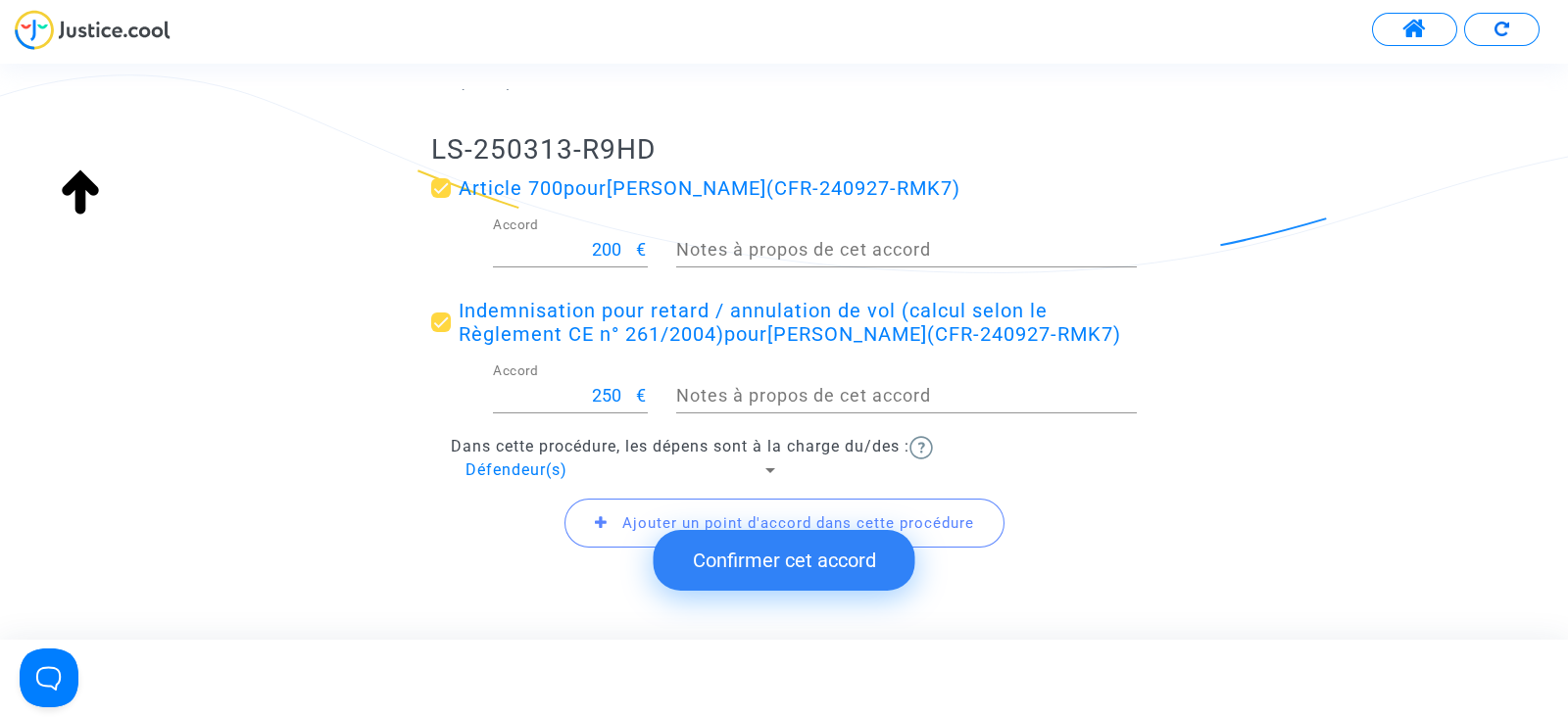
click at [735, 556] on button "Confirmer cet accord" at bounding box center [784, 561] width 262 height 61
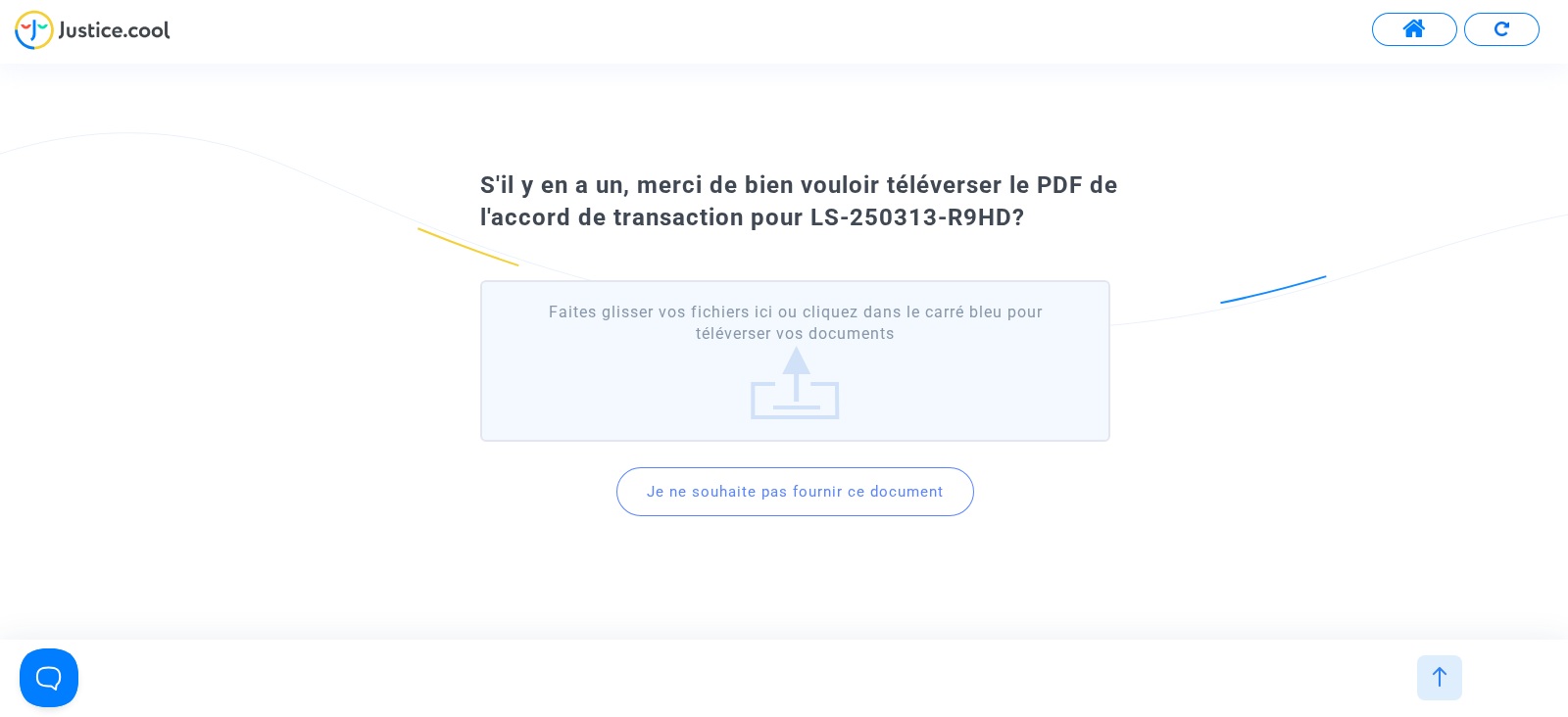
click at [789, 487] on button "Je ne souhaite pas fournir ce document" at bounding box center [796, 492] width 358 height 49
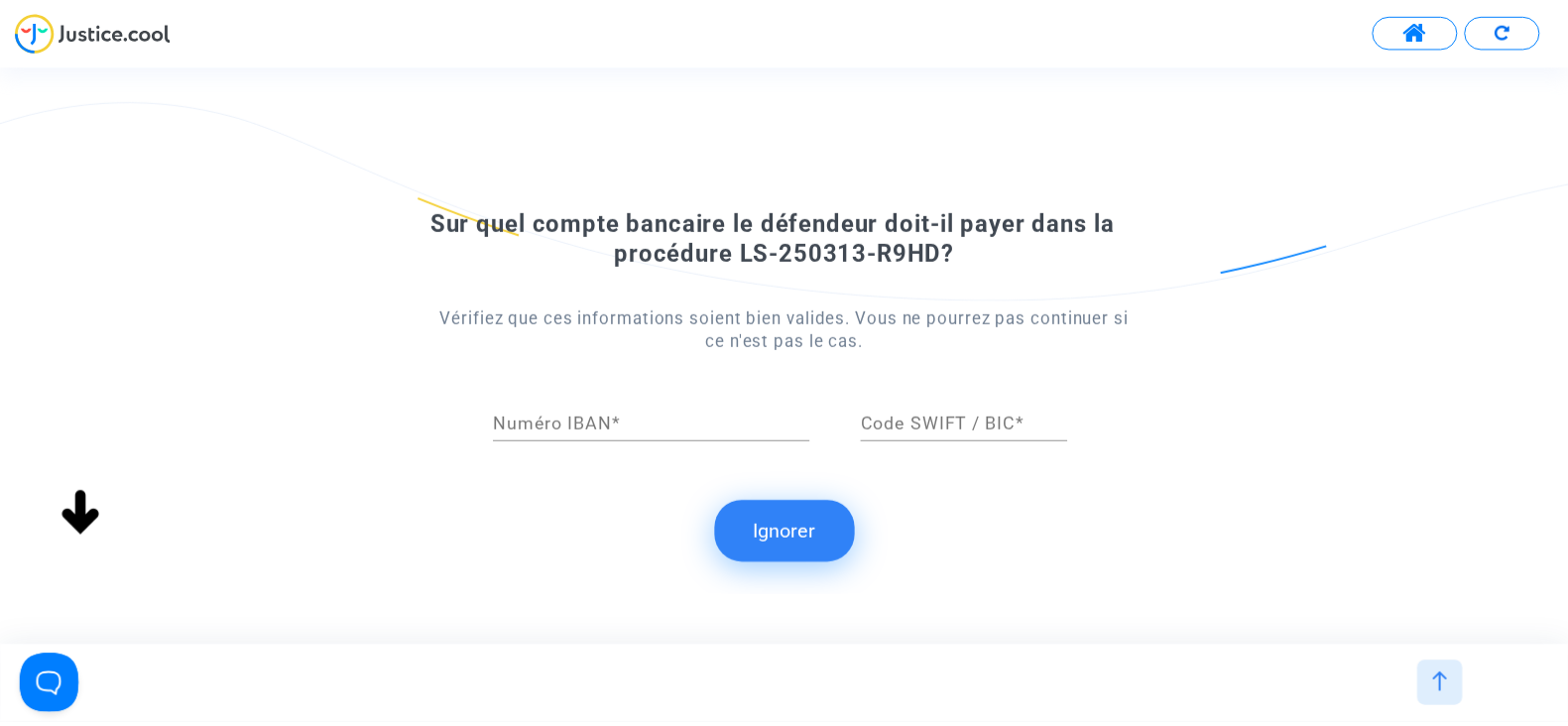
scroll to position [0, 0]
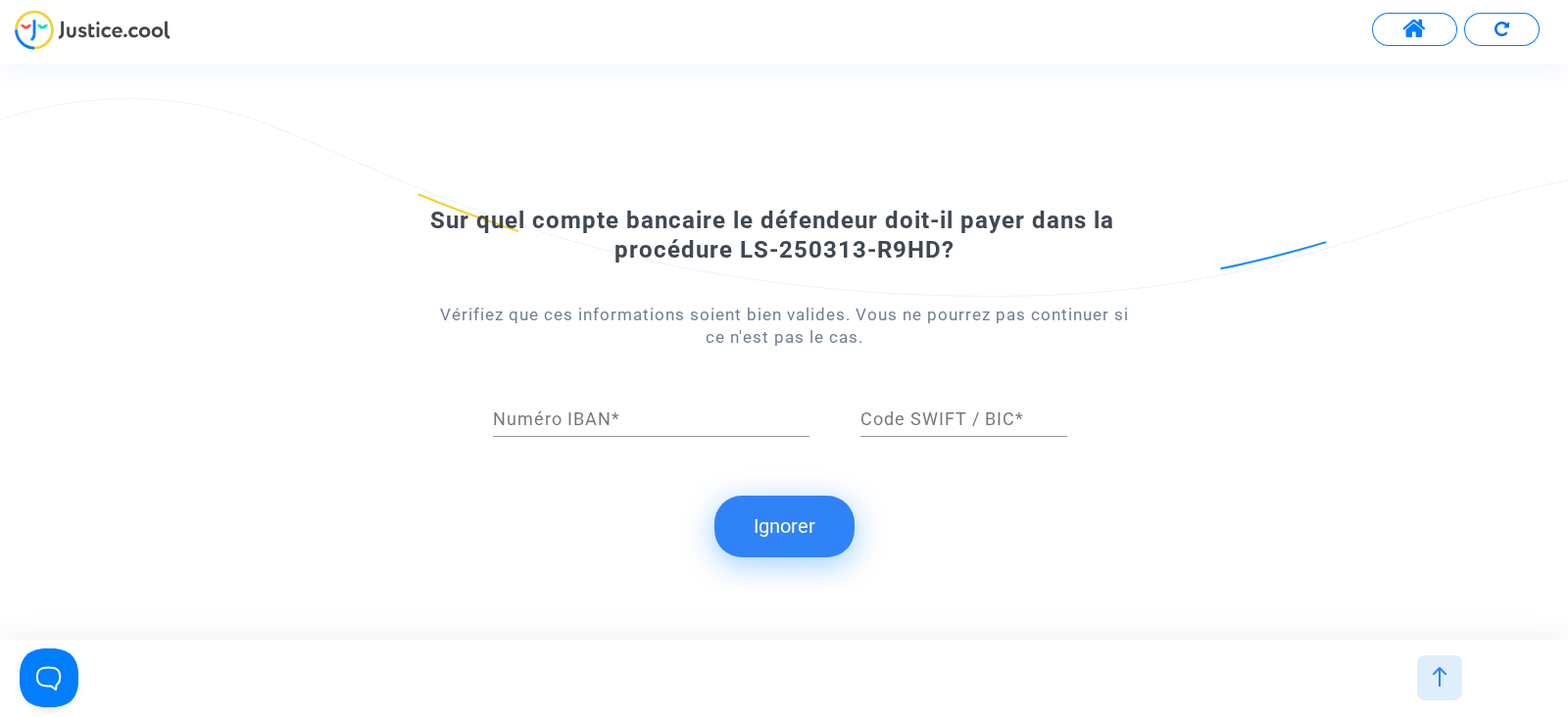
click at [779, 516] on button "Ignorer" at bounding box center [784, 526] width 140 height 61
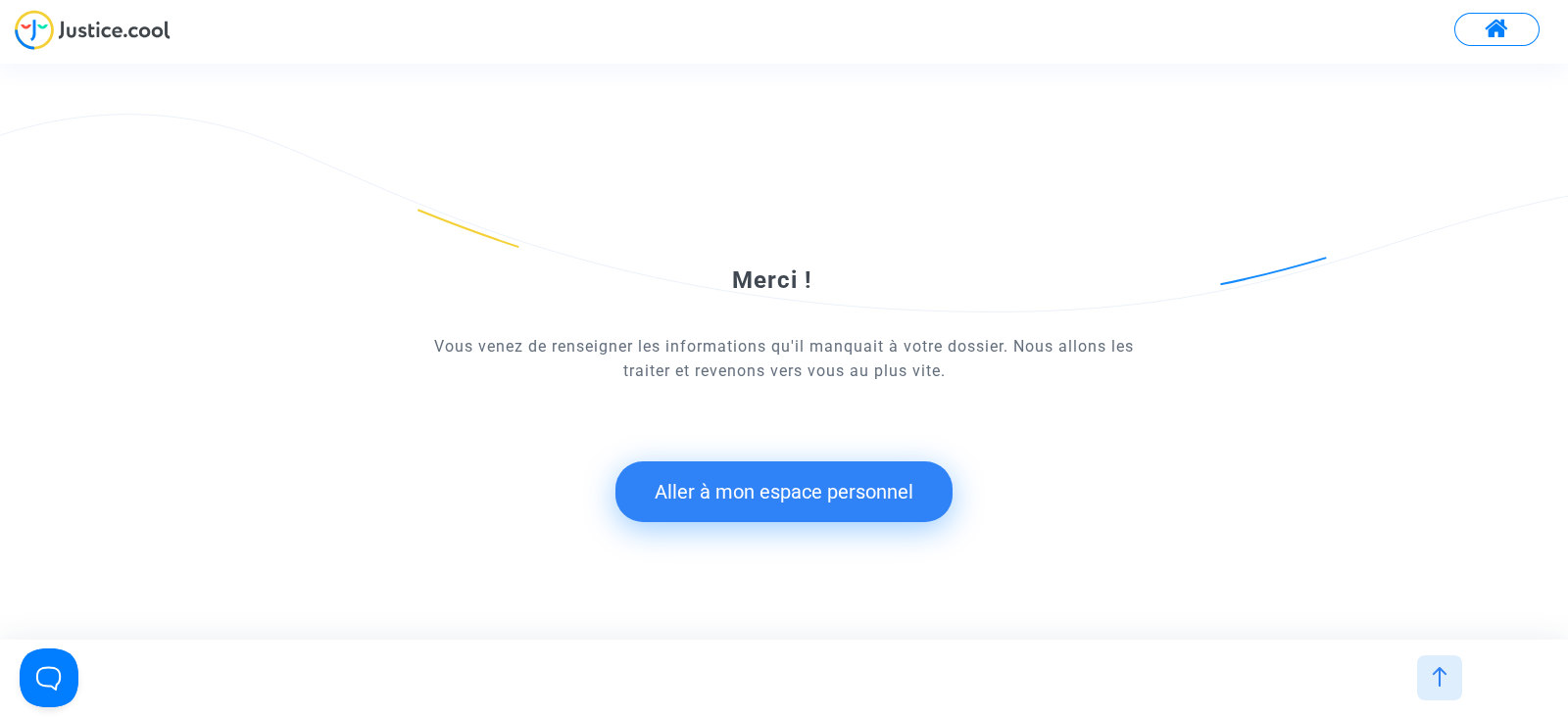
click at [749, 465] on button "Aller à mon espace personnel" at bounding box center [784, 492] width 337 height 61
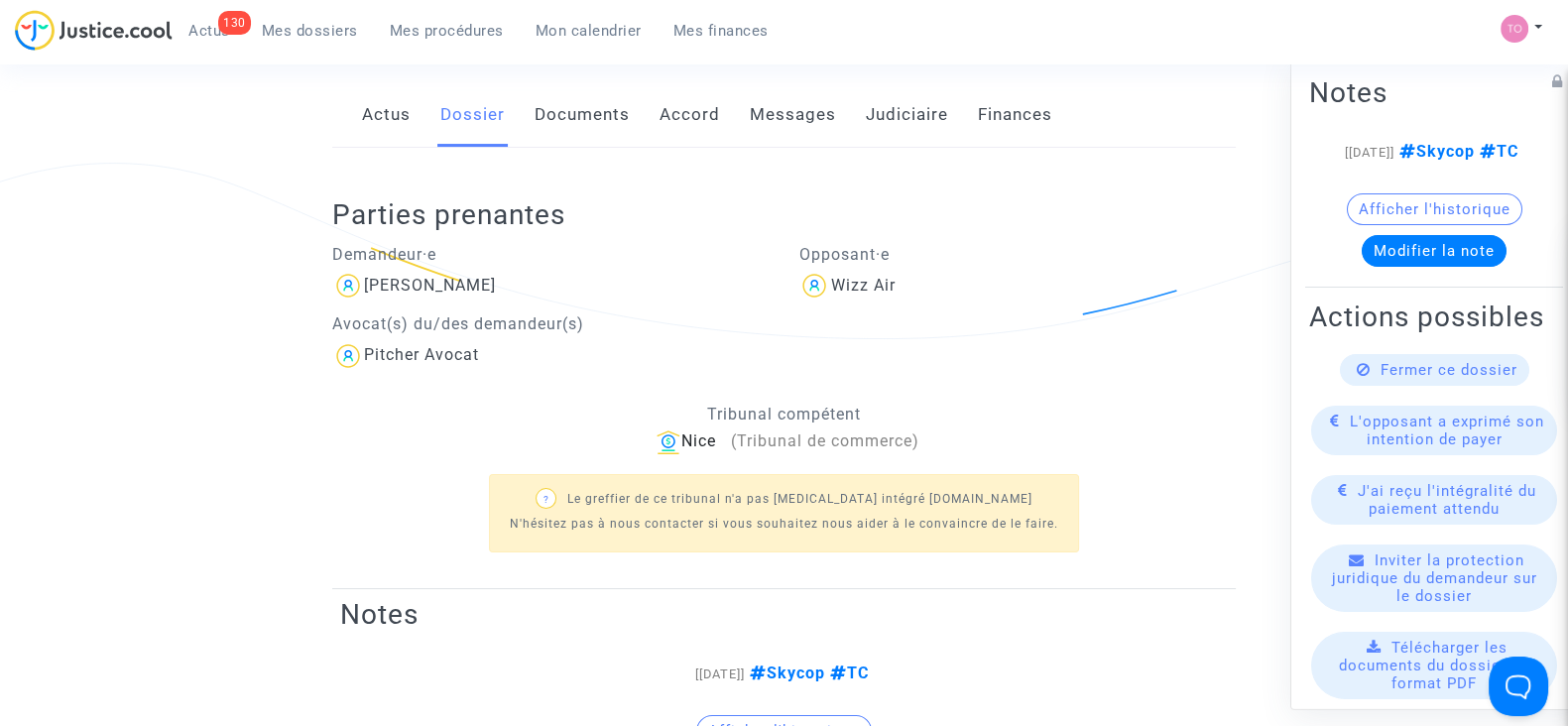
scroll to position [303, 0]
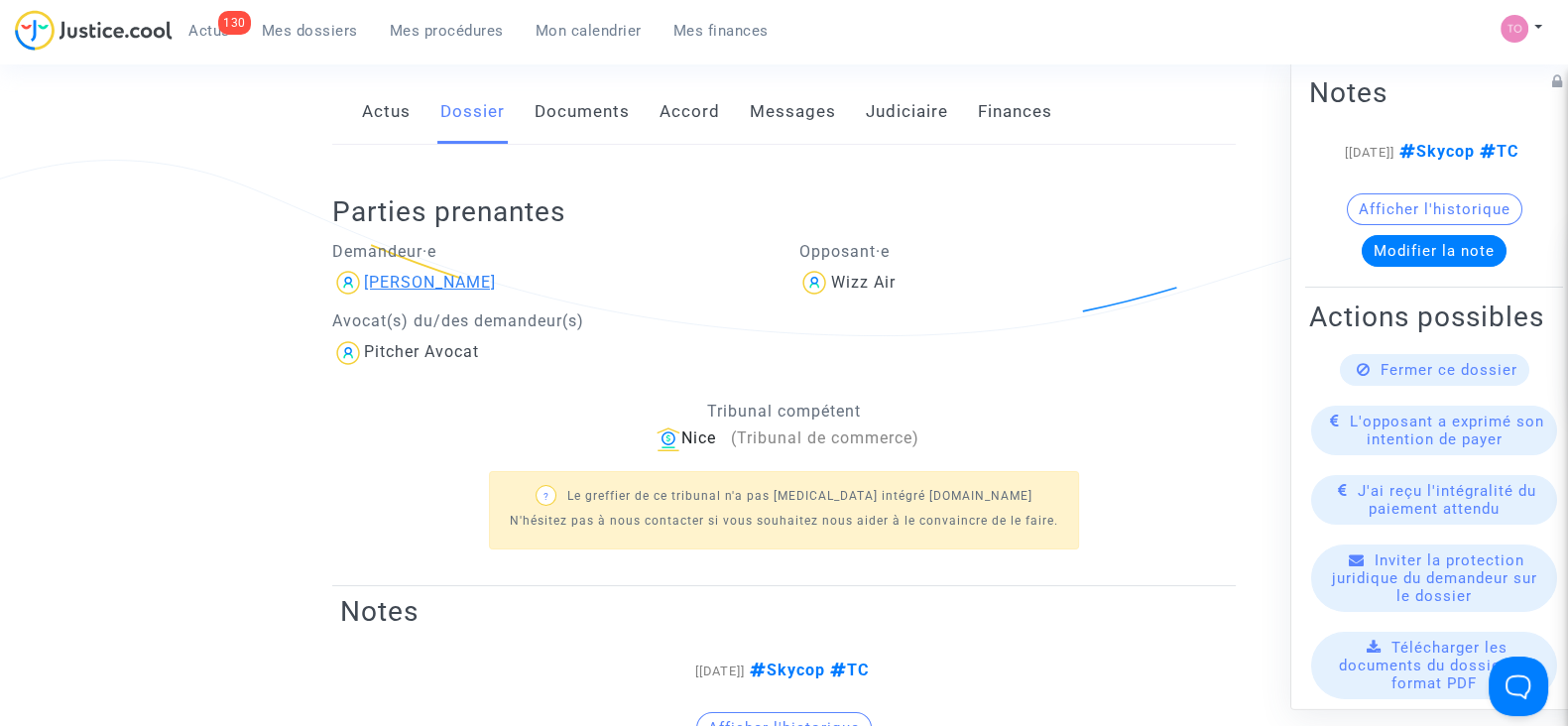
drag, startPoint x: 501, startPoint y: 275, endPoint x: 419, endPoint y: 287, distance: 82.9
click at [419, 287] on div "[PERSON_NAME]" at bounding box center [551, 283] width 437 height 32
copy div "Djurdjevic"
click at [419, 287] on div "[PERSON_NAME]" at bounding box center [430, 282] width 131 height 19
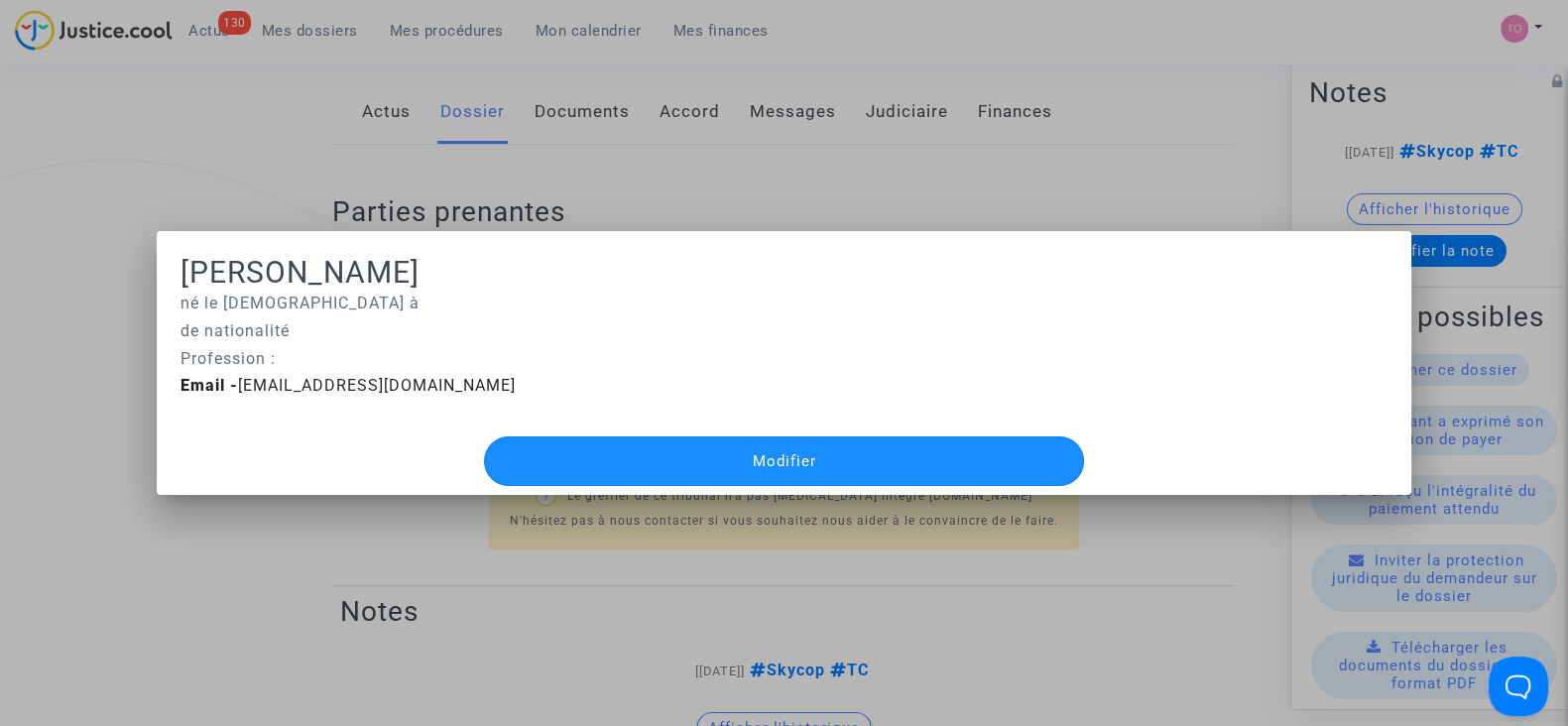
click at [709, 469] on button "Modifier" at bounding box center [784, 461] width 599 height 50
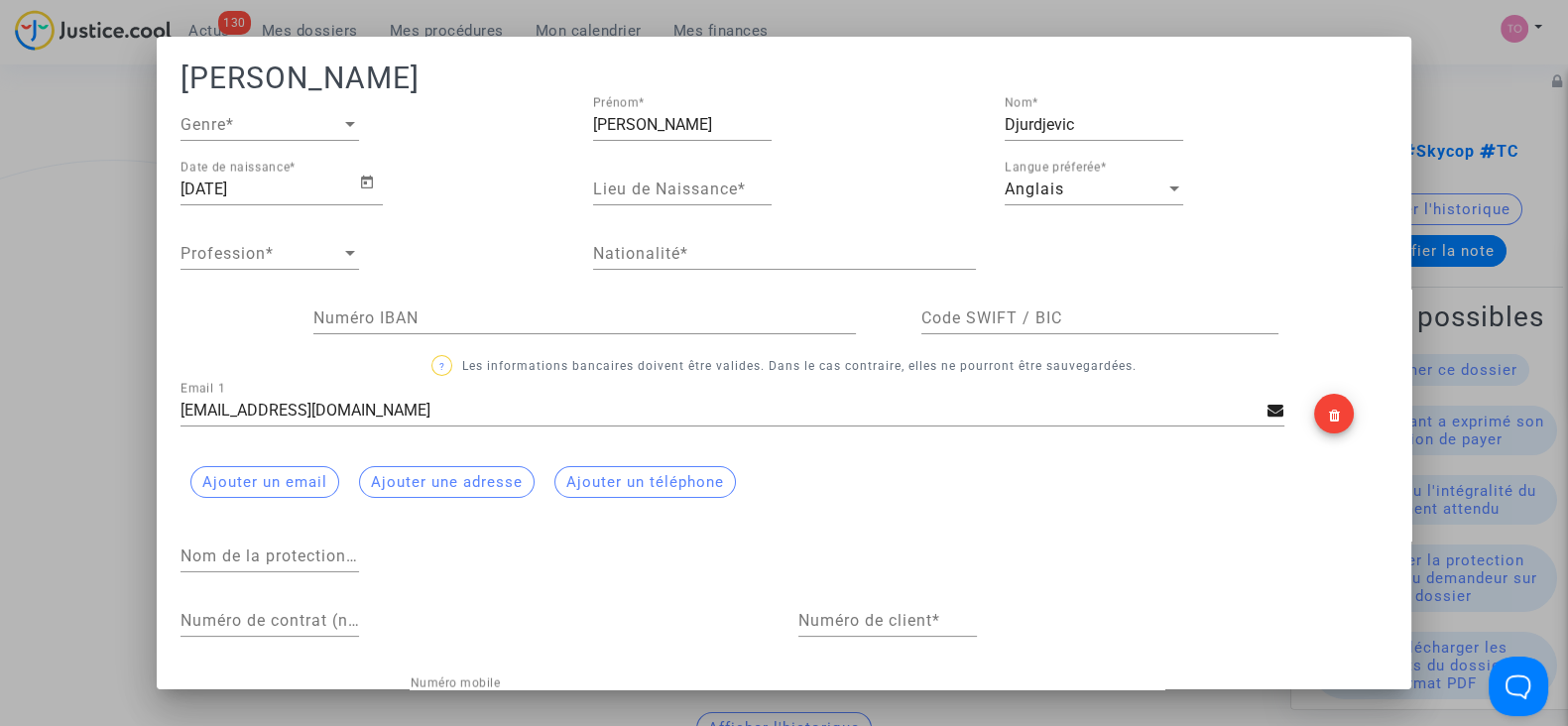
click at [118, 491] on div at bounding box center [784, 363] width 1568 height 726
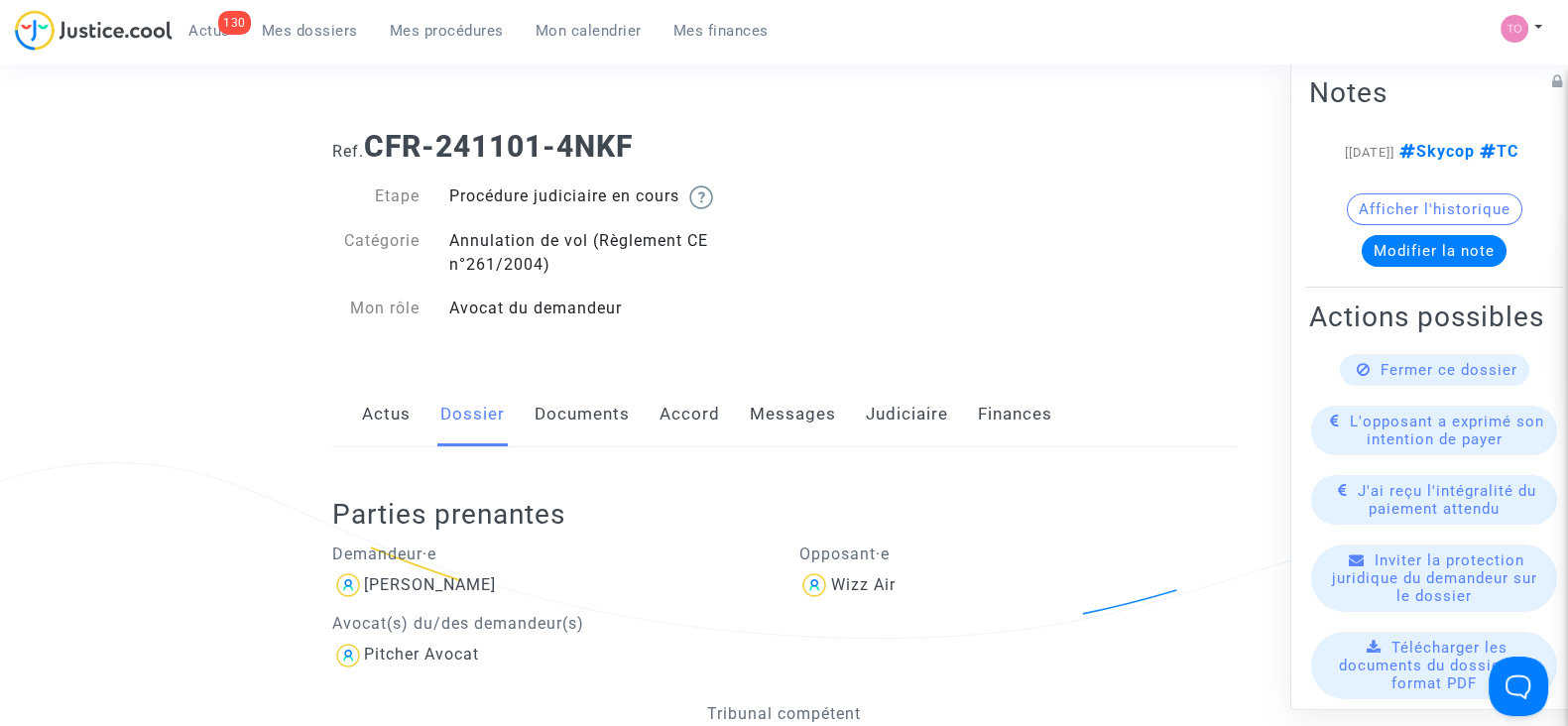
click at [284, 32] on span "Mes dossiers" at bounding box center [310, 31] width 97 height 18
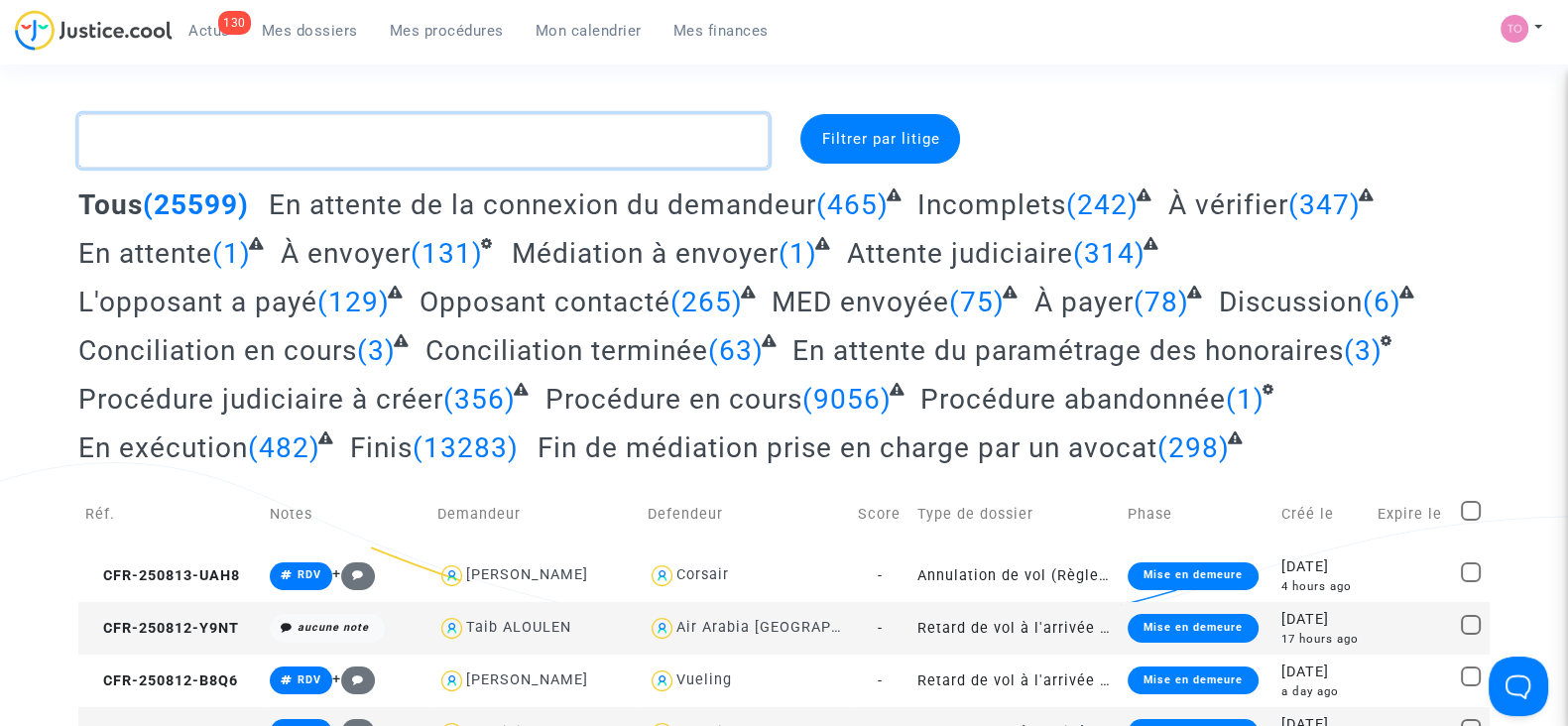
click at [232, 150] on textarea at bounding box center [423, 141] width 690 height 54
paste textarea "3620538"
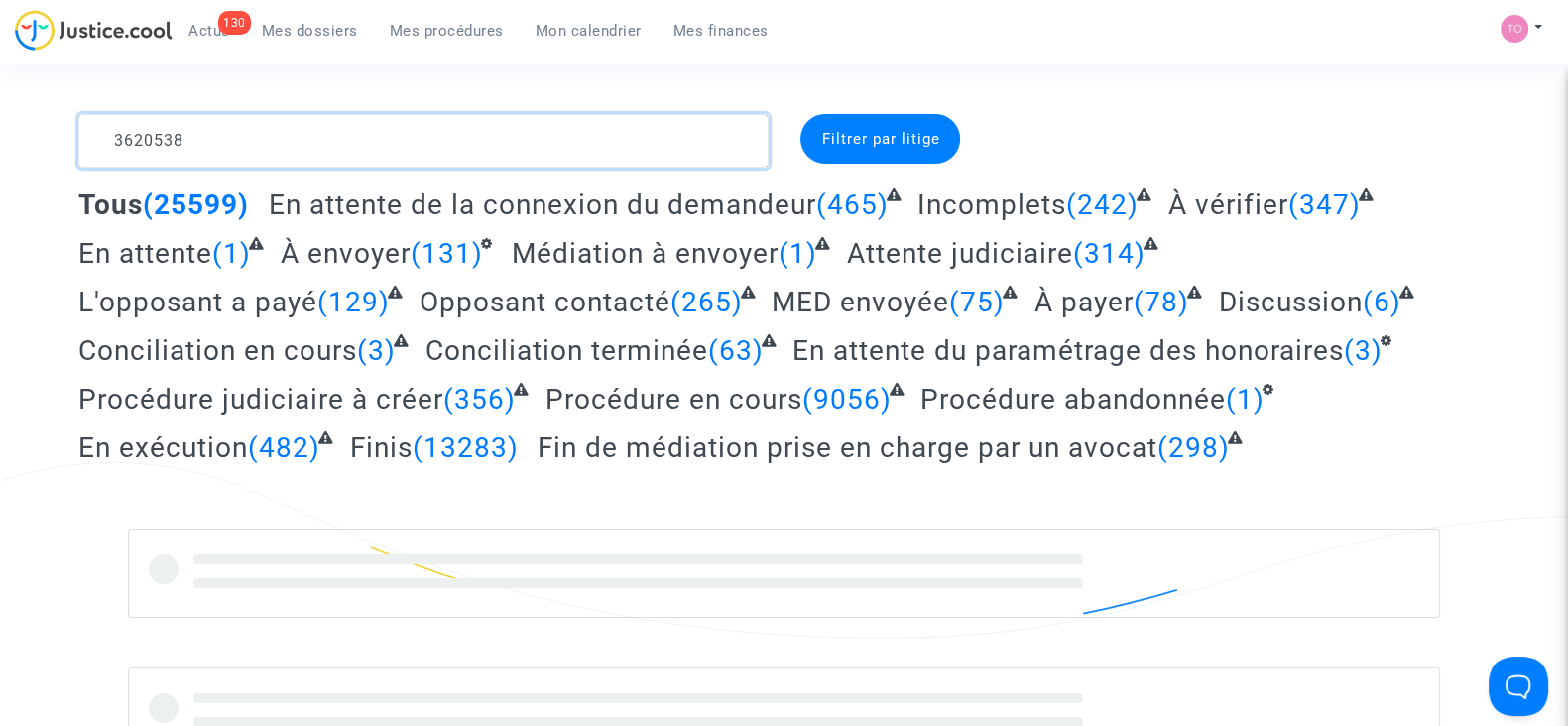
type textarea "36205383620538"
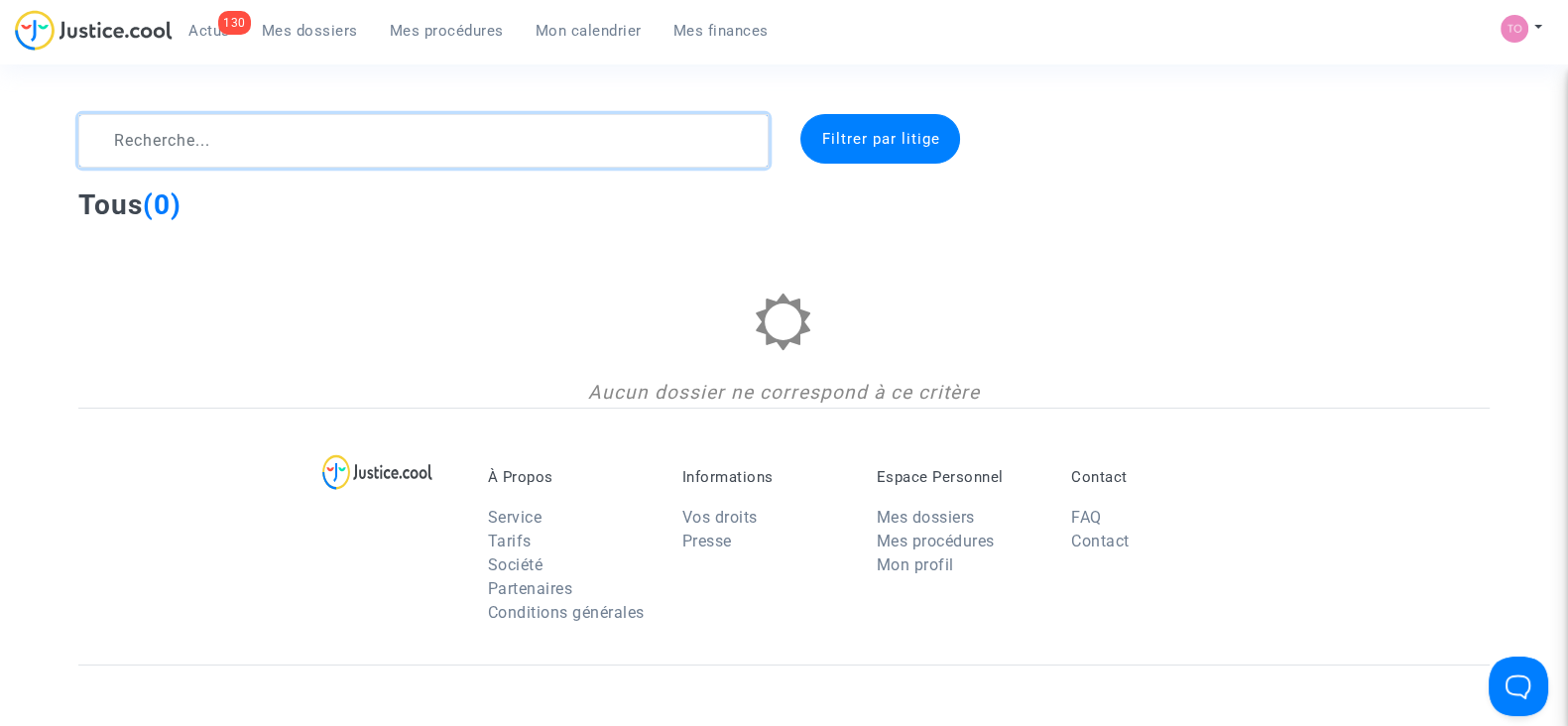
paste textarea "KHAZRIK"
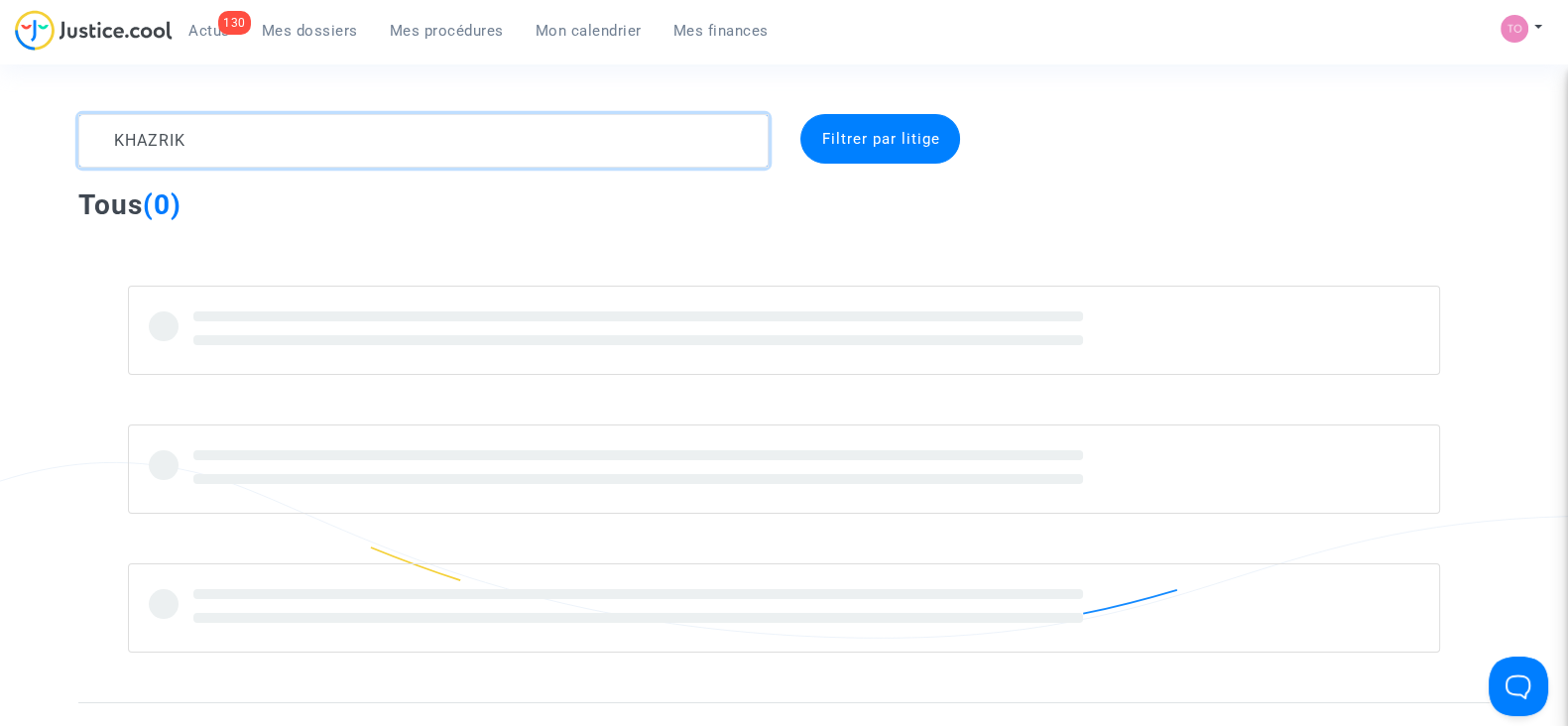
type textarea "KHAZRIK"
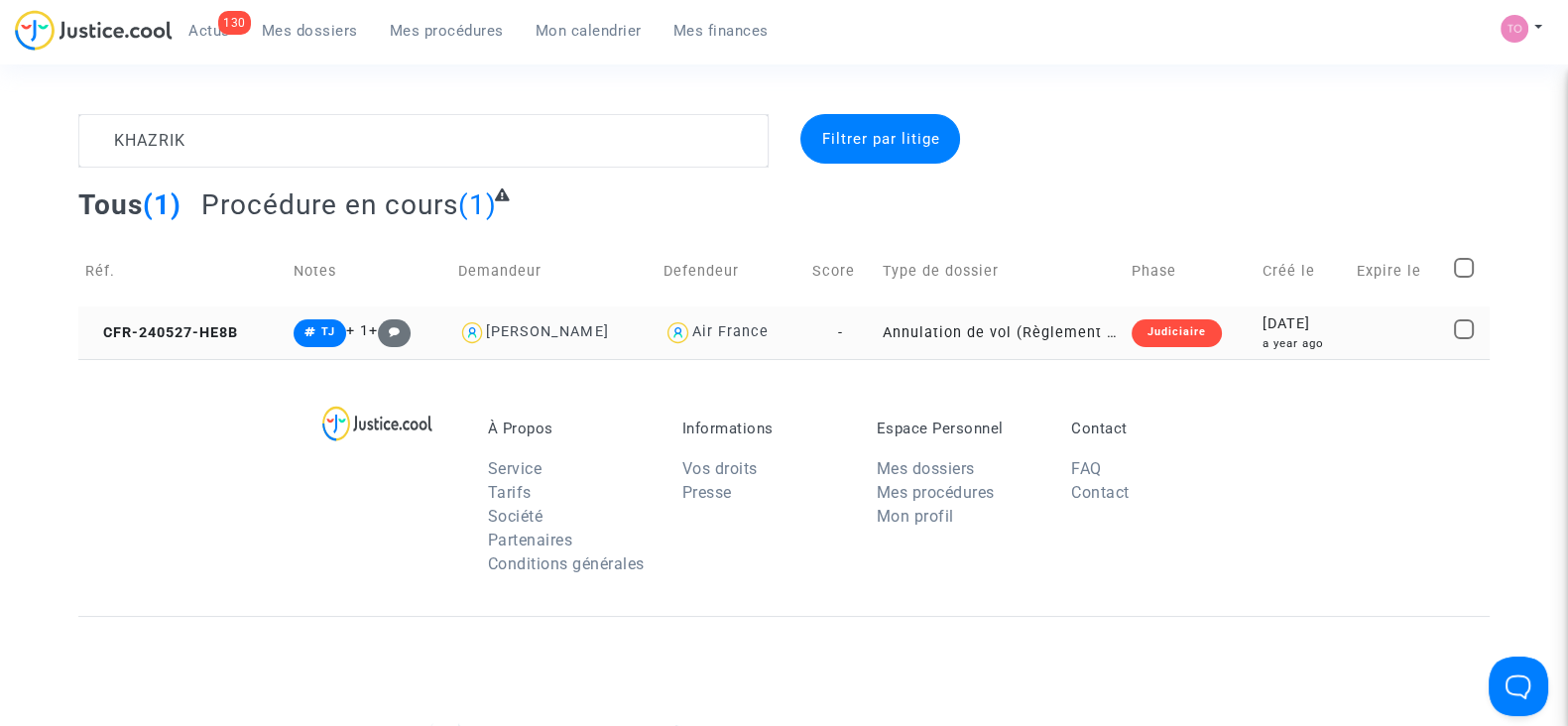
click at [1289, 325] on div "[DATE]" at bounding box center [1301, 325] width 81 height 22
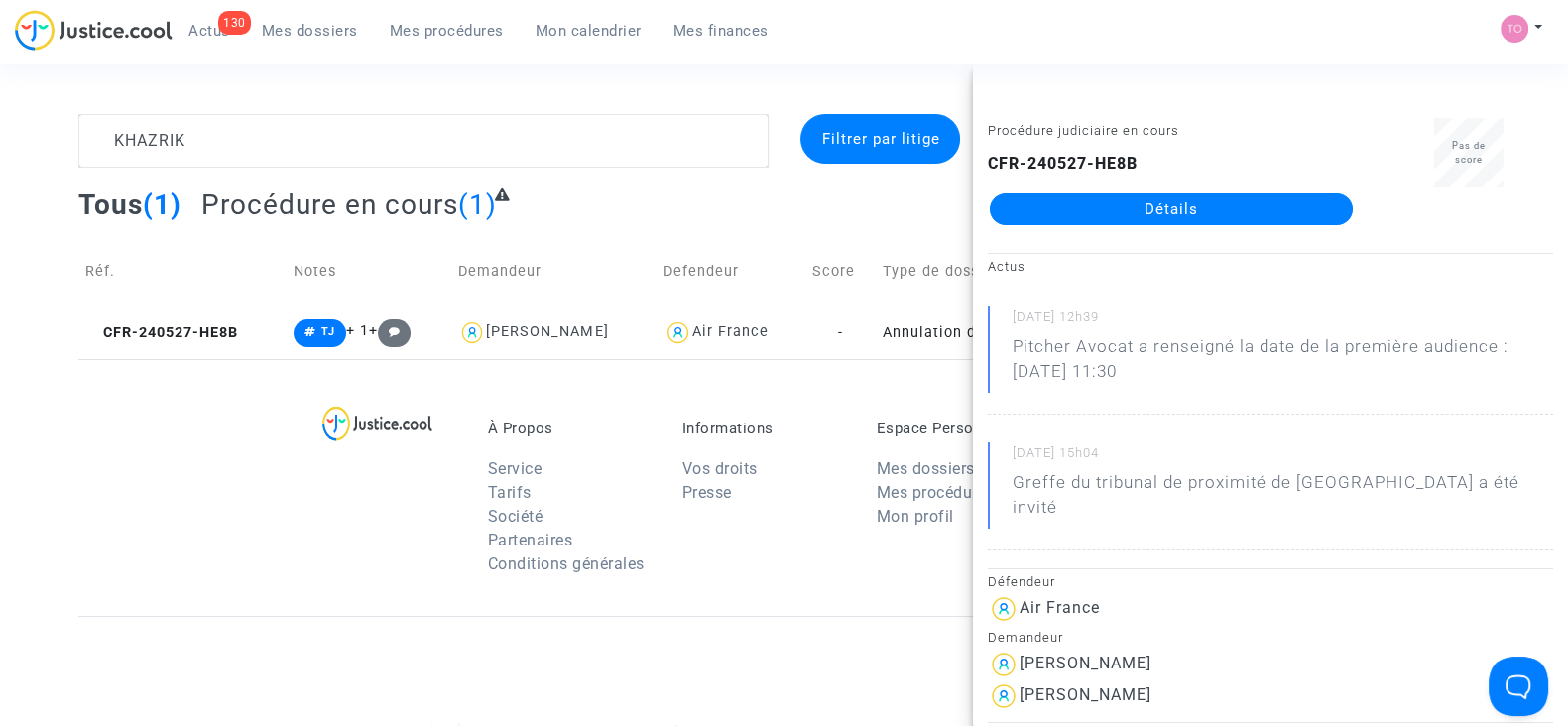
click at [1178, 209] on link "Détails" at bounding box center [1171, 209] width 363 height 32
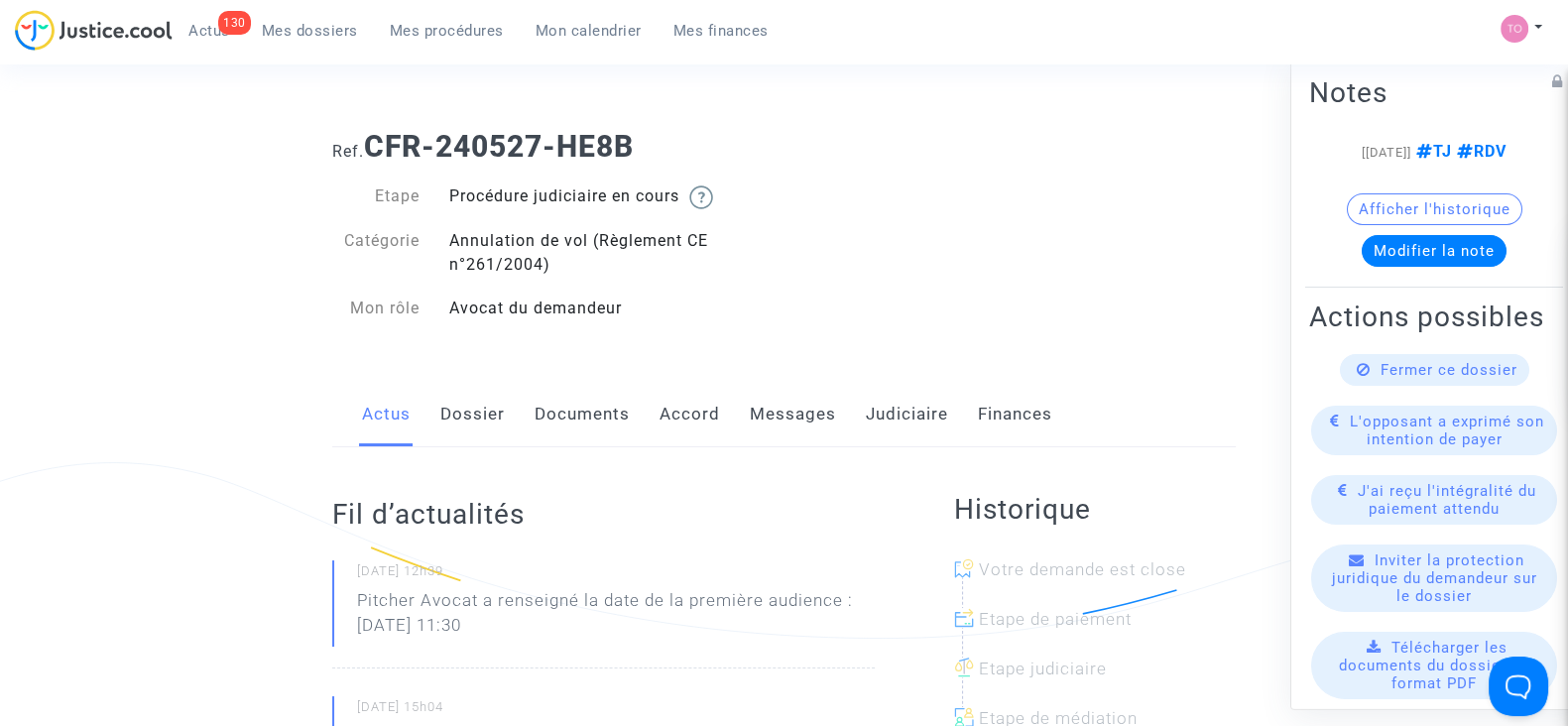
click at [818, 428] on link "Messages" at bounding box center [792, 415] width 87 height 66
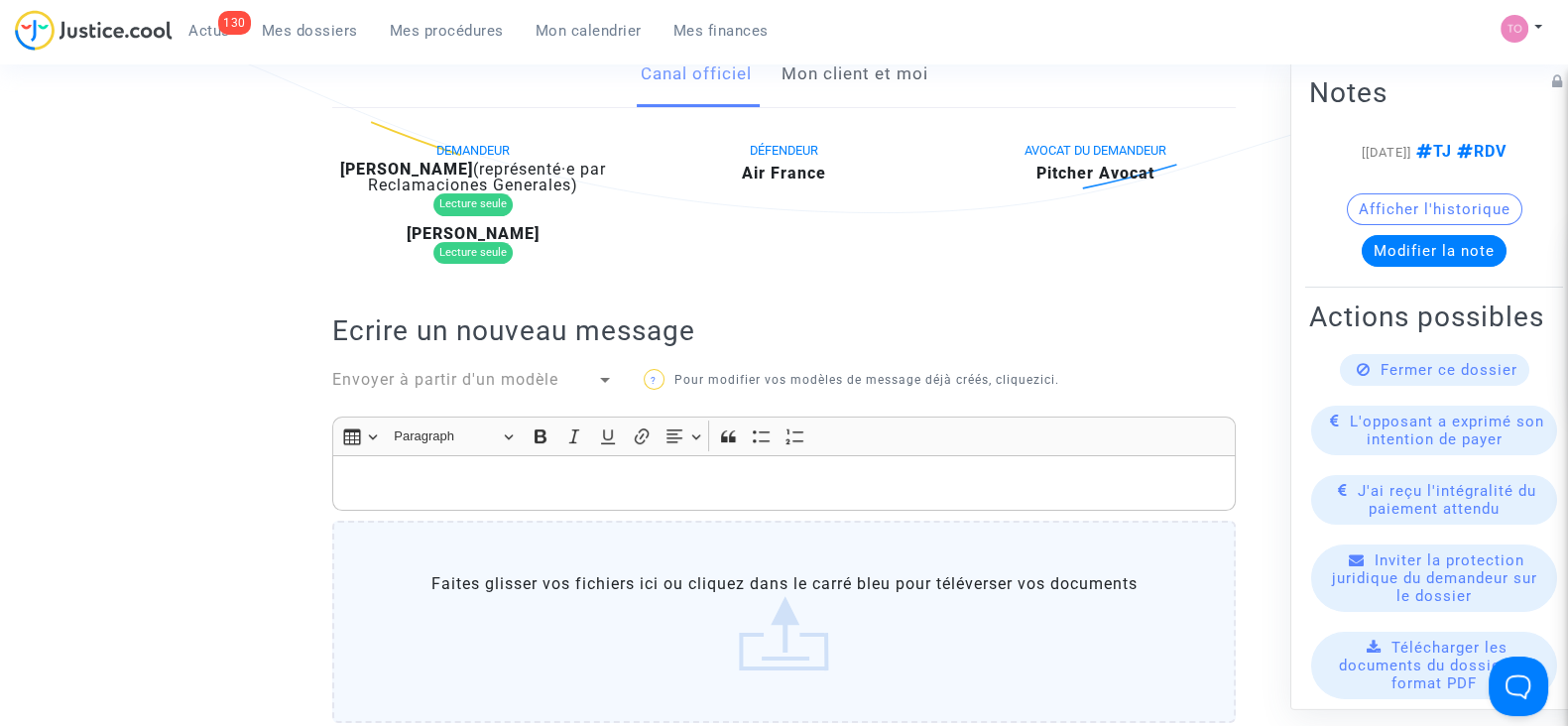
scroll to position [423, 0]
click at [875, 69] on link "Mon client et moi" at bounding box center [853, 77] width 146 height 66
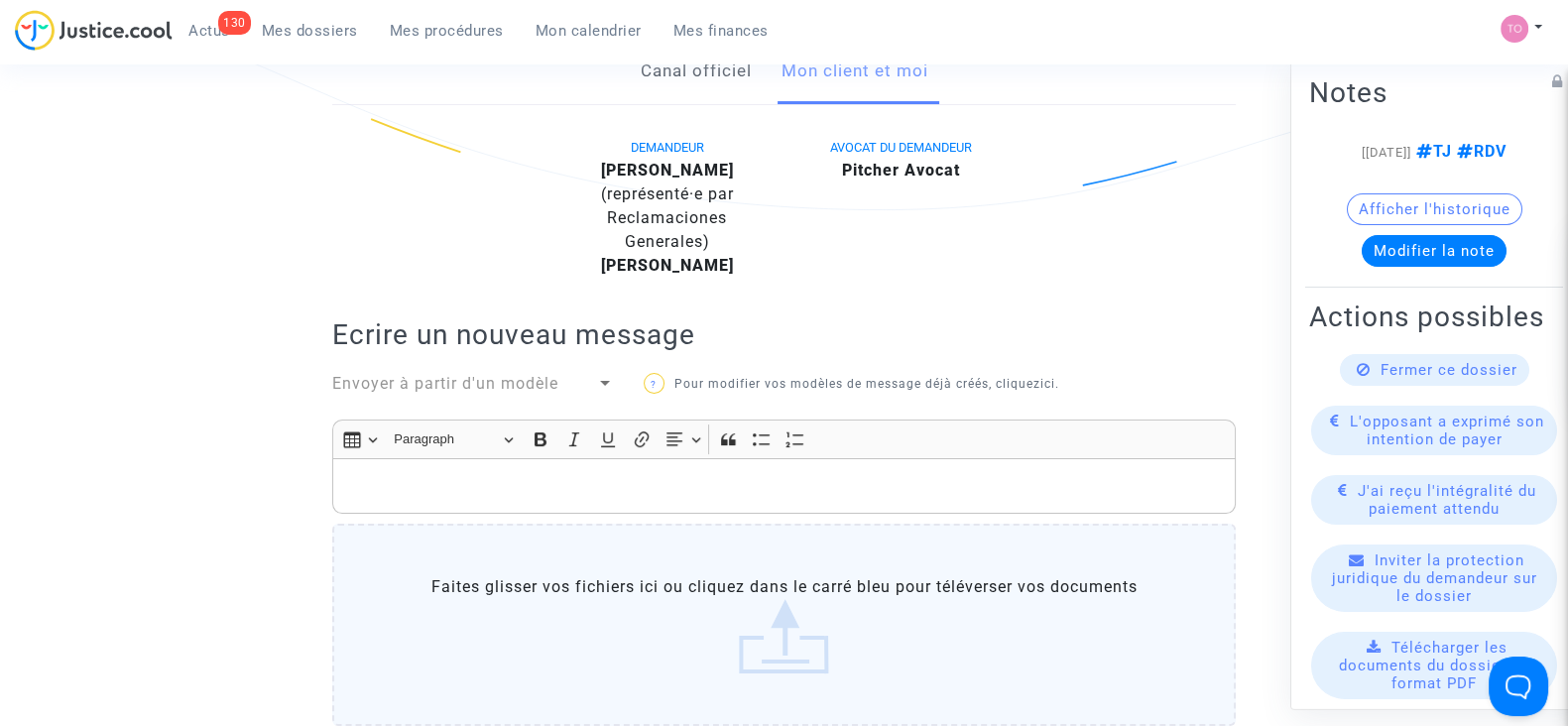
scroll to position [383, 0]
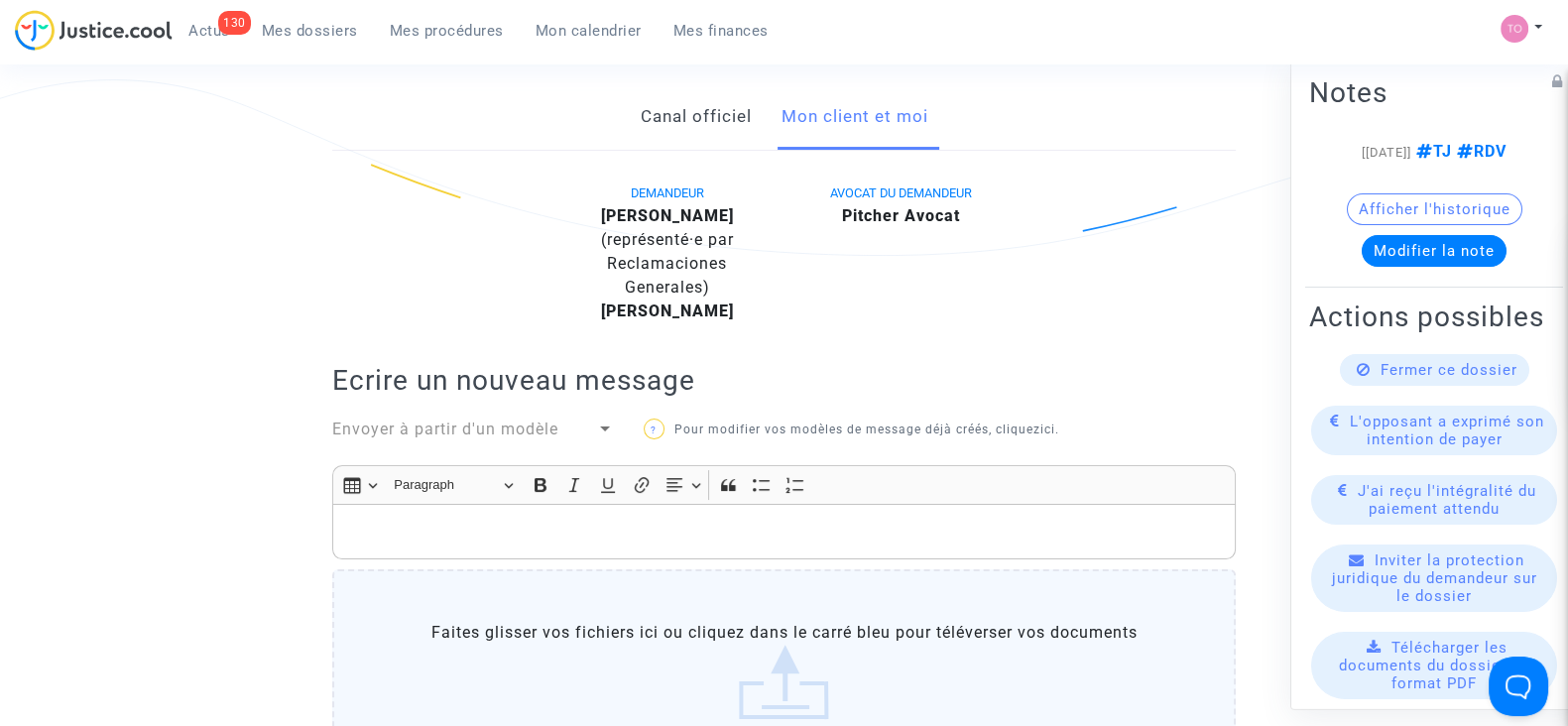
click at [451, 528] on p "Rich Text Editor, main" at bounding box center [784, 532] width 883 height 25
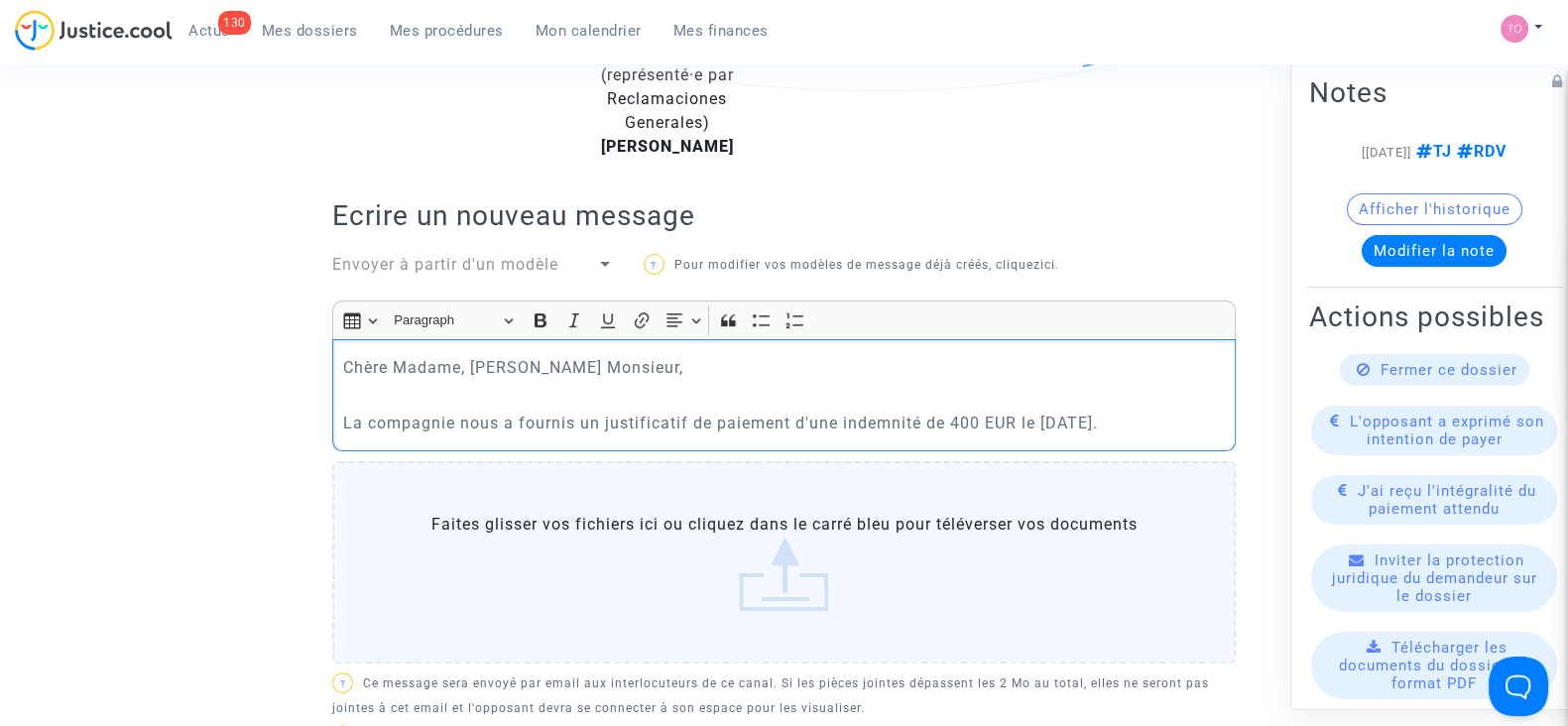
scroll to position [542, 0]
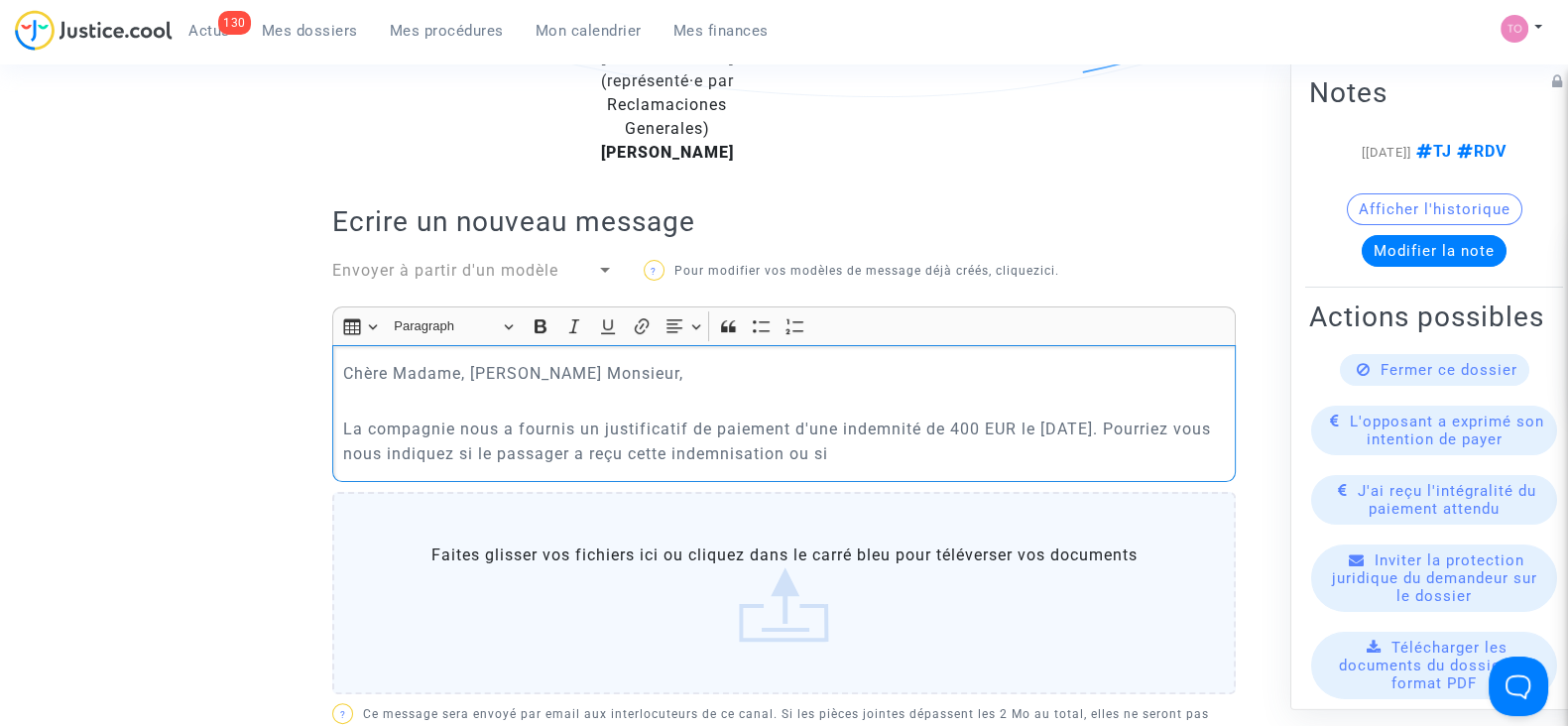
click at [491, 448] on p "La compagnie nous a fournis un justificatif de paiement d'une indemnité de 400 …" at bounding box center [784, 441] width 883 height 50
click at [870, 449] on p "La compagnie nous a fournis un justificatif de paiement d'une indemnité de 400 …" at bounding box center [784, 441] width 883 height 50
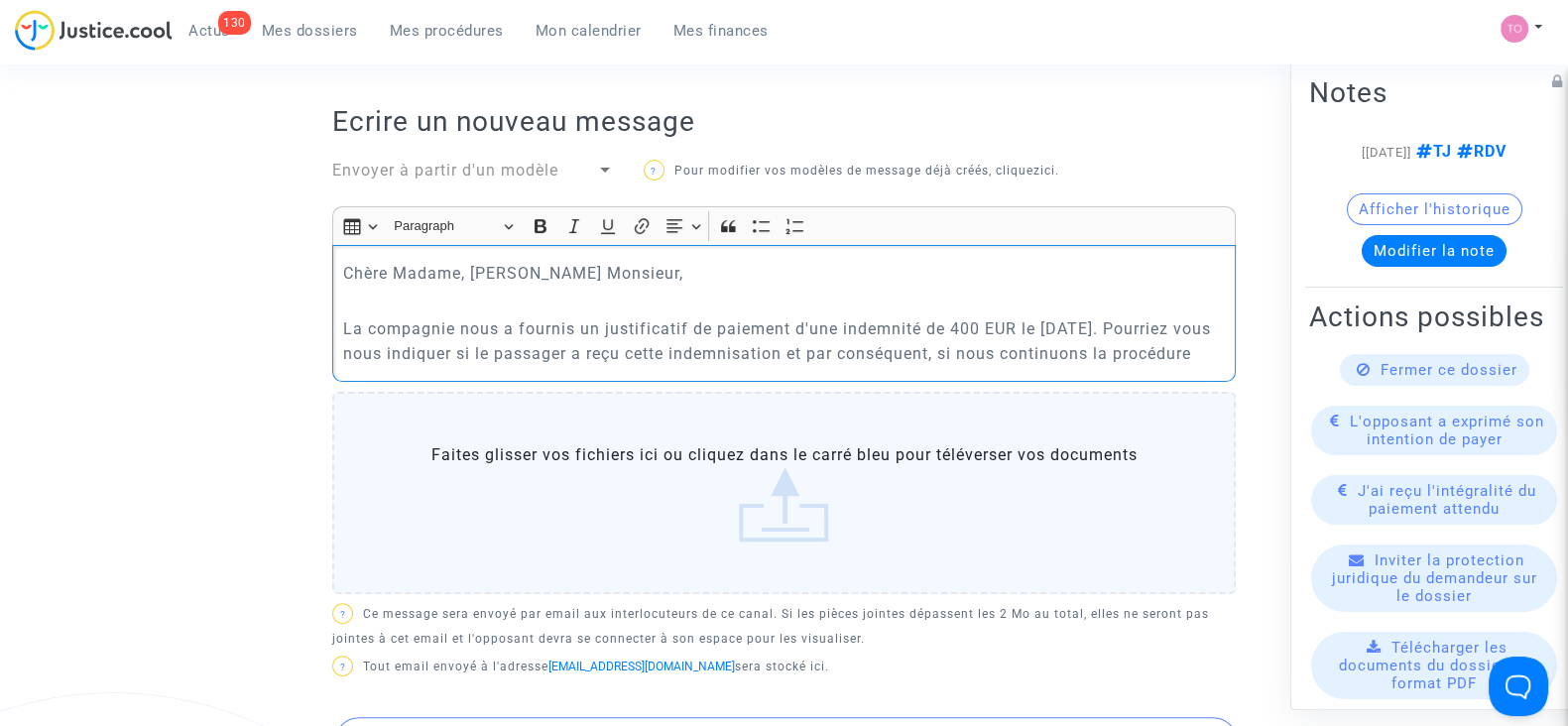
scroll to position [675, 0]
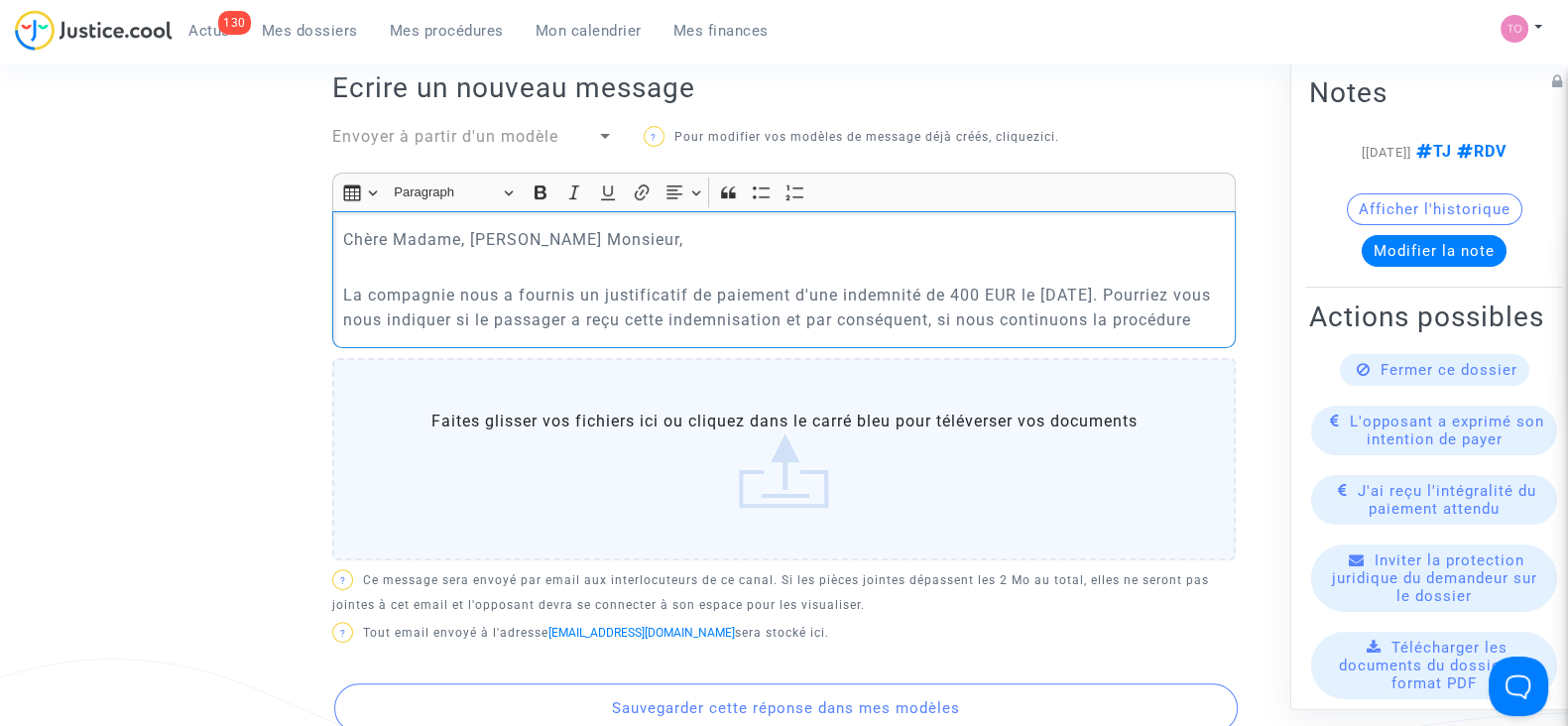
click at [622, 446] on label "Faites glisser vos fichiers ici ou cliquez dans le carré bleu pour téléverser v…" at bounding box center [784, 459] width 904 height 202
click at [0, 0] on input "Faites glisser vos fichiers ici ou cliquez dans le carré bleu pour téléverser v…" at bounding box center [0, 0] width 0 height 0
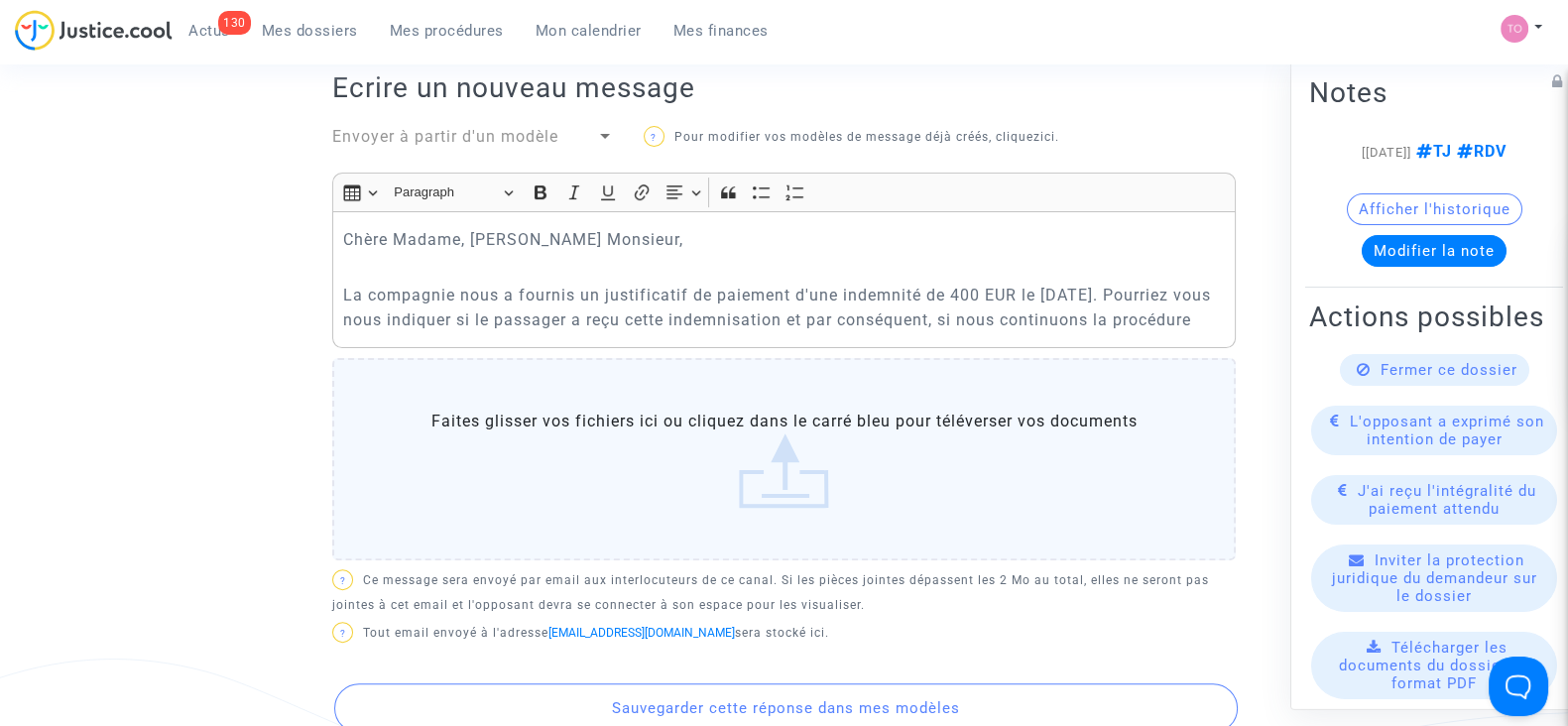
click at [726, 450] on label "Faites glisser vos fichiers ici ou cliquez dans le carré bleu pour téléverser v…" at bounding box center [784, 459] width 904 height 202
click at [0, 0] on input "Faites glisser vos fichiers ici ou cliquez dans le carré bleu pour téléverser v…" at bounding box center [0, 0] width 0 height 0
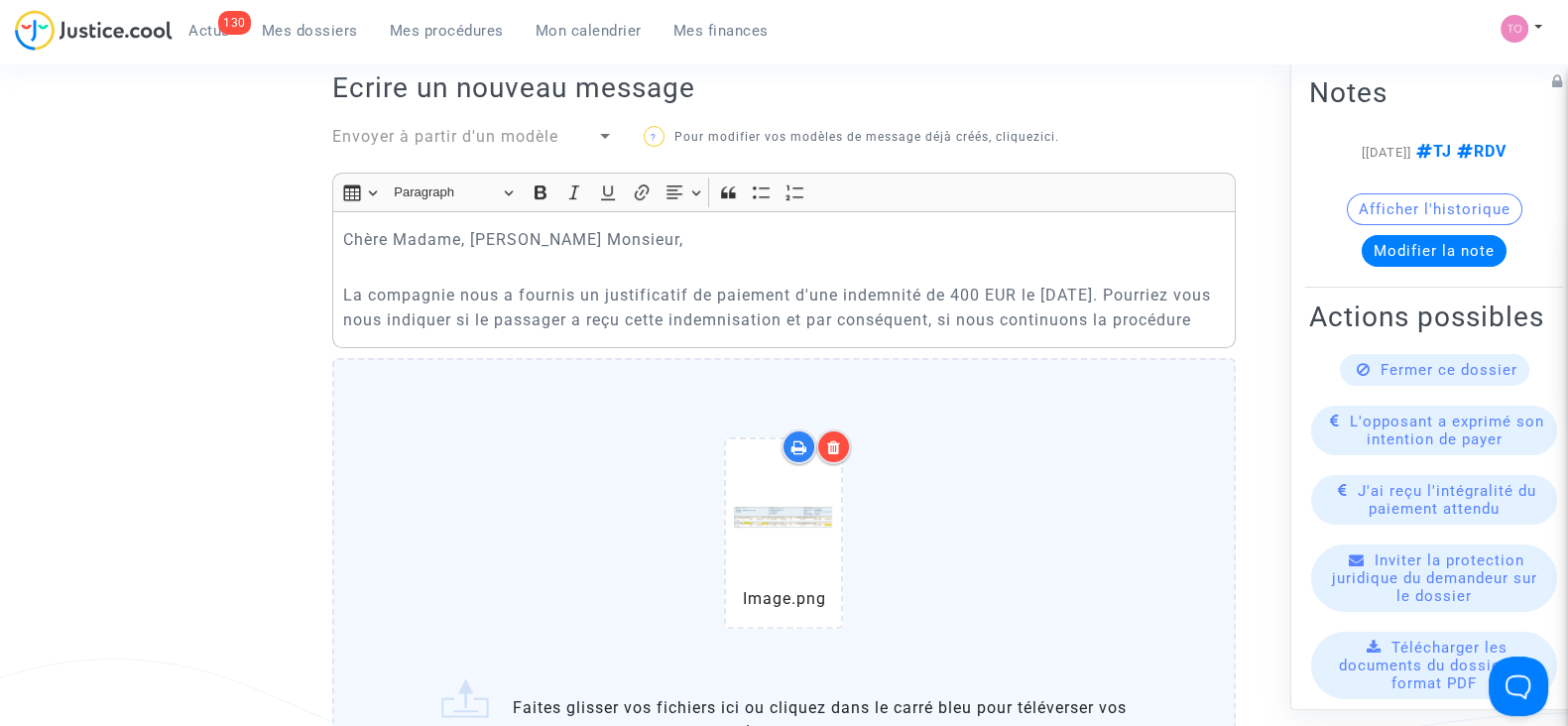
click at [1017, 297] on p "La compagnie nous a fournis un justificatif de paiement d'une indemnité de 400 …" at bounding box center [784, 308] width 883 height 50
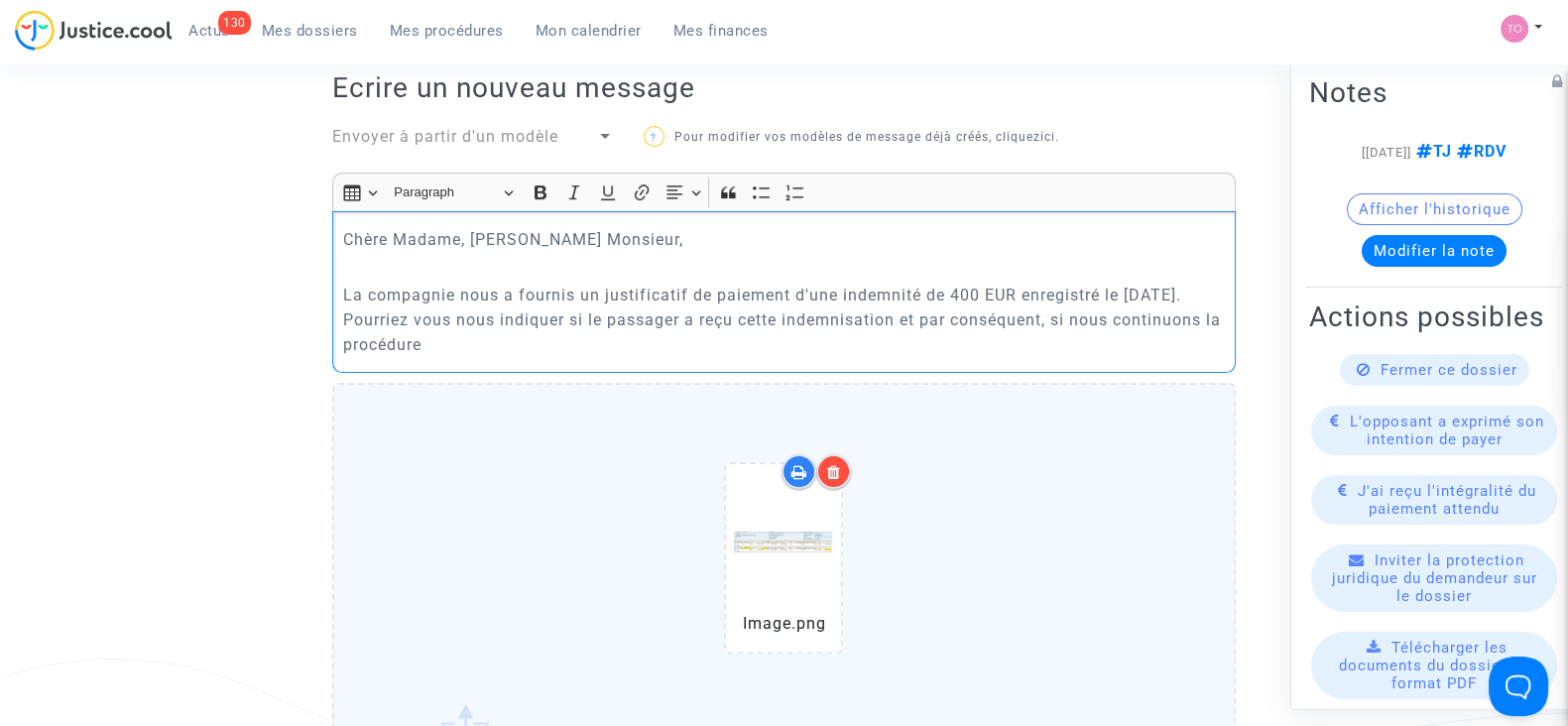
click at [436, 316] on p "La compagnie nous a fournis un justificatif de paiement d'une indemnité de 400 …" at bounding box center [784, 320] width 883 height 75
click at [741, 353] on p "La compagnie nous a fournis un justificatif de paiement d'une indemnité de 400 …" at bounding box center [784, 320] width 883 height 75
click at [709, 343] on p "La compagnie nous a fournis un justificatif de paiement d'une indemnité de 400 …" at bounding box center [784, 320] width 883 height 75
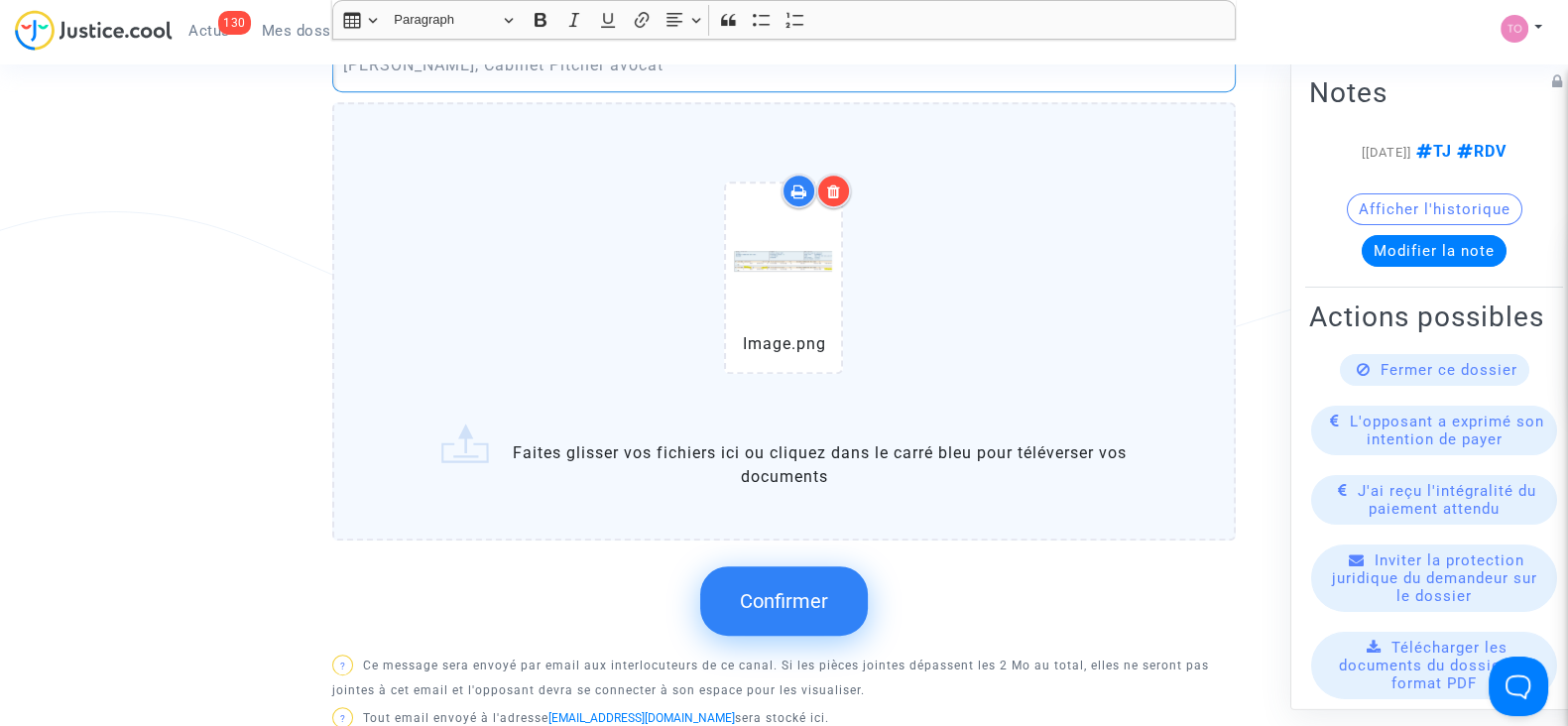
scroll to position [1117, 0]
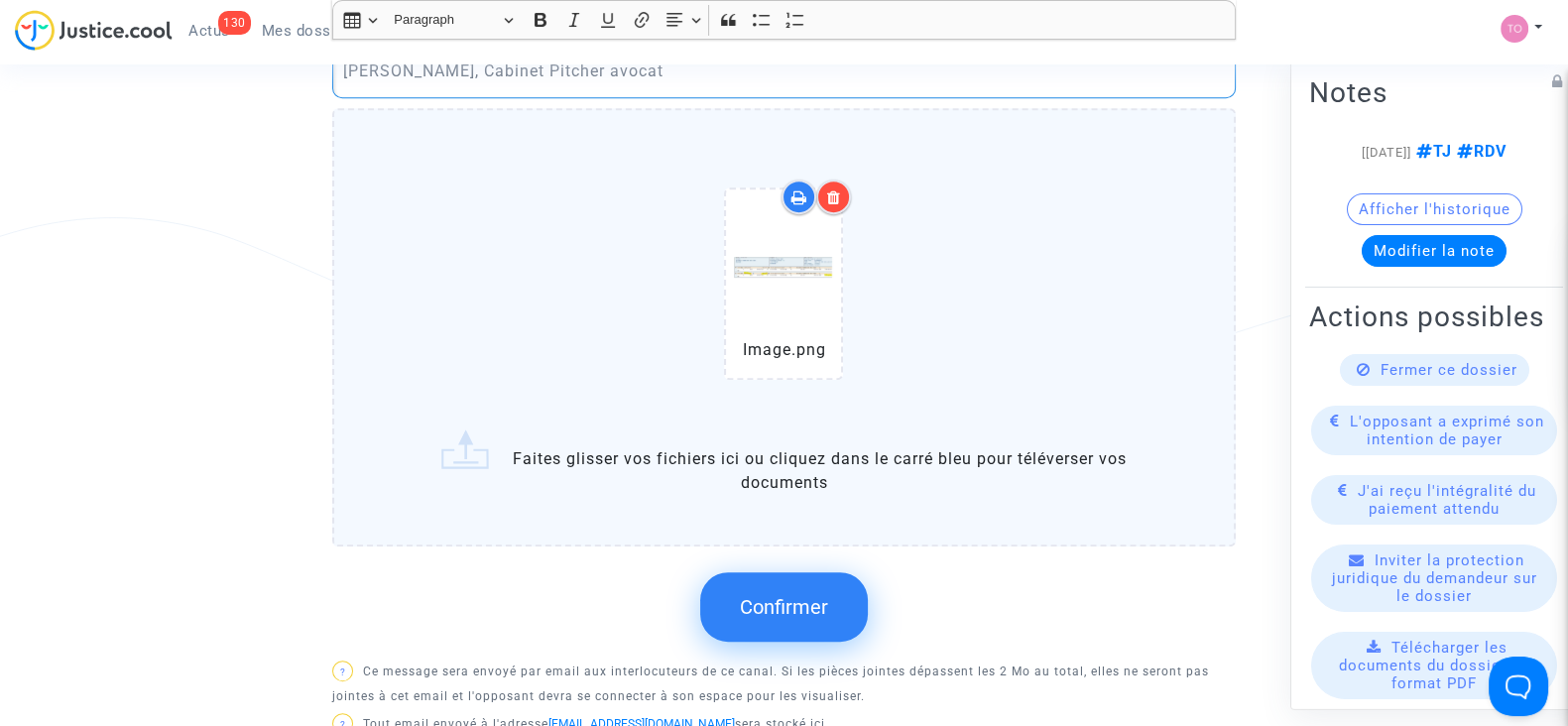
click at [759, 598] on span "Confirmer" at bounding box center [784, 607] width 89 height 24
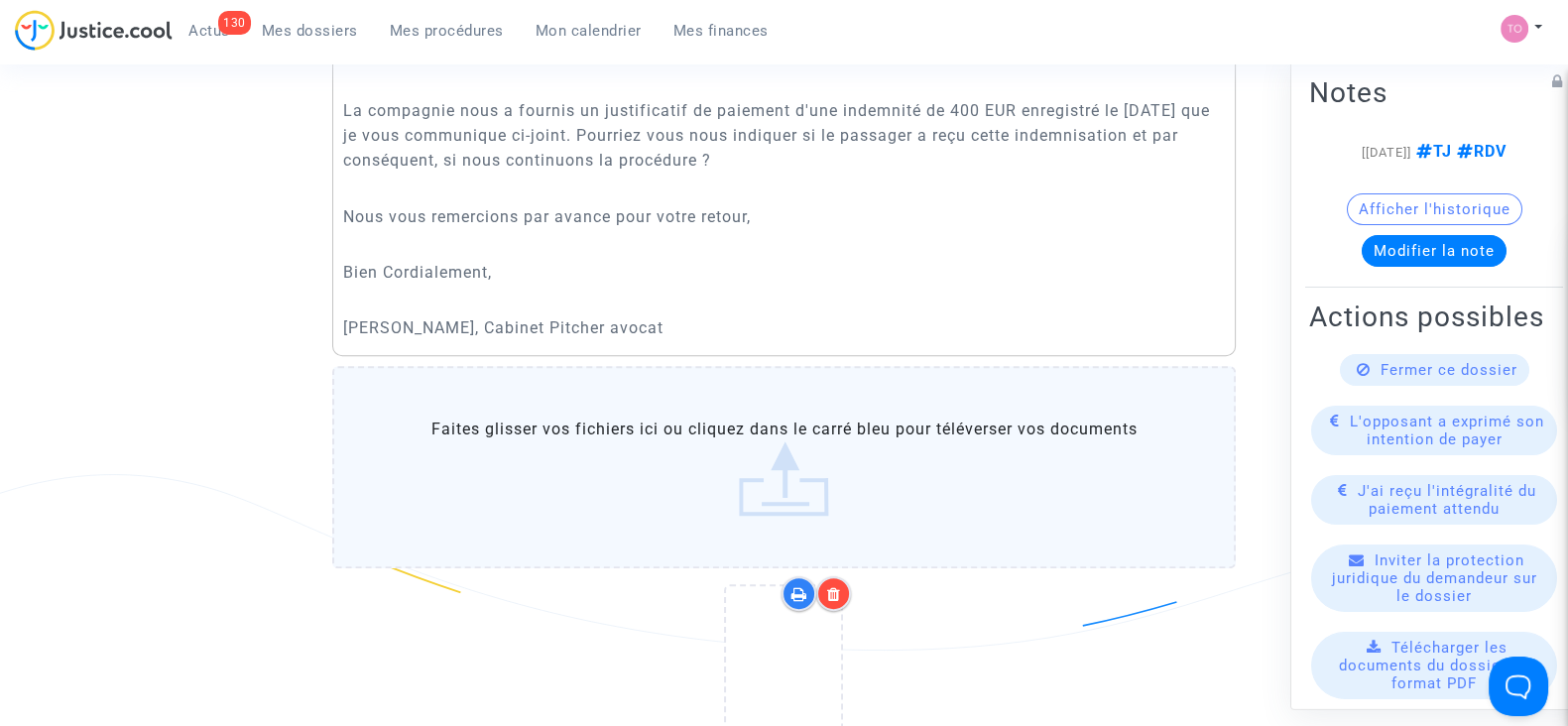
scroll to position [1327, 0]
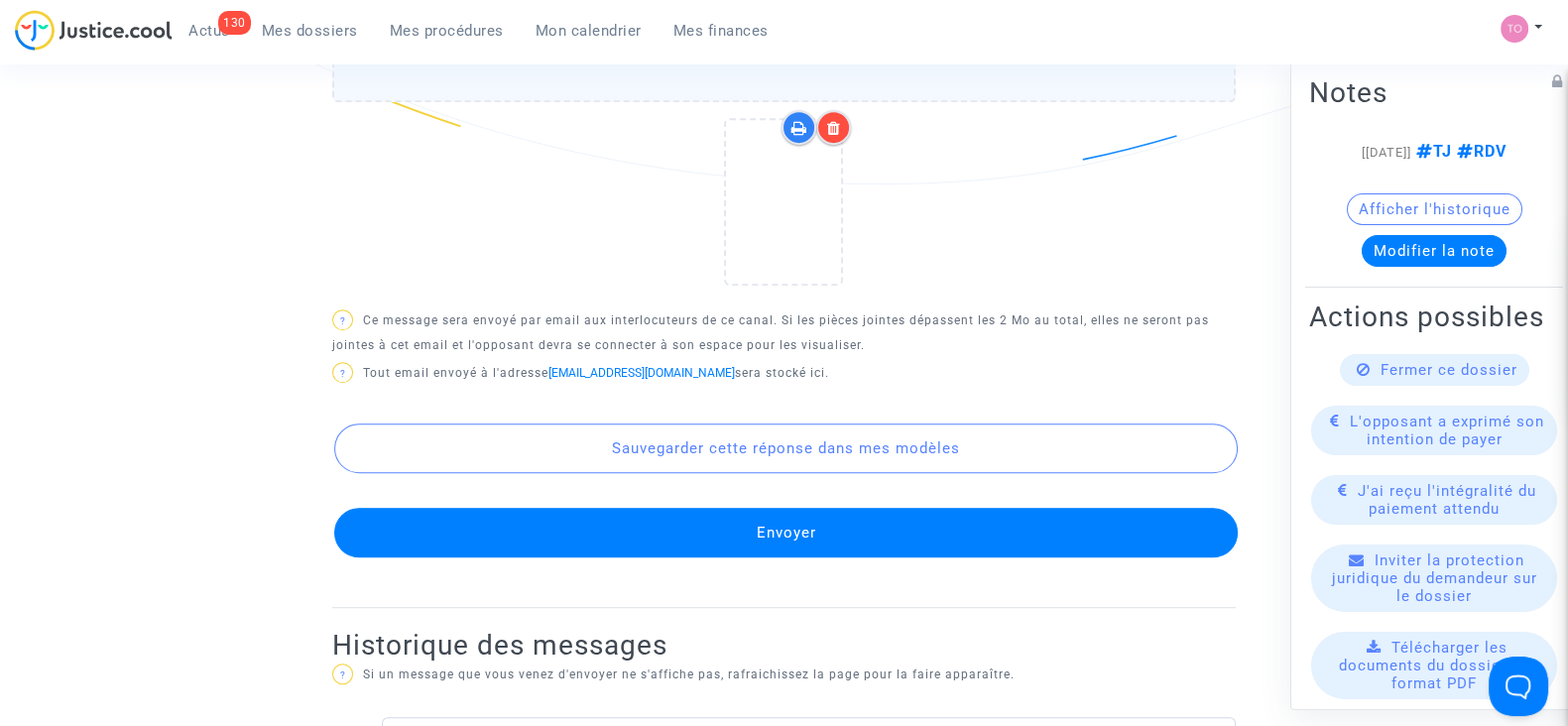
click at [719, 519] on button "Envoyer" at bounding box center [786, 533] width 904 height 50
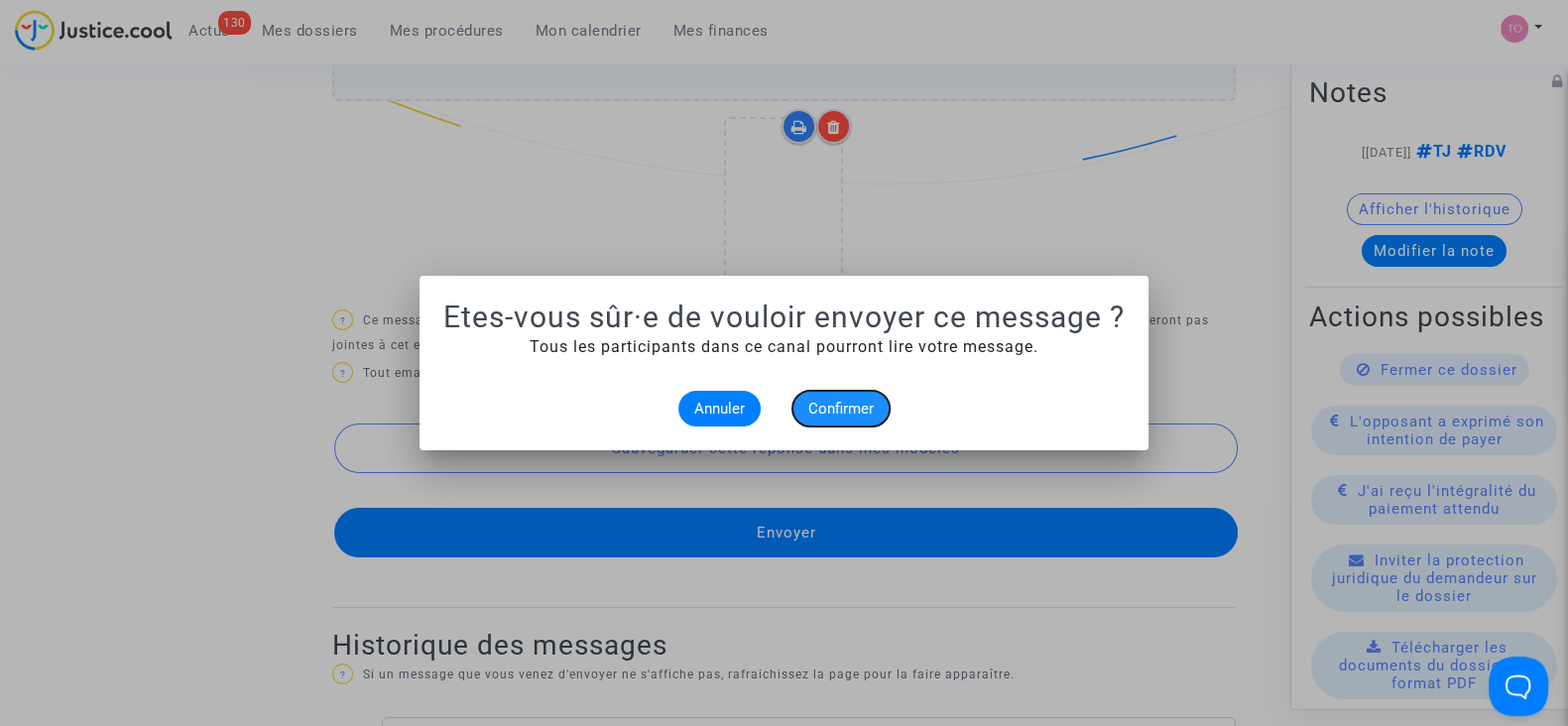
click at [836, 418] on button "Confirmer" at bounding box center [841, 409] width 98 height 36
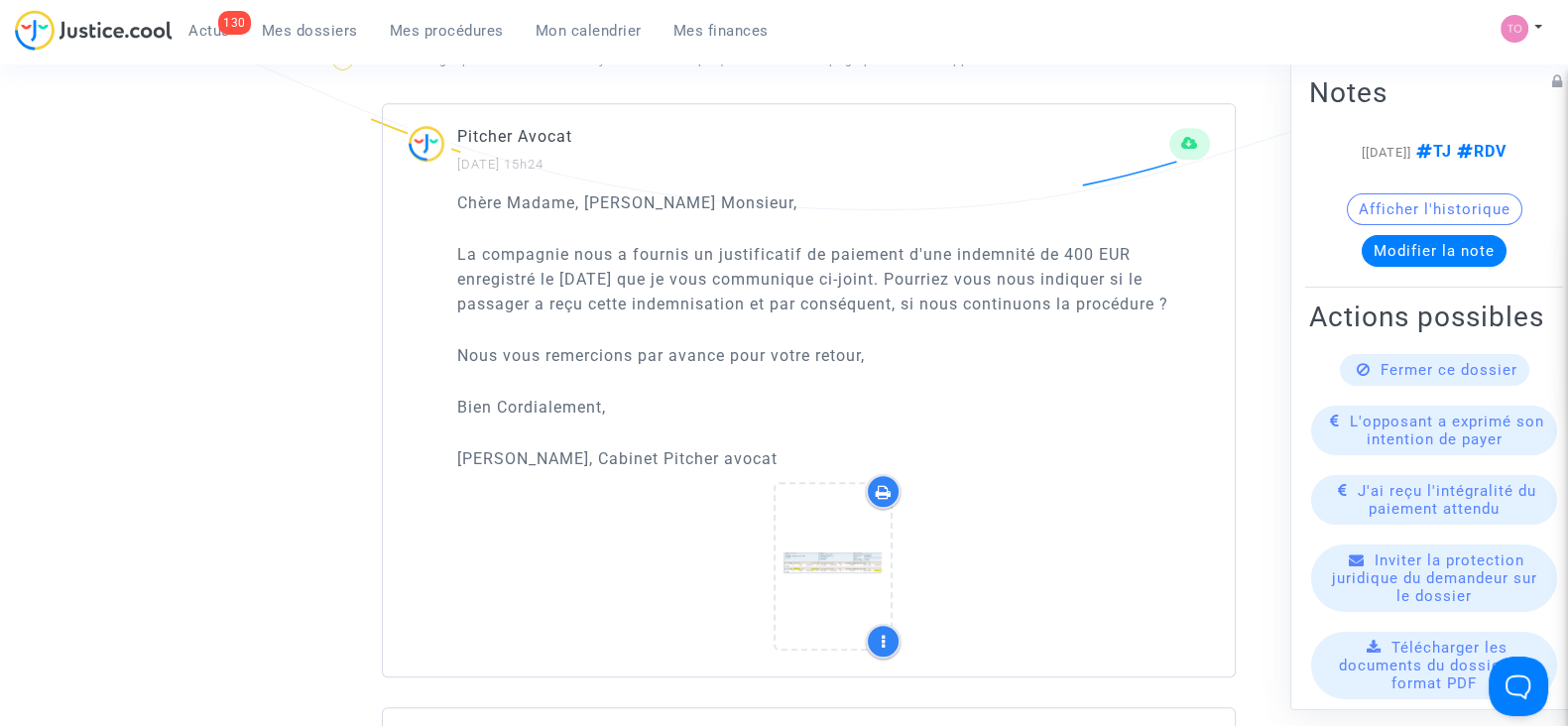
scroll to position [1334, 0]
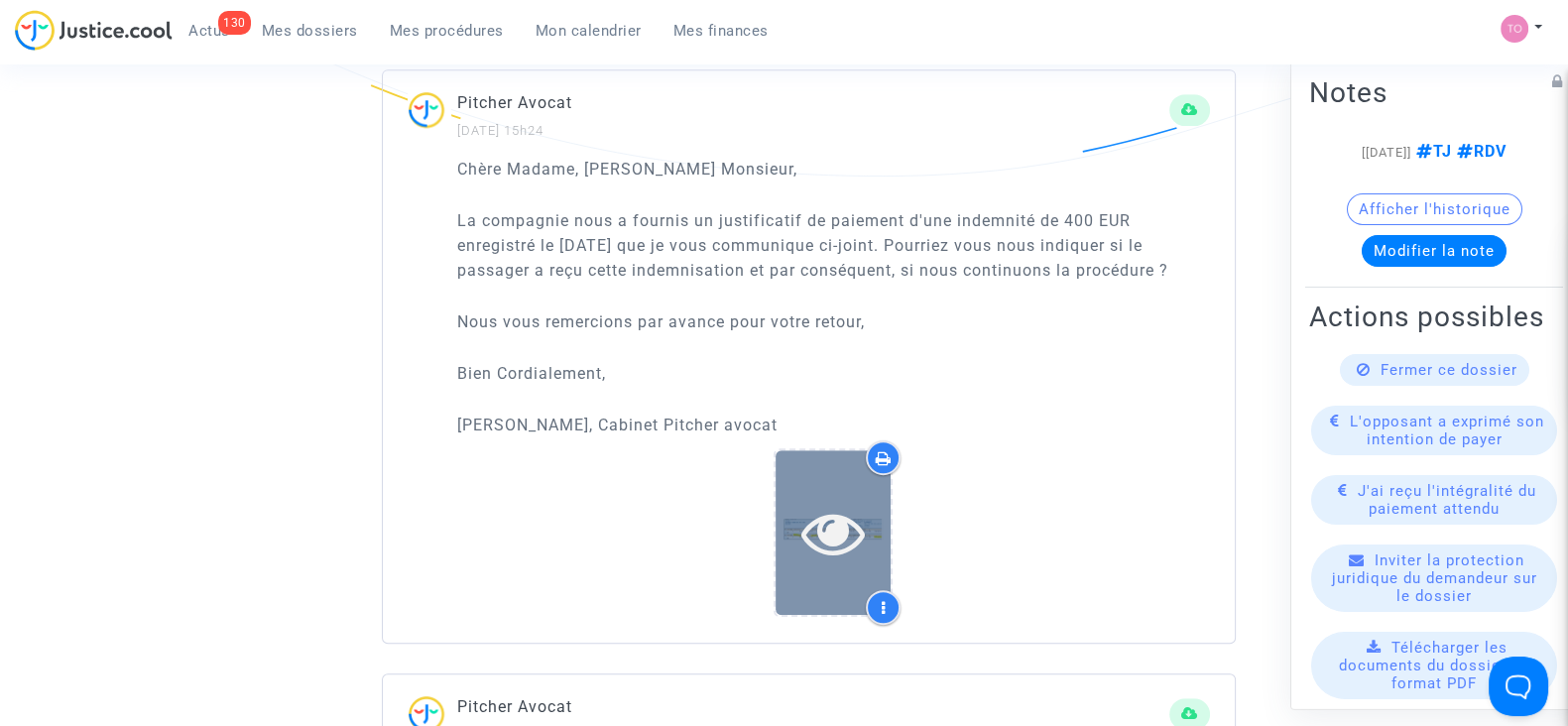
click at [833, 468] on div at bounding box center [833, 532] width 115 height 163
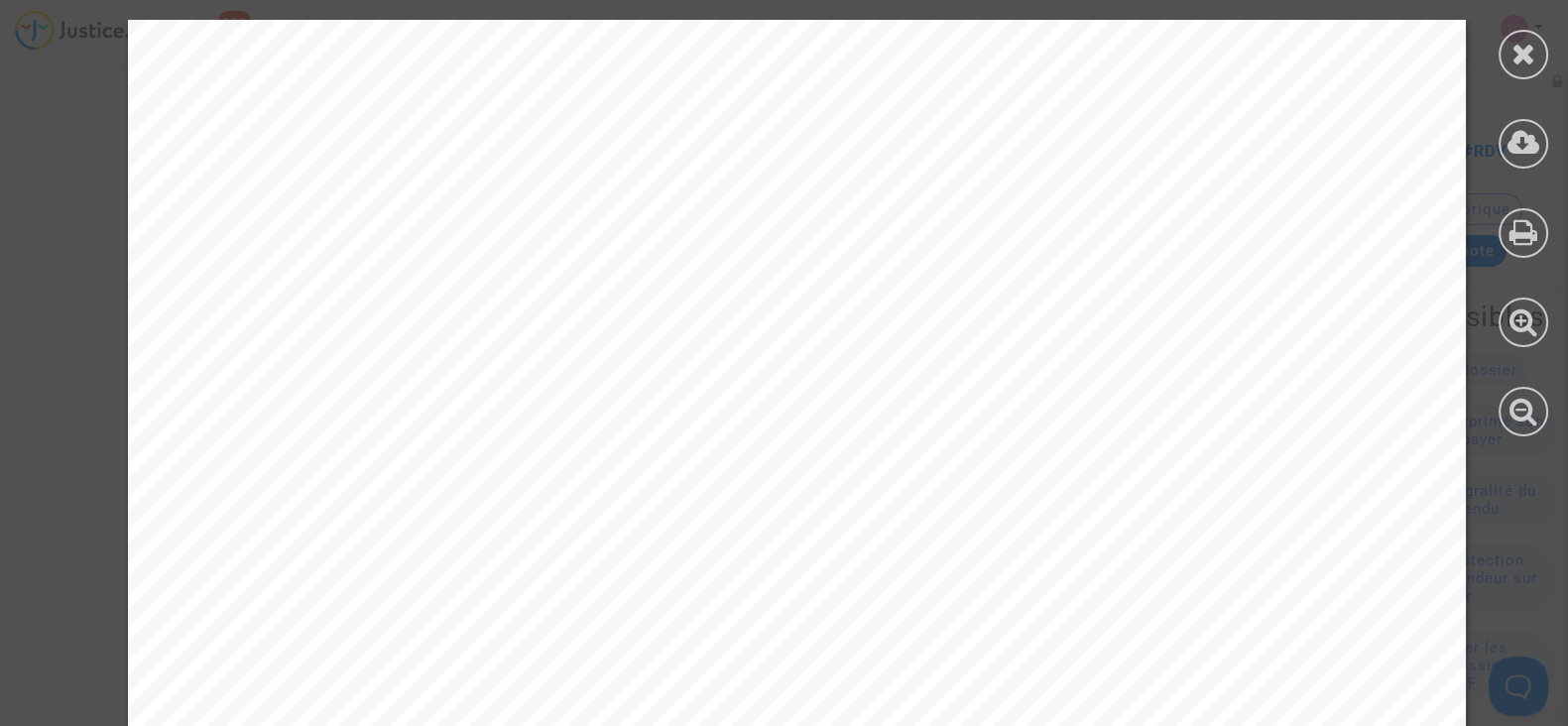
click at [1523, 49] on icon at bounding box center [1523, 54] width 25 height 30
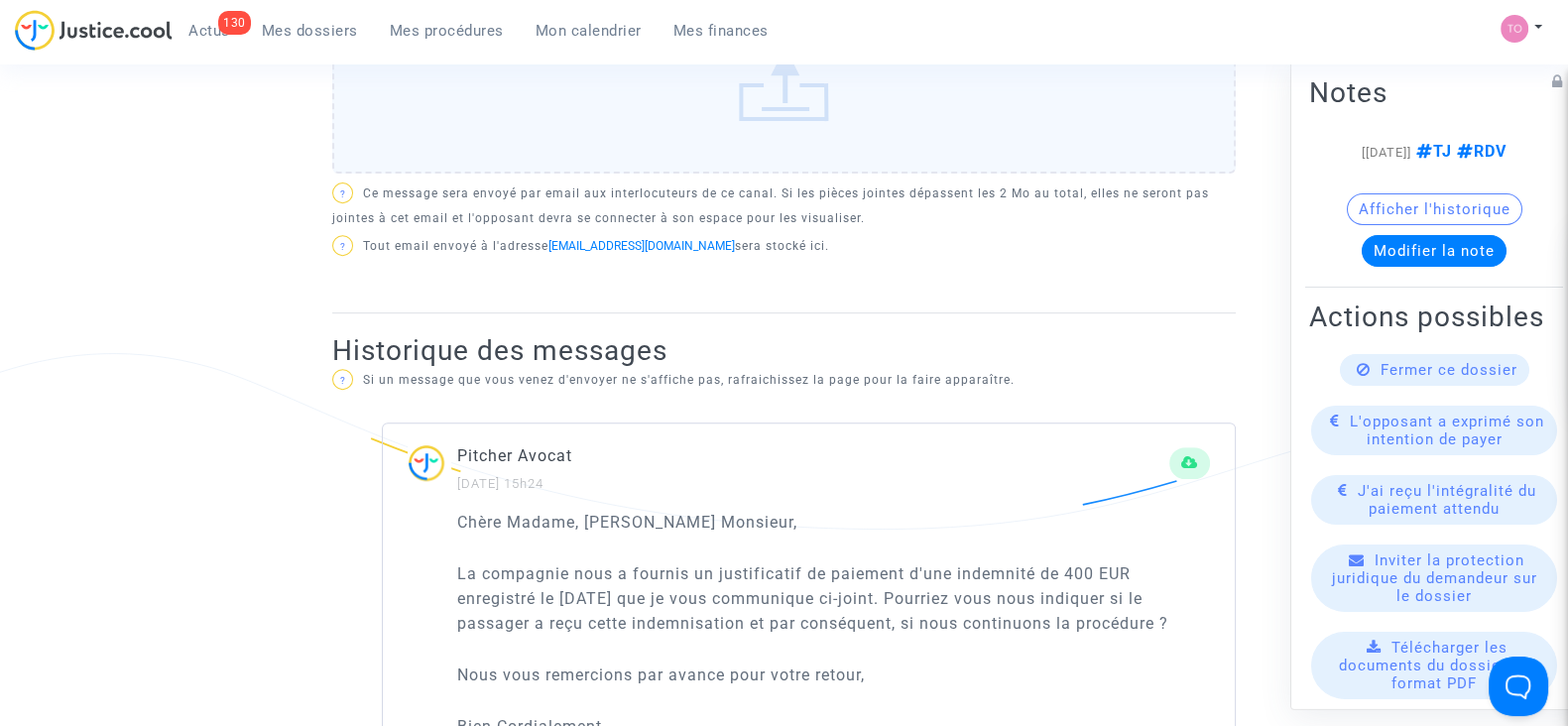
scroll to position [944, 0]
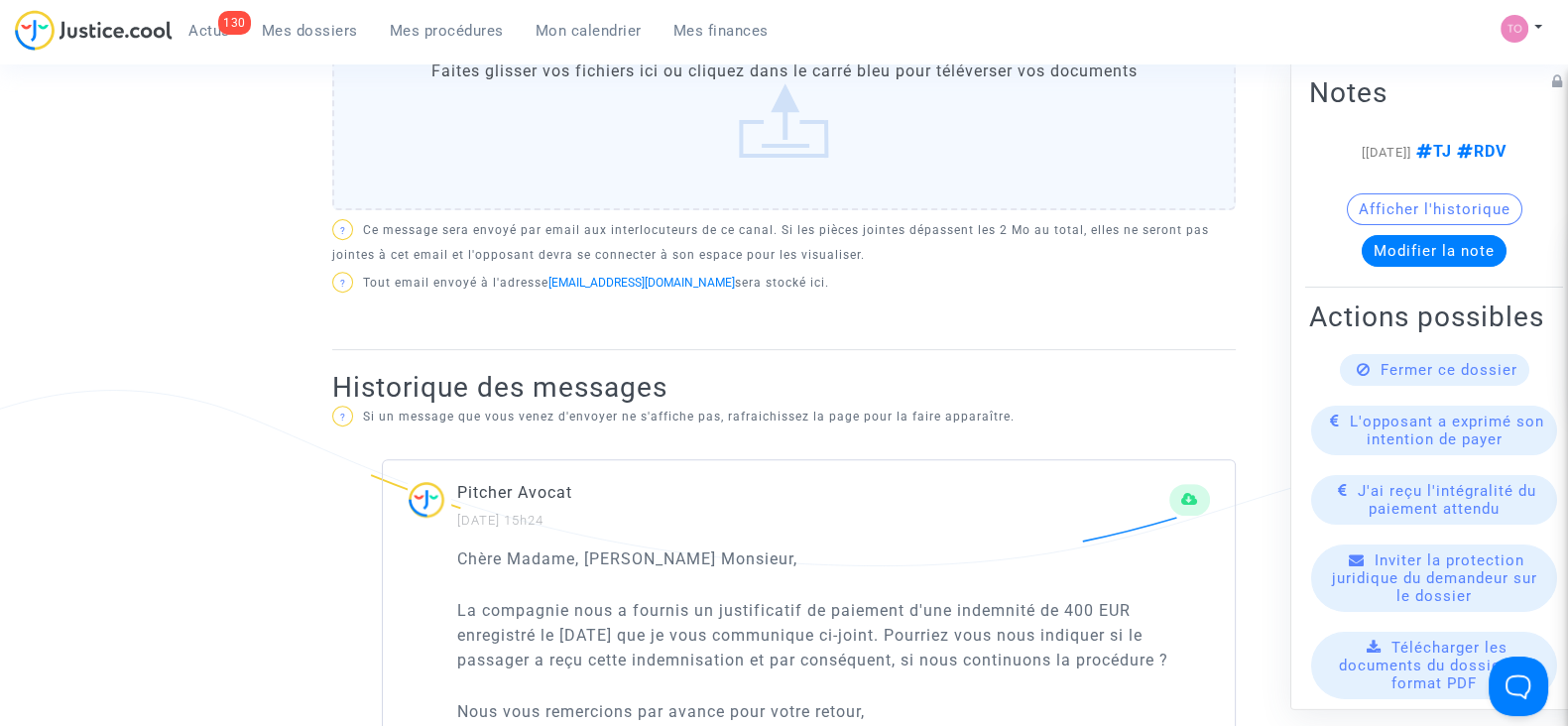
click at [1403, 265] on button "Modifier la note" at bounding box center [1434, 251] width 144 height 32
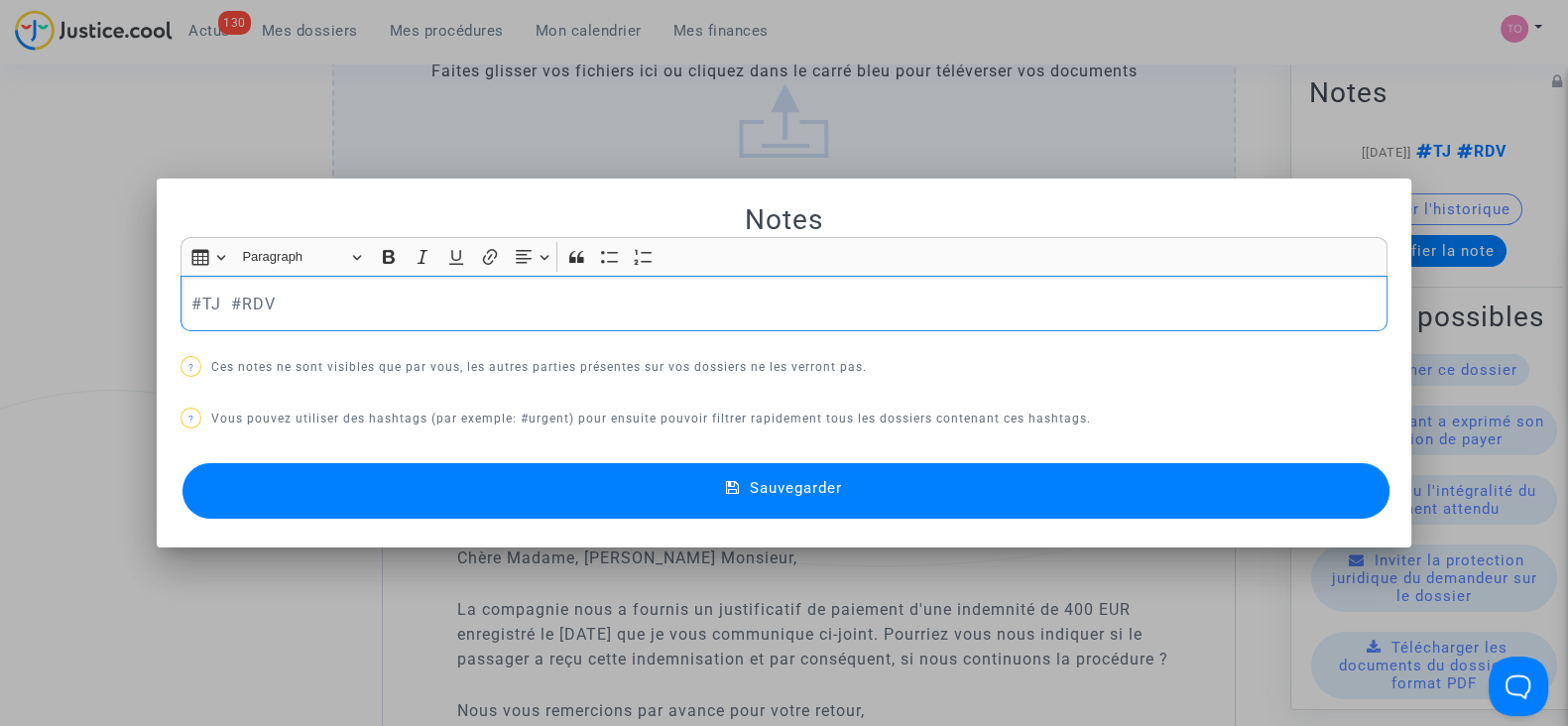
scroll to position [0, 0]
click at [208, 131] on div at bounding box center [784, 363] width 1568 height 726
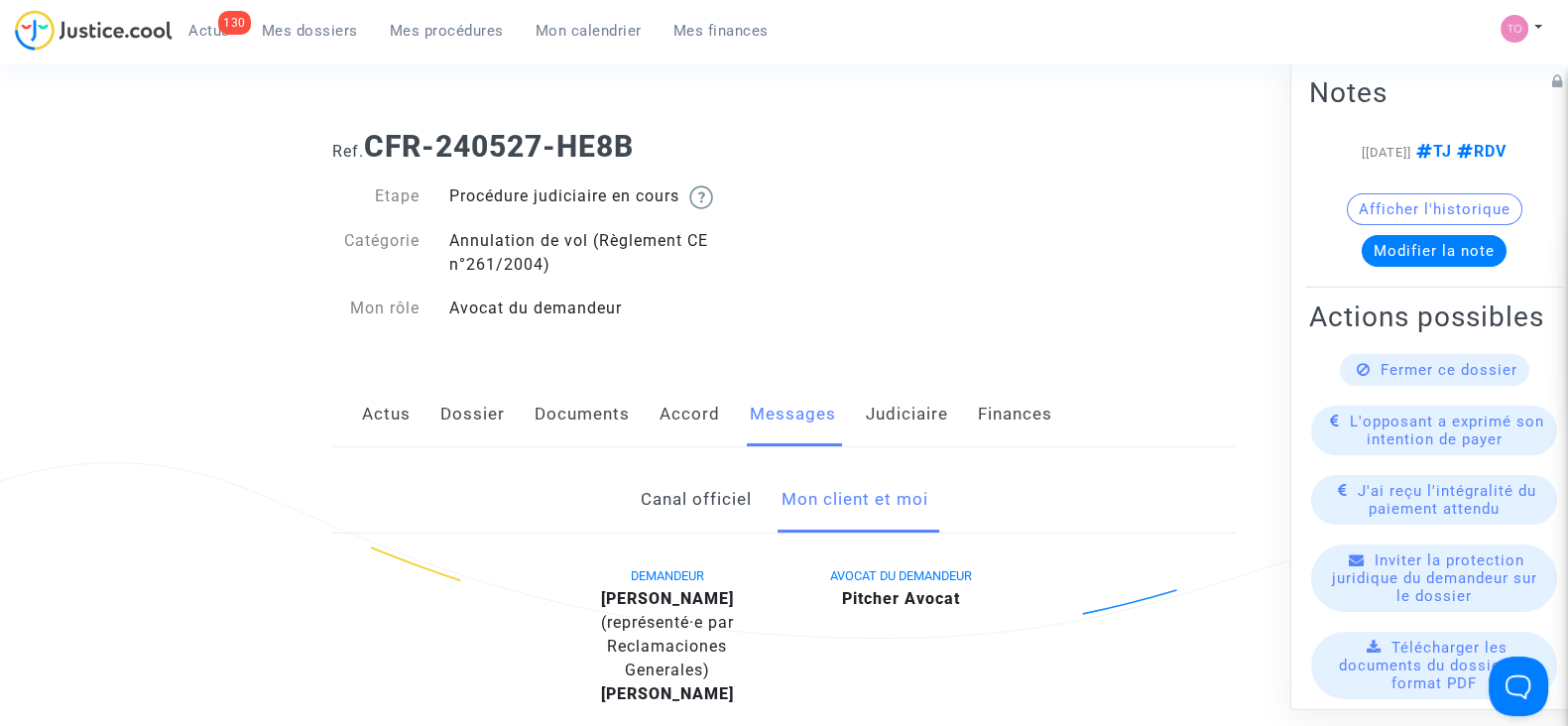
click at [902, 438] on link "Judiciaire" at bounding box center [907, 415] width 83 height 66
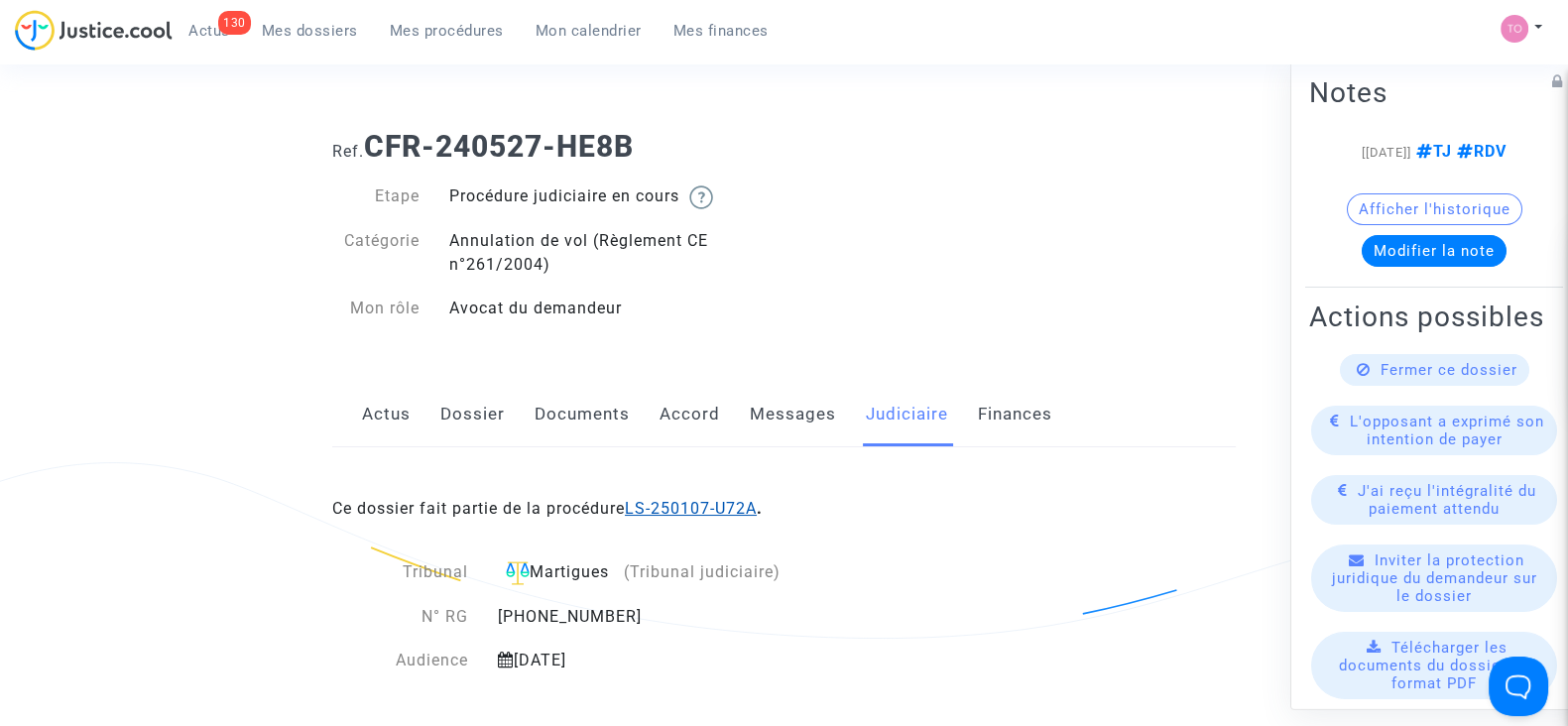
click at [666, 508] on link "LS-250107-U72A" at bounding box center [691, 508] width 131 height 19
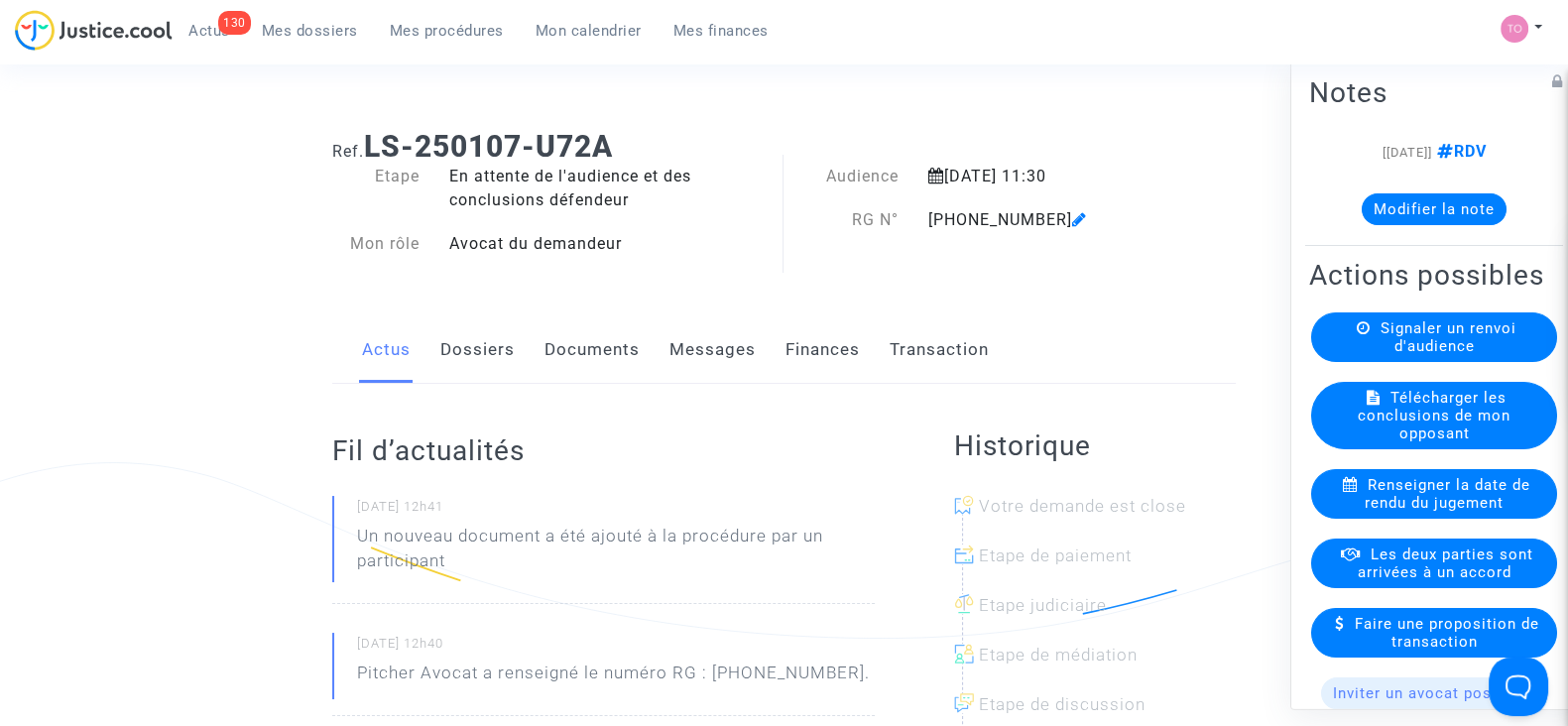
click at [1467, 193] on button "Modifier la note" at bounding box center [1434, 209] width 144 height 32
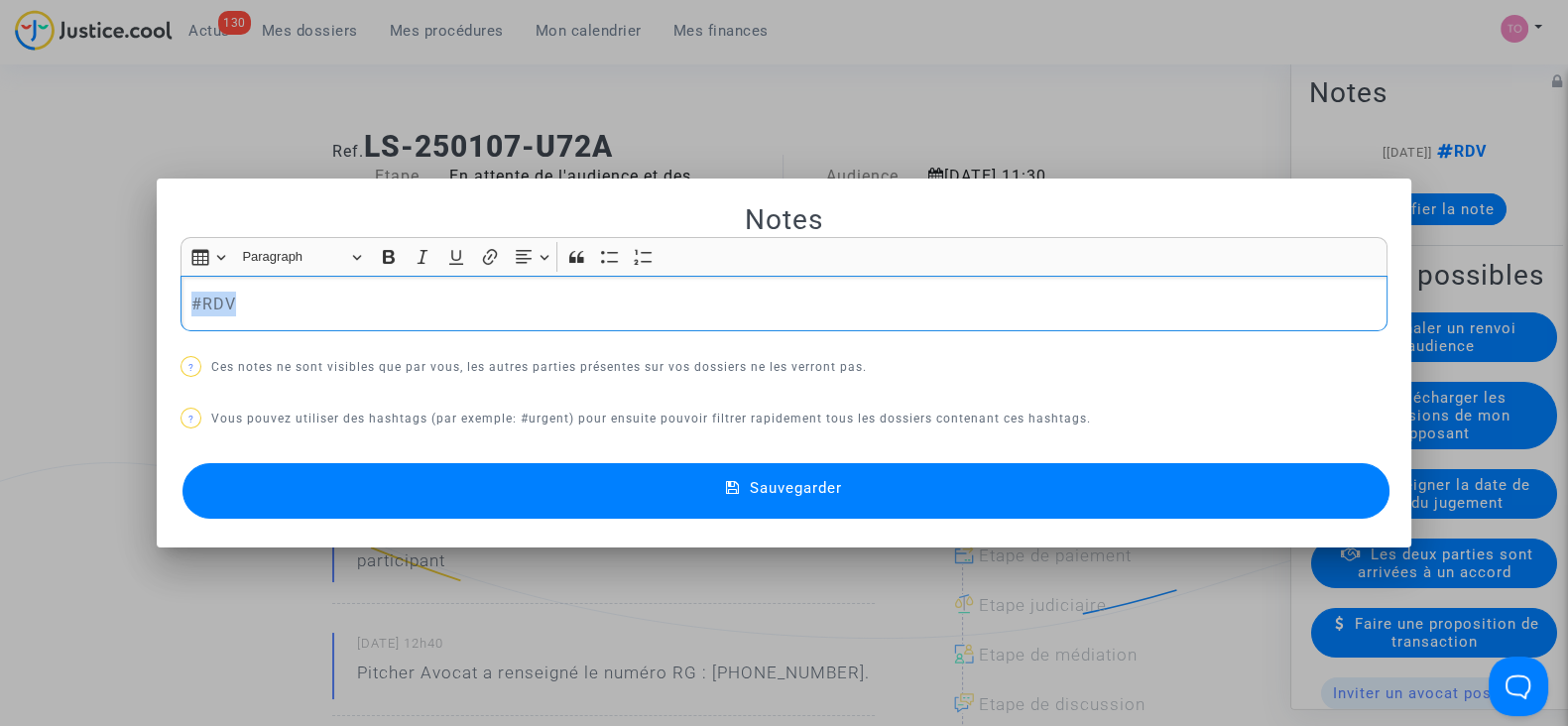
drag, startPoint x: 281, startPoint y: 312, endPoint x: 18, endPoint y: 308, distance: 263.0
click at [18, 308] on div "Notes Rich Text Editor Insert table Insert table Heading Paragraph Paragraph He…" at bounding box center [784, 363] width 1568 height 726
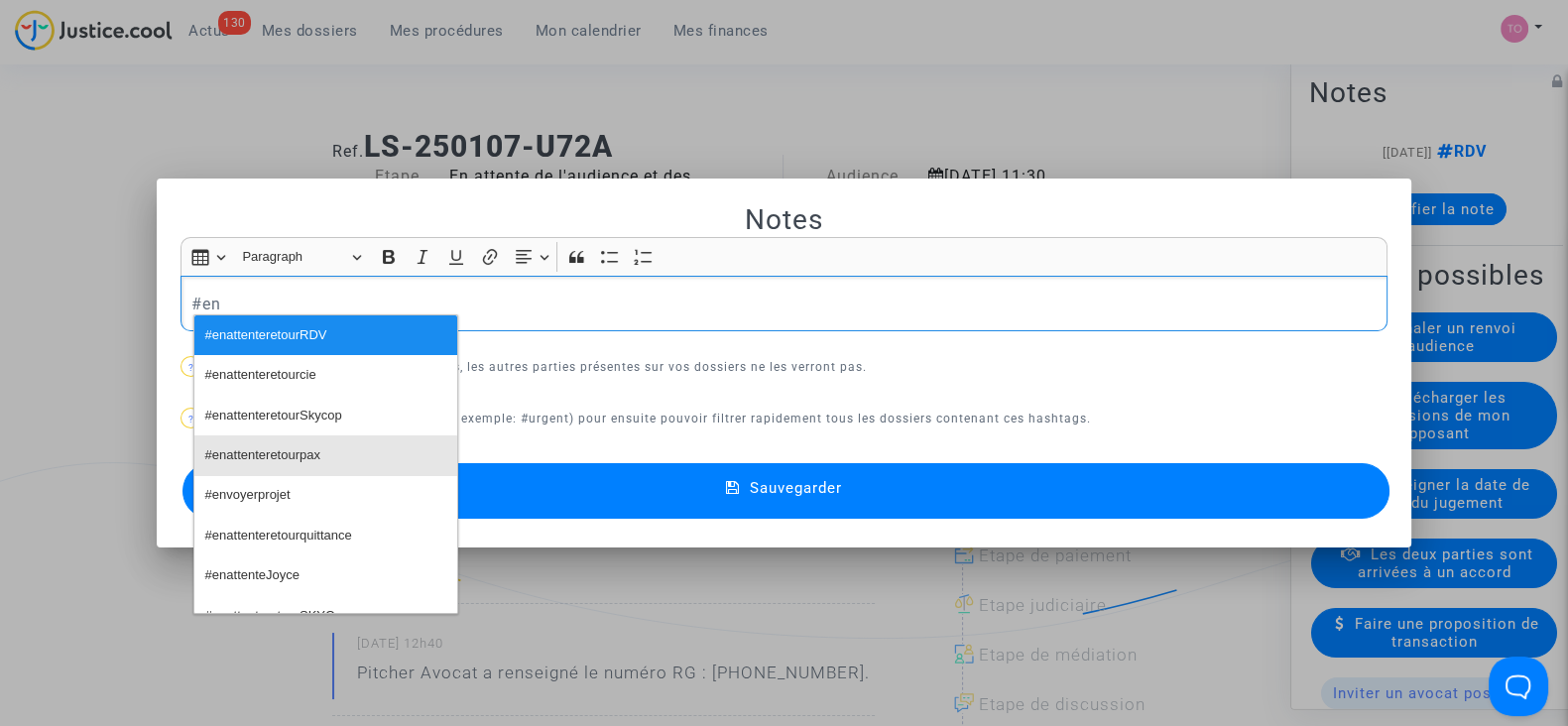
click at [238, 452] on span "#enattenteretourpax" at bounding box center [263, 455] width 115 height 29
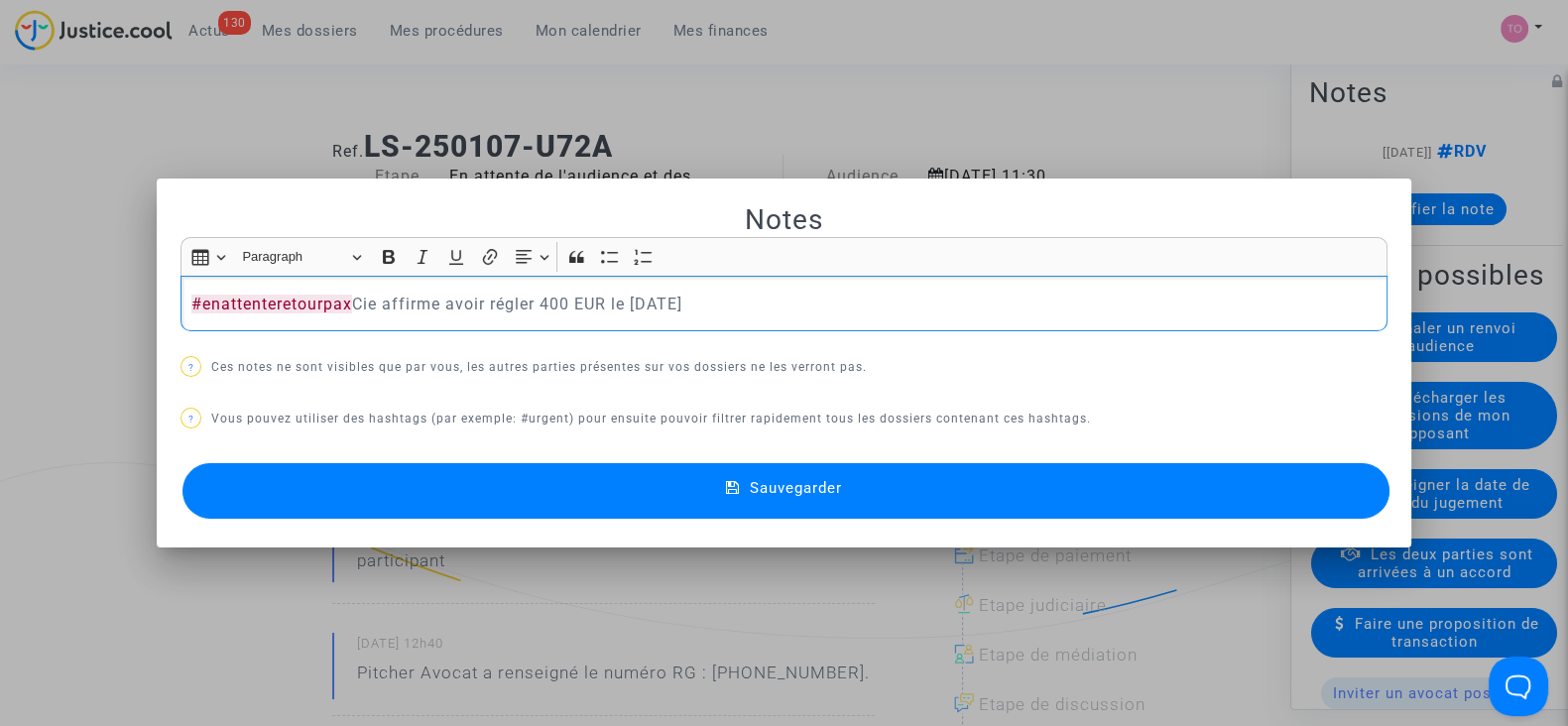
click at [505, 487] on button "Sauvegarder" at bounding box center [785, 491] width 1207 height 56
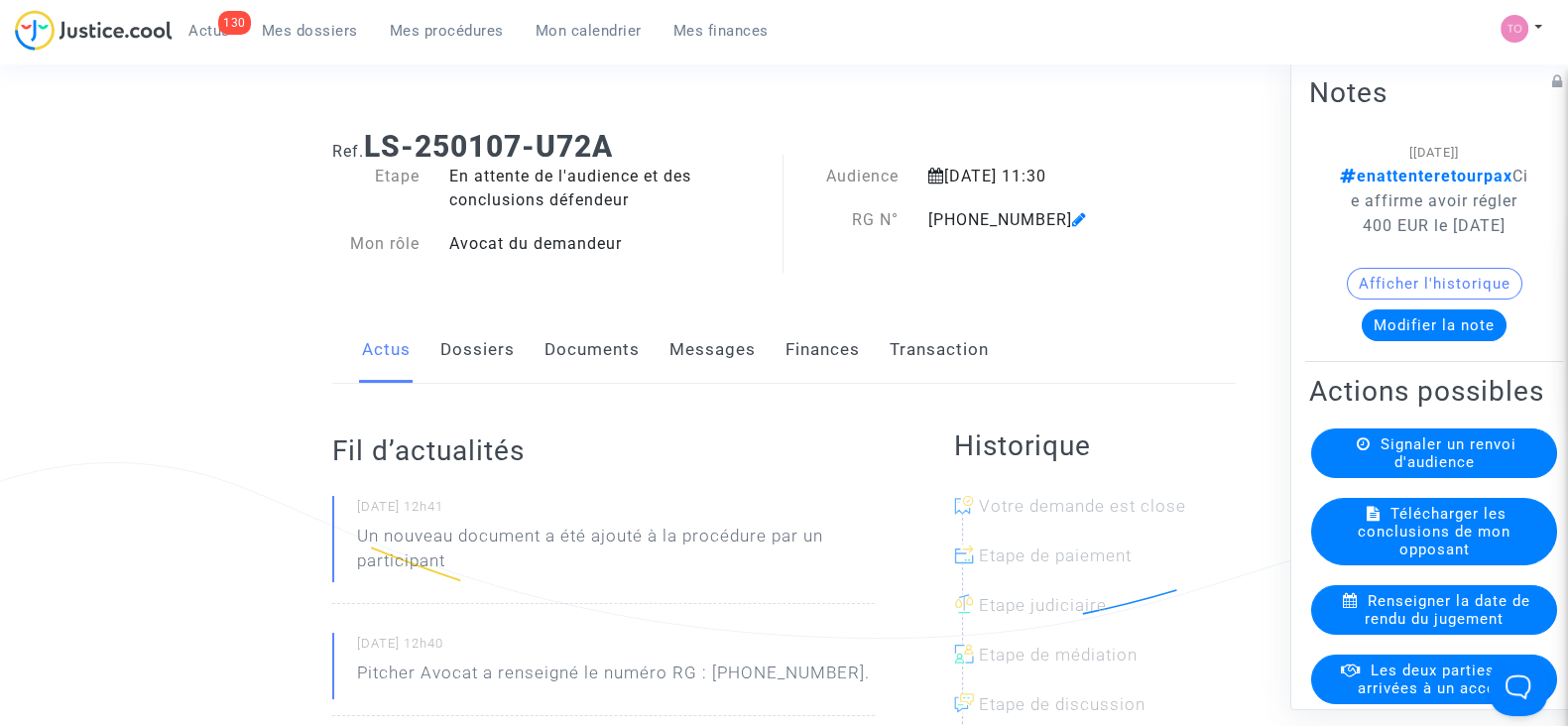
click at [1041, 564] on div at bounding box center [1102, 572] width 282 height 50
click at [283, 25] on span "Mes dossiers" at bounding box center [310, 31] width 97 height 18
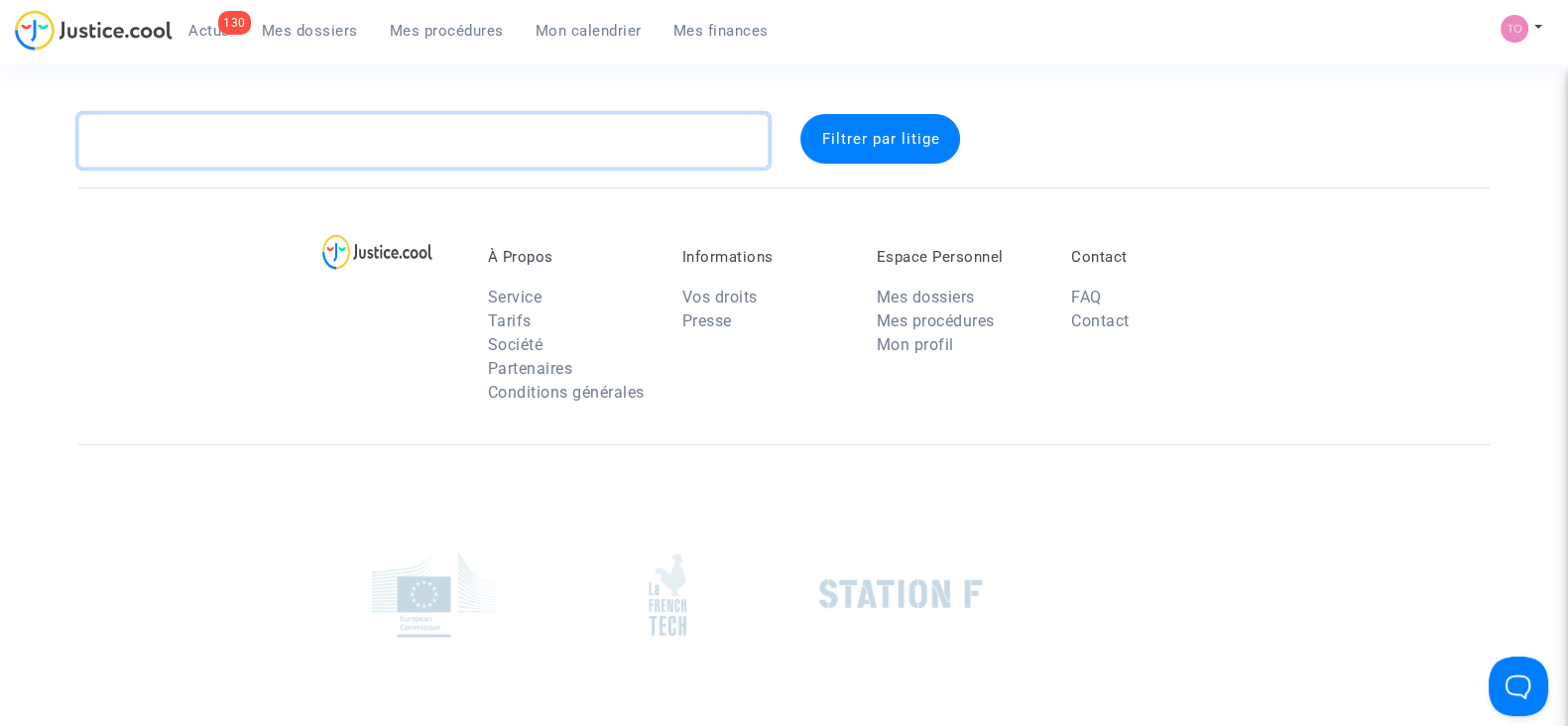
click at [359, 150] on textarea at bounding box center [423, 141] width 690 height 54
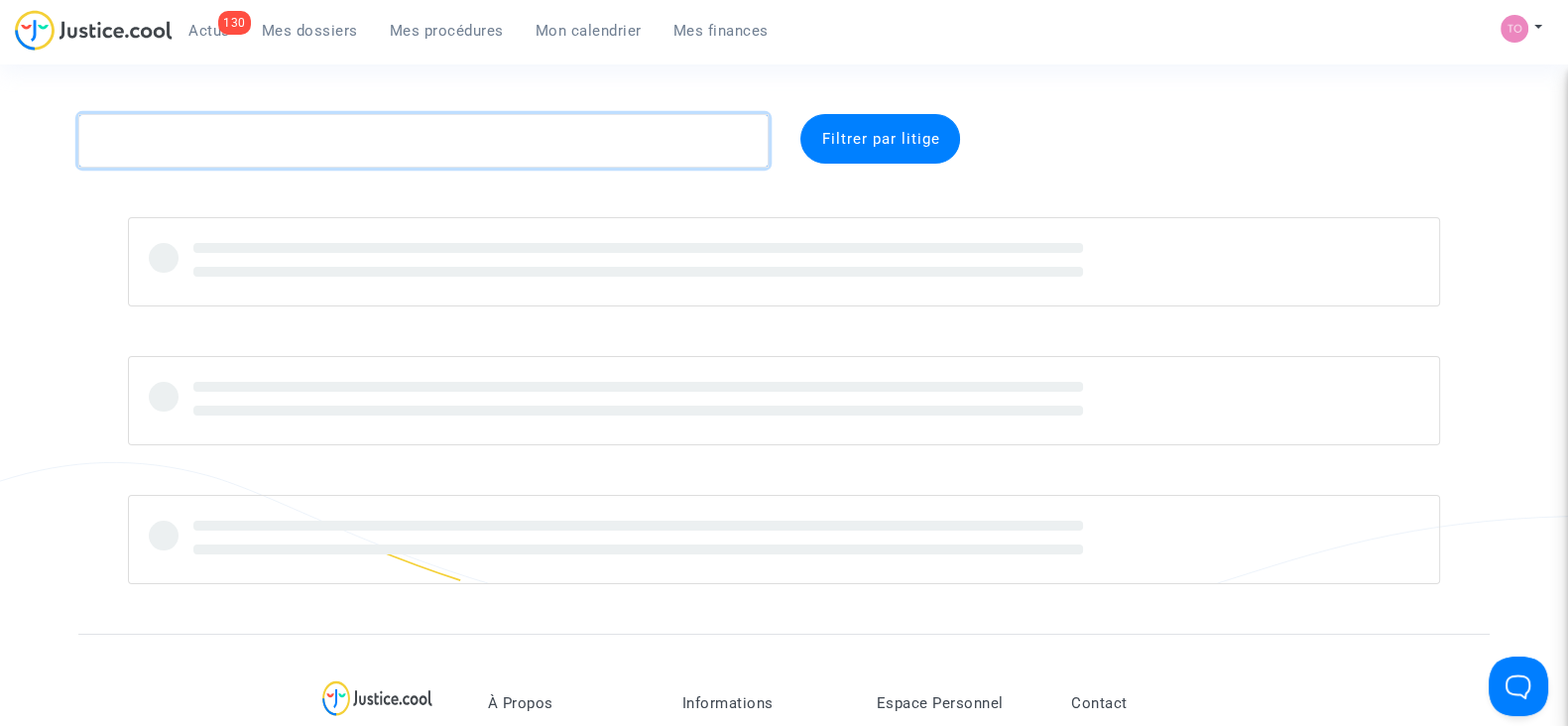
paste textarea "GUICHARD"
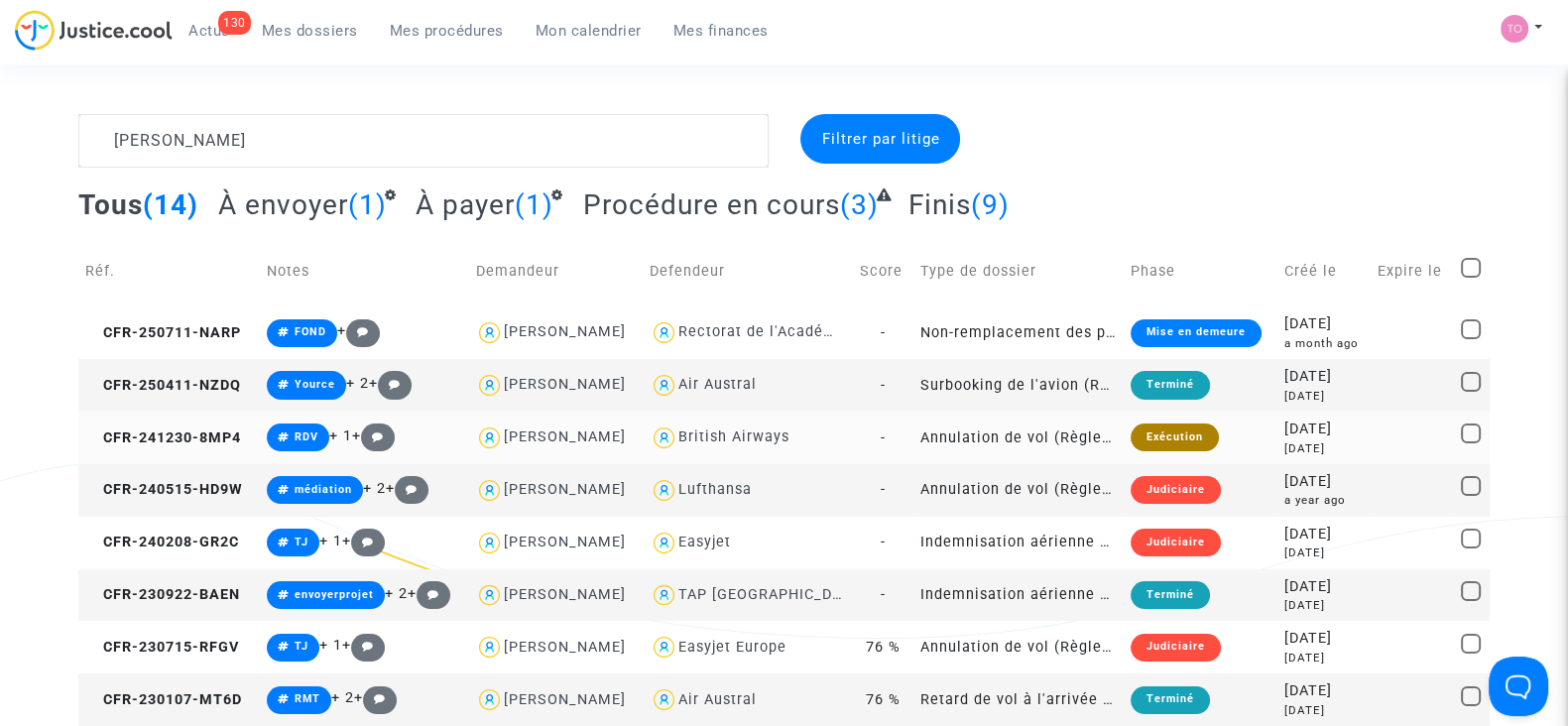
click at [739, 422] on span "British Airways" at bounding box center [734, 380] width 112 height 131
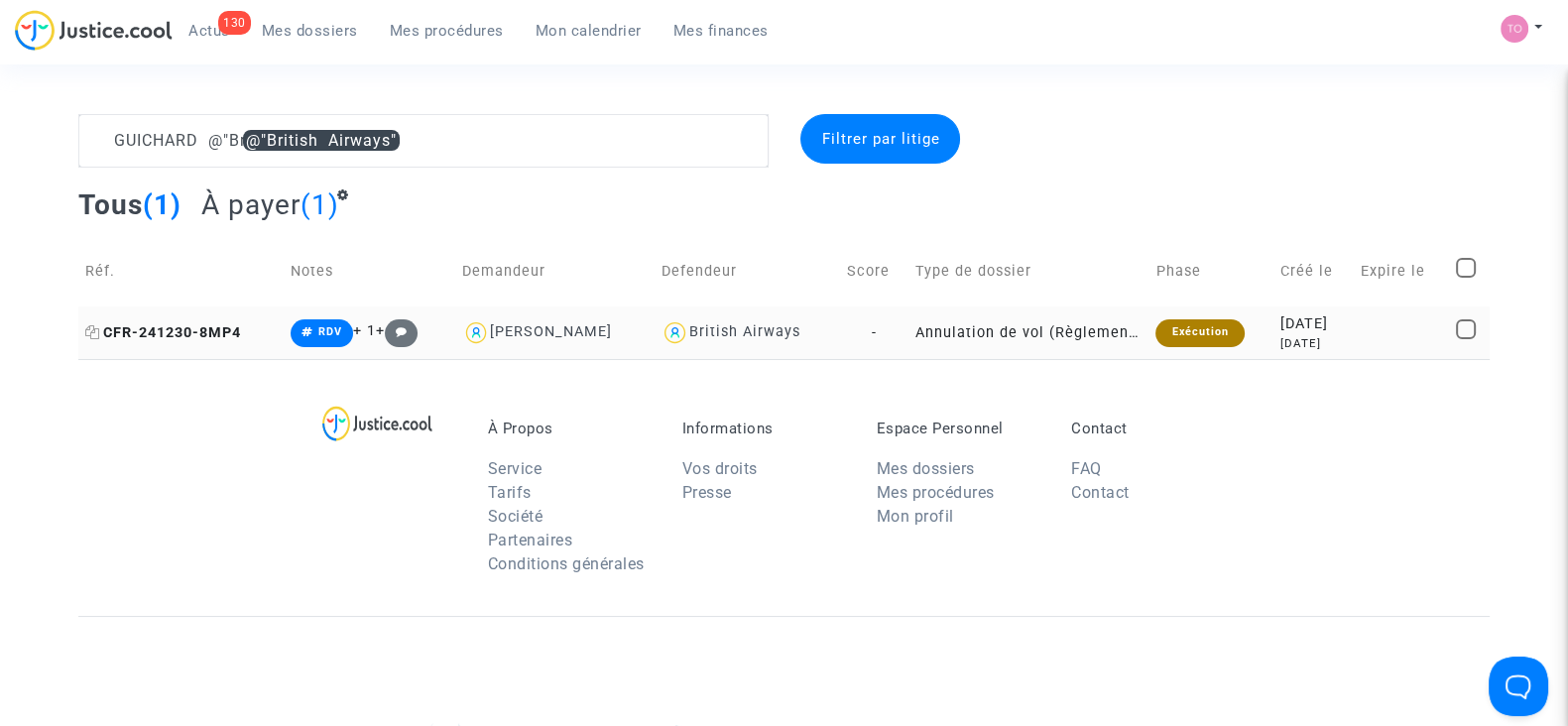
click at [198, 333] on span "CFR-241230-8MP4" at bounding box center [163, 333] width 155 height 17
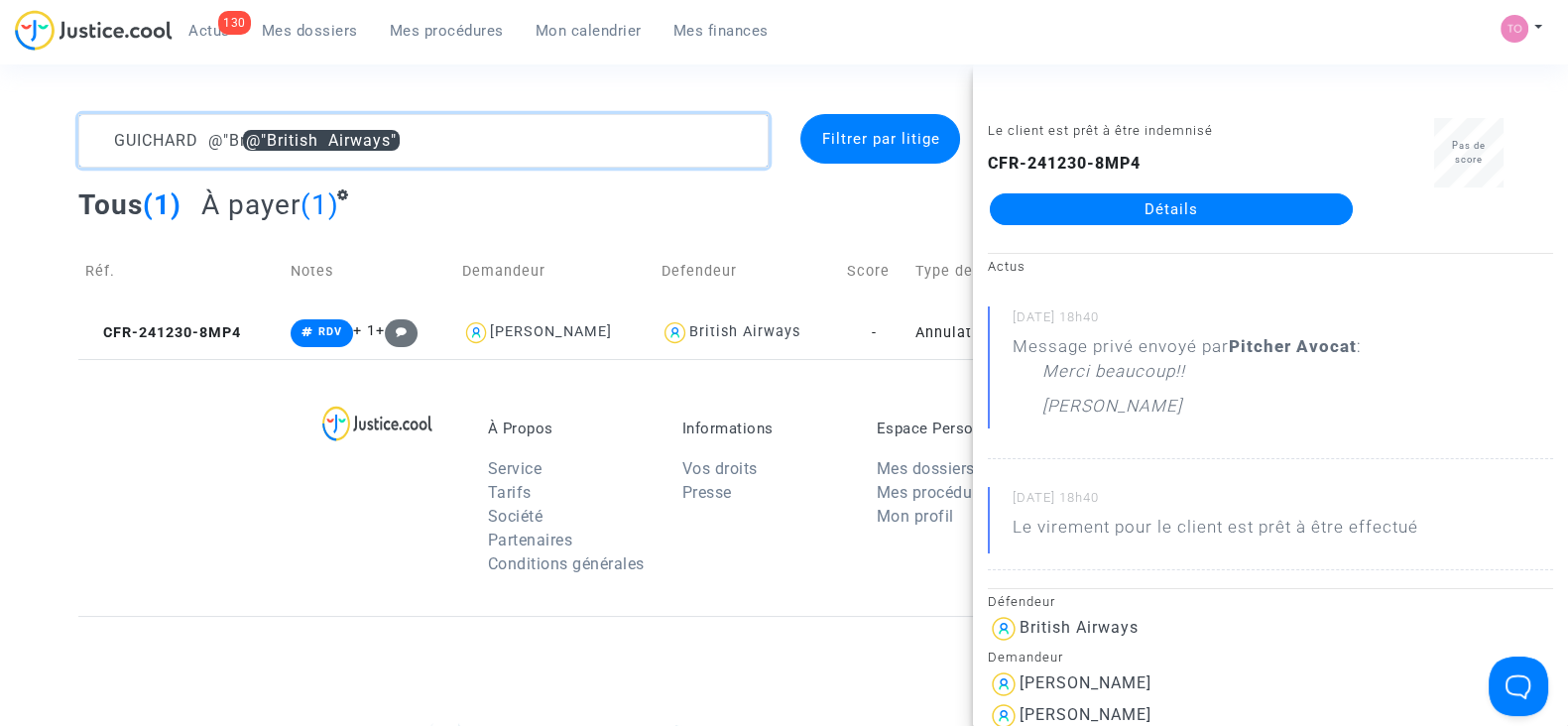
drag, startPoint x: 390, startPoint y: 137, endPoint x: 0, endPoint y: 131, distance: 390.0
click at [0, 131] on div "GUICHARD @"British Airways" Filtrer par litige Tous (1) À payer (1) Réf. Notes …" at bounding box center [784, 237] width 1568 height 245
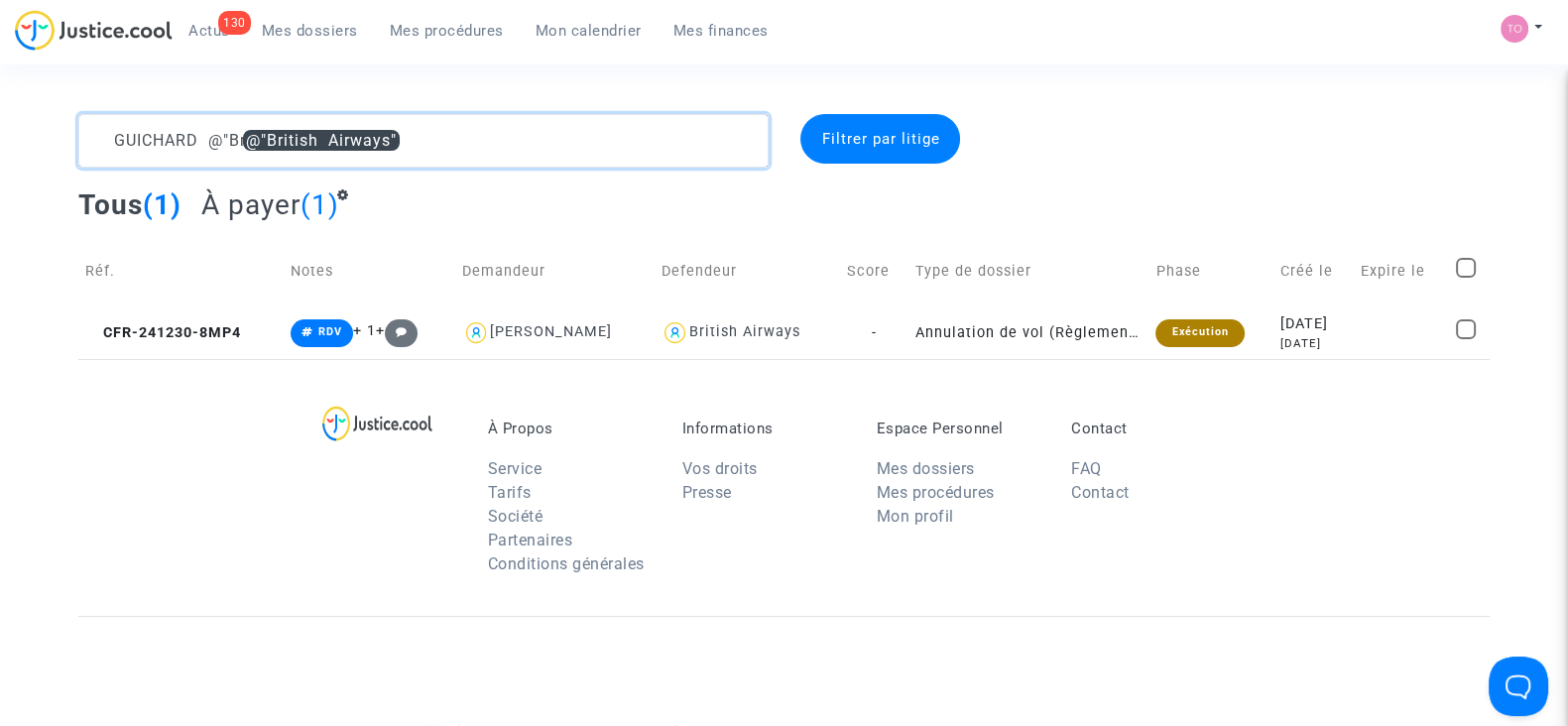
paste textarea "POCKPA"
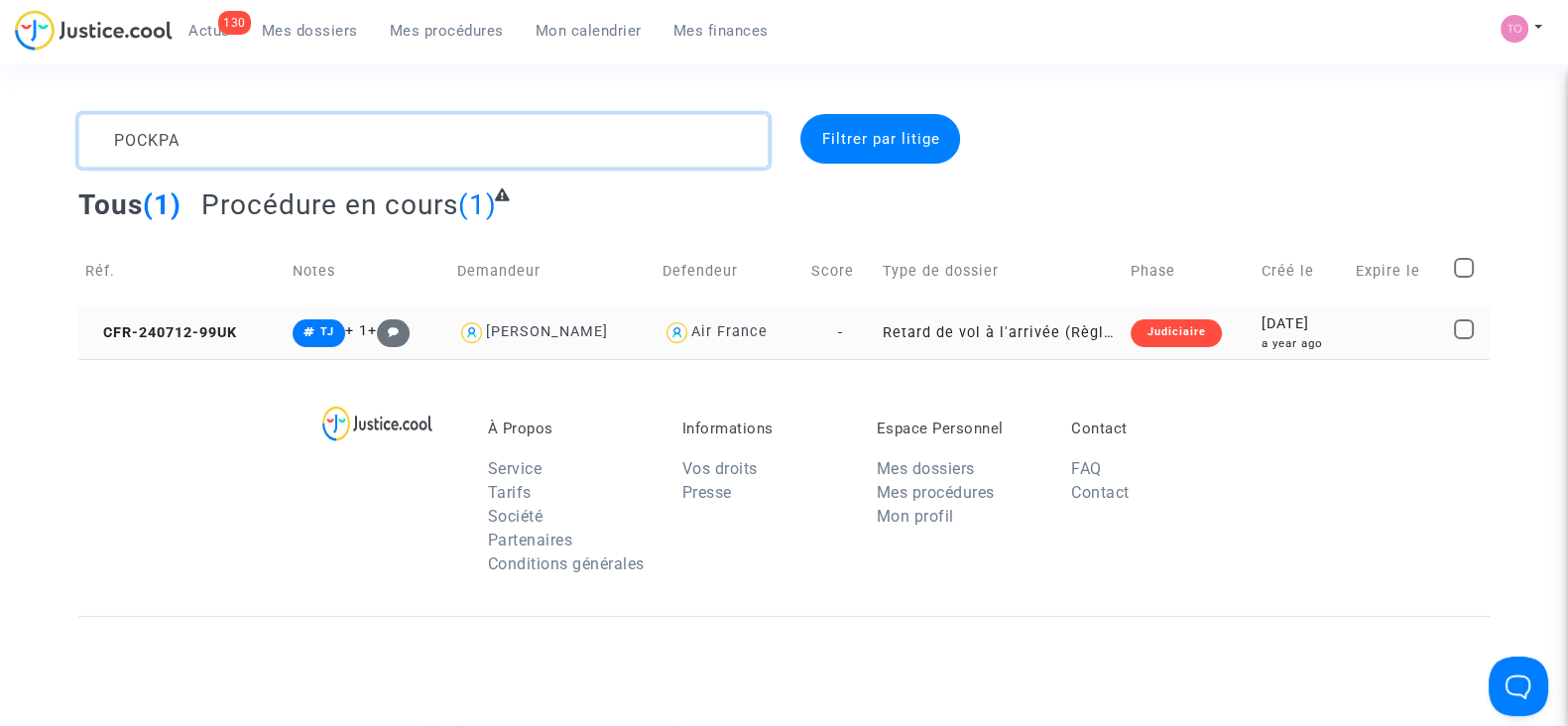
type textarea "POCKPA"
click at [1283, 328] on div "2024-07-12" at bounding box center [1301, 325] width 81 height 22
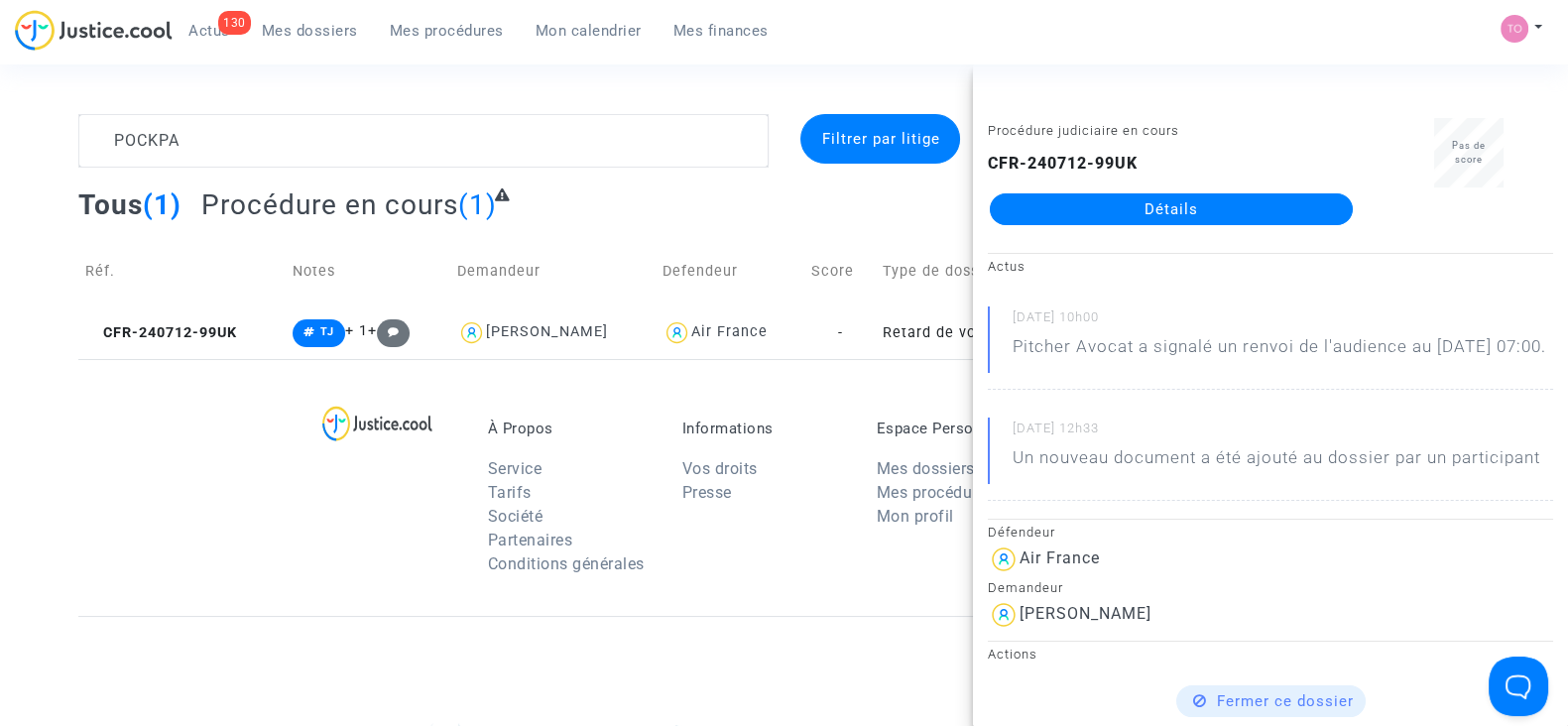
drag, startPoint x: 189, startPoint y: 521, endPoint x: 178, endPoint y: 540, distance: 22.0
click at [178, 540] on div "À Propos Service Tarifs Société Partenaires Conditions générales Informations V…" at bounding box center [784, 488] width 1412 height 257
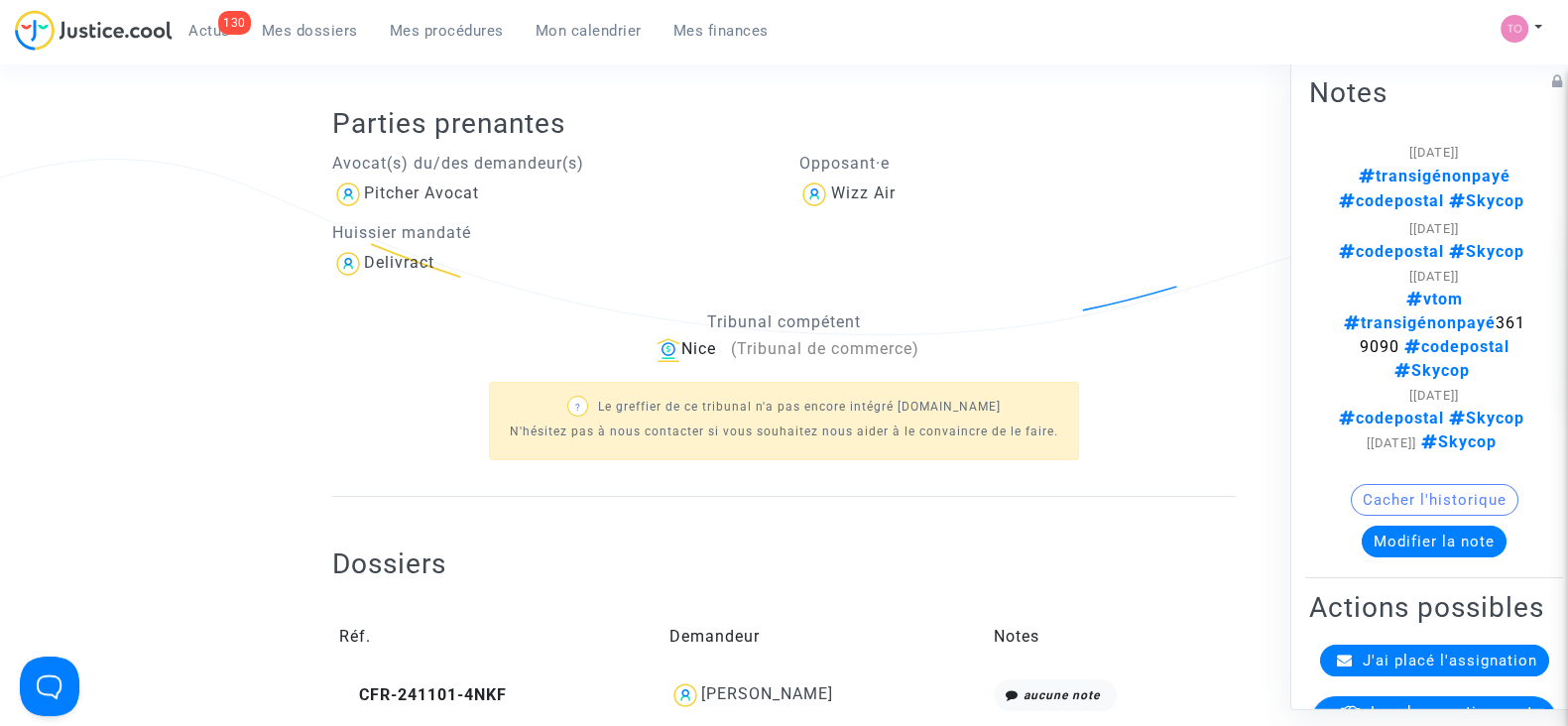
scroll to position [303, 0]
click at [1400, 526] on button "Modifier la note" at bounding box center [1434, 542] width 144 height 32
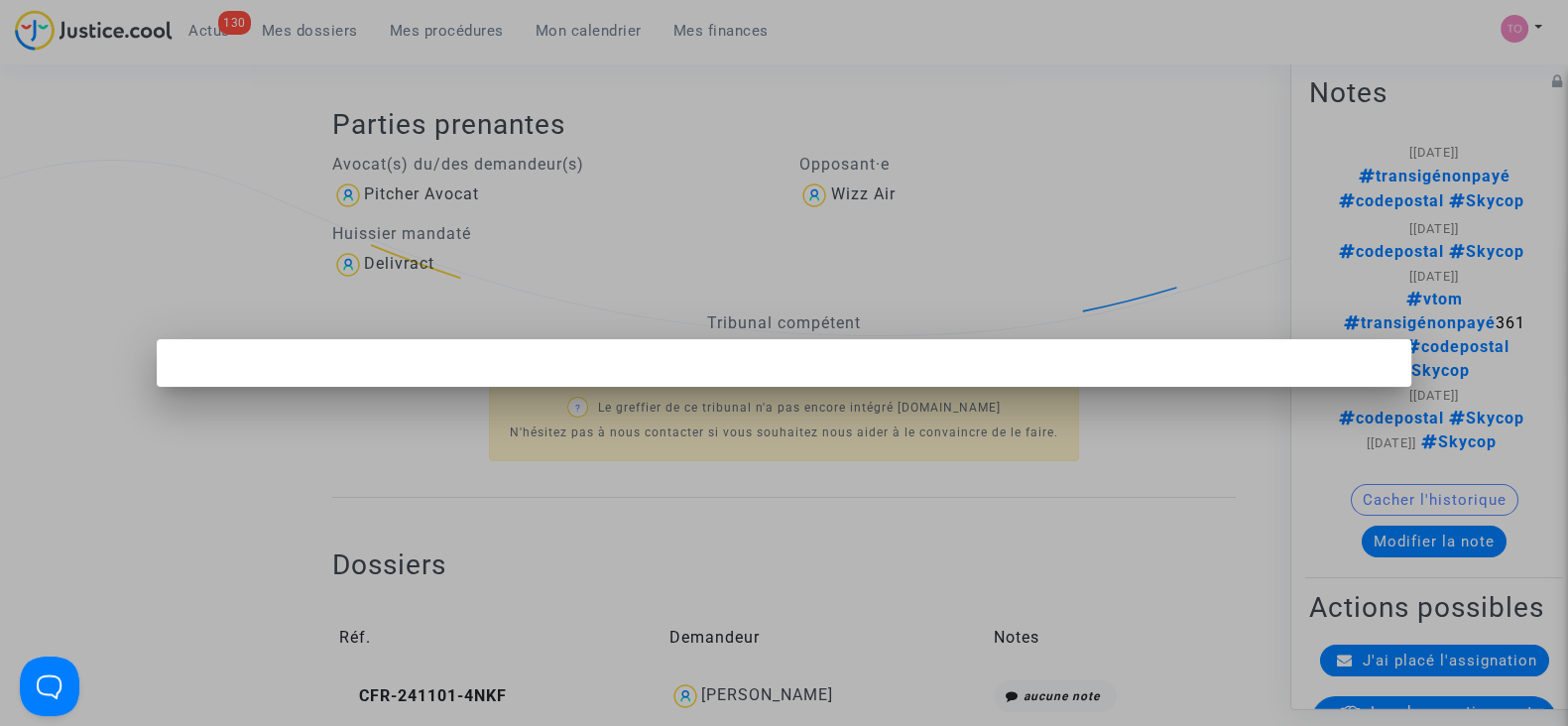
scroll to position [0, 0]
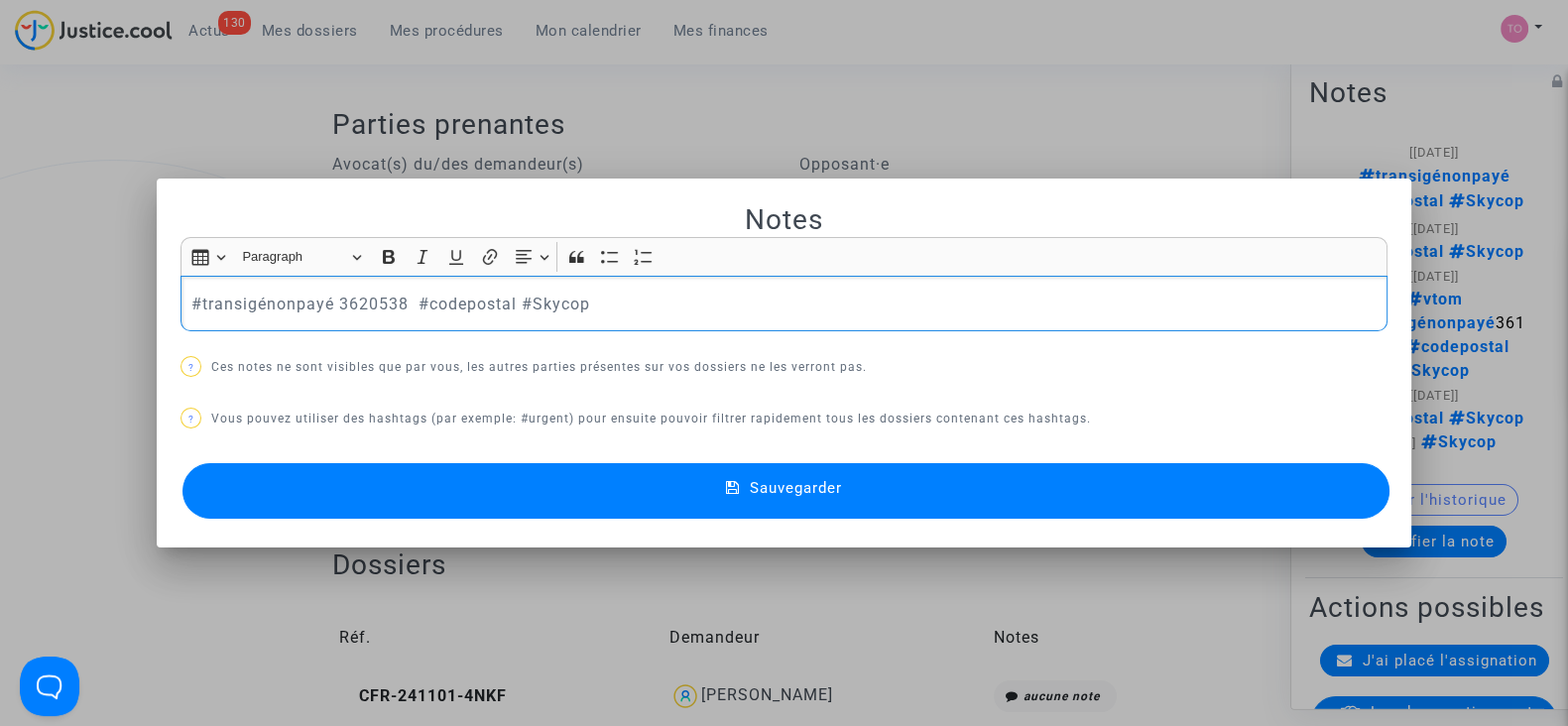
click at [973, 77] on div at bounding box center [784, 363] width 1568 height 726
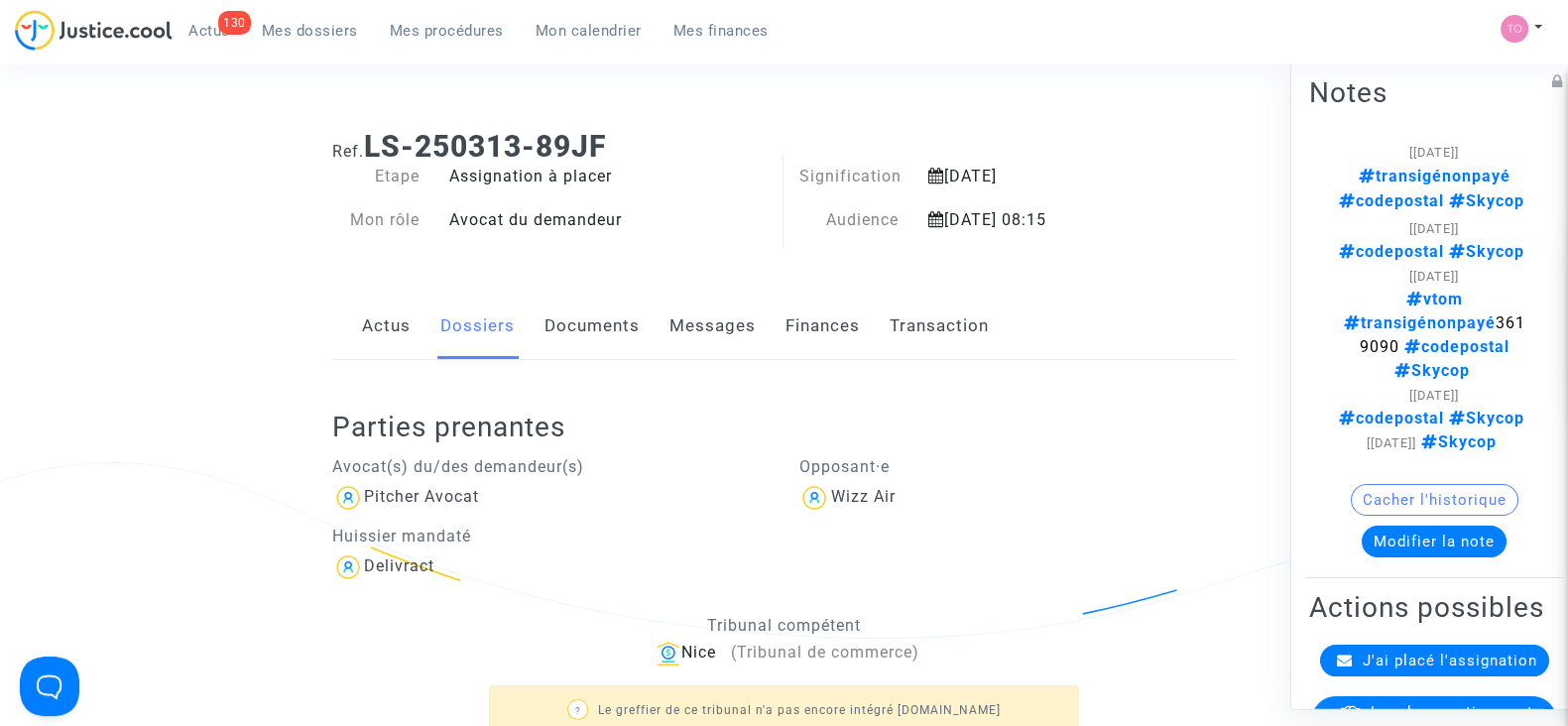
click at [1377, 484] on button "Cacher l'historique" at bounding box center [1435, 500] width 167 height 32
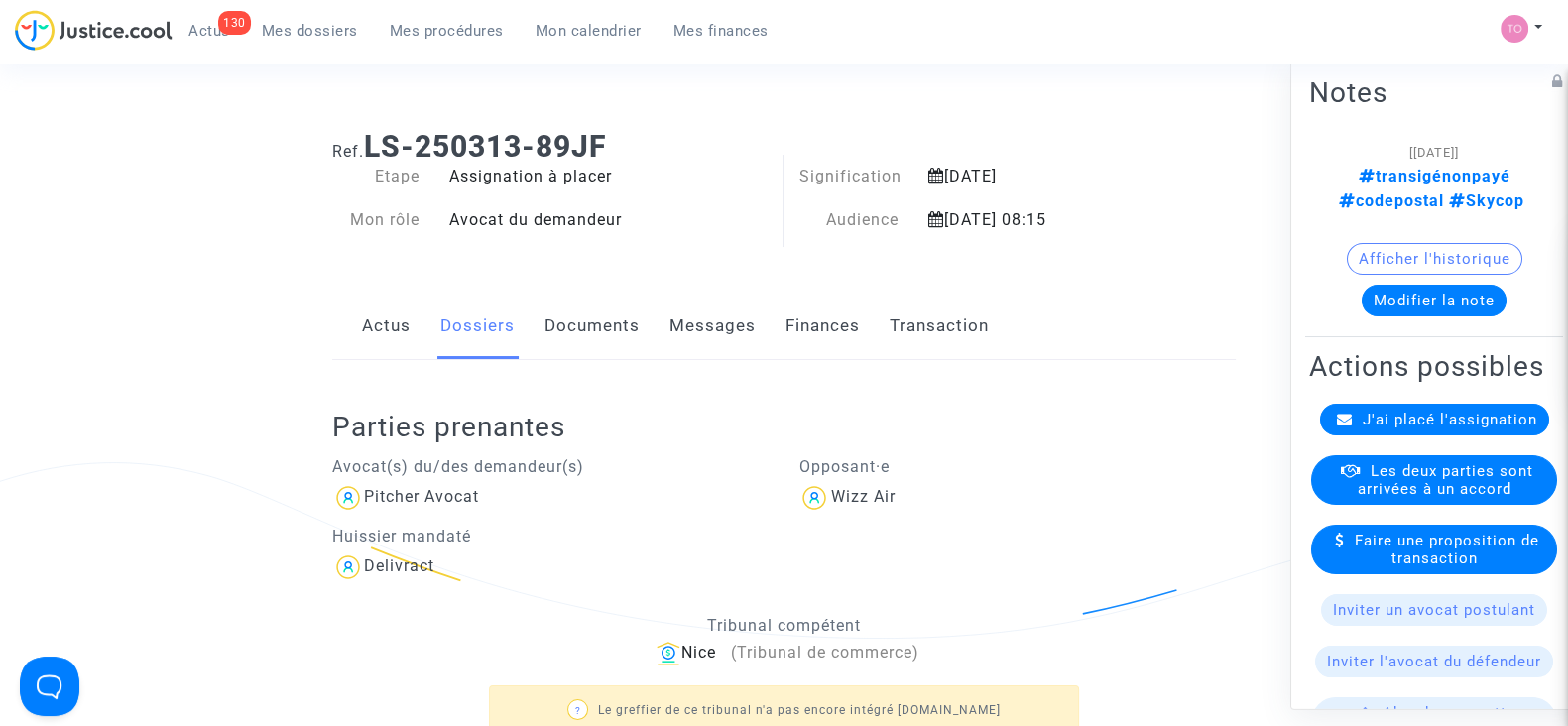
click at [1390, 285] on button "Modifier la note" at bounding box center [1434, 301] width 144 height 32
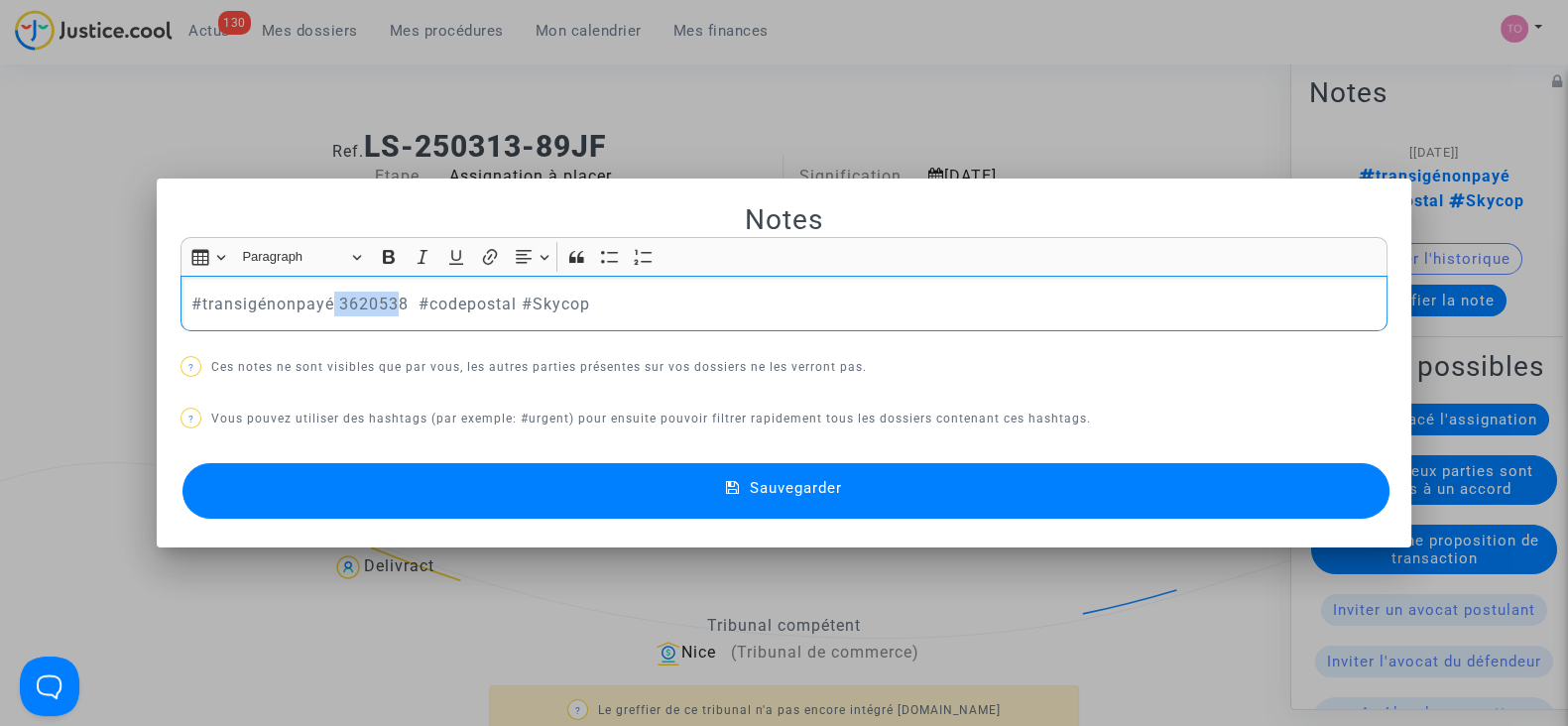
drag, startPoint x: 395, startPoint y: 303, endPoint x: 328, endPoint y: 291, distance: 68.1
click at [328, 292] on p "#transigénonpayé 3620538 #codepostal #Skycop" at bounding box center [784, 304] width 1187 height 25
click at [364, 304] on p "#transigénonpayé 3620538 #codepostal #Skycop" at bounding box center [784, 304] width 1187 height 25
click at [479, 513] on button "Sauvegarder" at bounding box center [785, 491] width 1207 height 56
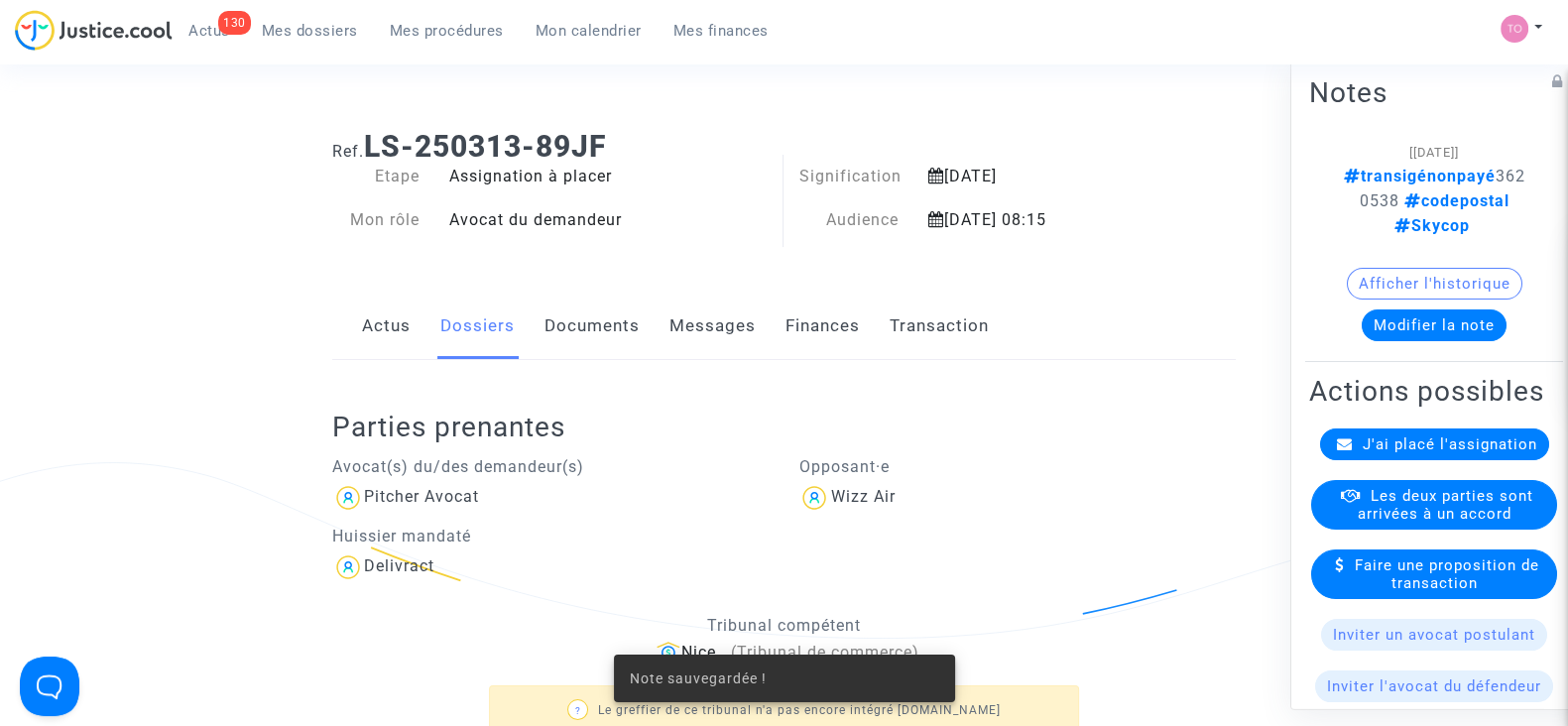
click at [1393, 518] on div "Les deux parties sont arrivées à un accord" at bounding box center [1434, 505] width 246 height 50
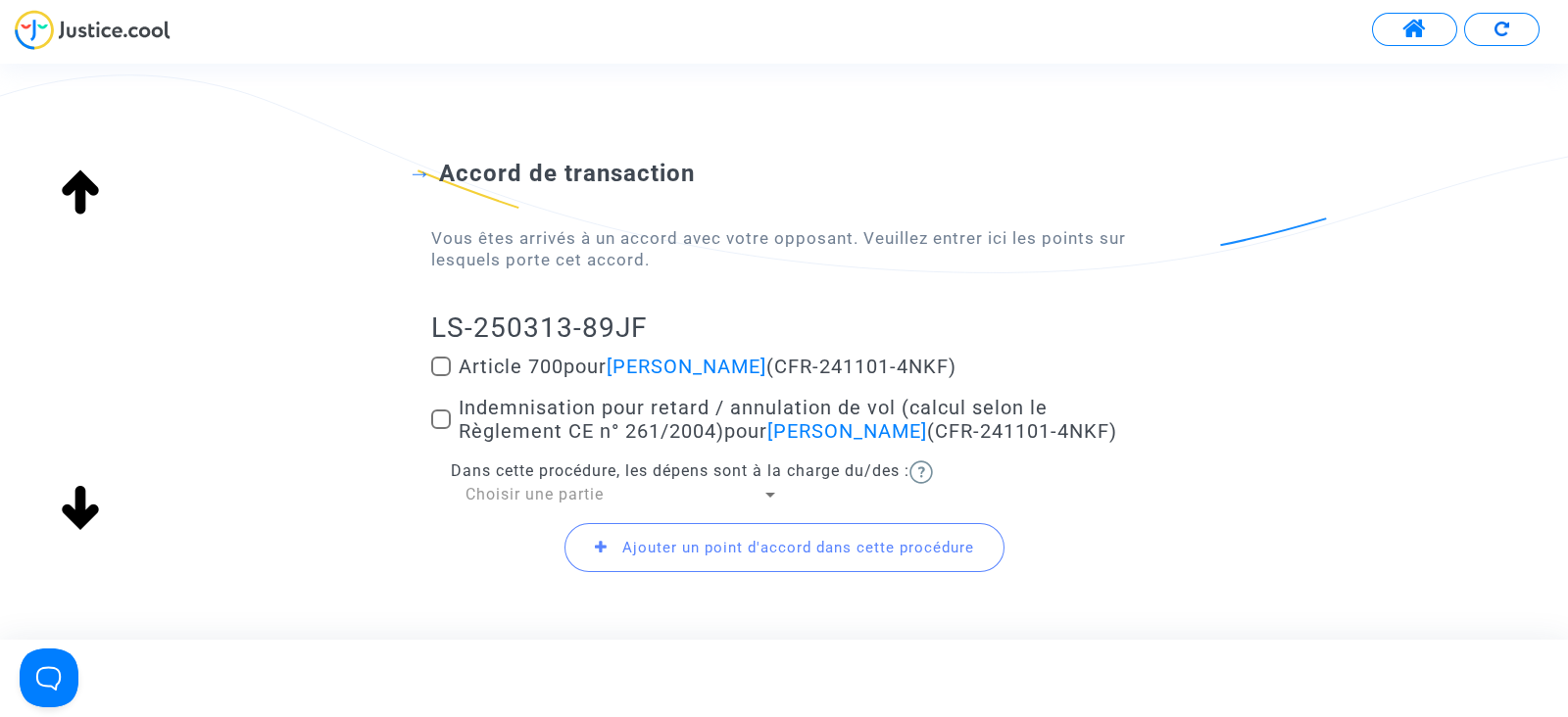
scroll to position [90, 0]
click at [458, 355] on span "Article 700 pour [PERSON_NAME] (CFR-241101-4NKF)" at bounding box center [707, 365] width 498 height 24
click at [441, 375] on input "Article 700 pour [PERSON_NAME] (CFR-241101-4NKF)" at bounding box center [440, 375] width 1 height 1
checkbox input "true"
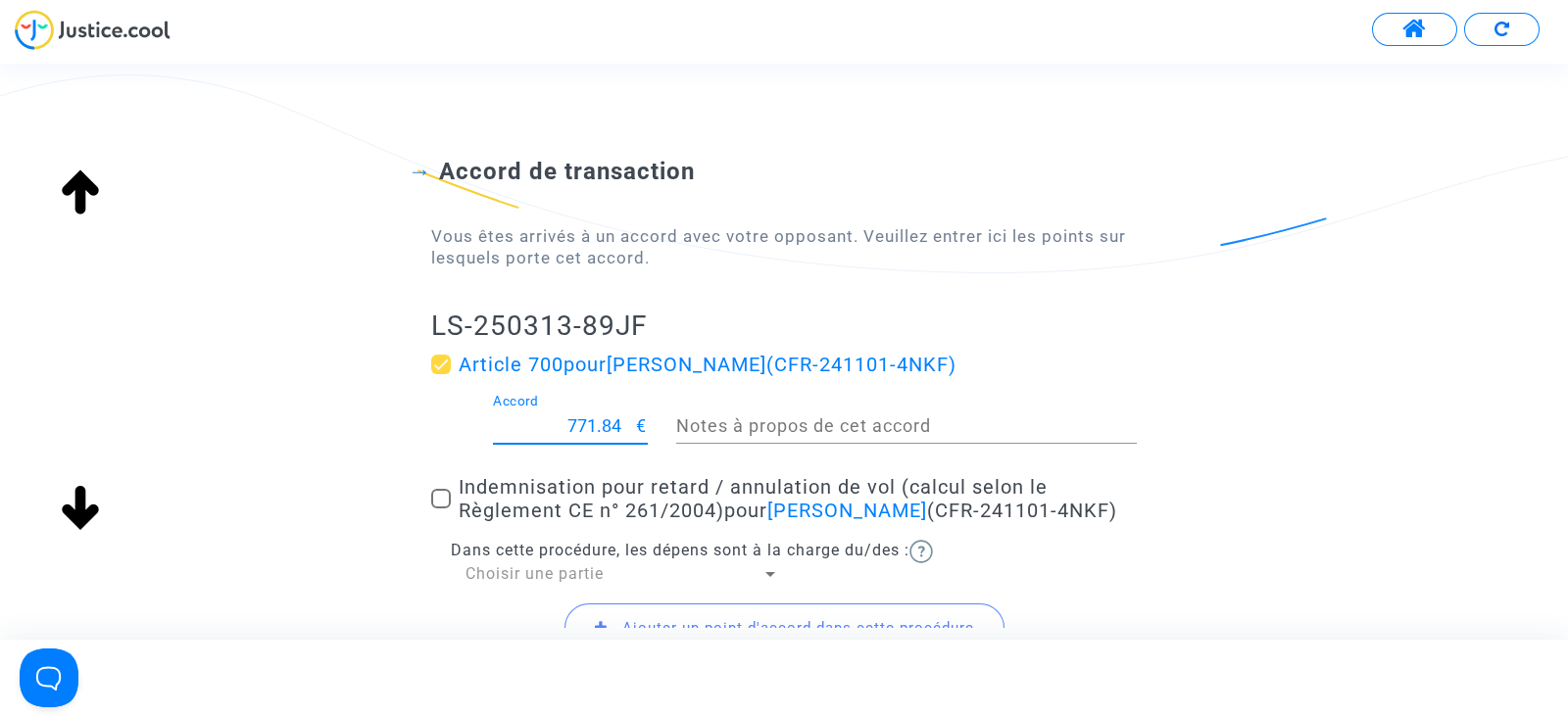
click at [612, 429] on input "771.84" at bounding box center [565, 426] width 144 height 20
type input "200"
click at [443, 507] on span at bounding box center [441, 499] width 20 height 20
click at [441, 508] on input "Indemnisation pour retard / annulation de vol (calcul selon le Règlement CE n° …" at bounding box center [440, 508] width 1 height 1
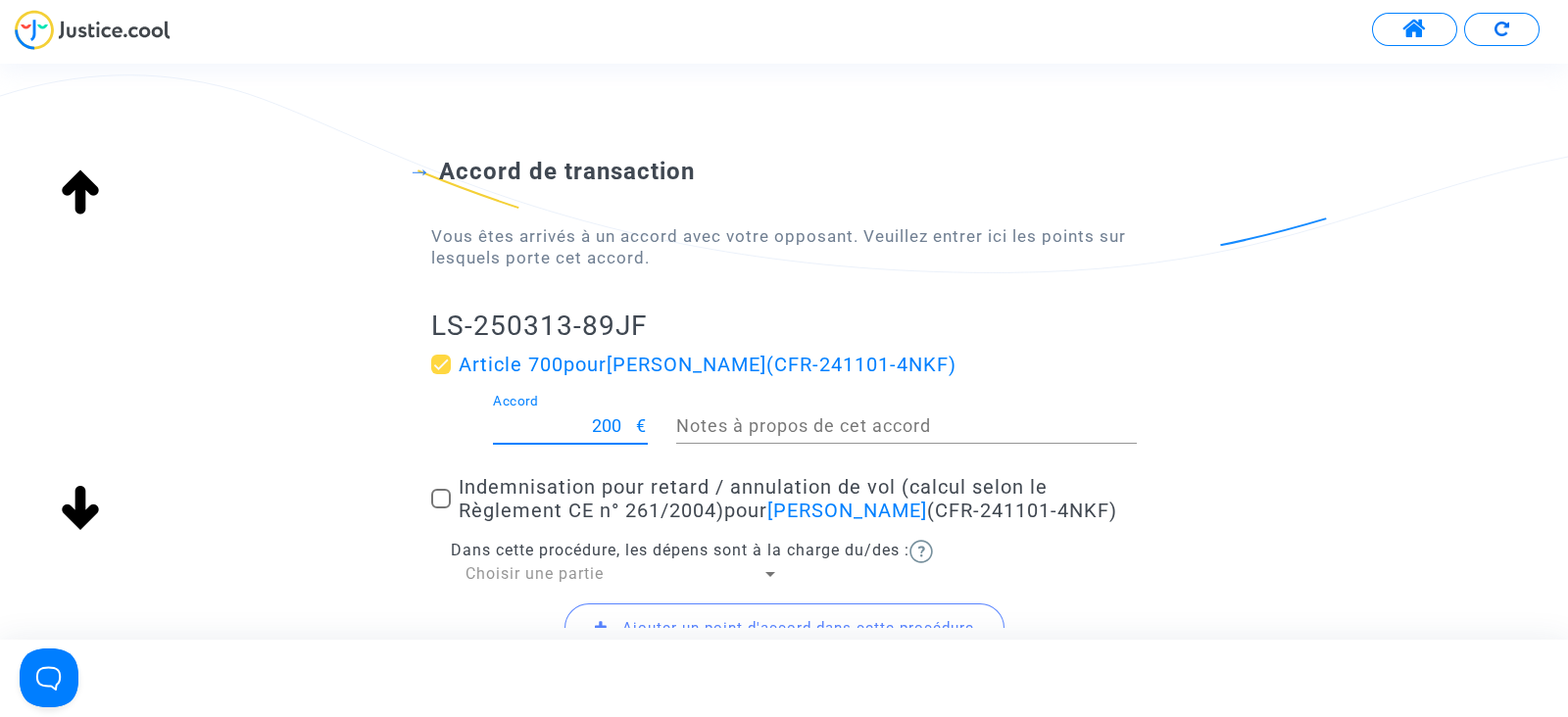
checkbox input "true"
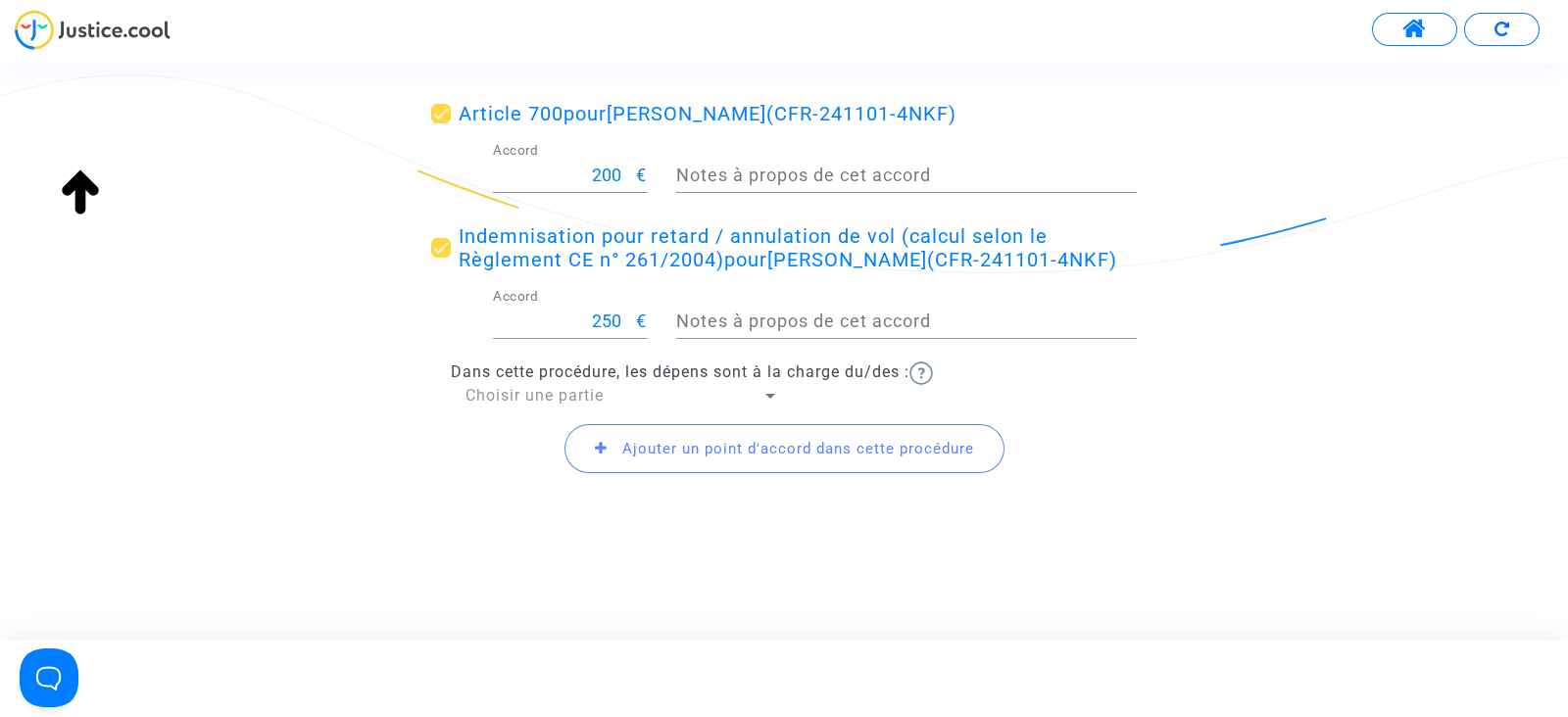
scroll to position [363, 0]
click at [583, 403] on span "Choisir une partie" at bounding box center [534, 395] width 138 height 19
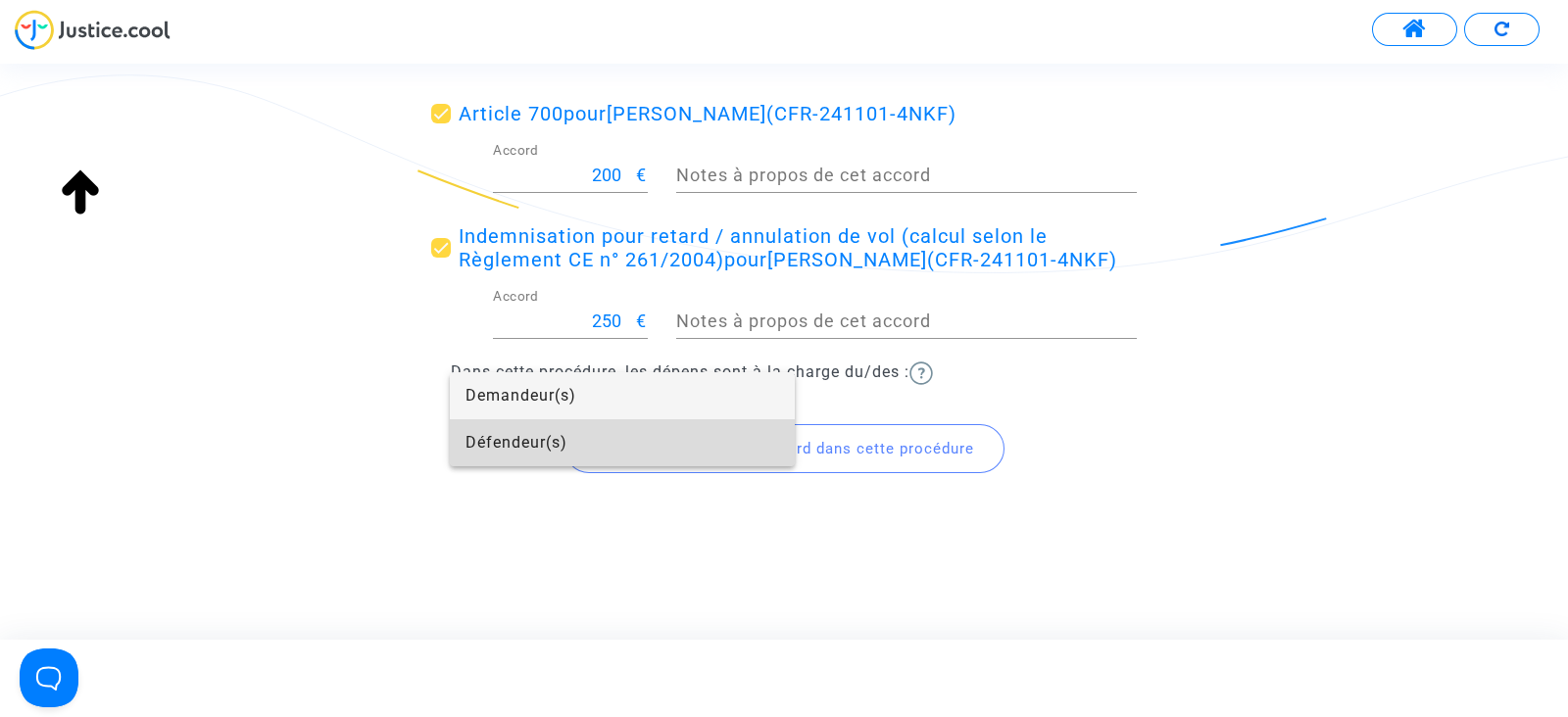
click at [555, 434] on span "Défendeur(s)" at bounding box center [622, 443] width 314 height 47
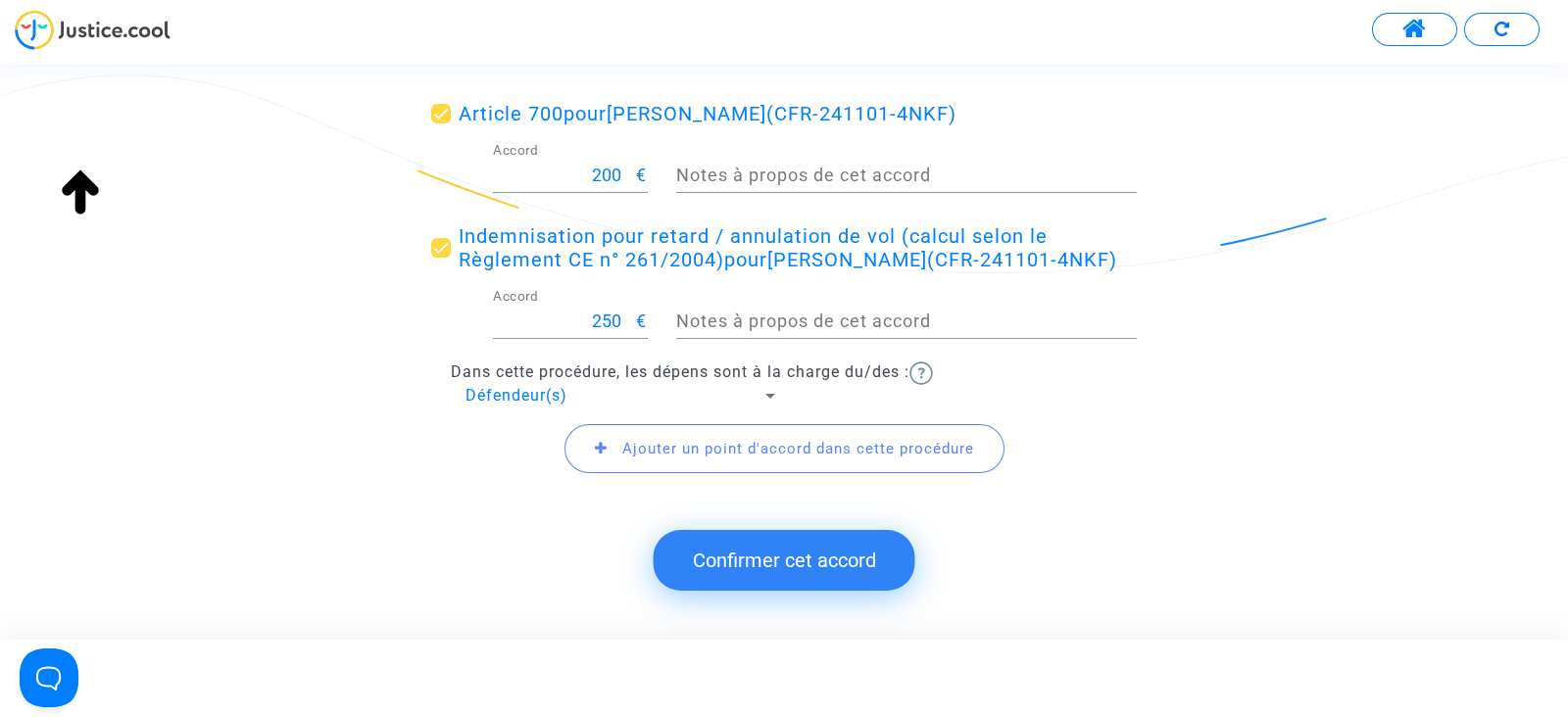
click at [795, 556] on button "Confirmer cet accord" at bounding box center [784, 561] width 262 height 61
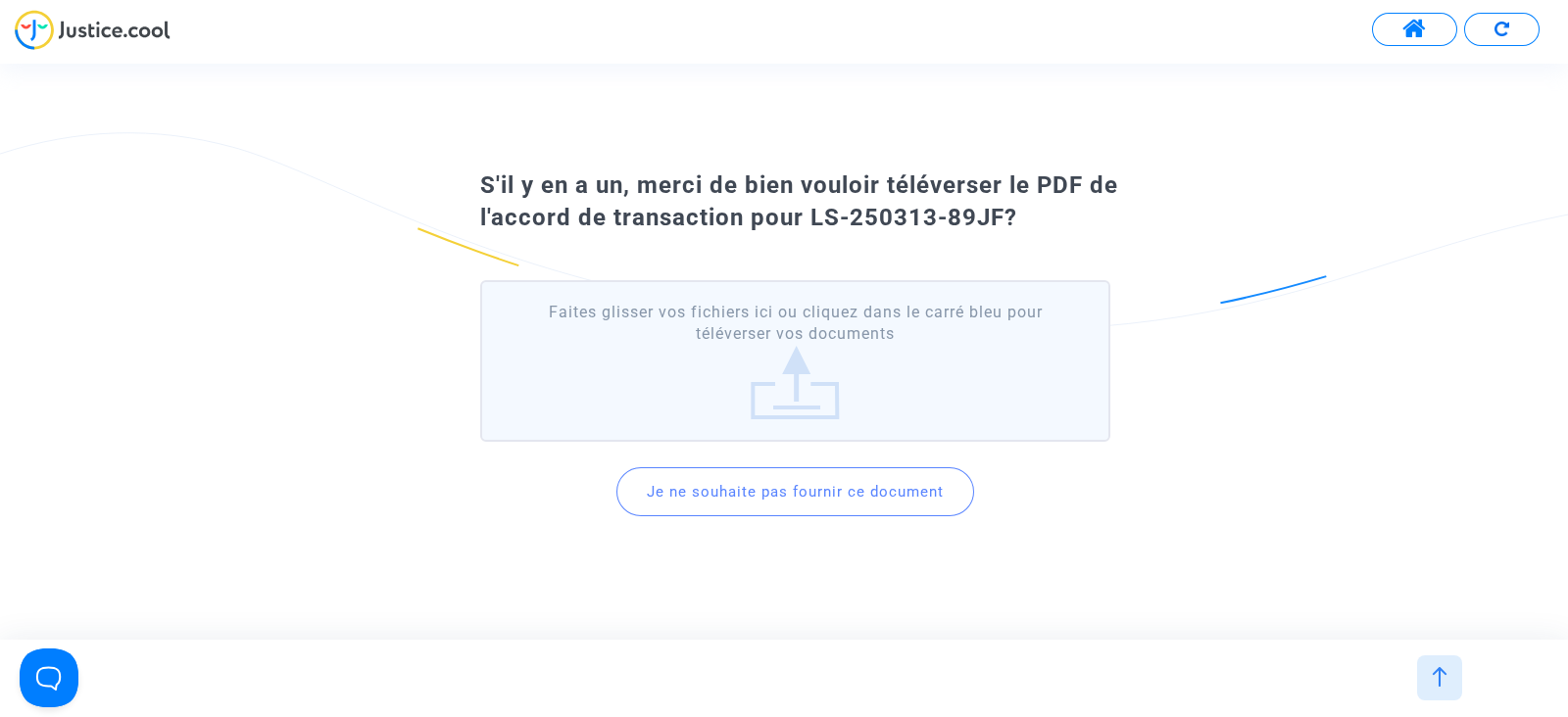
click at [747, 487] on button "Je ne souhaite pas fournir ce document" at bounding box center [796, 492] width 358 height 49
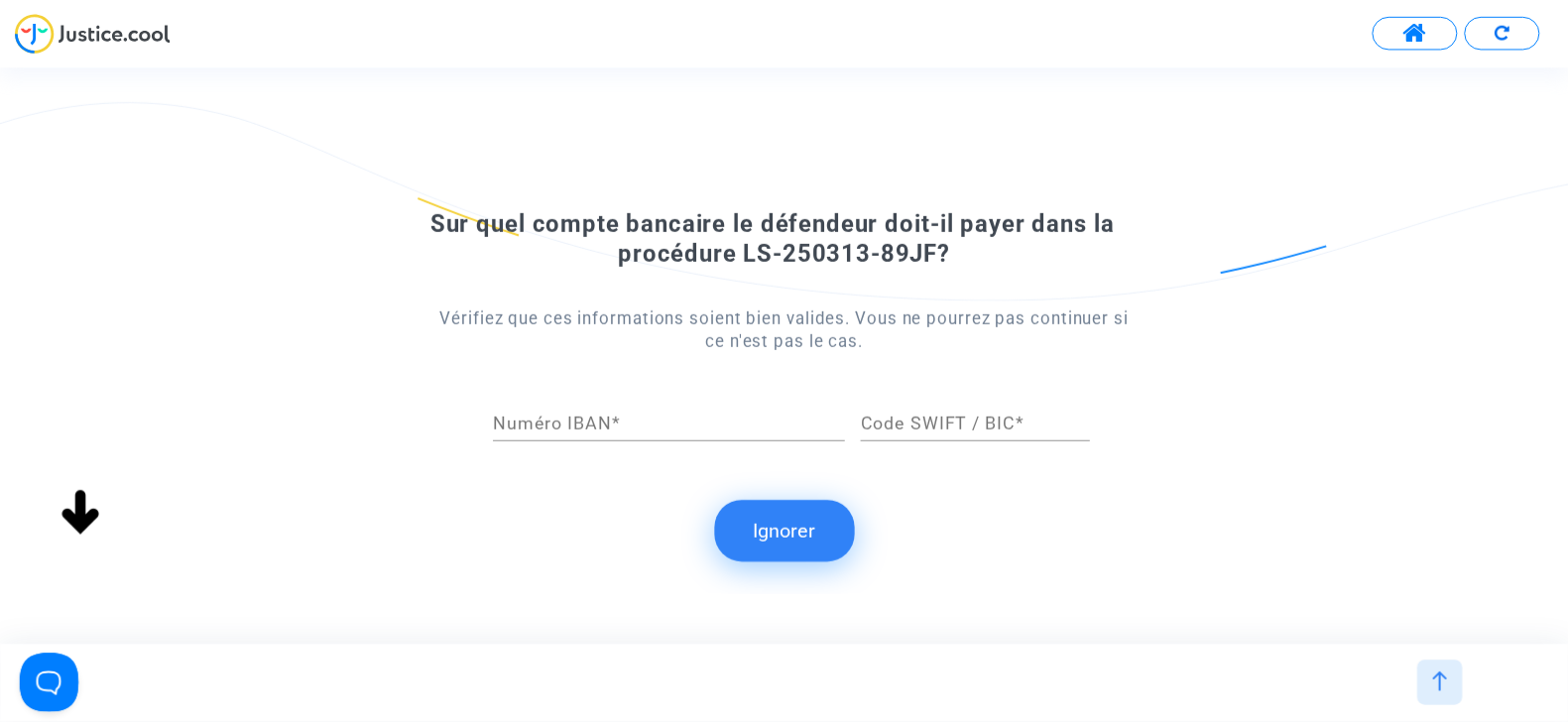
scroll to position [0, 0]
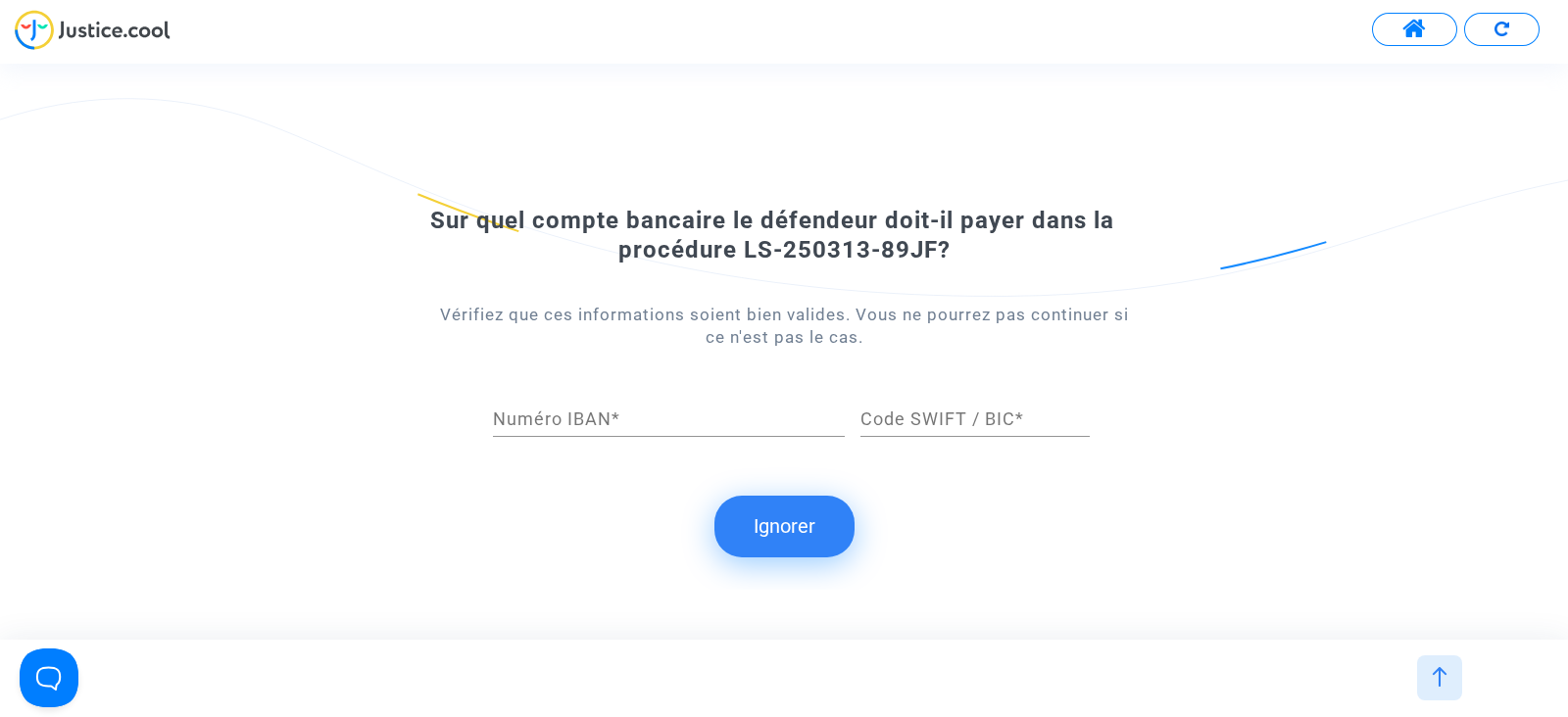
click at [818, 526] on button "Ignorer" at bounding box center [784, 526] width 140 height 61
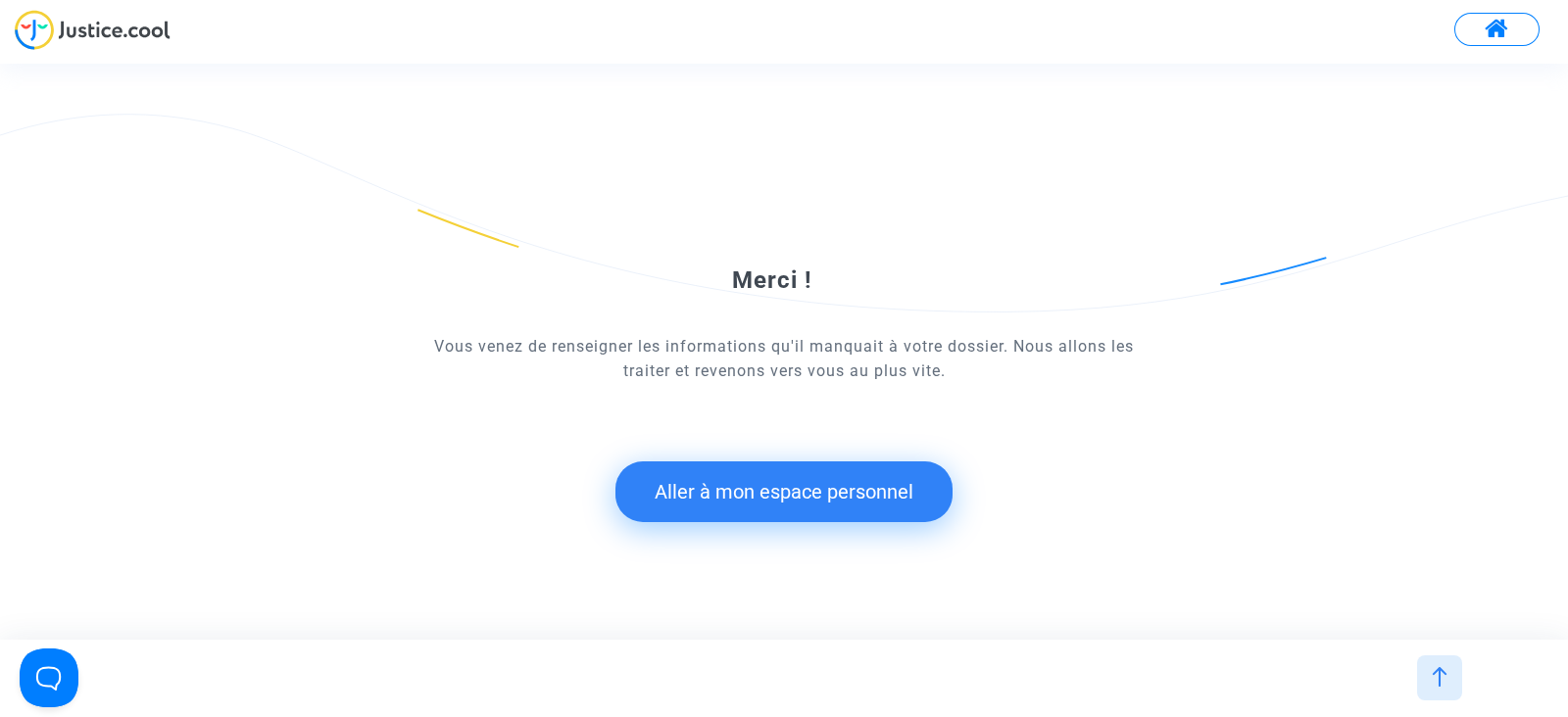
click at [767, 484] on button "Aller à mon espace personnel" at bounding box center [784, 492] width 337 height 61
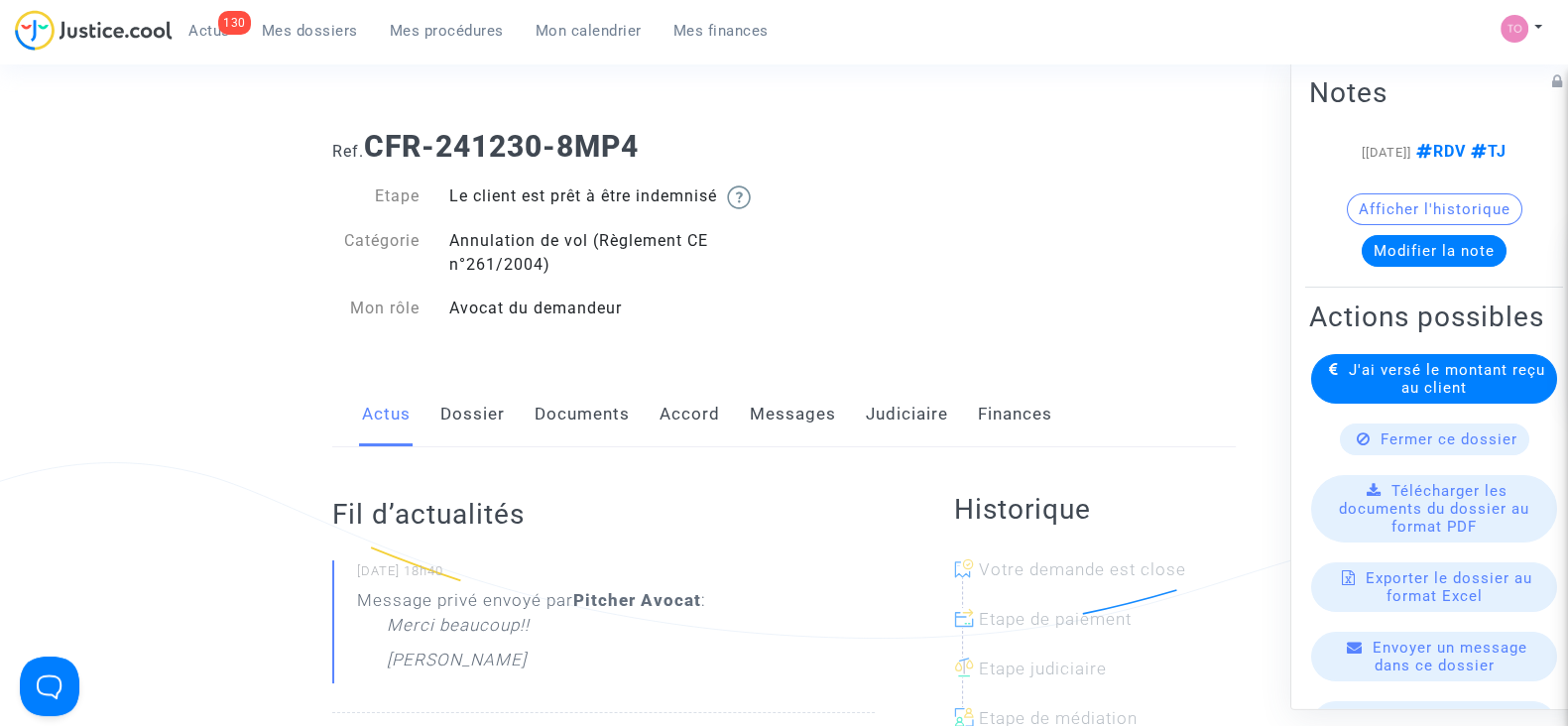
click at [607, 414] on link "Documents" at bounding box center [582, 415] width 96 height 66
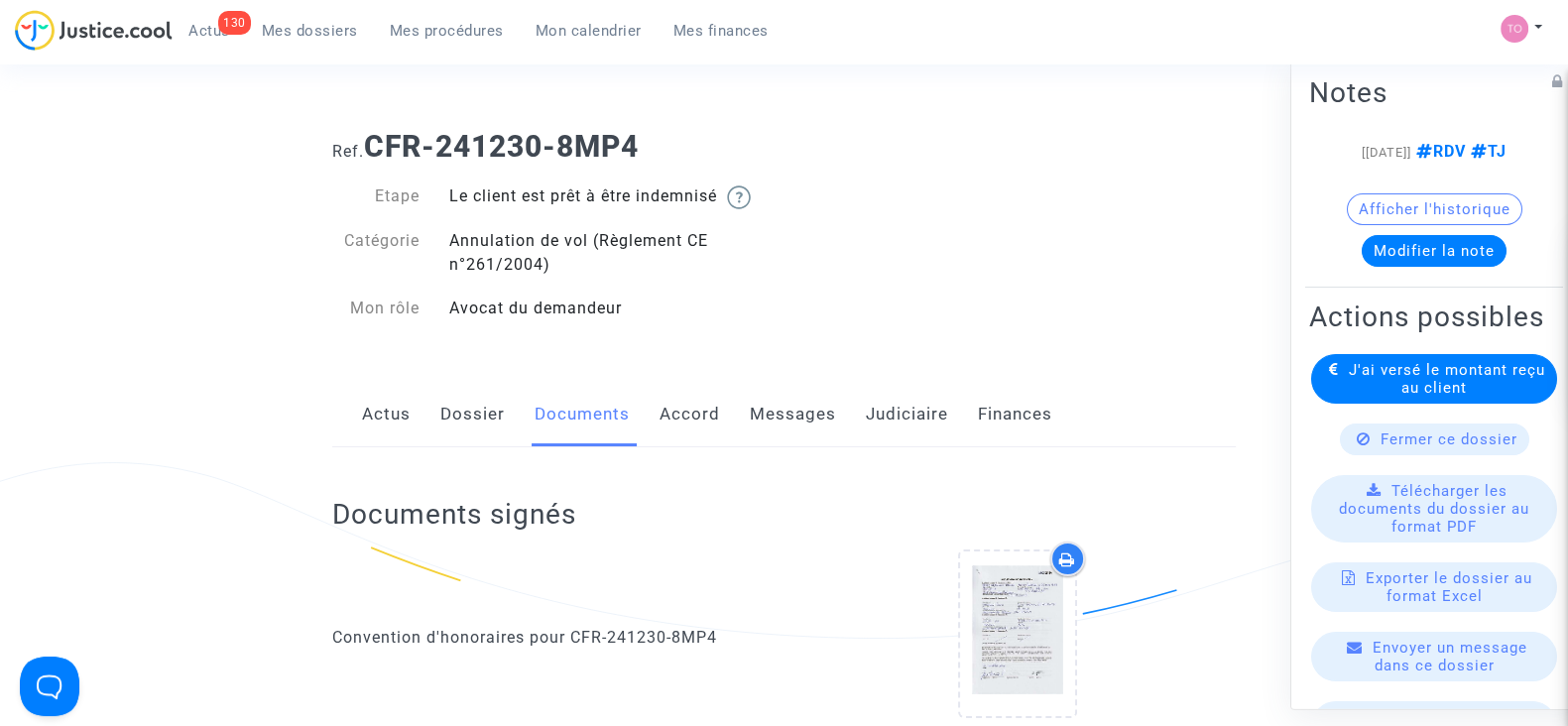
click at [390, 403] on link "Actus" at bounding box center [386, 415] width 49 height 66
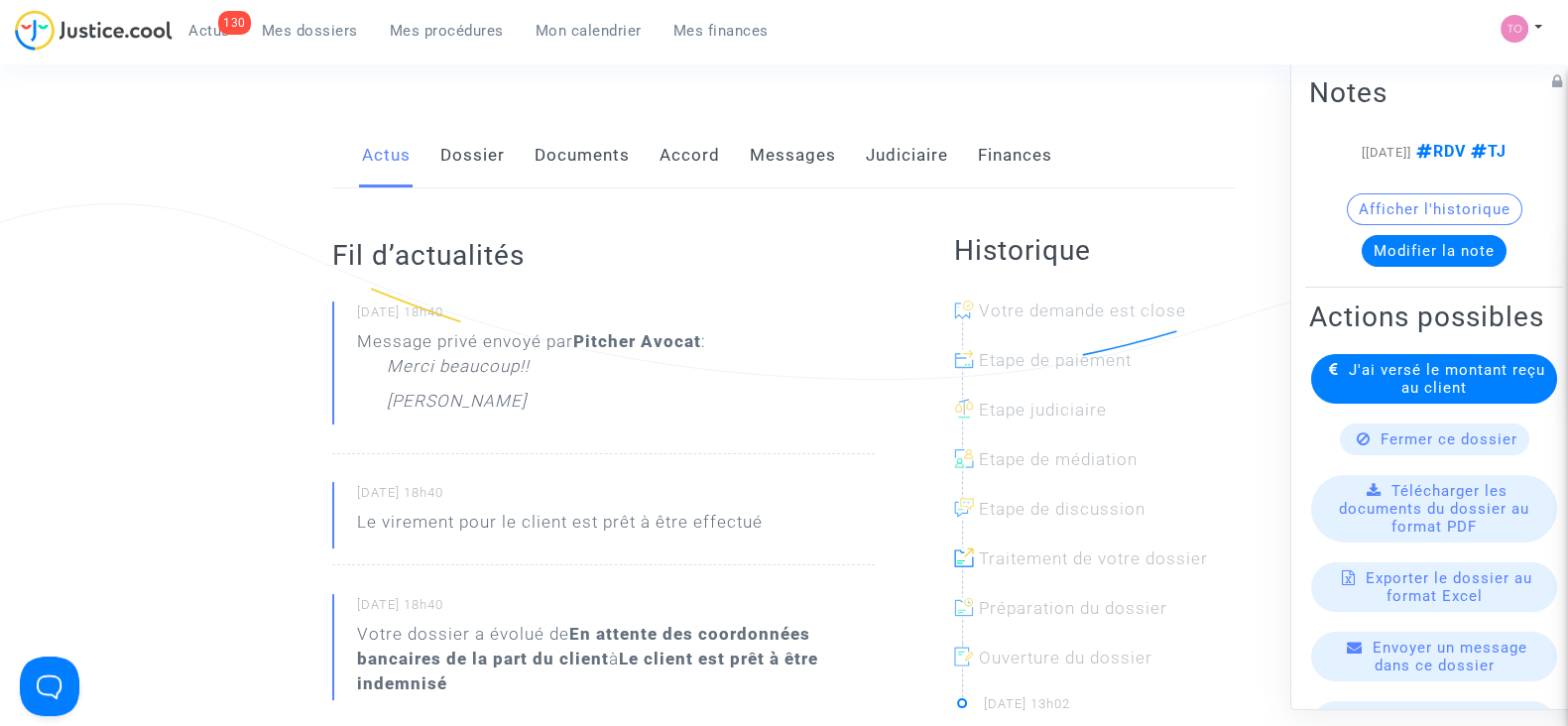
scroll to position [338, 0]
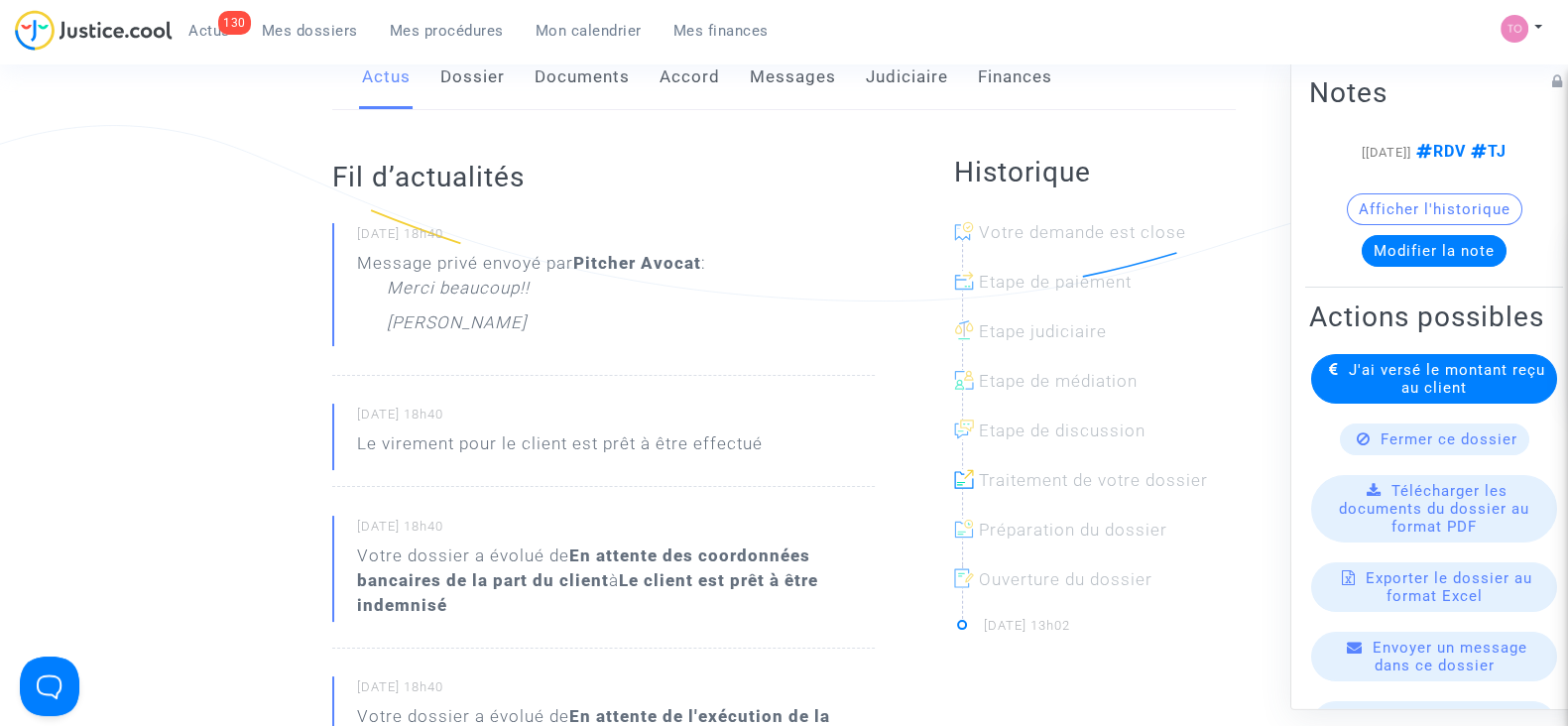
click at [664, 93] on link "Accord" at bounding box center [689, 78] width 61 height 66
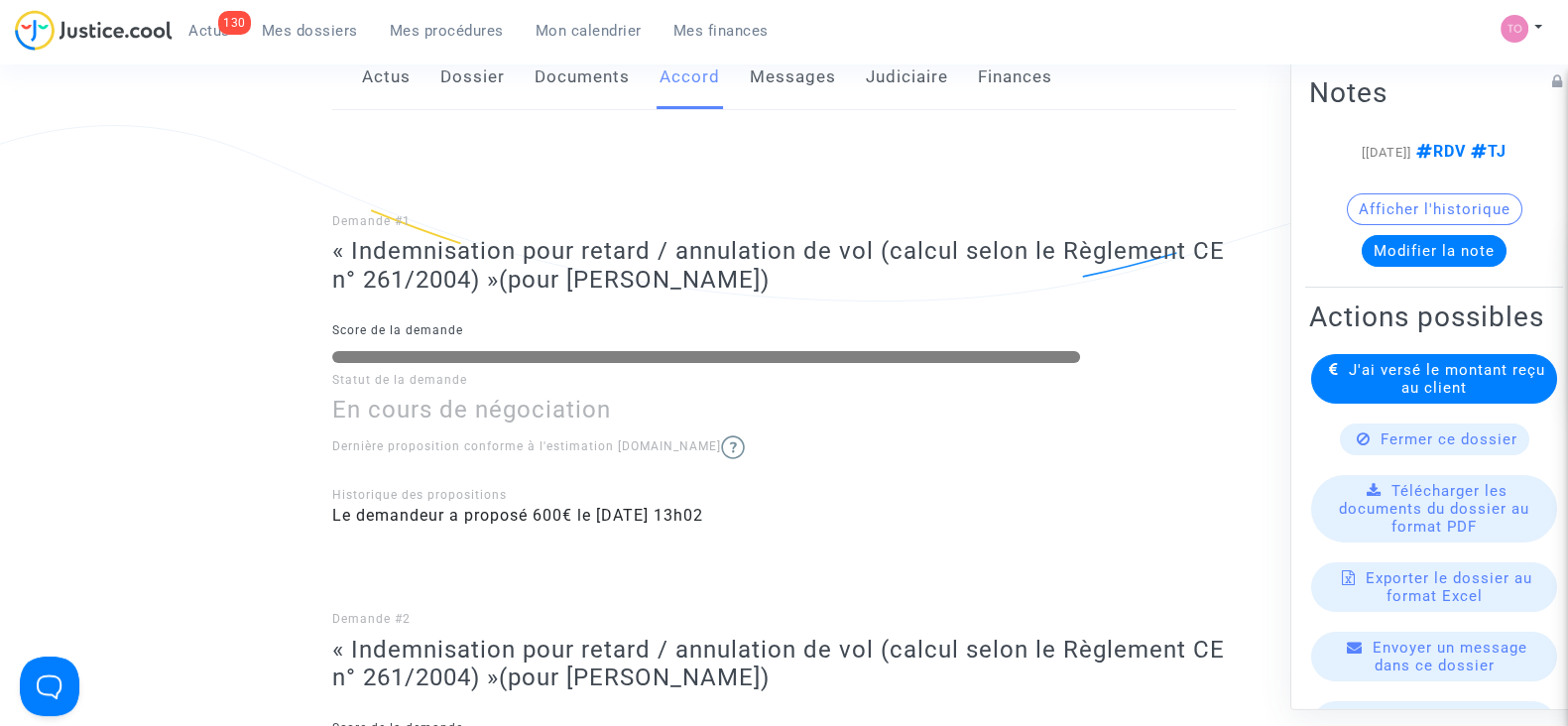
click at [814, 71] on link "Messages" at bounding box center [792, 78] width 87 height 66
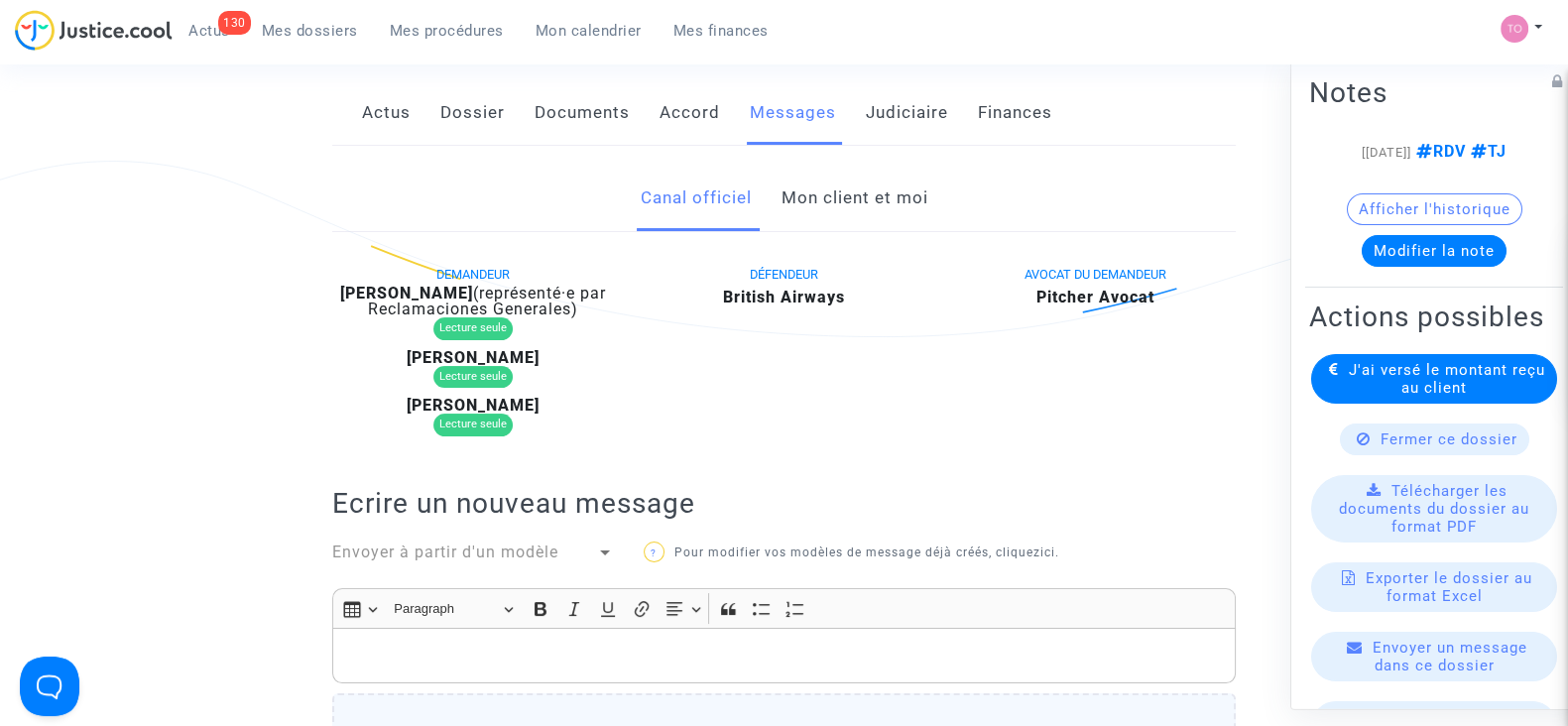
scroll to position [295, 0]
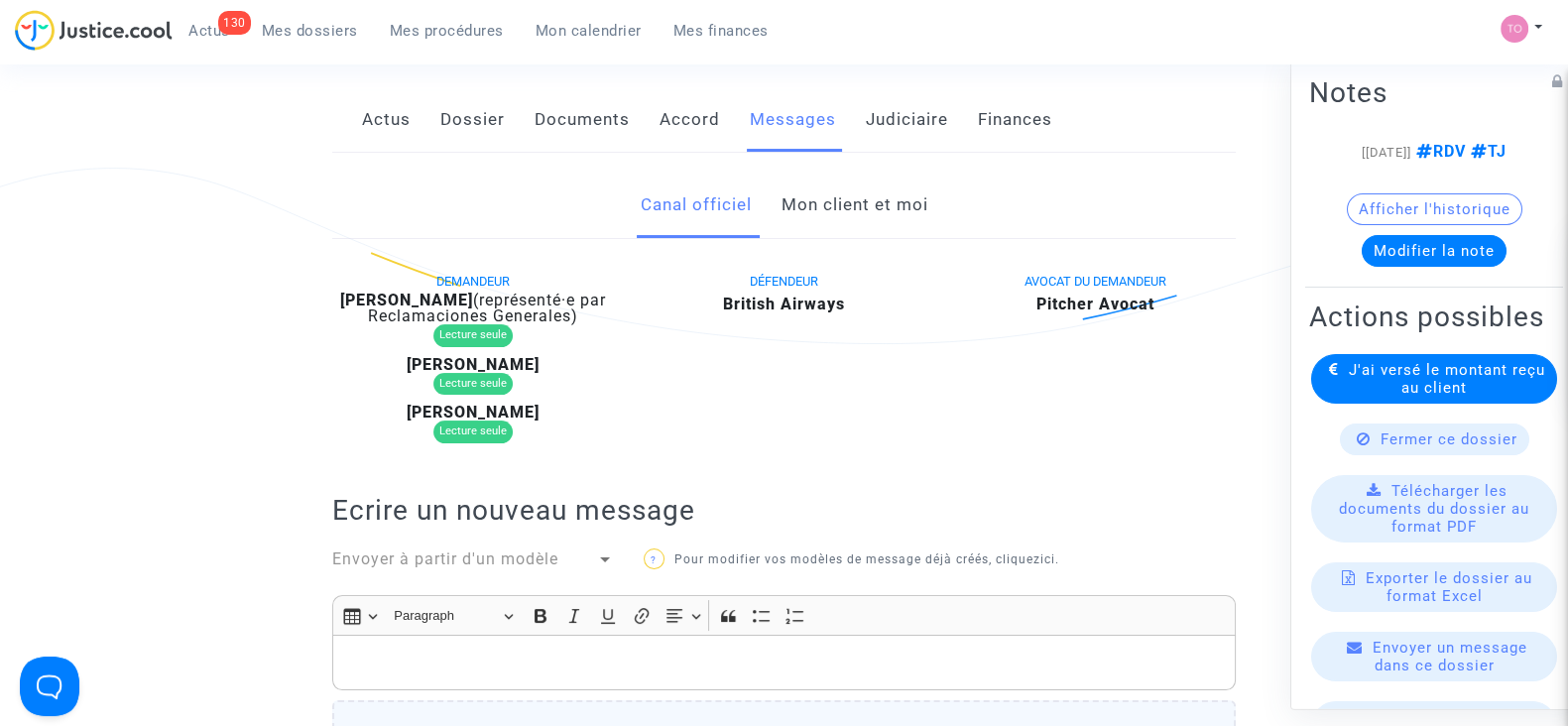
click at [820, 208] on link "Mon client et moi" at bounding box center [853, 205] width 146 height 66
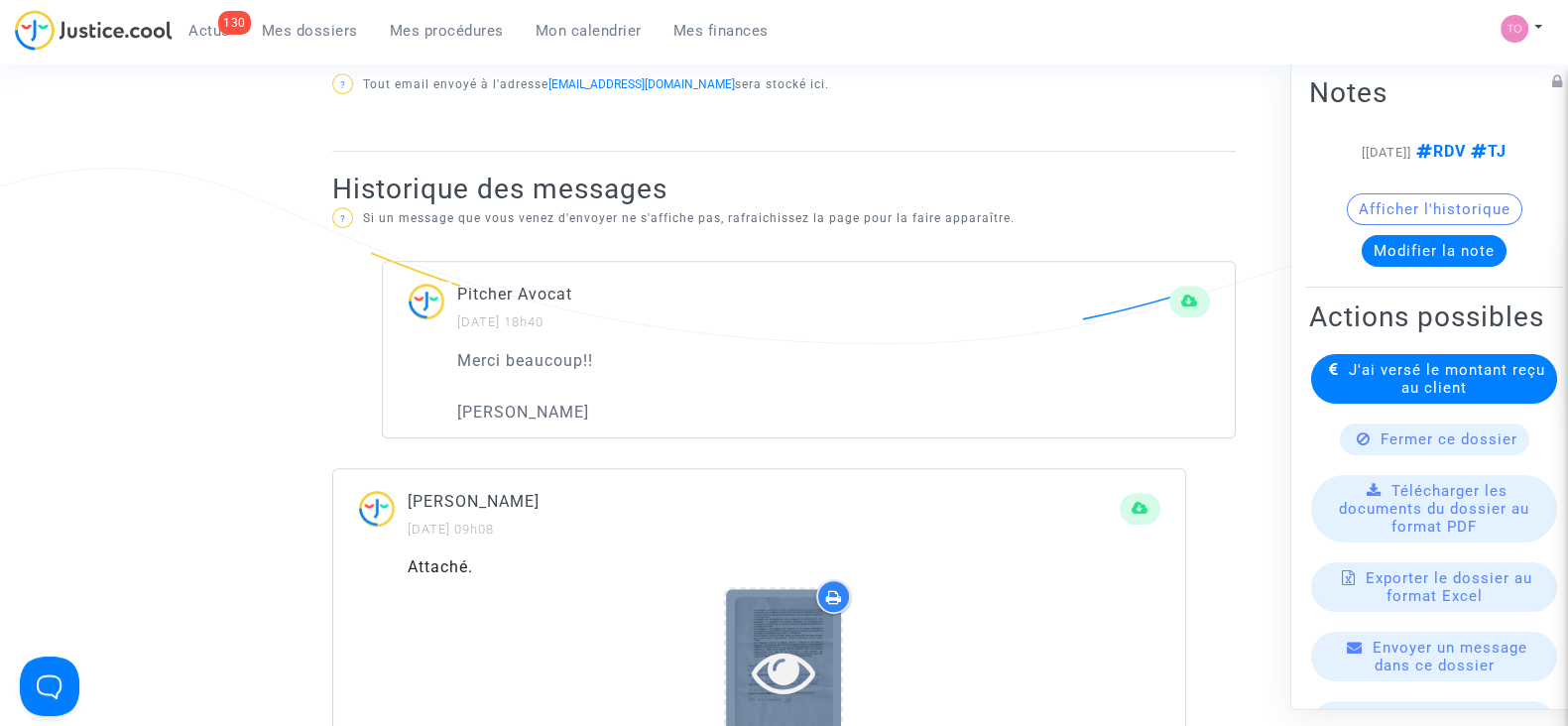
scroll to position [1254, 0]
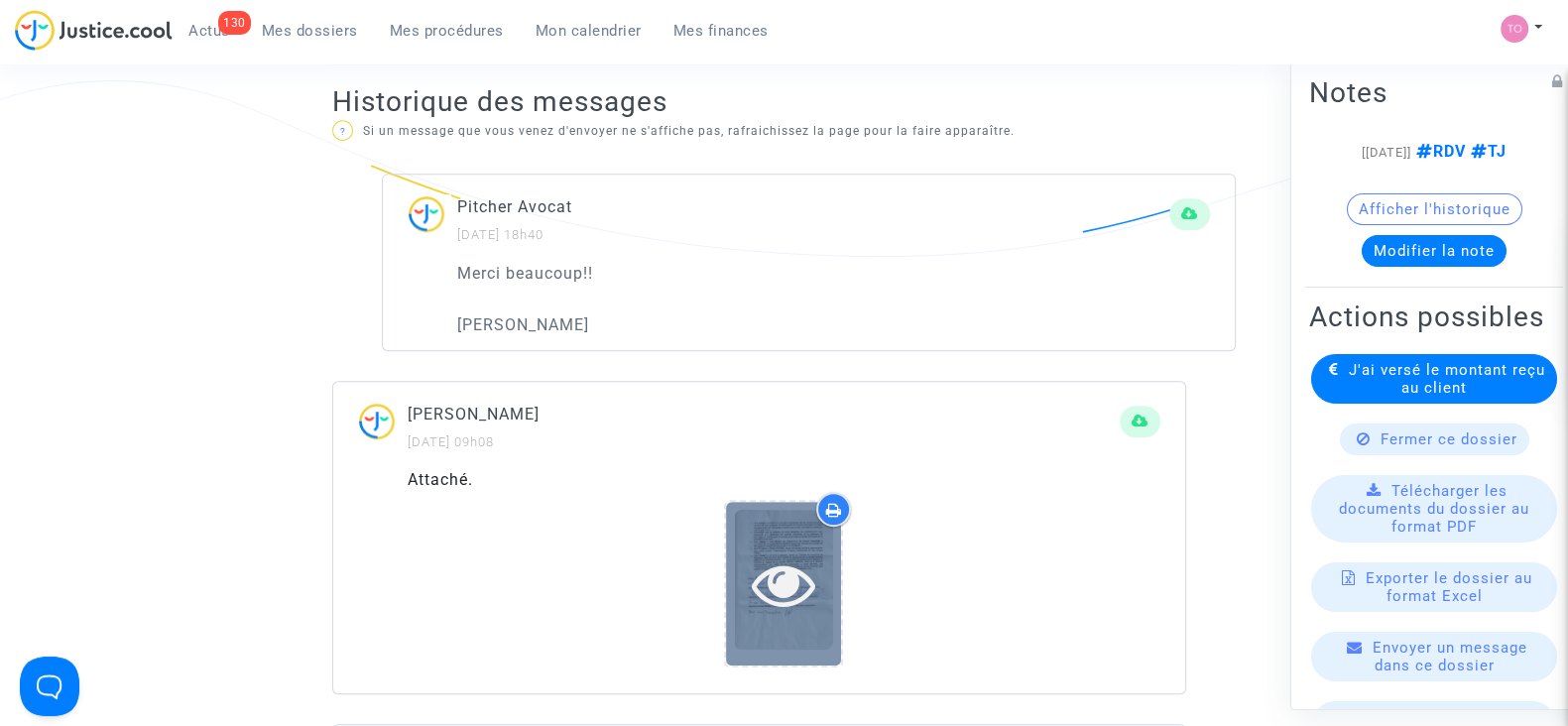
click at [772, 523] on div at bounding box center [784, 584] width 115 height 163
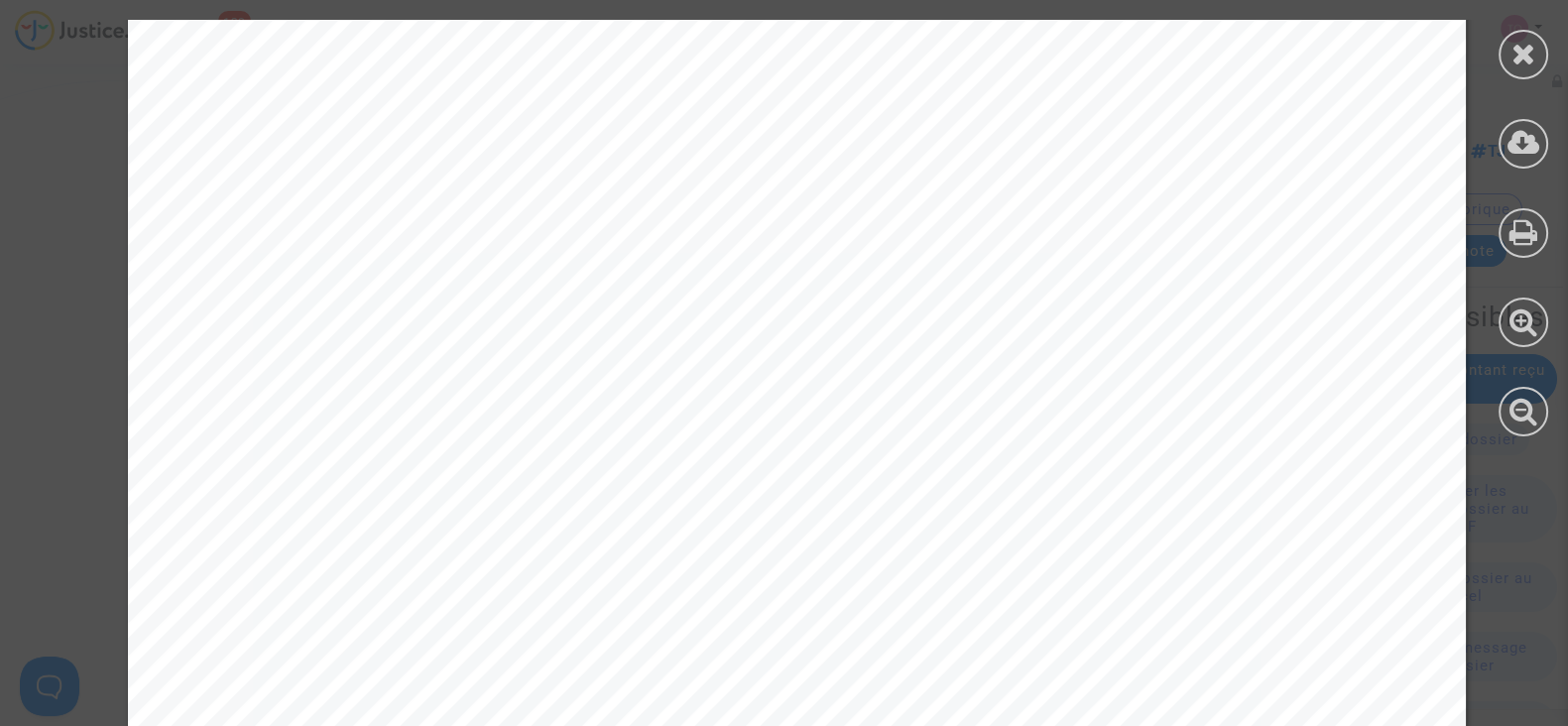
scroll to position [607, 0]
click at [1511, 66] on icon at bounding box center [1523, 54] width 25 height 30
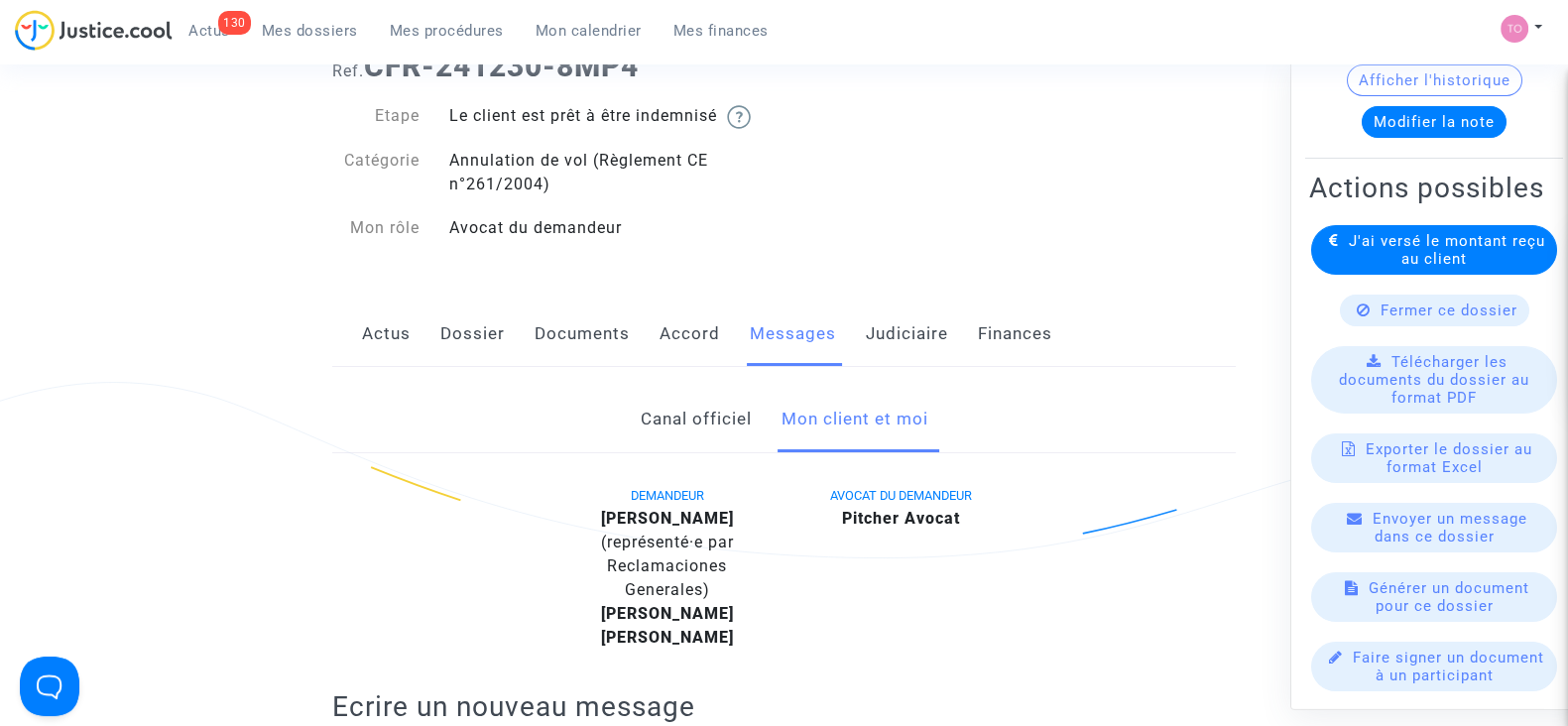
scroll to position [0, 0]
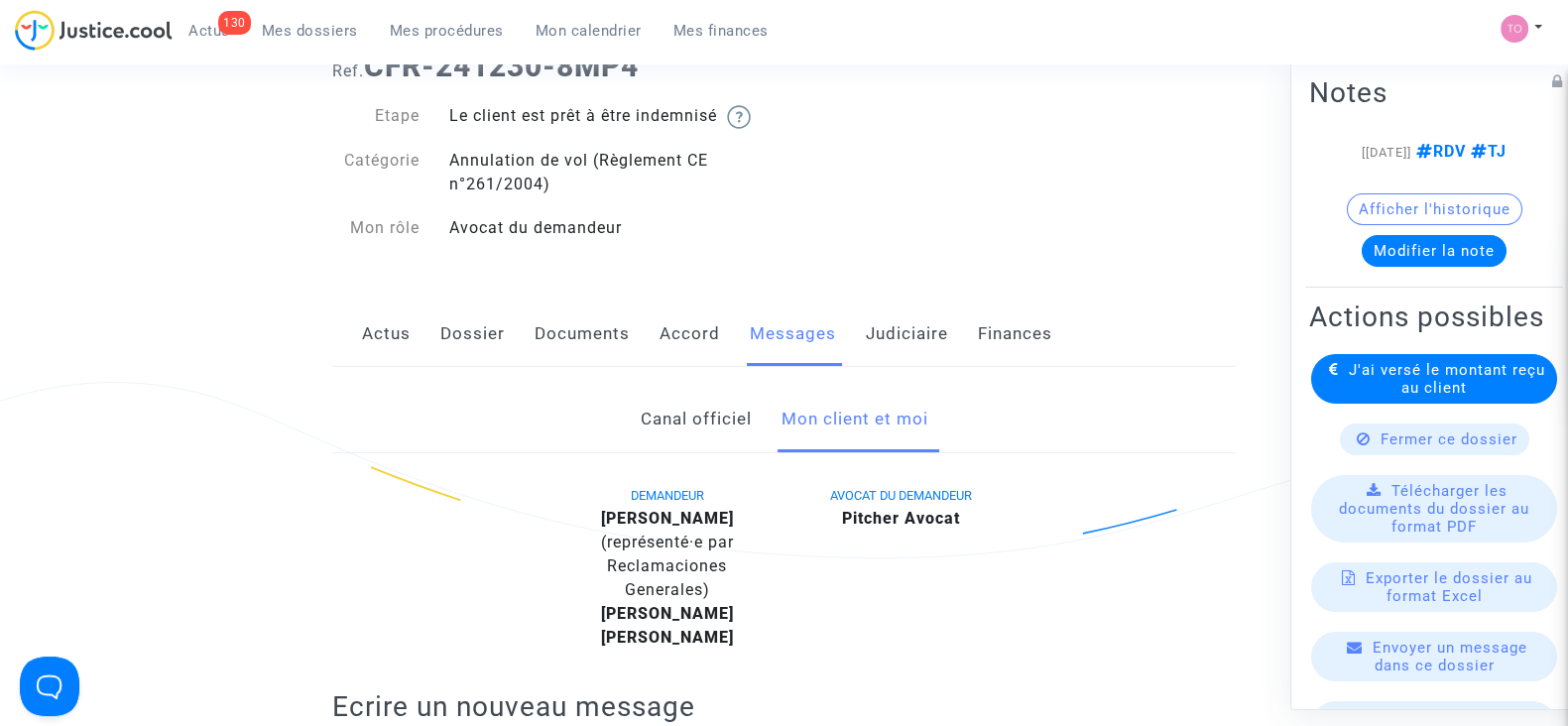
click at [1404, 267] on button "Modifier la note" at bounding box center [1434, 251] width 144 height 32
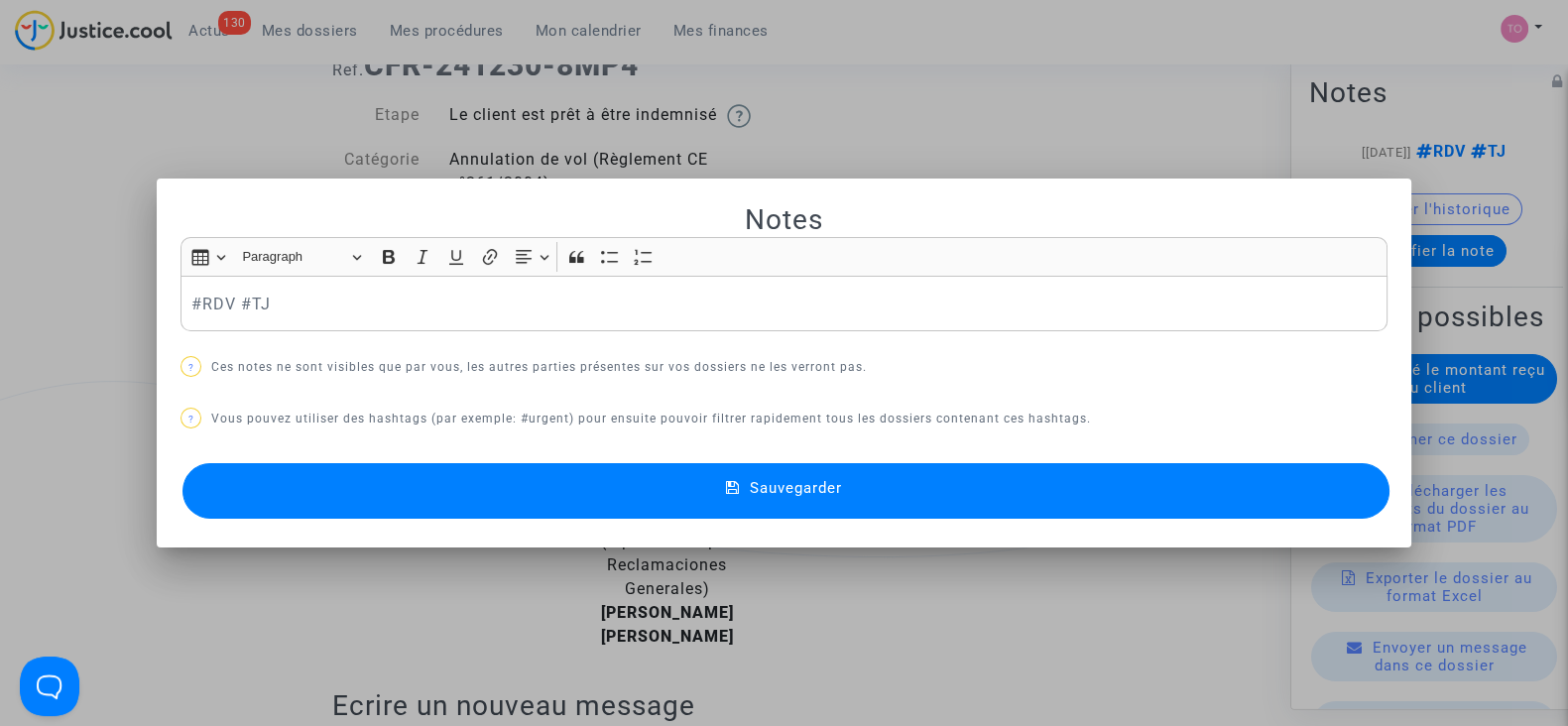
click at [935, 122] on div at bounding box center [784, 363] width 1568 height 726
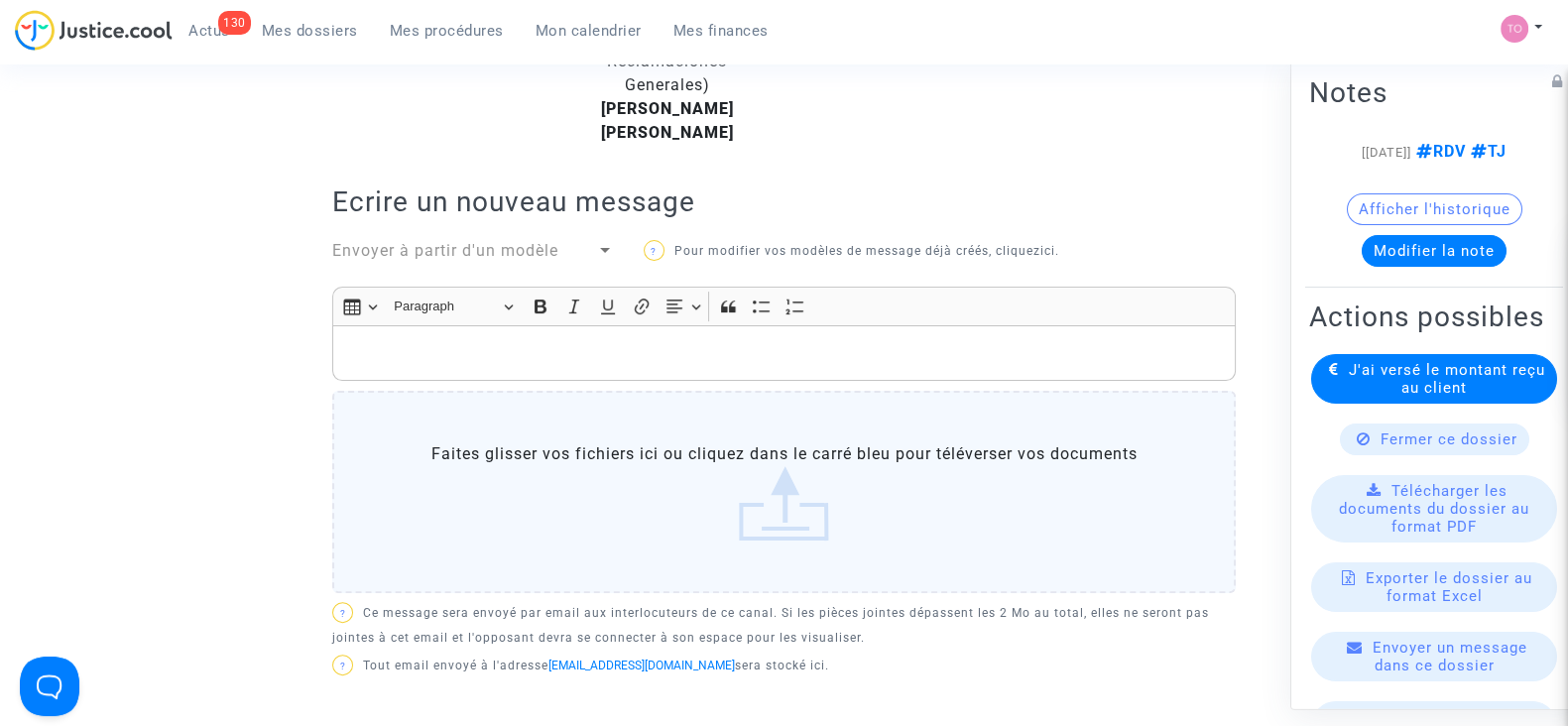
scroll to position [556, 0]
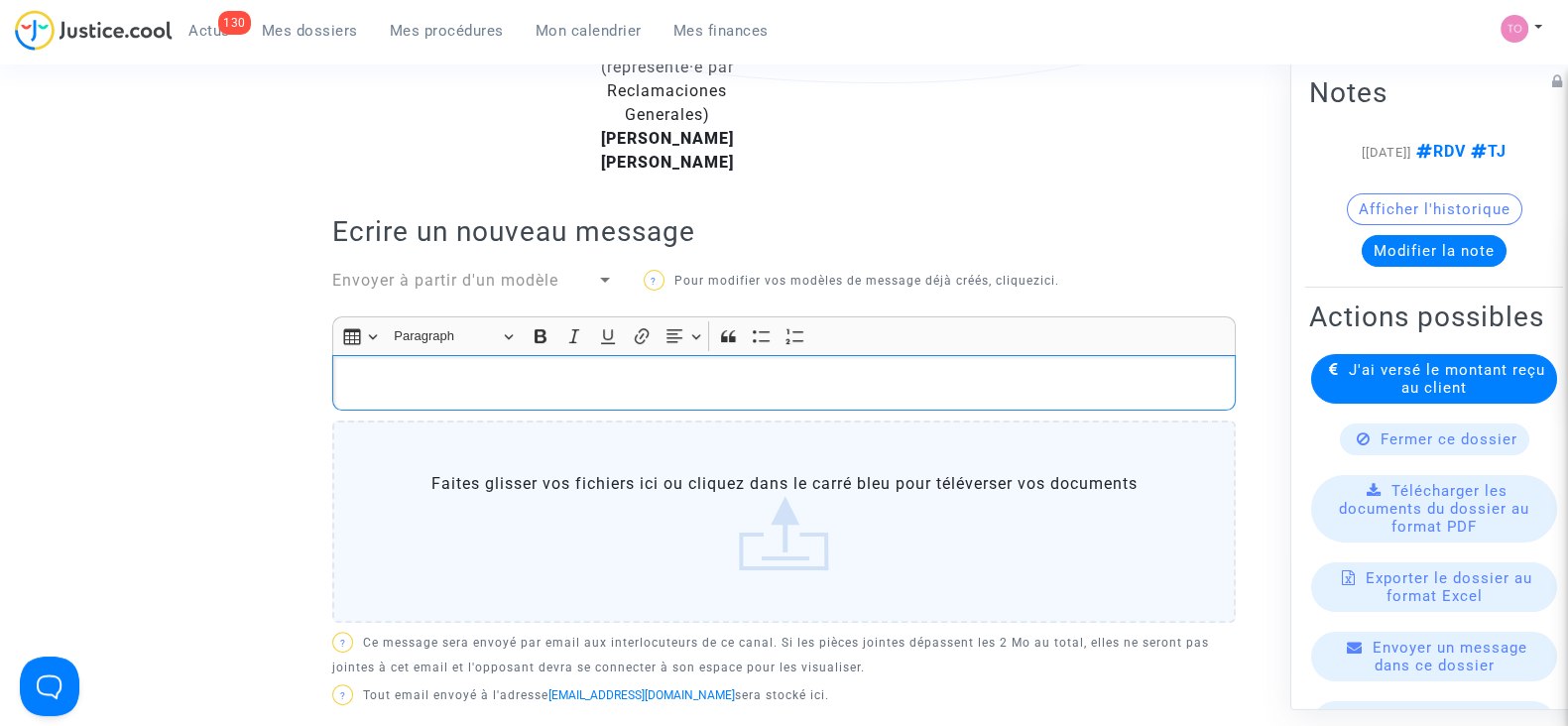
click at [449, 373] on p "Rich Text Editor, main" at bounding box center [784, 383] width 883 height 25
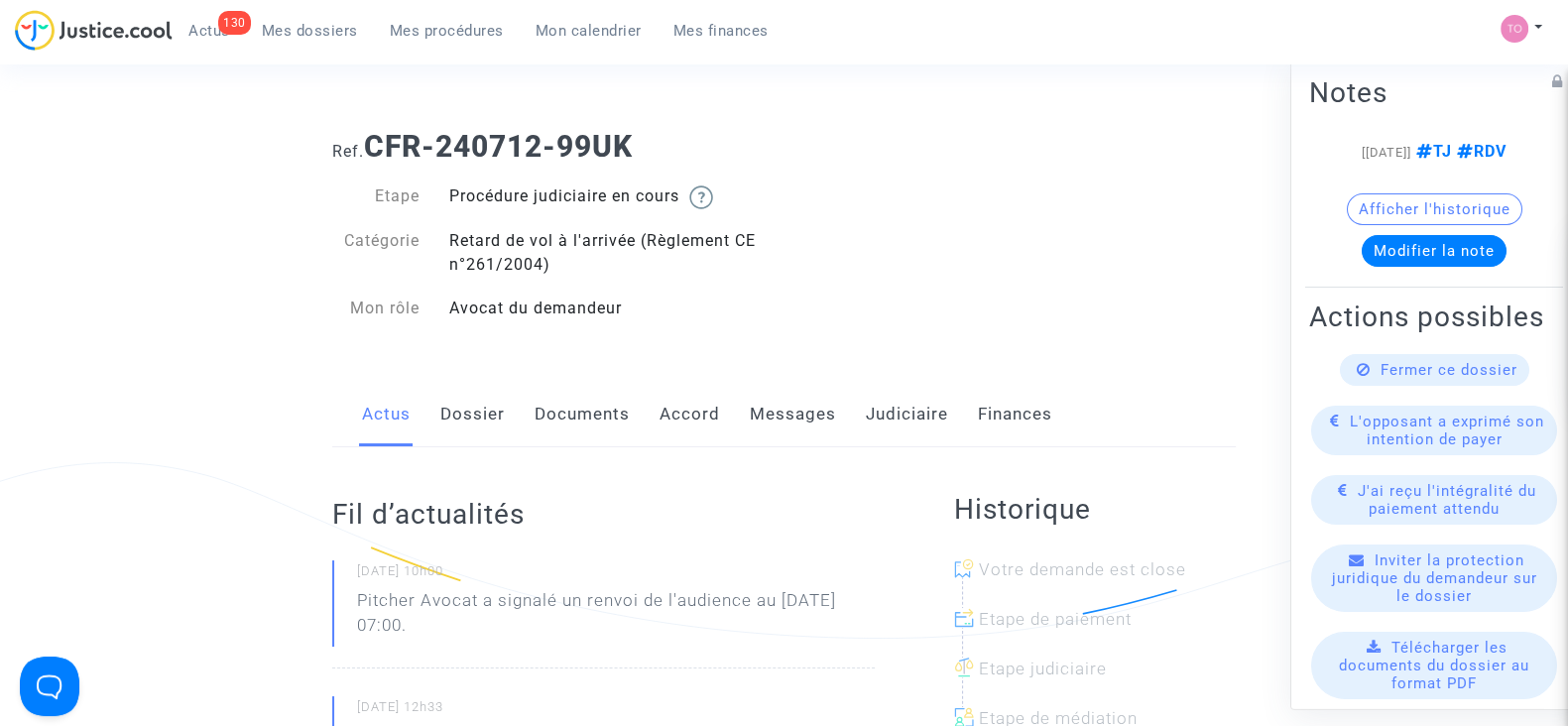
click at [908, 416] on link "Judiciaire" at bounding box center [907, 415] width 83 height 66
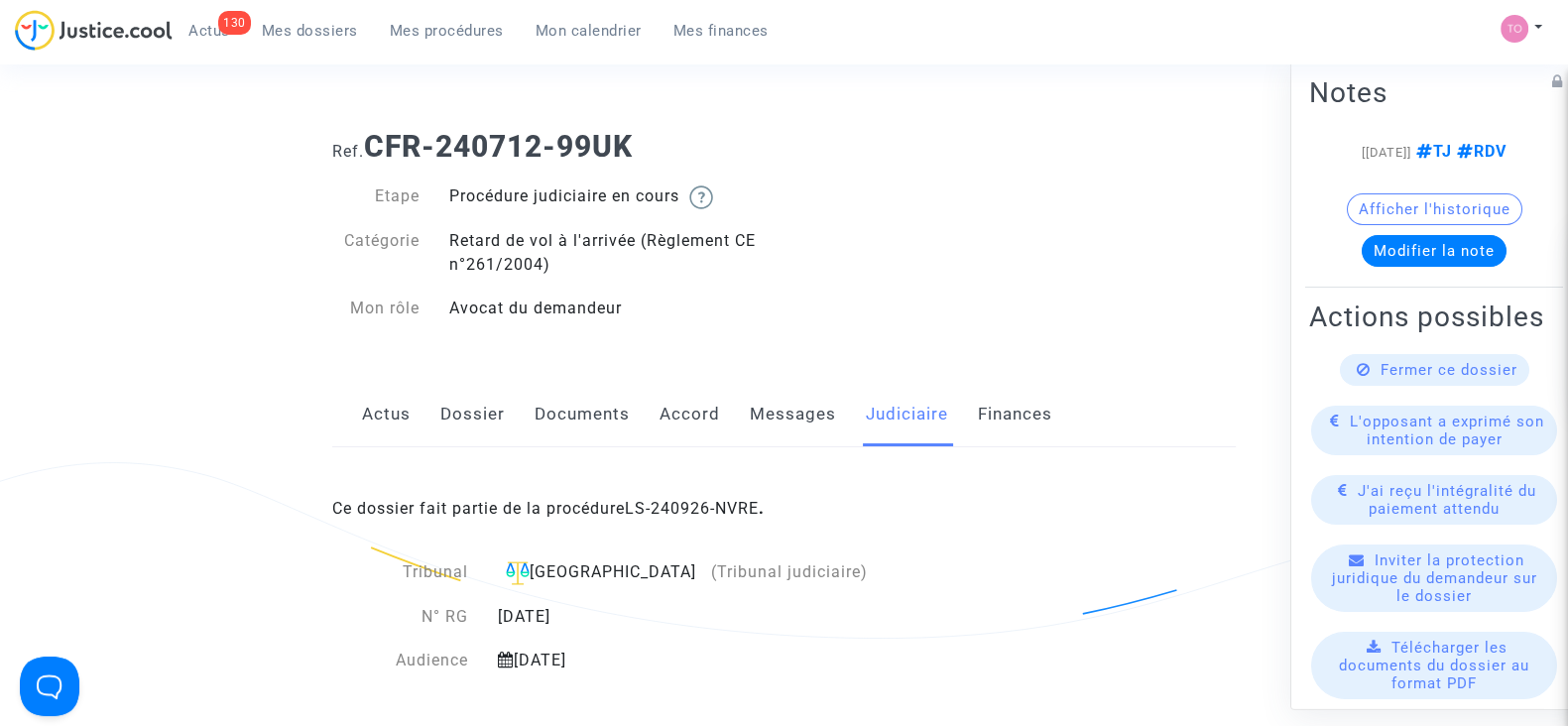
click at [384, 412] on link "Actus" at bounding box center [386, 415] width 49 height 66
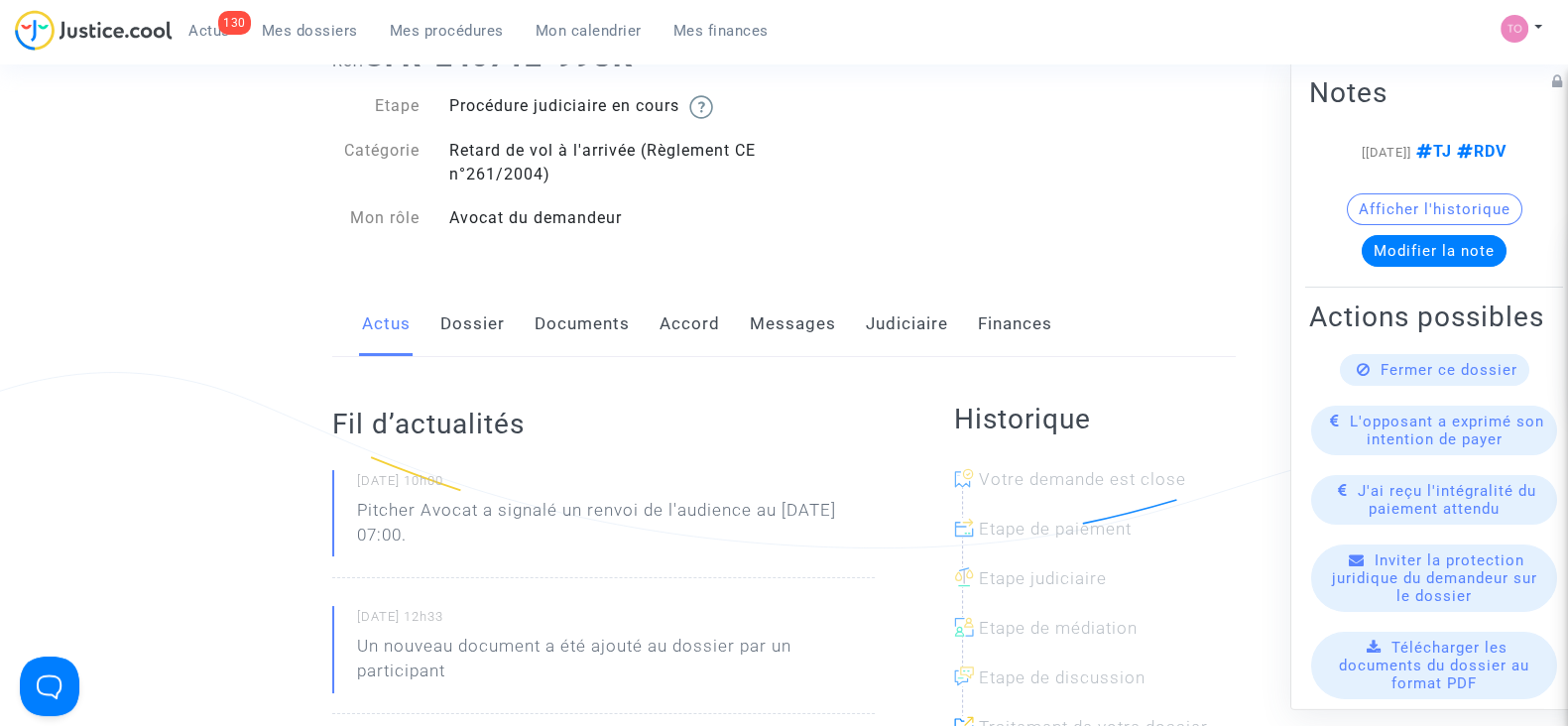
scroll to position [89, 0]
click at [623, 335] on link "Documents" at bounding box center [582, 327] width 96 height 66
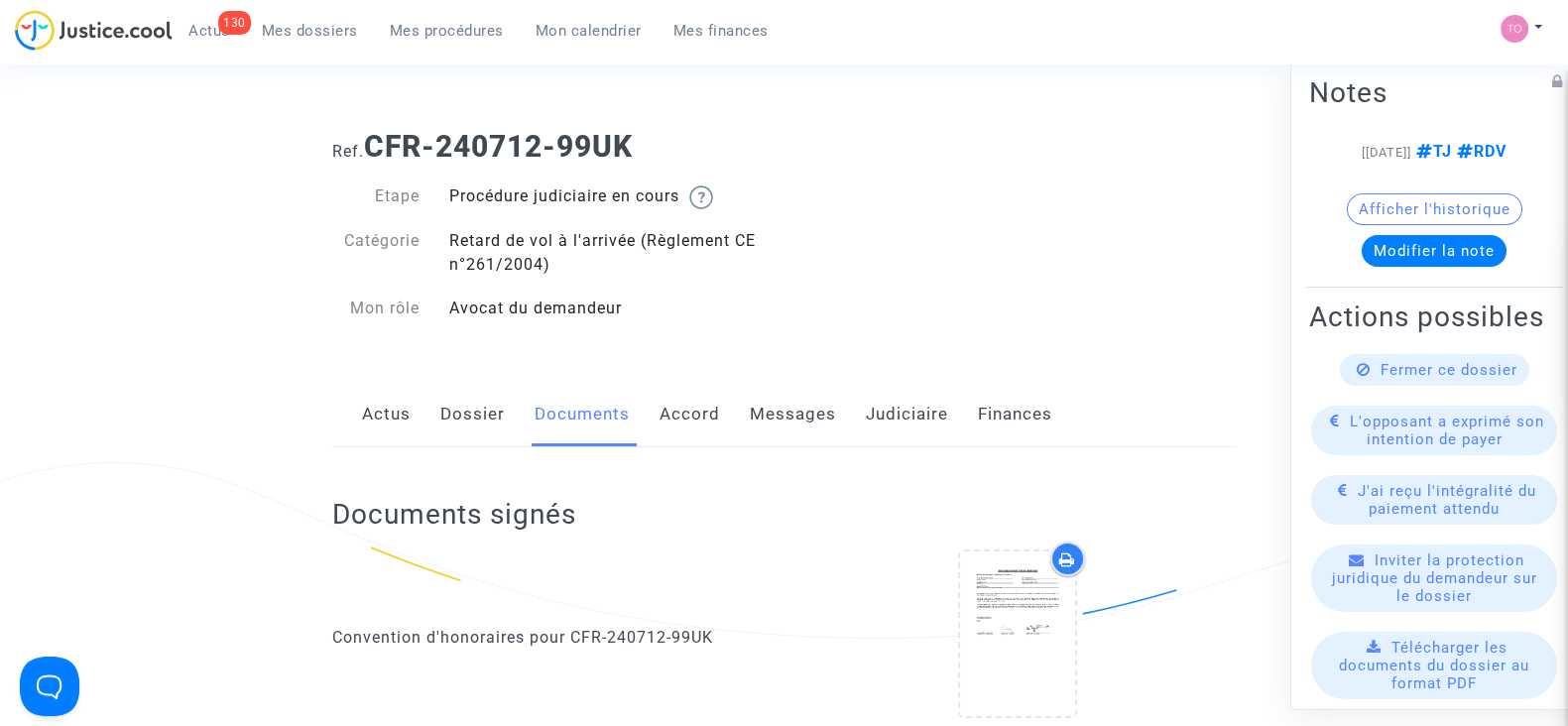
click at [1359, 225] on button "Afficher l'historique" at bounding box center [1435, 209] width 175 height 32
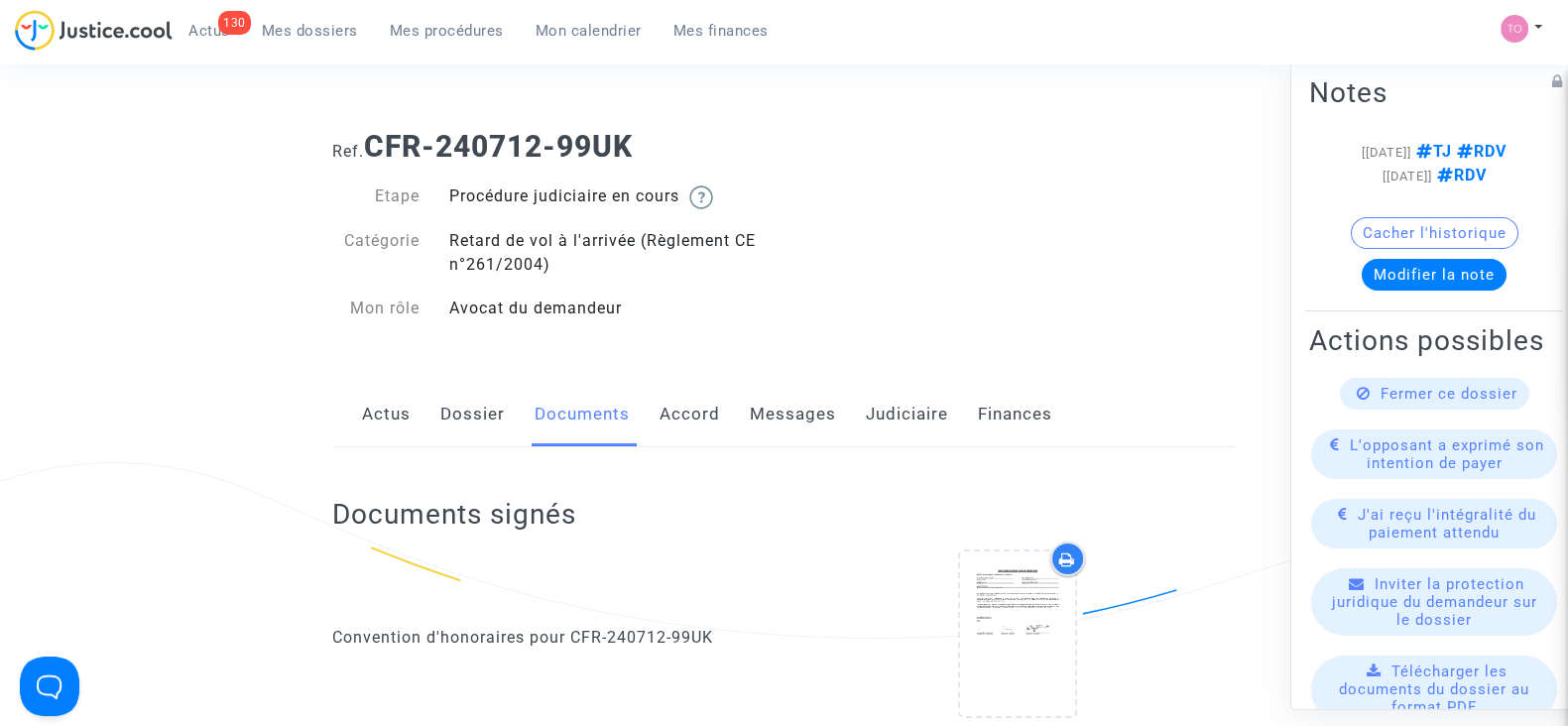
click at [1353, 247] on button "Cacher l'historique" at bounding box center [1435, 233] width 167 height 32
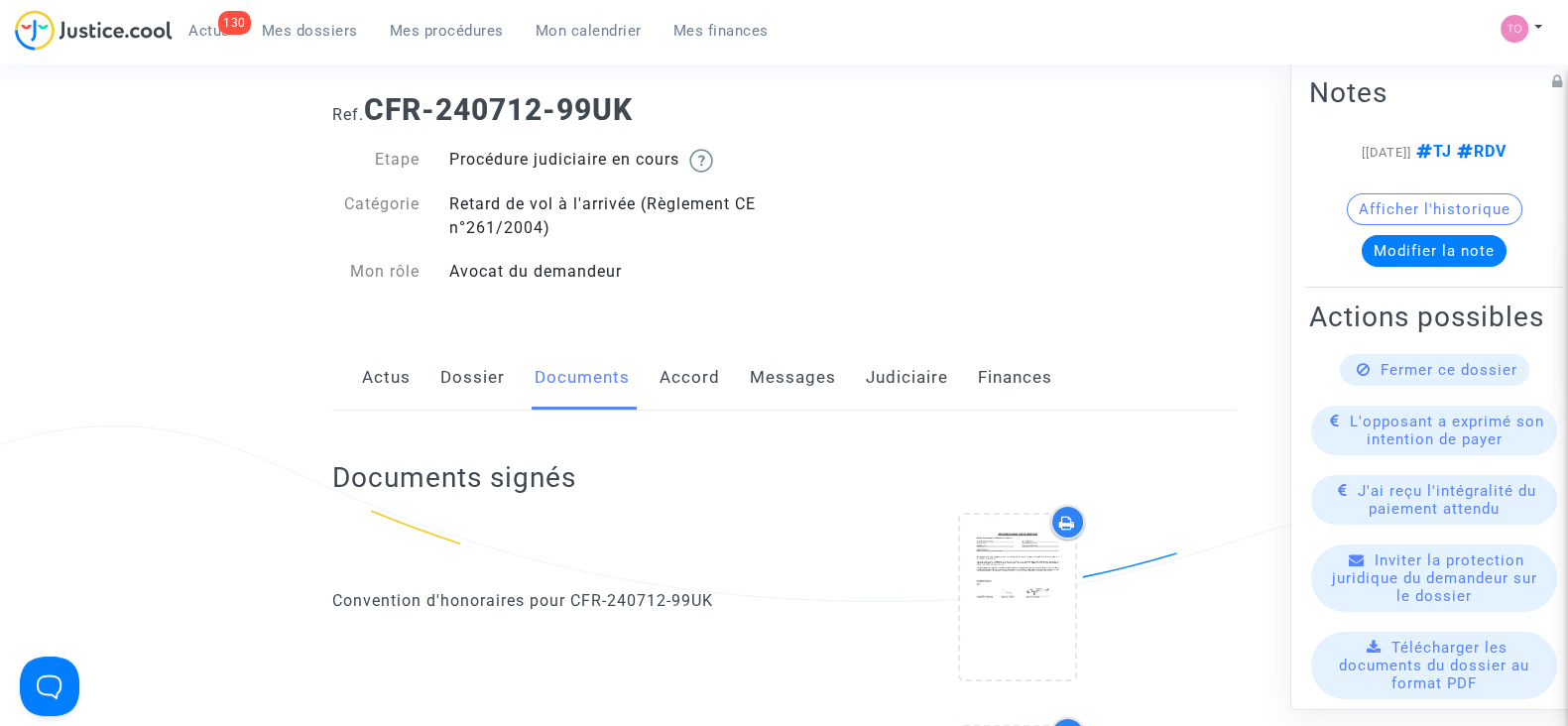
scroll to position [36, 0]
click at [446, 372] on link "Dossier" at bounding box center [472, 379] width 65 height 66
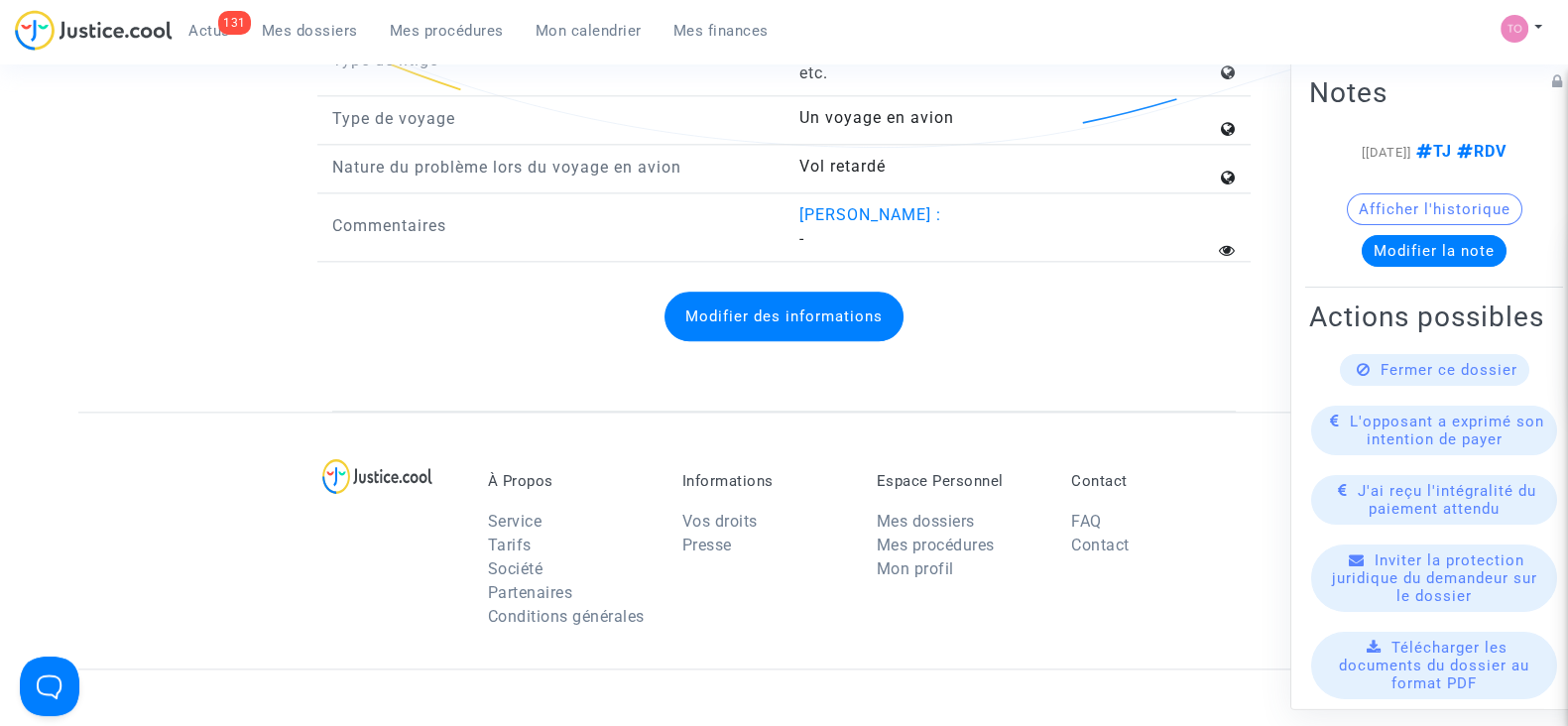
scroll to position [3104, 0]
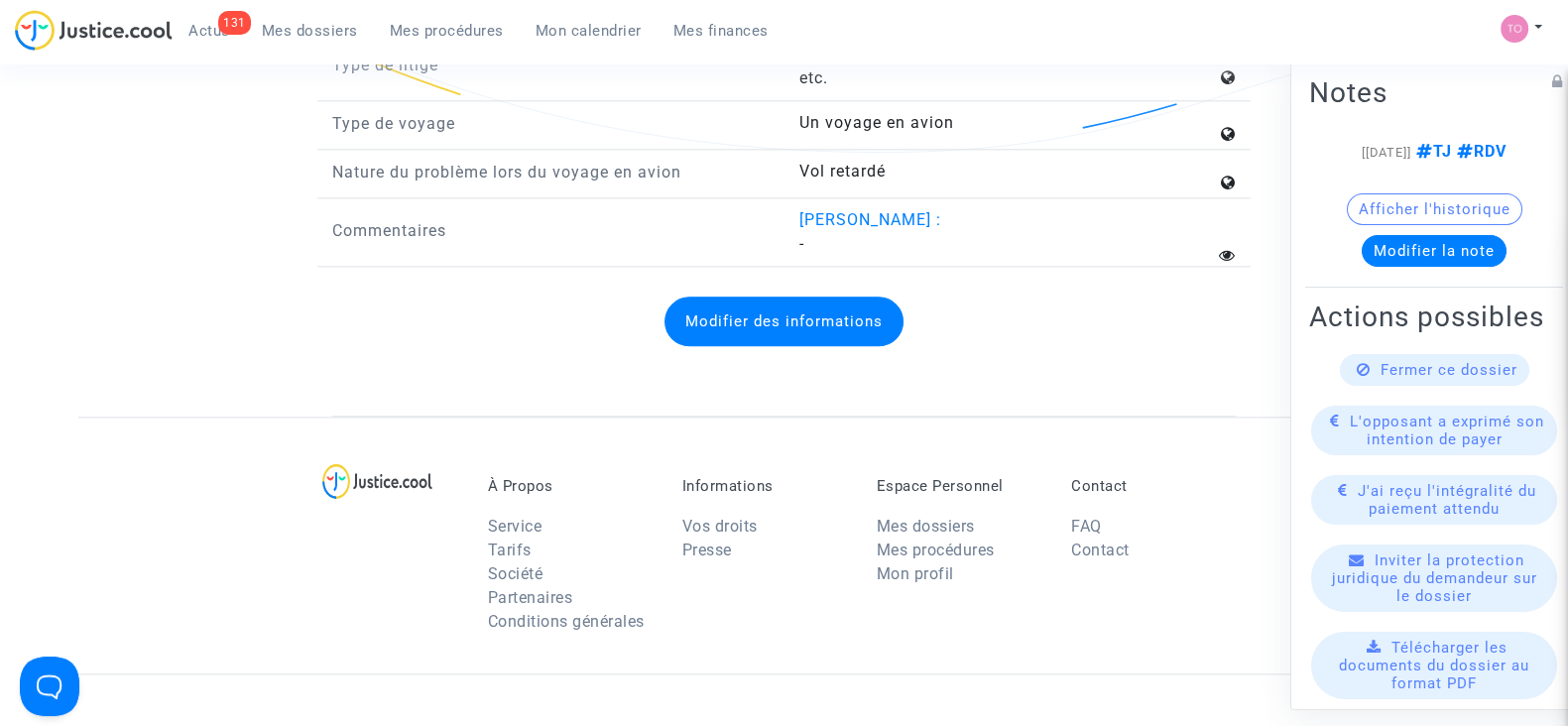
click at [895, 210] on span "[PERSON_NAME] :" at bounding box center [869, 219] width 141 height 19
click at [877, 226] on div "[PERSON_NAME] : -" at bounding box center [1016, 232] width 437 height 48
click at [892, 213] on span "[PERSON_NAME] :" at bounding box center [869, 219] width 141 height 19
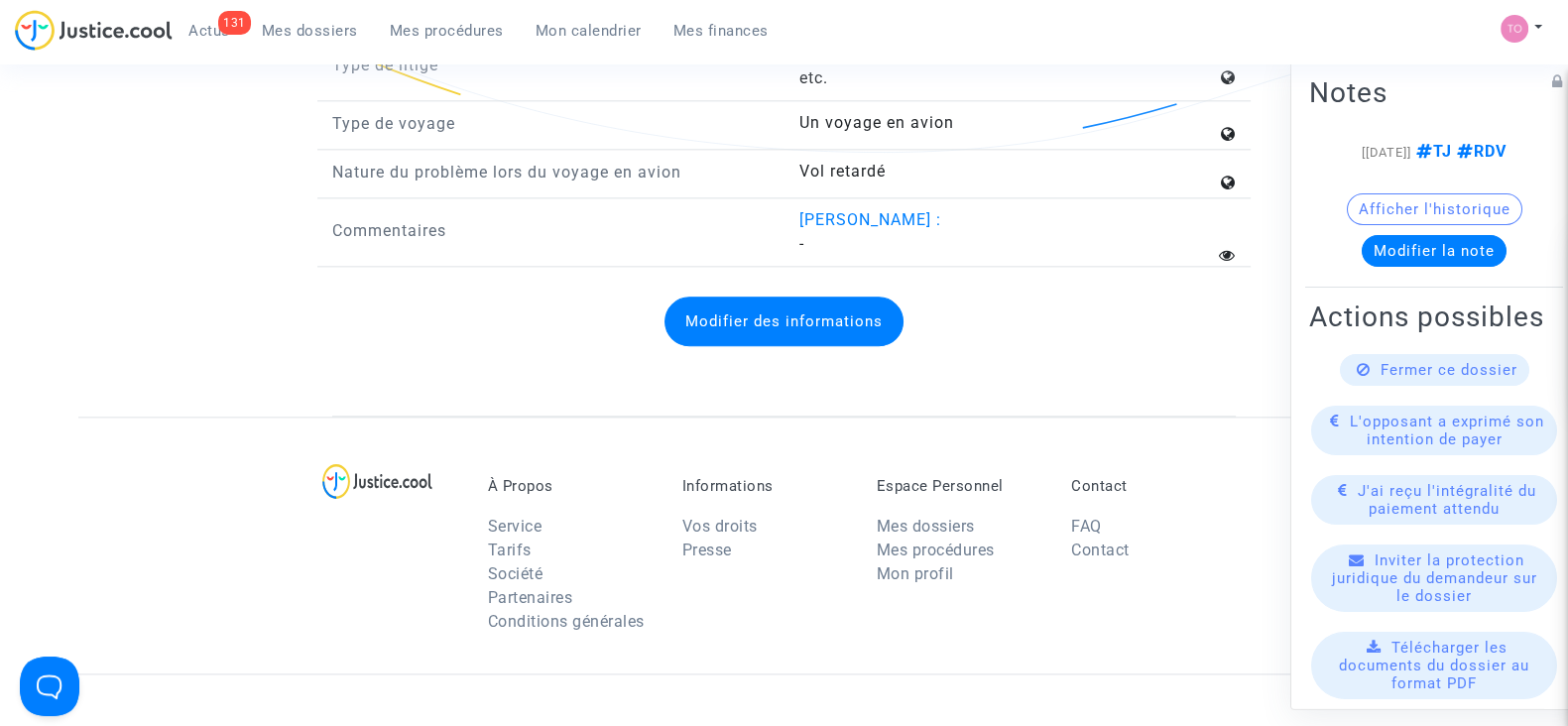
click at [919, 302] on div "Modifier des informations" at bounding box center [784, 322] width 904 height 90
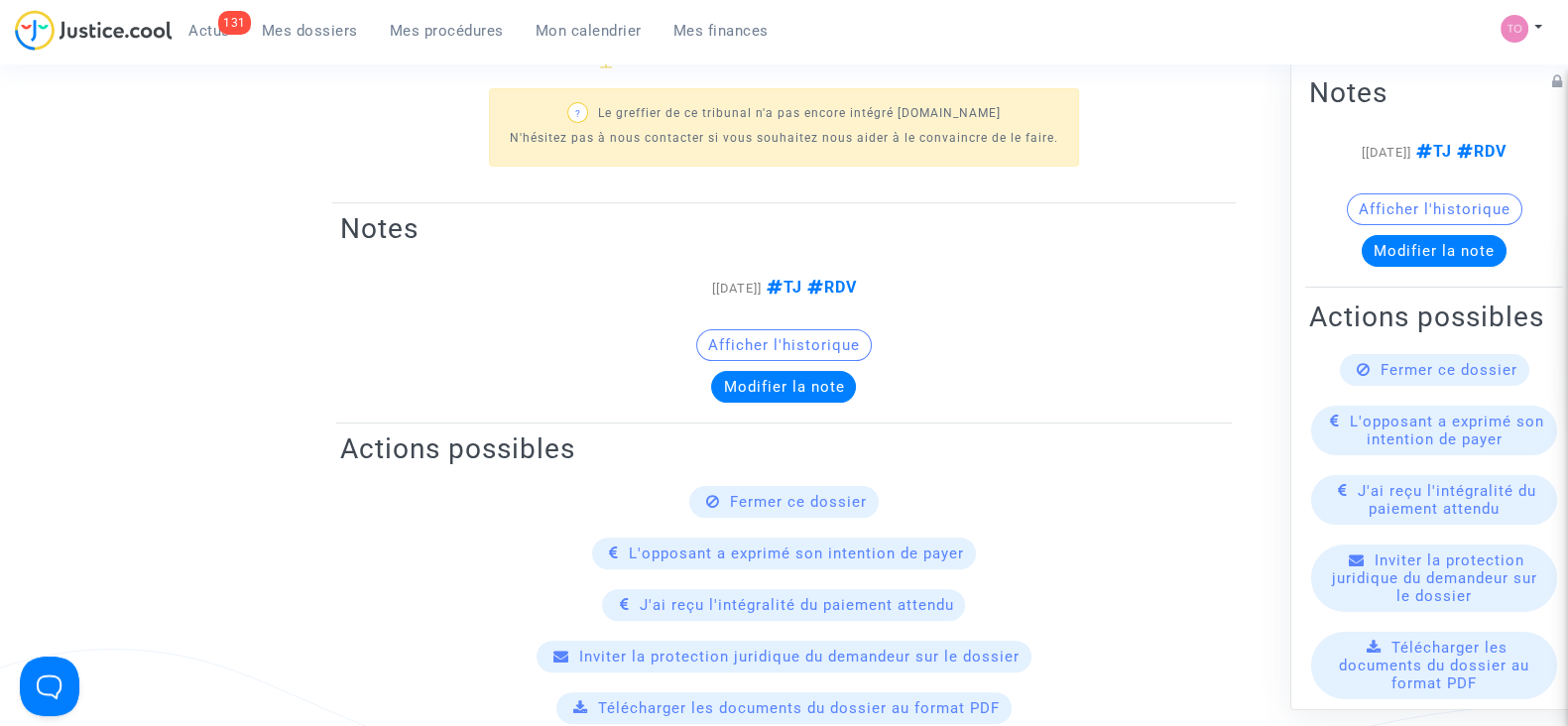
scroll to position [750, 0]
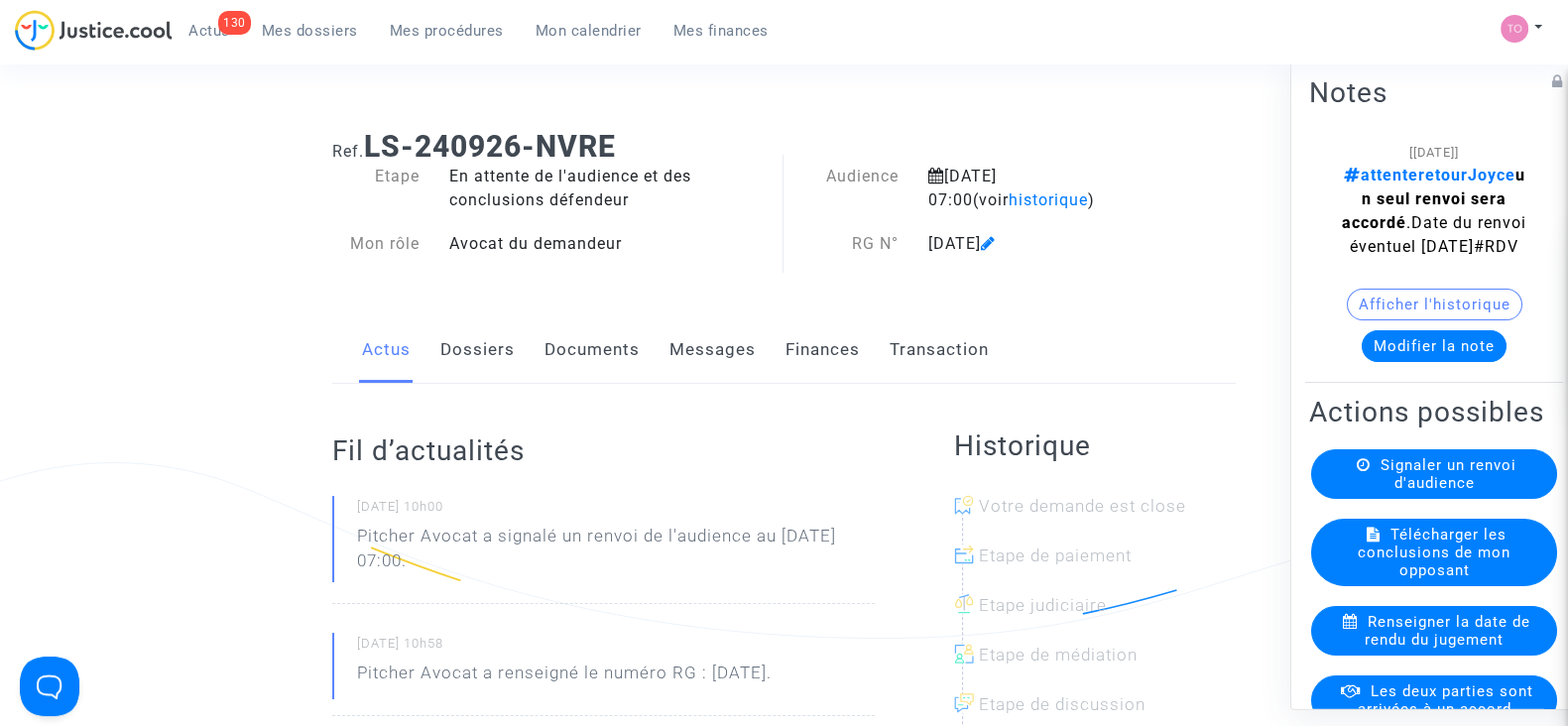
click at [1410, 321] on button "Afficher l'historique" at bounding box center [1435, 305] width 175 height 32
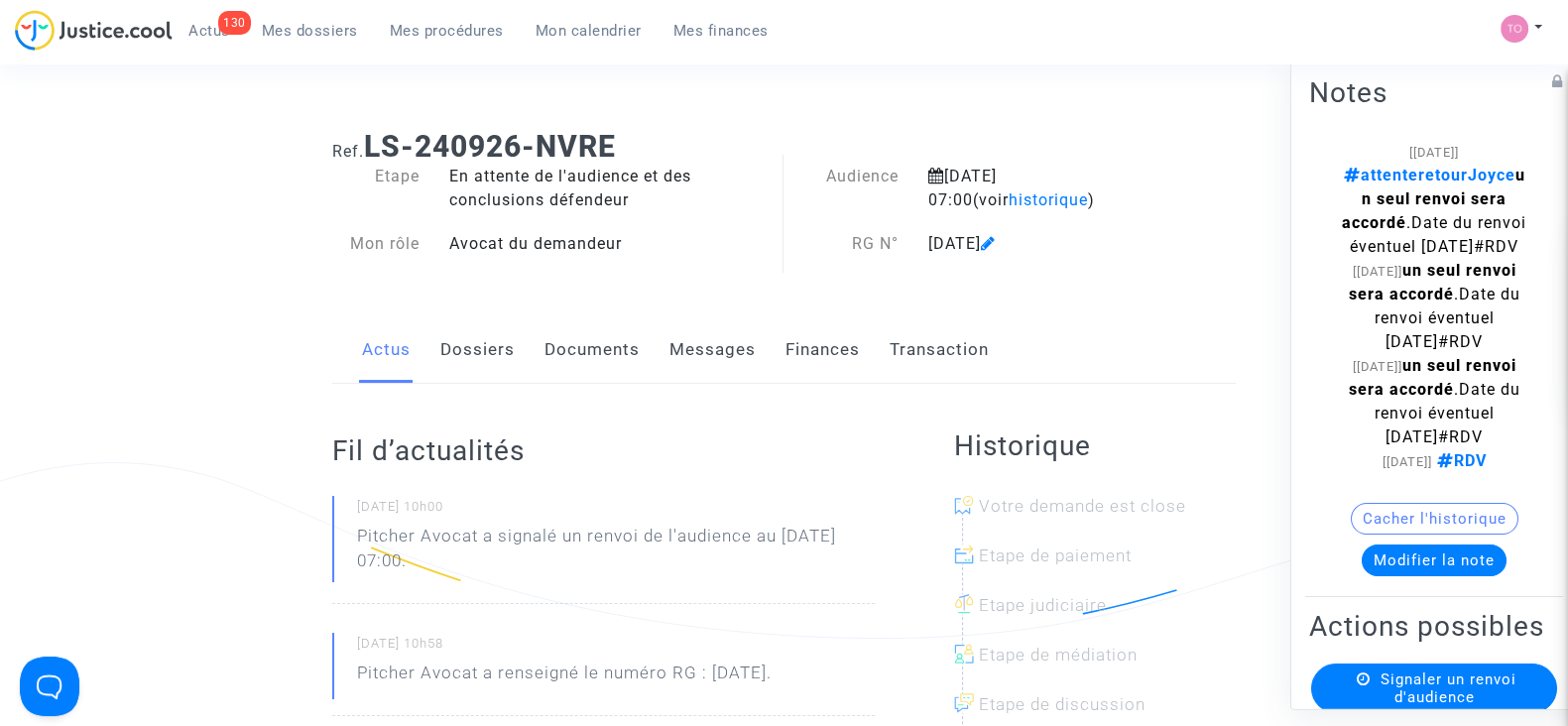
click at [1398, 535] on button "Cacher l'historique" at bounding box center [1435, 519] width 167 height 32
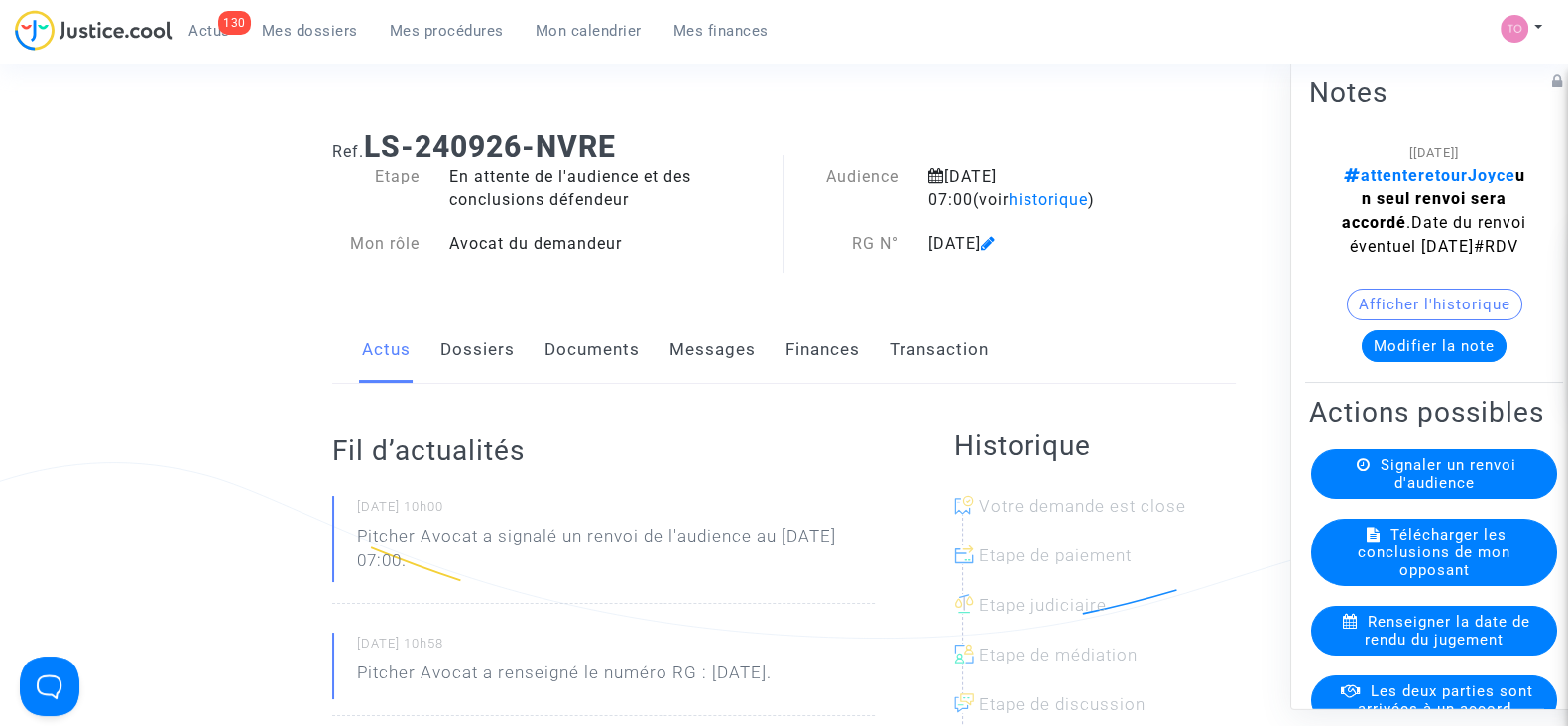
click at [1407, 363] on button "Modifier la note" at bounding box center [1434, 347] width 144 height 32
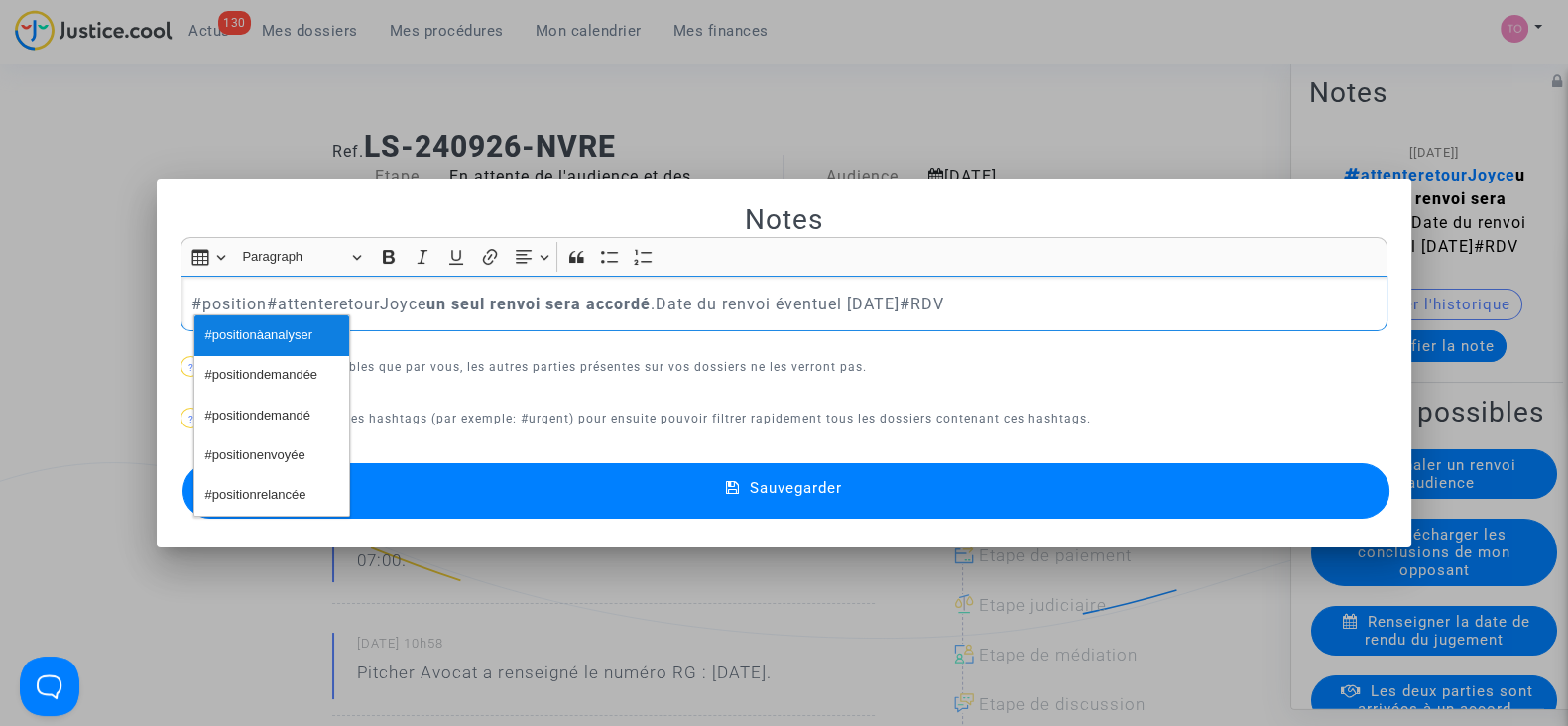
click at [263, 336] on span "#positionàanalyser" at bounding box center [259, 336] width 108 height 29
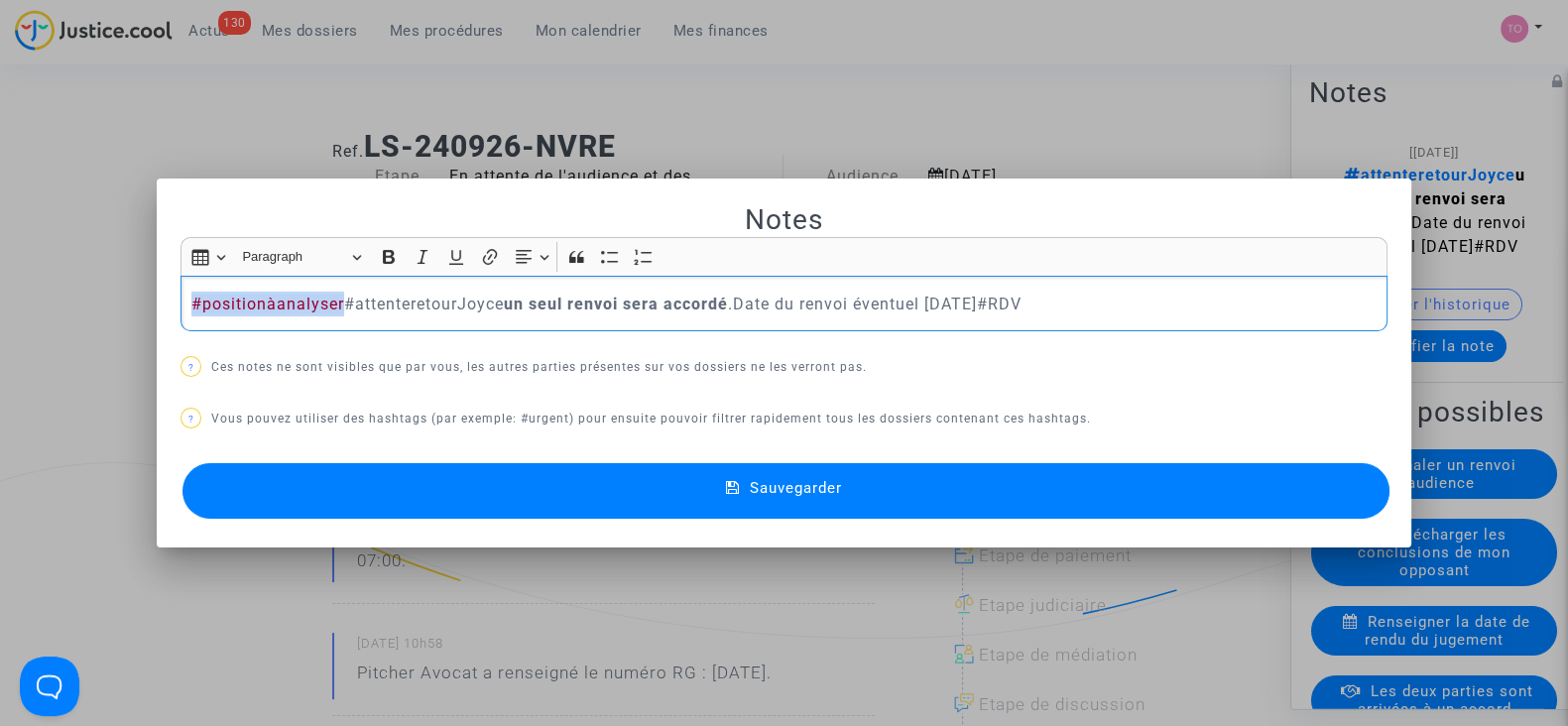
drag, startPoint x: 335, startPoint y: 300, endPoint x: 110, endPoint y: 297, distance: 225.0
click at [110, 297] on div "Notes Rich Text Editor Insert table Insert table Heading Paragraph Paragraph He…" at bounding box center [784, 363] width 1568 height 726
copy span "#positionàanalyser"
click at [65, 144] on div at bounding box center [784, 363] width 1568 height 726
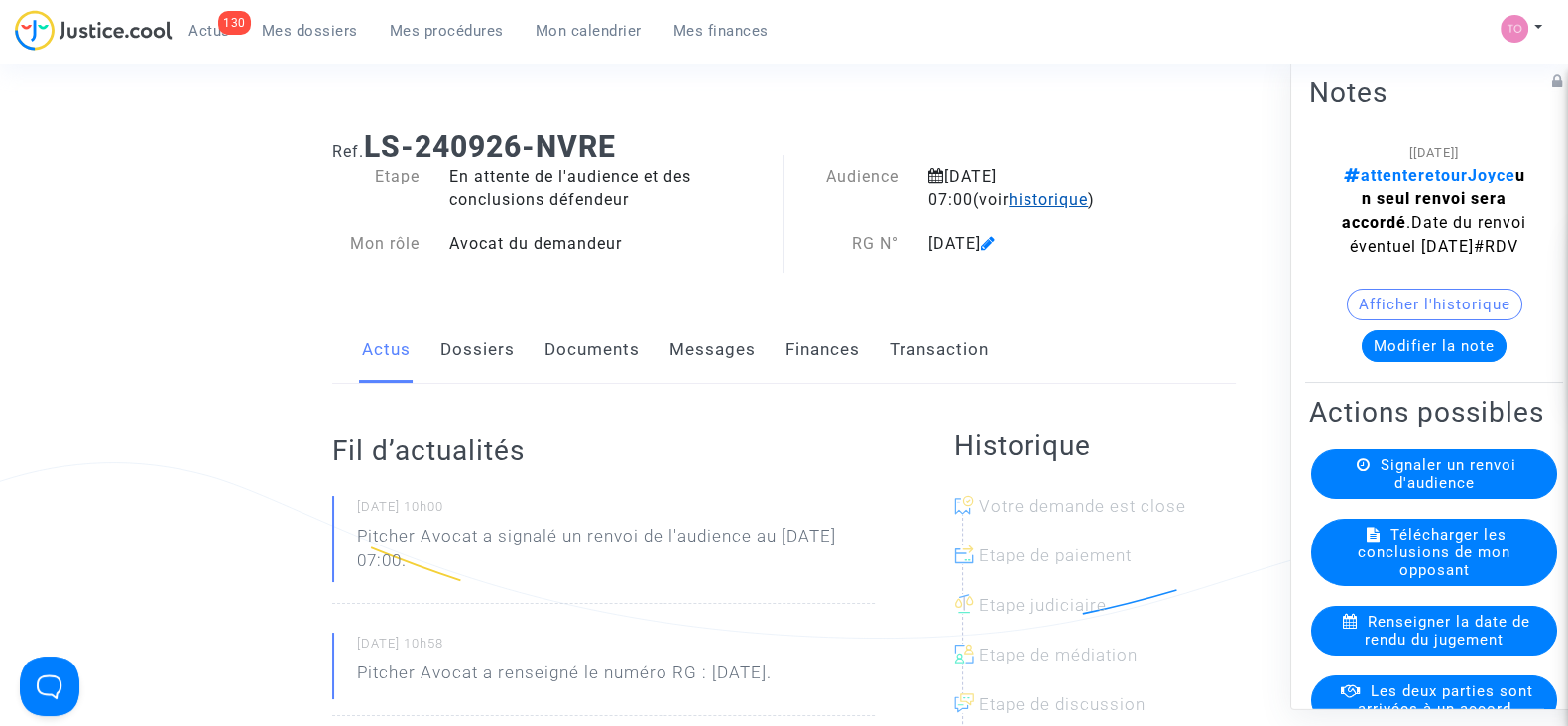
click at [1008, 195] on span "historique" at bounding box center [1048, 199] width 80 height 19
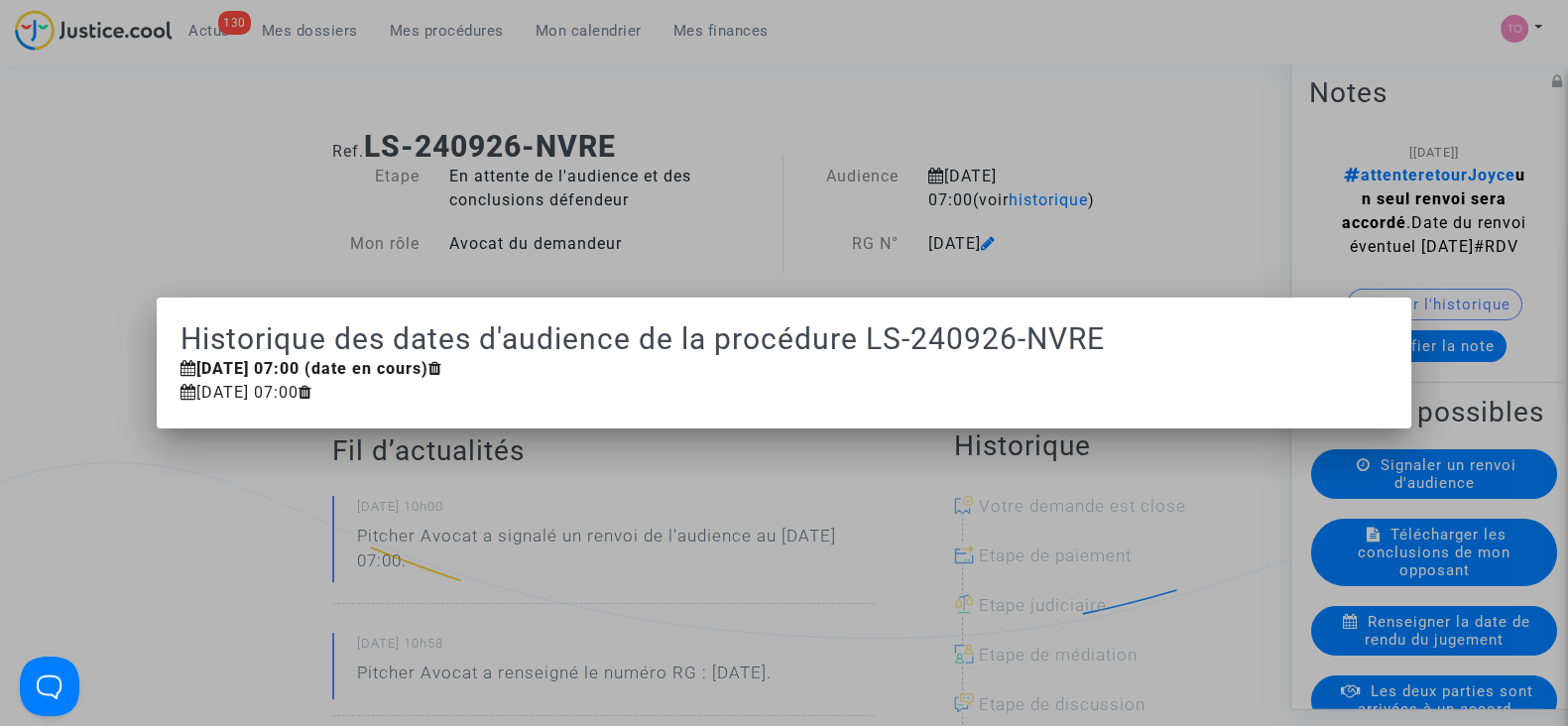
click at [884, 195] on div at bounding box center [784, 363] width 1568 height 726
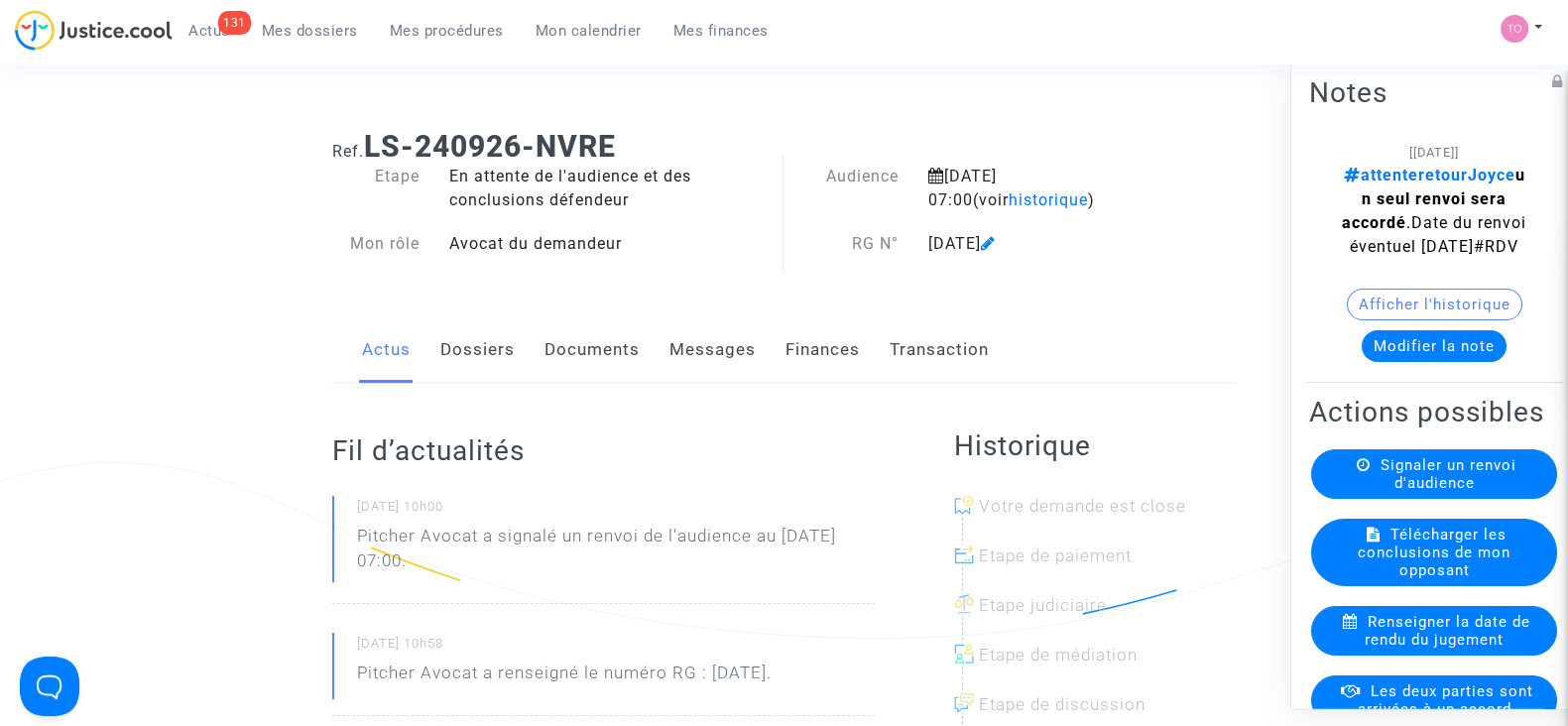
click at [456, 353] on link "Dossiers" at bounding box center [477, 351] width 75 height 66
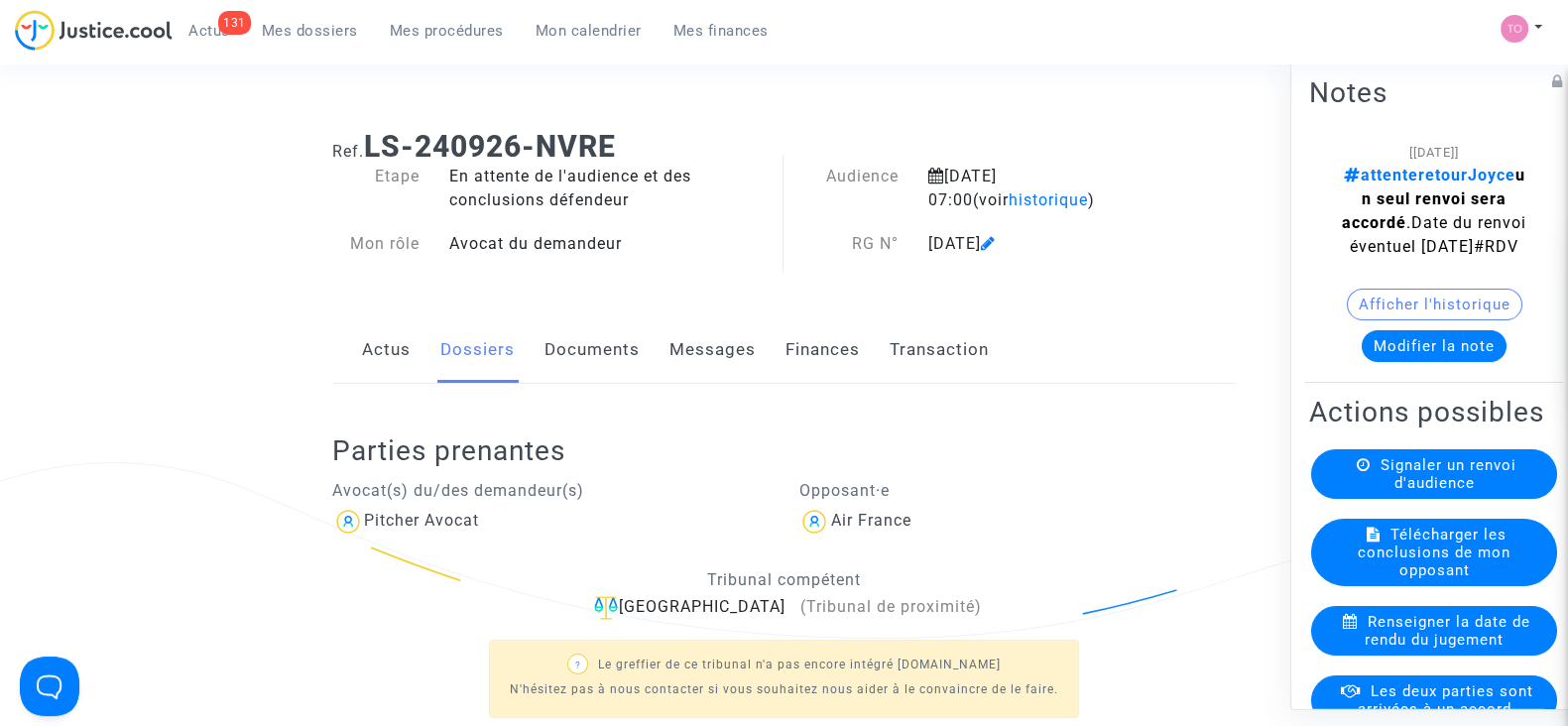
click at [337, 364] on div "Actus Dossiers Documents Messages Finances Transaction" at bounding box center [784, 351] width 904 height 67
click at [391, 364] on link "Actus" at bounding box center [386, 351] width 49 height 66
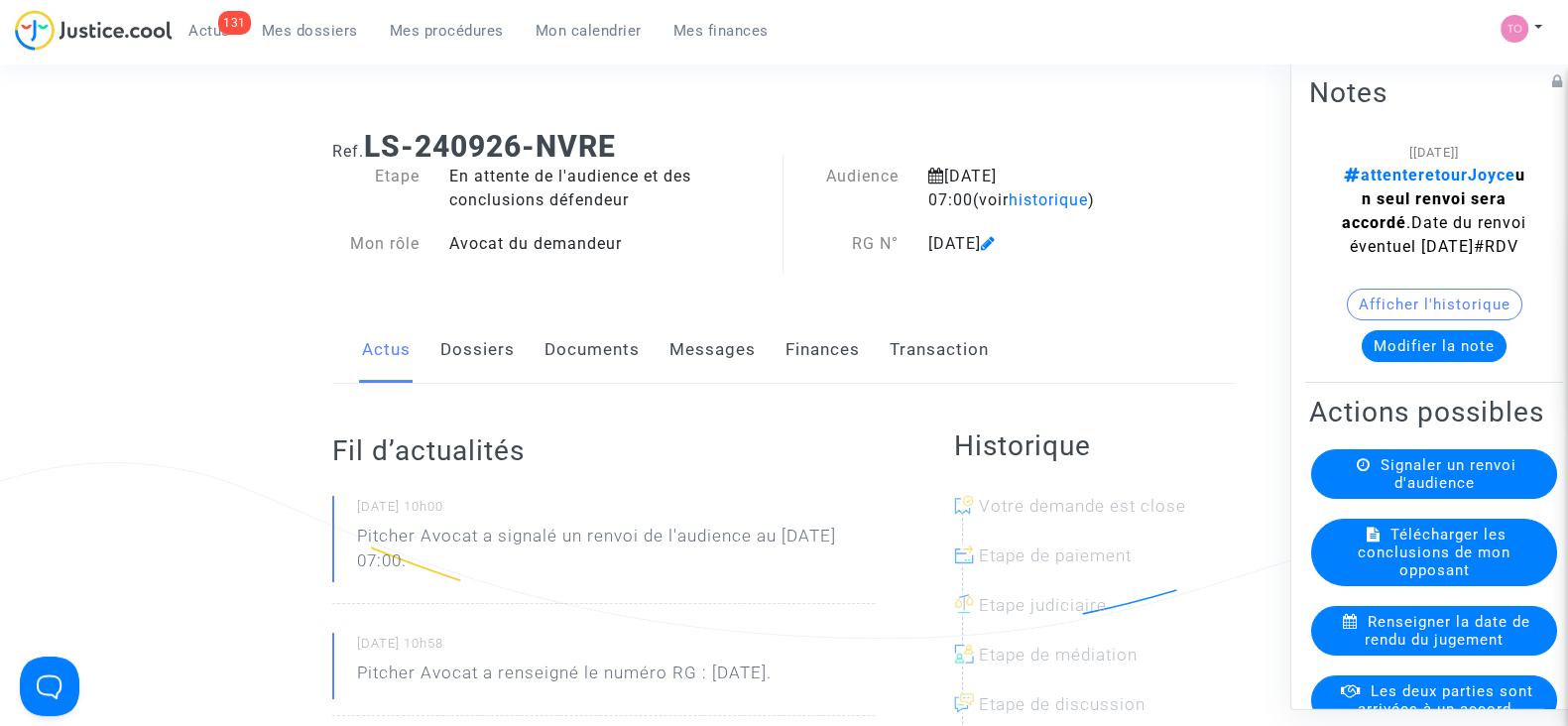
click at [490, 344] on link "Dossiers" at bounding box center [477, 351] width 75 height 66
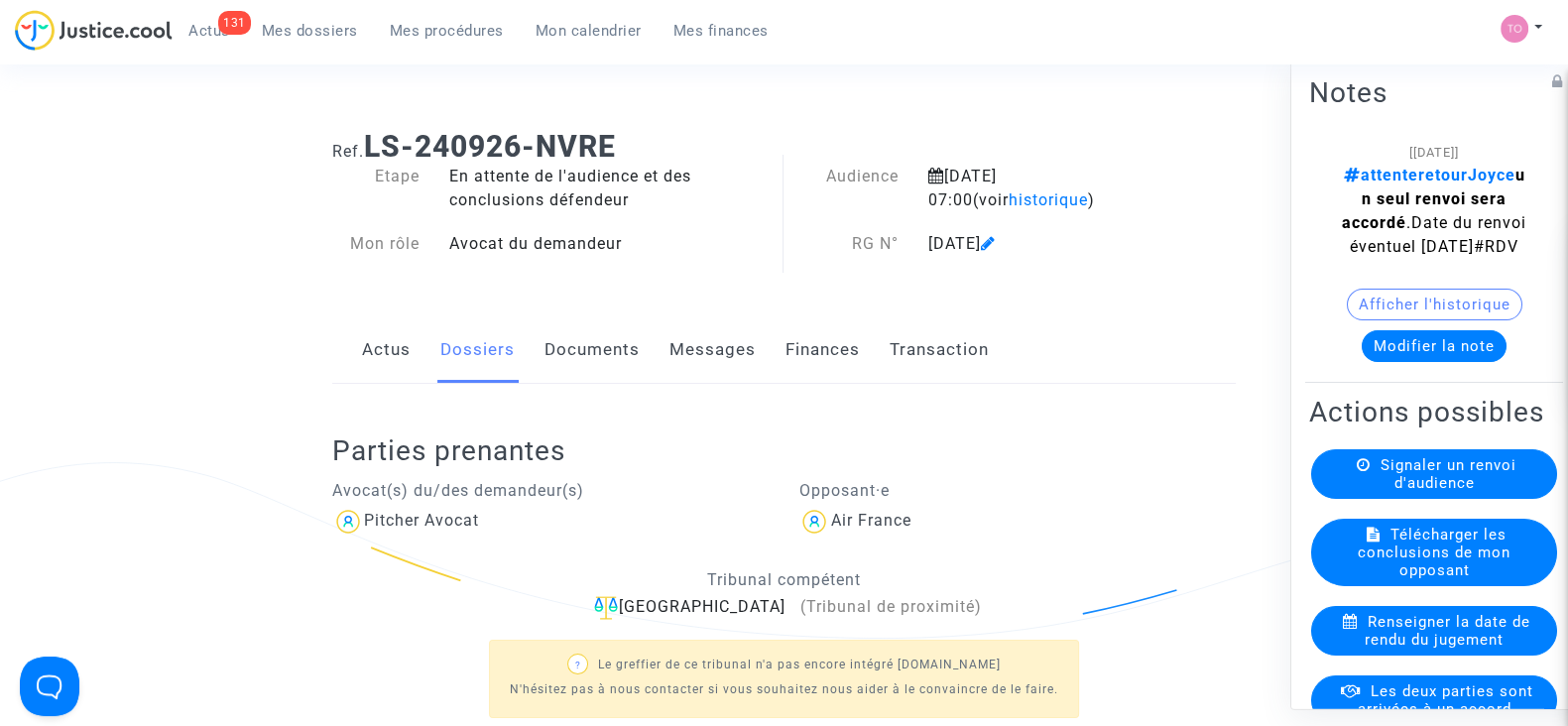
click at [566, 301] on div "Ref. LS-240926-NVRE Etape En attente de l'audience et des conclusions défendeur…" at bounding box center [784, 590] width 933 height 951
click at [560, 389] on div "Parties prenantes Avocat(s) du/des demandeur(s) Pitcher Avocat Opposant·e Air F…" at bounding box center [784, 570] width 904 height 371
click at [571, 360] on link "Documents" at bounding box center [592, 351] width 96 height 66
